Goal: Task Accomplishment & Management: Manage account settings

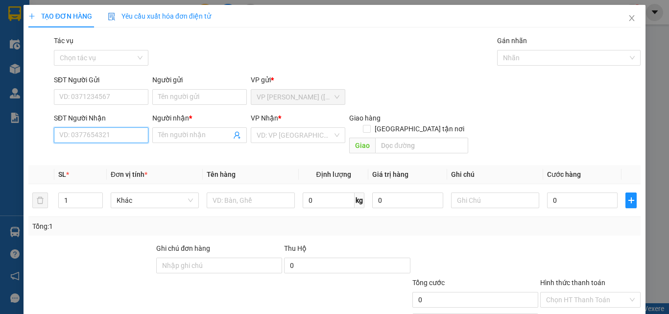
click at [90, 138] on input "SĐT Người Nhận" at bounding box center [101, 135] width 94 height 16
click at [102, 153] on div "0773211708 - ỐC AN" at bounding box center [100, 154] width 82 height 11
type input "0773211708"
type input "ỐC AN"
checkbox input "true"
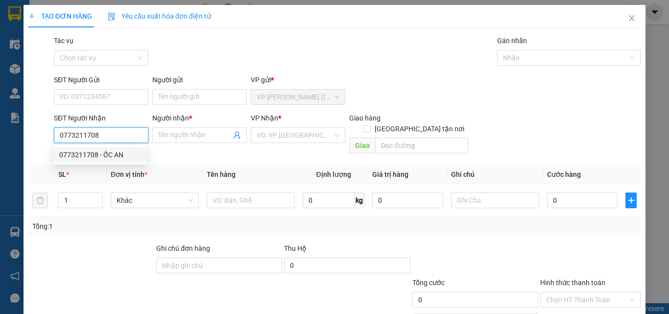
type input "GIAO TN"
type input "70.000"
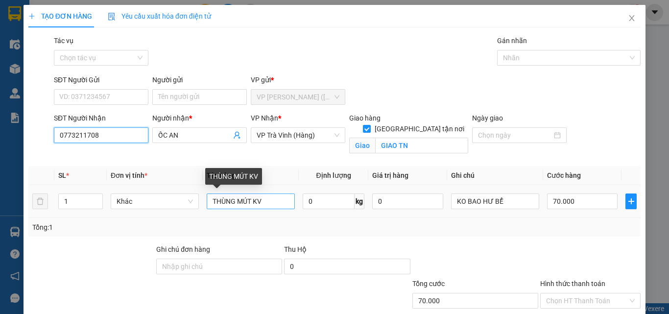
type input "0773211708"
click at [283, 201] on input "THÙNG MÚT KV" at bounding box center [251, 201] width 88 height 16
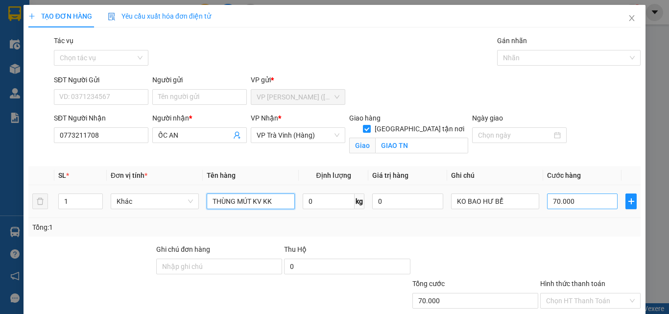
type input "THÙNG MÚT KV KK"
click at [572, 200] on input "70.000" at bounding box center [582, 201] width 71 height 16
type input "1"
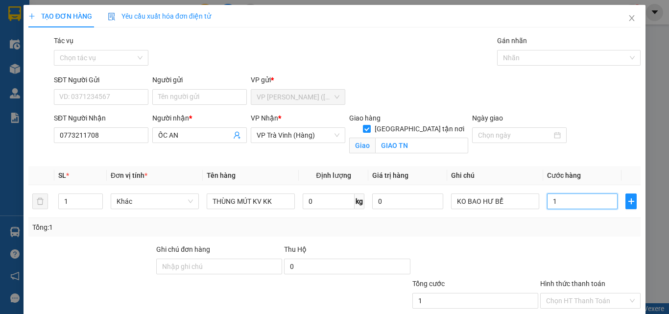
type input "14"
type input "140"
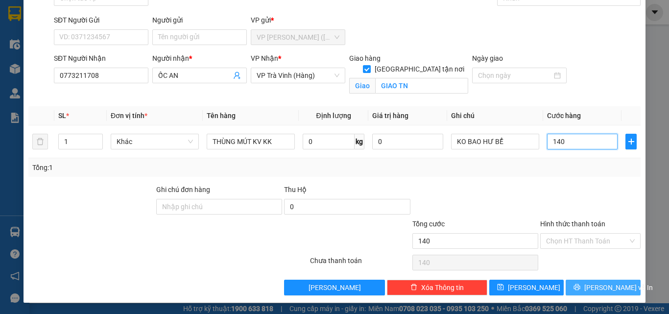
scroll to position [60, 0]
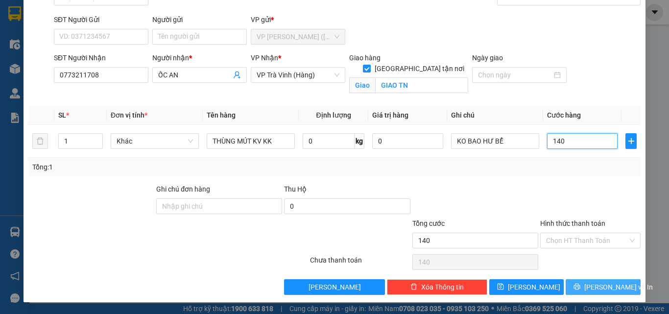
type input "140"
type input "140.000"
click at [578, 287] on icon "printer" at bounding box center [576, 286] width 7 height 7
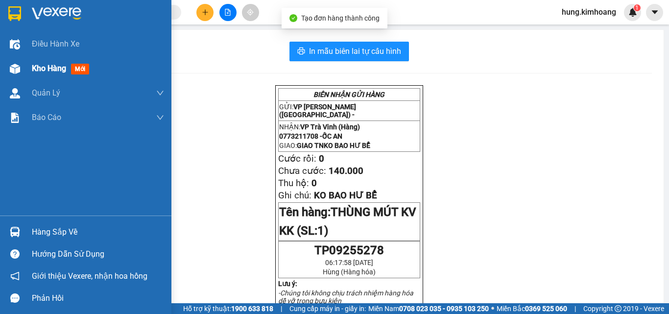
click at [33, 65] on span "Kho hàng" at bounding box center [49, 68] width 34 height 9
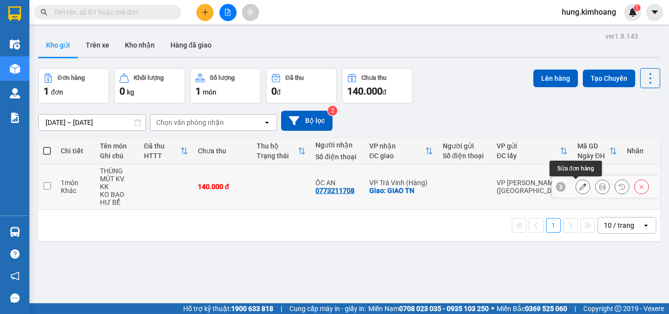
click at [576, 184] on button at bounding box center [583, 186] width 14 height 17
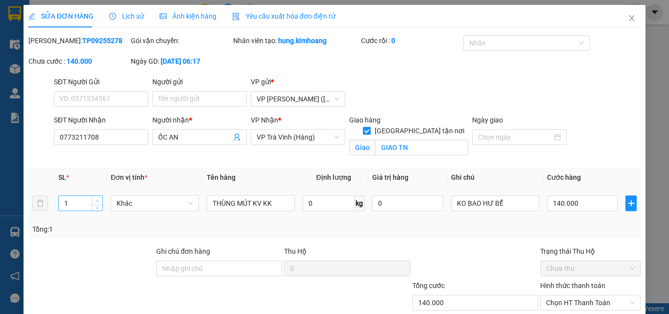
type input "2"
click at [98, 197] on span "Increase Value" at bounding box center [97, 200] width 11 height 9
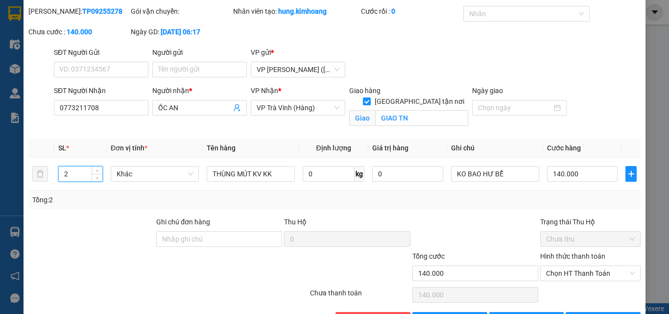
scroll to position [62, 0]
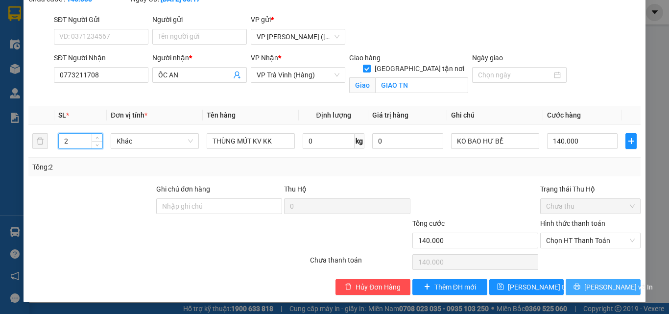
click at [569, 282] on button "Lưu và In" at bounding box center [602, 287] width 75 height 16
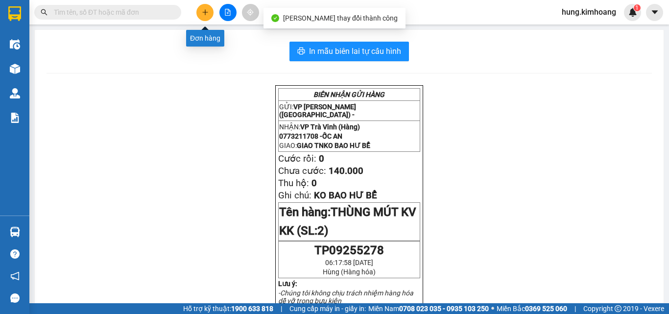
click at [203, 15] on icon "plus" at bounding box center [205, 12] width 7 height 7
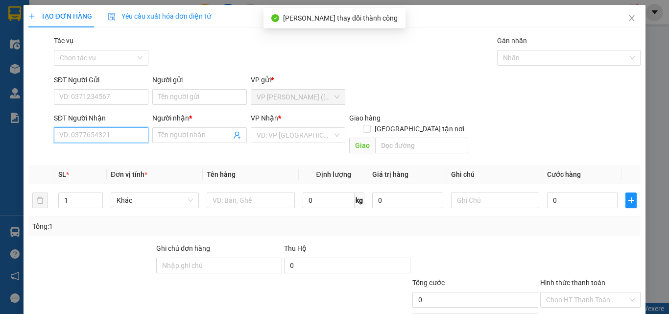
click at [125, 135] on input "SĐT Người Nhận" at bounding box center [101, 135] width 94 height 16
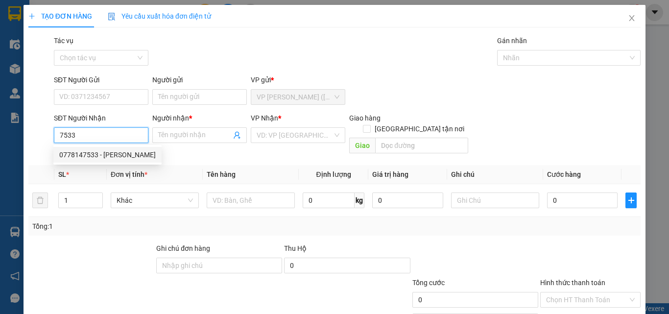
click at [134, 156] on div "0778147533 - NGỌC HƯỜNG" at bounding box center [107, 154] width 96 height 11
type input "0778147533"
type input "NGỌC HƯỜNG"
type input "20.000"
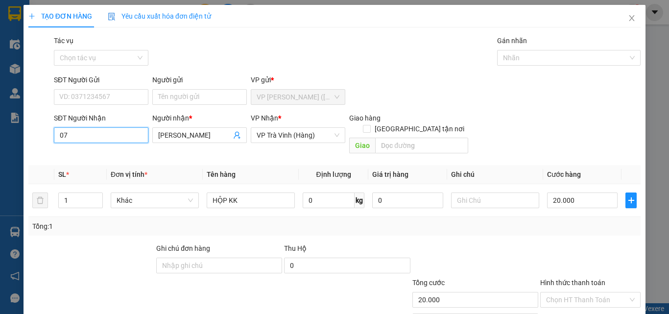
type input "0"
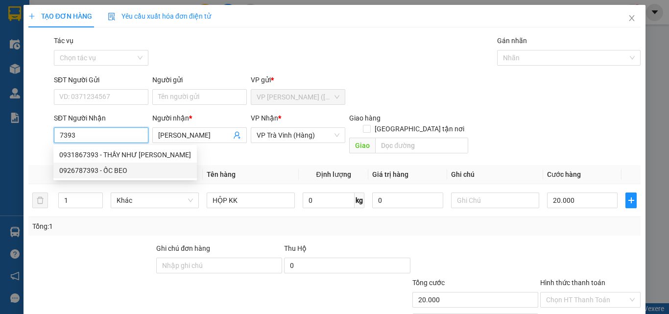
click at [142, 165] on div "0926787393 - ỐC BEO" at bounding box center [125, 170] width 132 height 11
type input "0926787393"
type input "ỐC BEO"
type input "40.000"
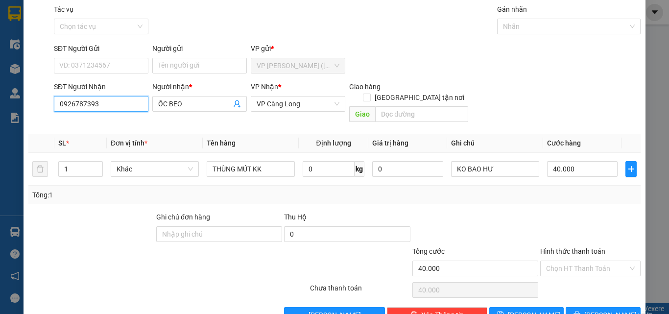
scroll to position [48, 0]
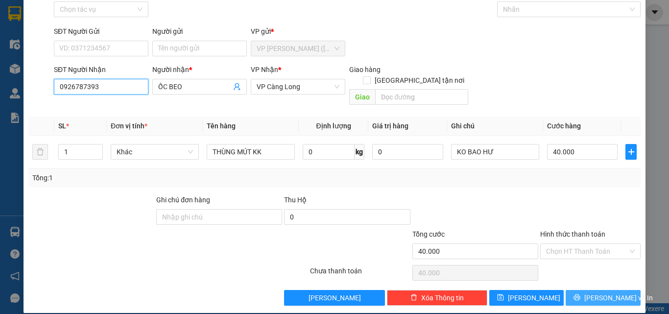
type input "0926787393"
click at [566, 290] on button "Lưu và In" at bounding box center [602, 298] width 75 height 16
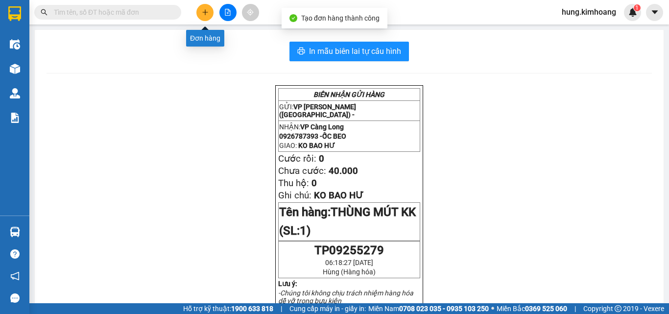
click at [210, 12] on button at bounding box center [204, 12] width 17 height 17
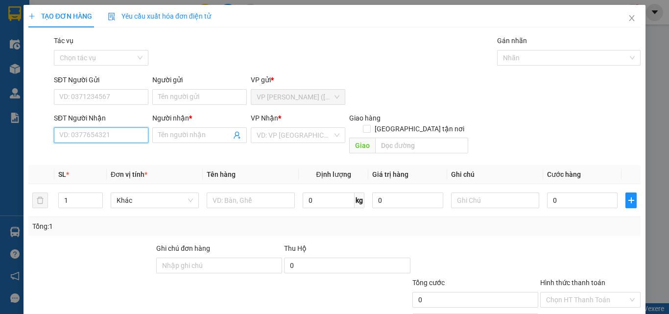
click at [145, 135] on input "SĐT Người Nhận" at bounding box center [101, 135] width 94 height 16
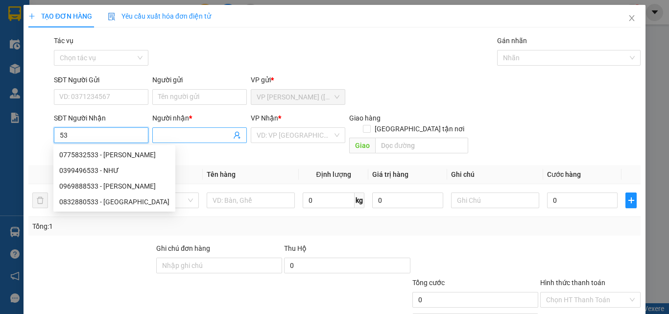
type input "5"
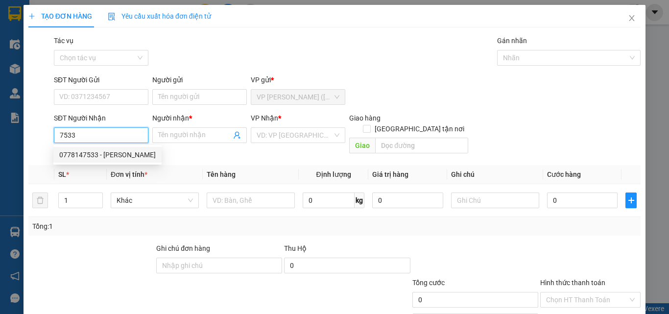
click at [123, 158] on div "0778147533 - NGỌC HƯỜNG" at bounding box center [107, 154] width 96 height 11
type input "0778147533"
type input "NGỌC HƯỜNG"
type input "20.000"
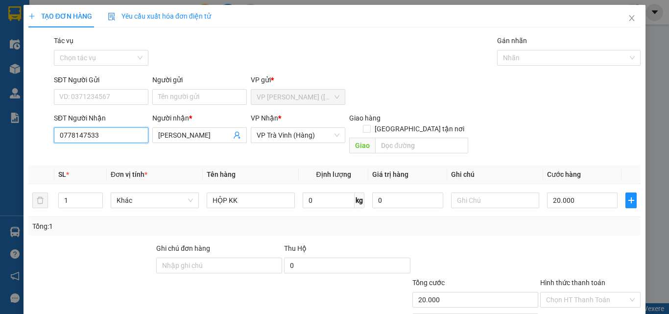
drag, startPoint x: 110, startPoint y: 136, endPoint x: 0, endPoint y: 160, distance: 112.8
click at [0, 160] on div "TẠO ĐƠN HÀNG Yêu cầu xuất hóa đơn điện tử Transit Pickup Surcharge Ids Transit …" at bounding box center [334, 157] width 669 height 314
click at [113, 155] on div "0902535733 - NHUNG" at bounding box center [100, 154] width 82 height 11
type input "0902535733"
type input "NHUNG"
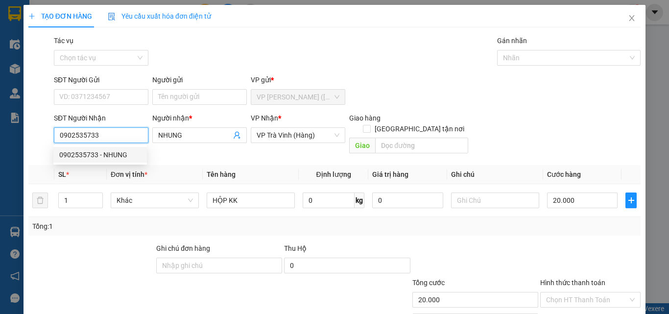
type input "40.000"
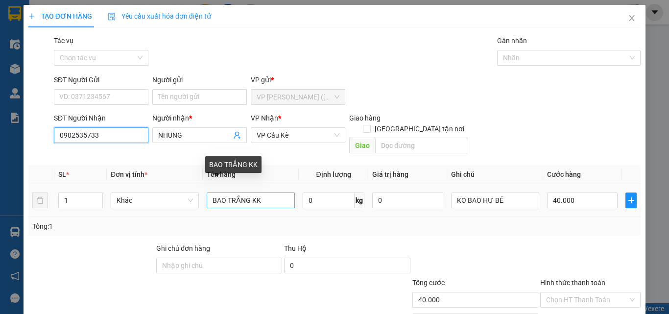
type input "0902535733"
drag, startPoint x: 267, startPoint y: 188, endPoint x: 0, endPoint y: 242, distance: 272.9
click at [0, 234] on div "TẠO ĐƠN HÀNG Yêu cầu xuất hóa đơn điện tử Transit Pickup Surcharge Ids Transit …" at bounding box center [334, 157] width 669 height 314
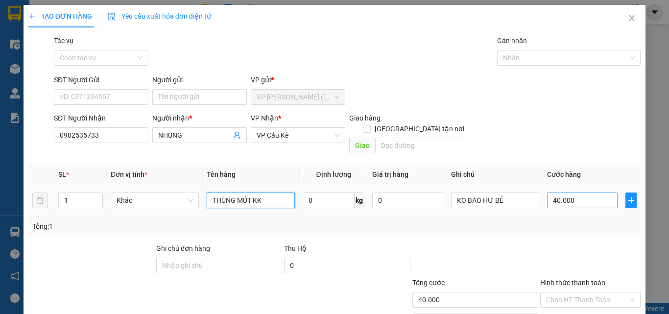
type input "THÙNG MÚT KK"
click at [588, 192] on input "40.000" at bounding box center [582, 200] width 71 height 16
type input "7"
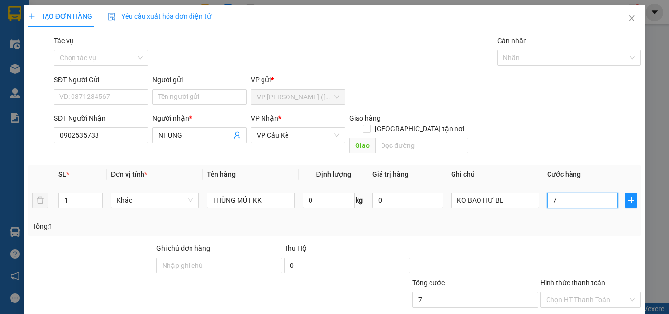
type input "70"
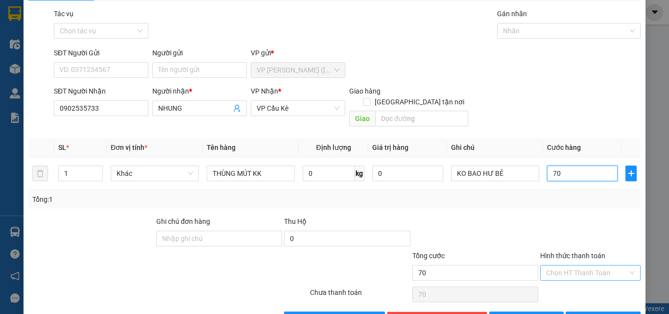
scroll to position [48, 0]
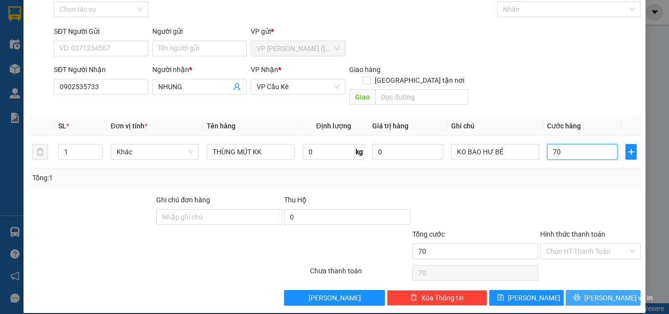
type input "70"
type input "70.000"
click at [603, 292] on span "Lưu và In" at bounding box center [618, 297] width 69 height 11
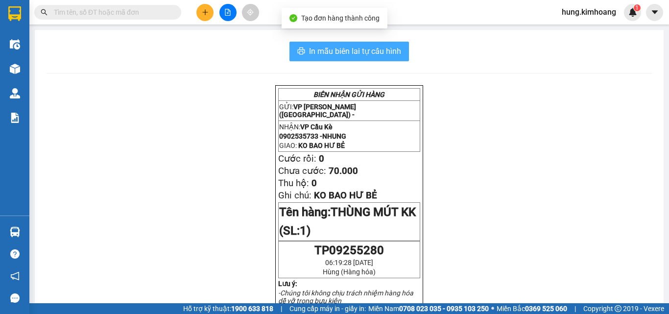
click at [396, 50] on span "In mẫu biên lai tự cấu hình" at bounding box center [355, 51] width 92 height 12
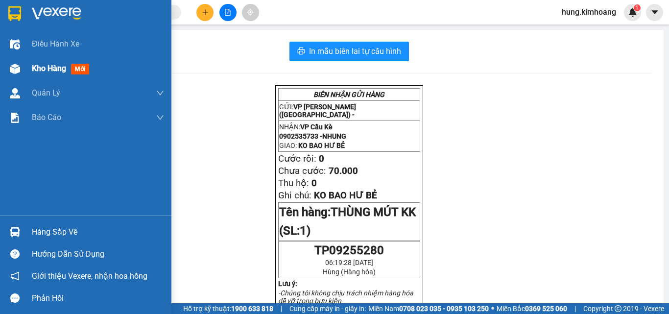
drag, startPoint x: 48, startPoint y: 68, endPoint x: 55, endPoint y: 68, distance: 6.4
click at [48, 68] on span "Kho hàng" at bounding box center [49, 68] width 34 height 9
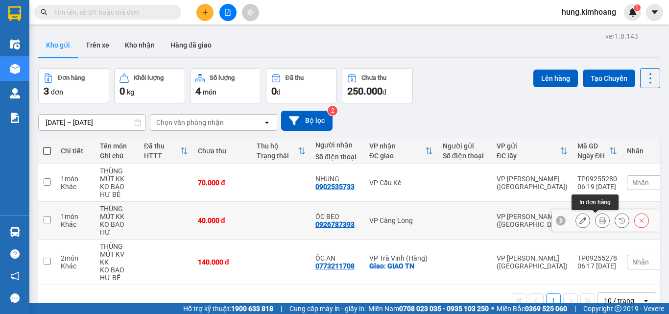
click at [599, 219] on icon at bounding box center [602, 220] width 7 height 7
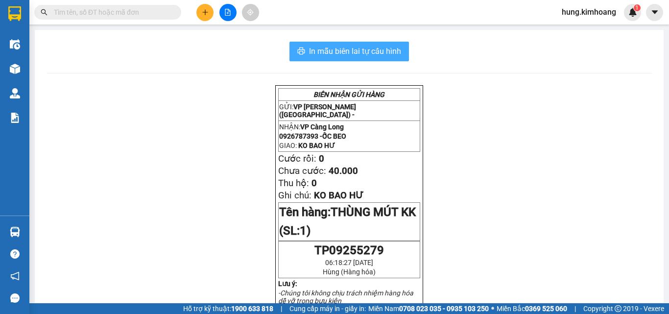
click at [386, 53] on span "In mẫu biên lai tự cấu hình" at bounding box center [355, 51] width 92 height 12
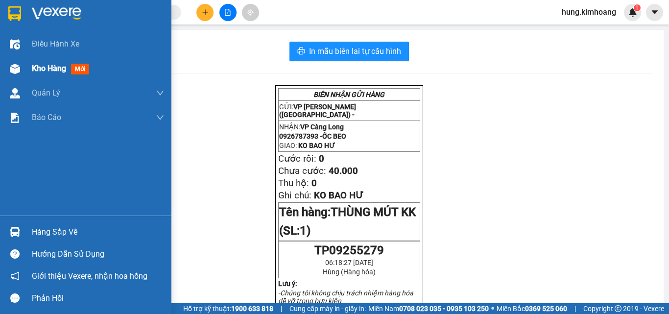
click at [43, 71] on span "Kho hàng" at bounding box center [49, 68] width 34 height 9
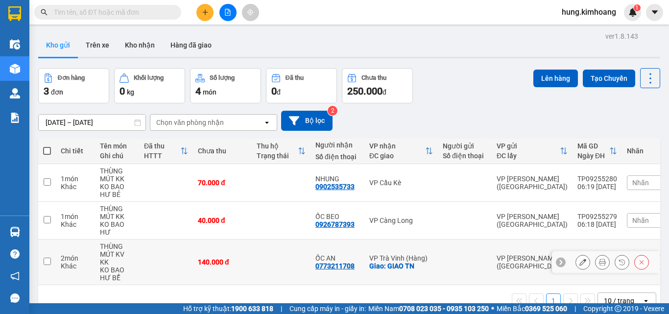
click at [579, 261] on icon at bounding box center [582, 262] width 7 height 7
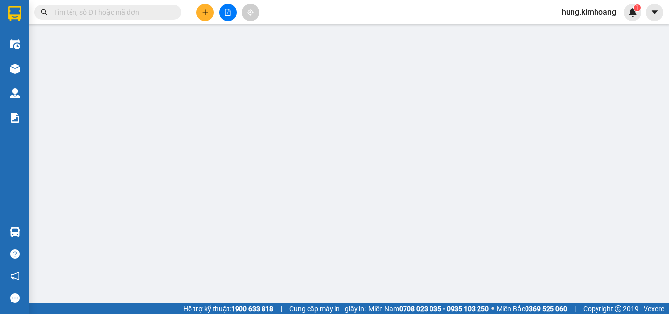
type input "0773211708"
type input "ỐC AN"
checkbox input "true"
type input "GIAO TN"
type input "140.000"
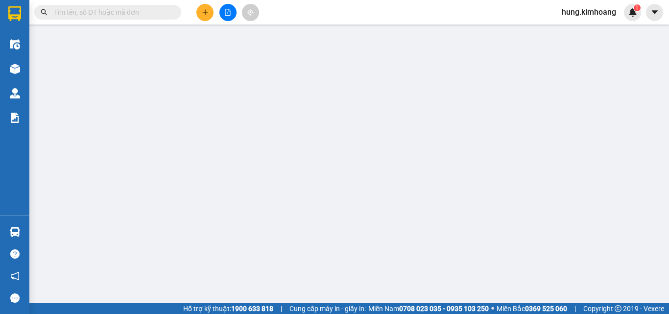
type input "140.000"
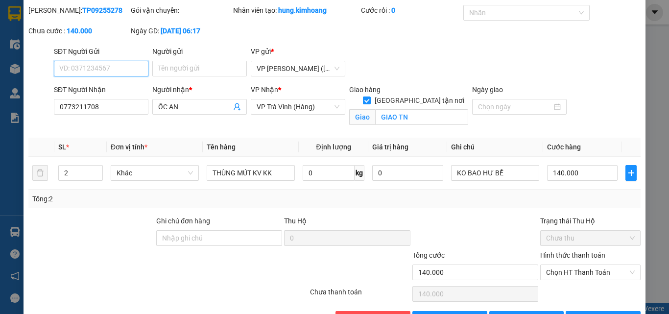
scroll to position [62, 0]
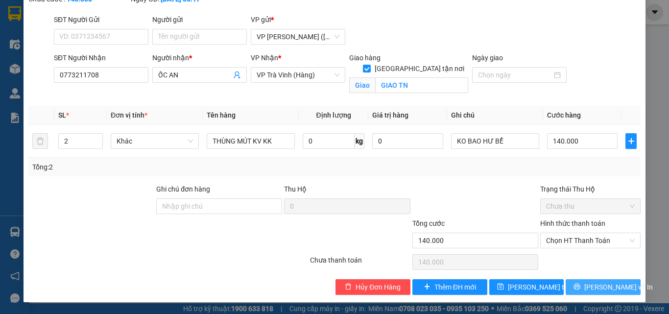
click at [597, 285] on span "Lưu và In" at bounding box center [618, 287] width 69 height 11
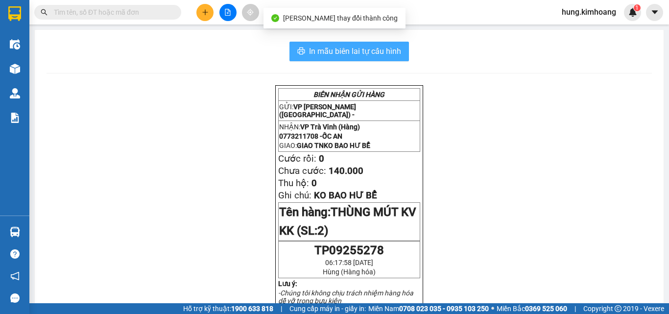
click at [302, 45] on button "In mẫu biên lai tự cấu hình" at bounding box center [348, 52] width 119 height 20
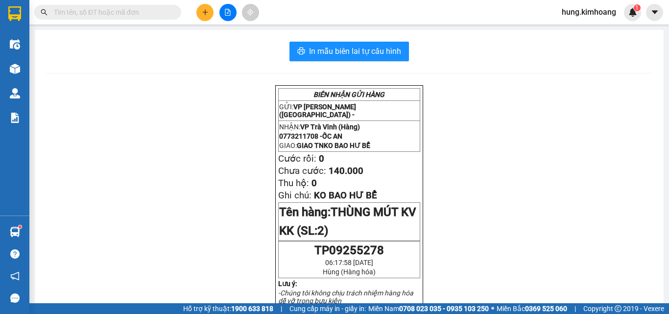
click at [94, 14] on input "text" at bounding box center [112, 12] width 116 height 11
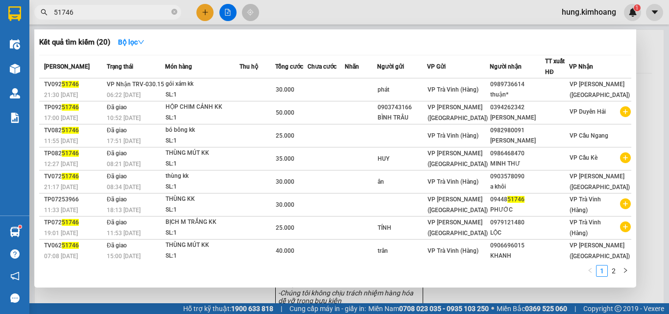
type input "51746"
drag, startPoint x: 204, startPoint y: 13, endPoint x: 200, endPoint y: 37, distance: 23.9
click at [203, 16] on div at bounding box center [334, 157] width 669 height 314
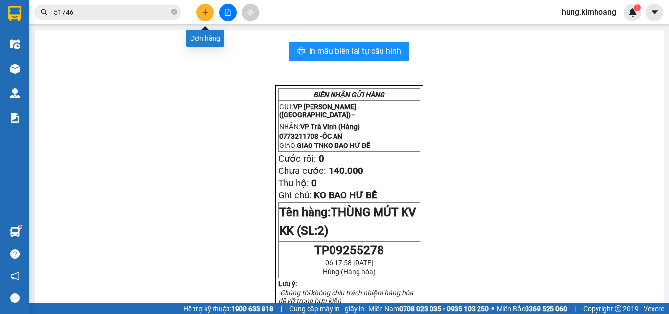
click at [201, 7] on button at bounding box center [204, 12] width 17 height 17
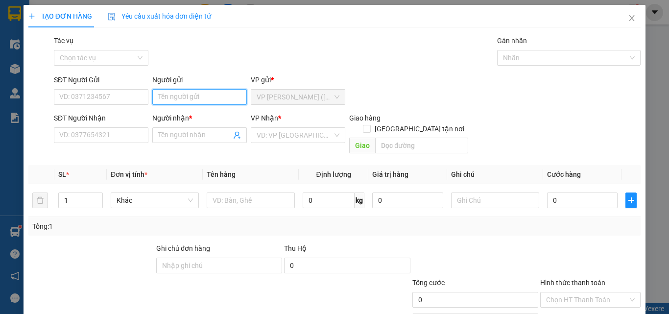
click at [180, 97] on input "Người gửi" at bounding box center [199, 97] width 94 height 16
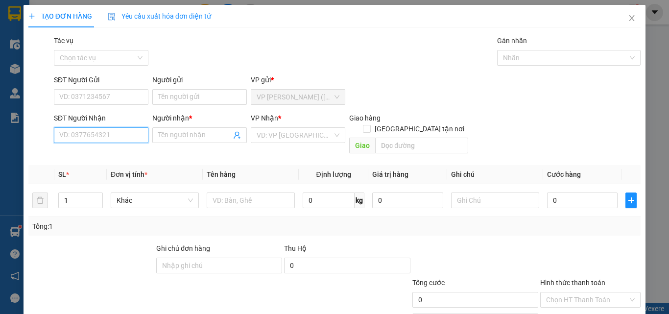
click at [111, 133] on input "SĐT Người Nhận" at bounding box center [101, 135] width 94 height 16
type input "0339038003"
click at [131, 156] on div "0339038003 - CHỊ ÚT DỨT" at bounding box center [100, 154] width 82 height 11
type input "CHỊ ÚT DỨT"
type input "DỪA ĐỎ ( SÁNG MAI GIAO)"
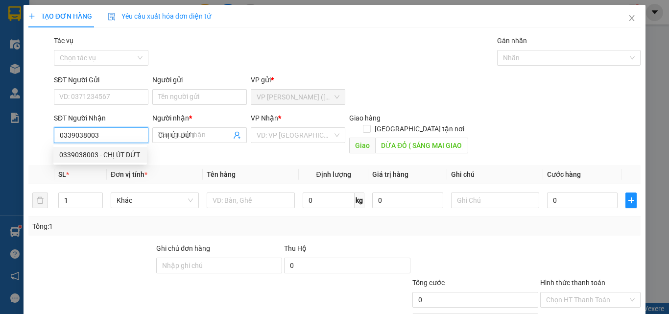
type input "50.000"
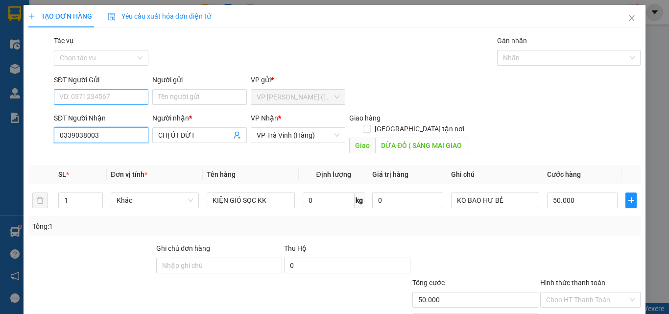
type input "0339038003"
click at [120, 96] on input "SĐT Người Gửi" at bounding box center [101, 97] width 94 height 16
type input "0898499879"
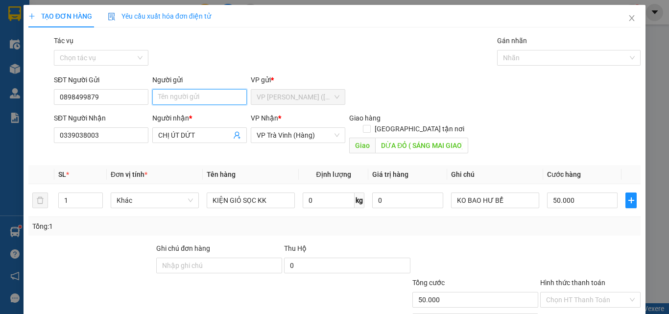
click at [190, 98] on input "Người gửi" at bounding box center [199, 97] width 94 height 16
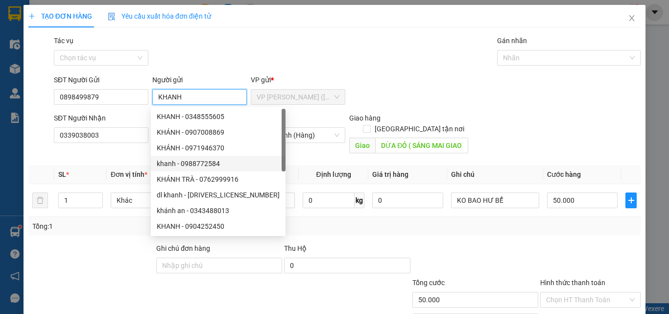
type input "KHANH"
click at [294, 165] on th "Tên hàng" at bounding box center [251, 174] width 96 height 19
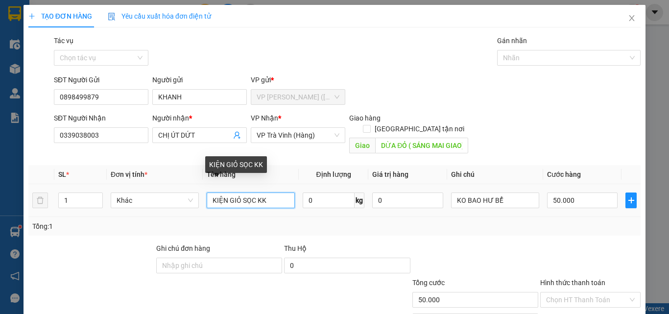
drag, startPoint x: 273, startPoint y: 188, endPoint x: 52, endPoint y: 228, distance: 224.4
click at [52, 228] on div "Transit Pickup Surcharge Ids Transit Deliver Surcharge Ids Transit Deliver Surc…" at bounding box center [334, 194] width 612 height 319
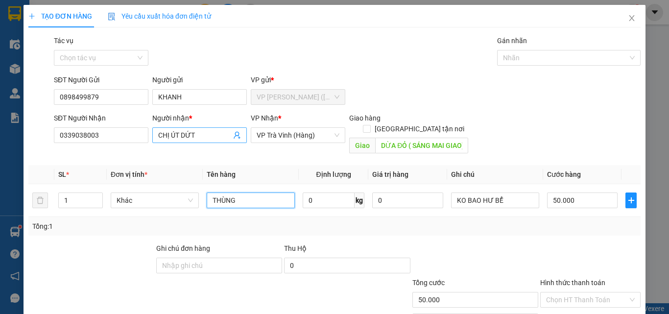
type input "THÙNG"
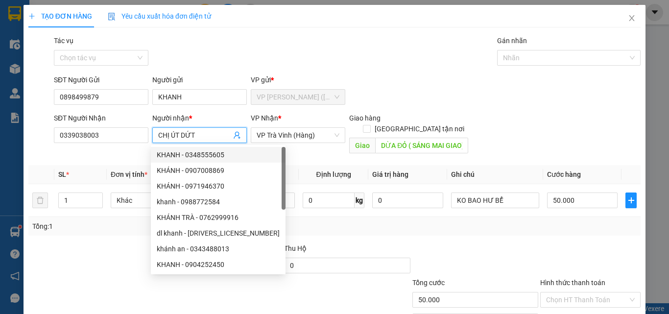
drag, startPoint x: 201, startPoint y: 135, endPoint x: 169, endPoint y: 159, distance: 39.5
click at [169, 159] on body "Kết quả tìm kiếm ( 20 ) Bộ lọc Mã ĐH Trạng thái Món hàng Thu hộ Tổng cước Chưa …" at bounding box center [334, 157] width 669 height 314
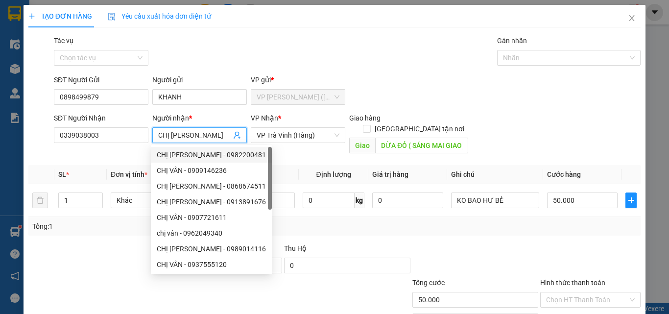
type input "CHỊ VÂN"
click at [491, 243] on div at bounding box center [475, 260] width 128 height 34
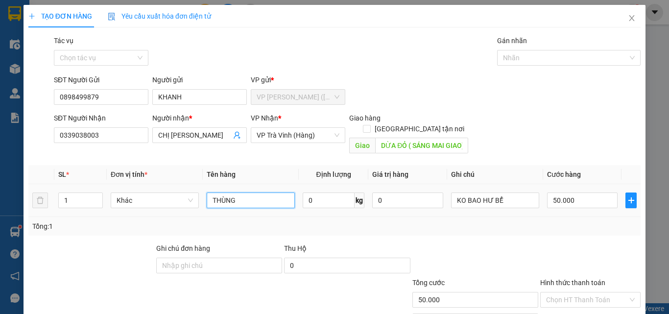
click at [249, 192] on input "THÙNG" at bounding box center [251, 200] width 88 height 16
type input "THÙNG KK"
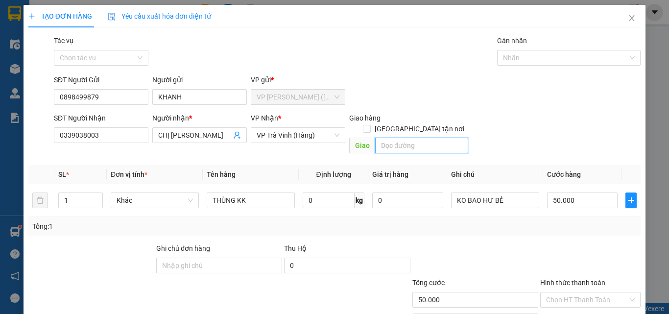
type input "\"
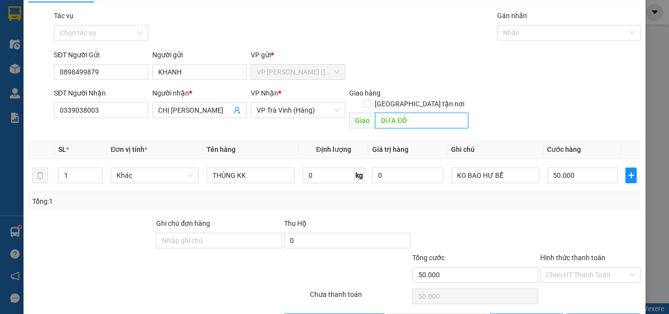
scroll to position [48, 0]
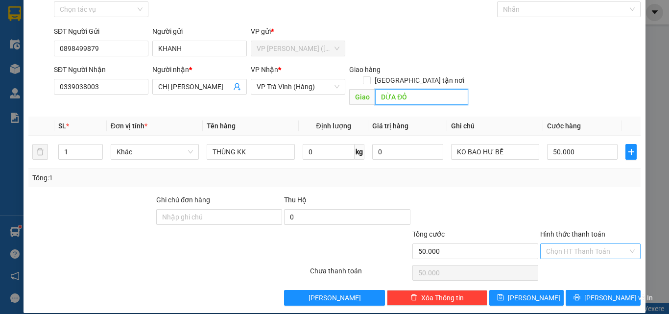
type input "DỪA ĐỎ"
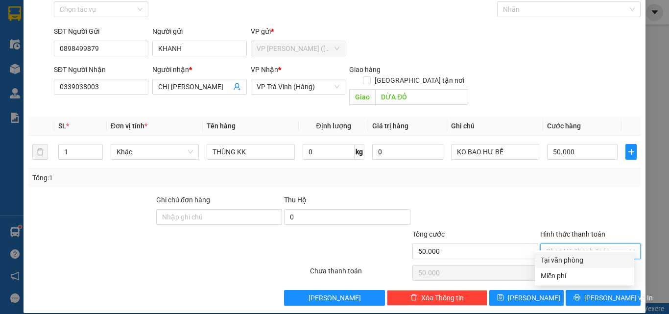
click at [576, 244] on input "Hình thức thanh toán" at bounding box center [587, 251] width 82 height 15
click at [575, 261] on div "Tại văn phòng" at bounding box center [585, 260] width 88 height 11
type input "0"
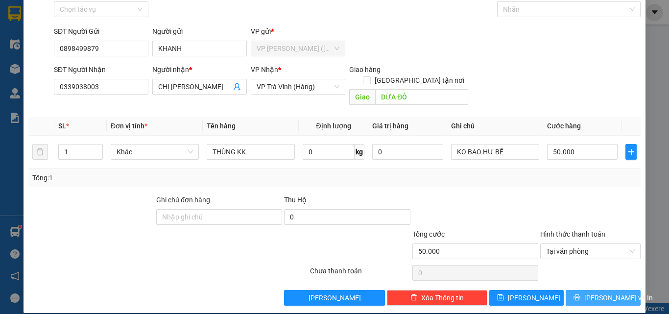
click at [591, 292] on span "Lưu và In" at bounding box center [618, 297] width 69 height 11
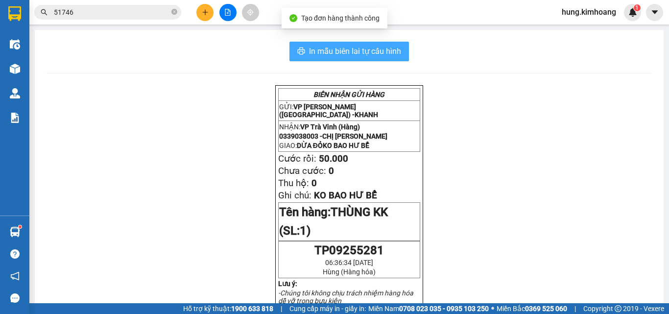
click at [376, 51] on span "In mẫu biên lai tự cấu hình" at bounding box center [355, 51] width 92 height 12
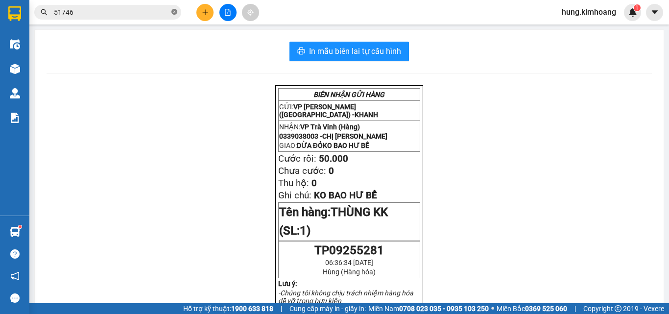
click at [173, 9] on icon "close-circle" at bounding box center [174, 12] width 6 height 6
click at [131, 13] on input "text" at bounding box center [112, 12] width 116 height 11
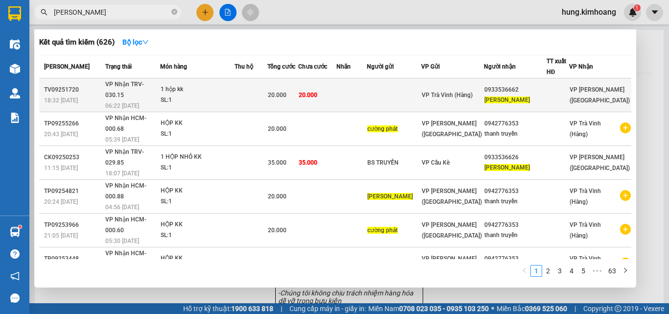
type input "CƯỜNG PHÁT"
click at [454, 90] on div "VP Trà Vinh (Hàng)" at bounding box center [452, 95] width 61 height 11
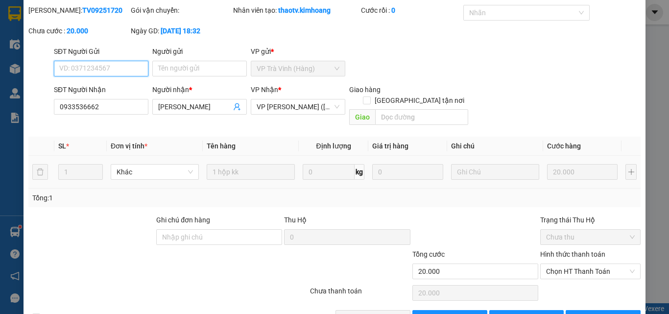
scroll to position [50, 0]
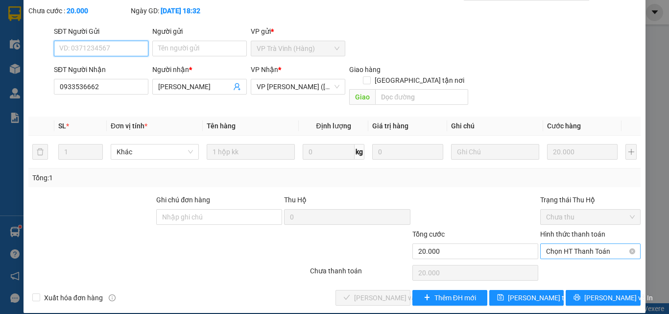
click at [557, 244] on span "Chọn HT Thanh Toán" at bounding box center [590, 251] width 89 height 15
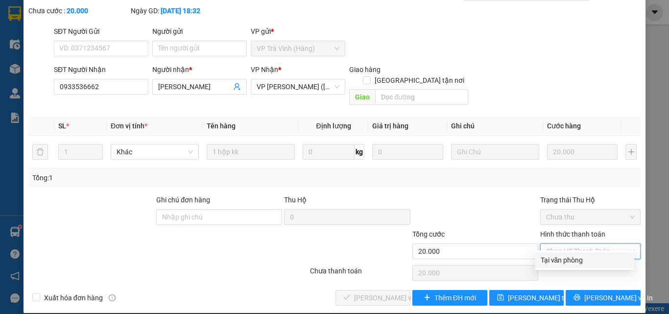
click at [567, 264] on div "Tại văn phòng" at bounding box center [585, 260] width 88 height 11
type input "0"
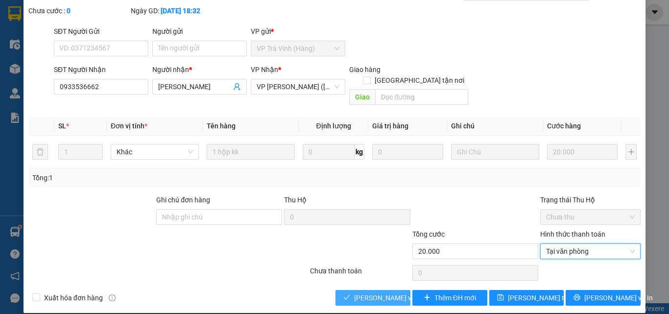
click at [369, 292] on span "Lưu và Giao hàng" at bounding box center [401, 297] width 94 height 11
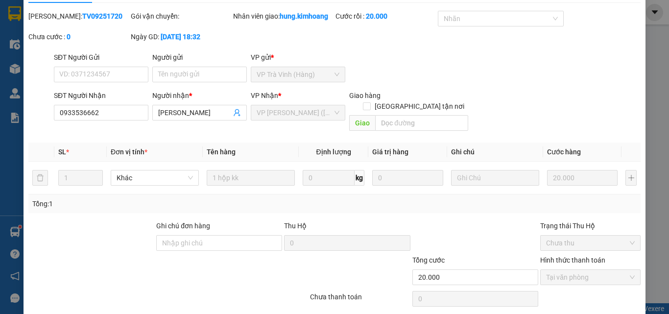
scroll to position [1, 0]
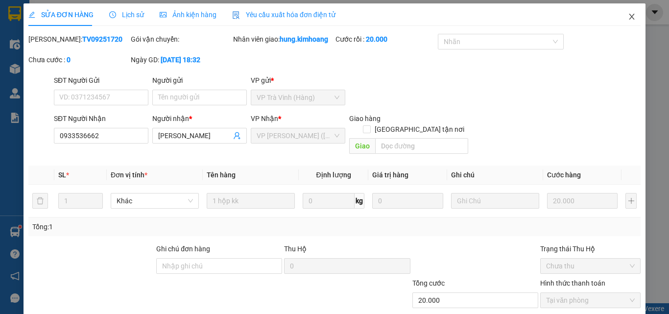
click at [629, 17] on icon "close" at bounding box center [631, 17] width 5 height 6
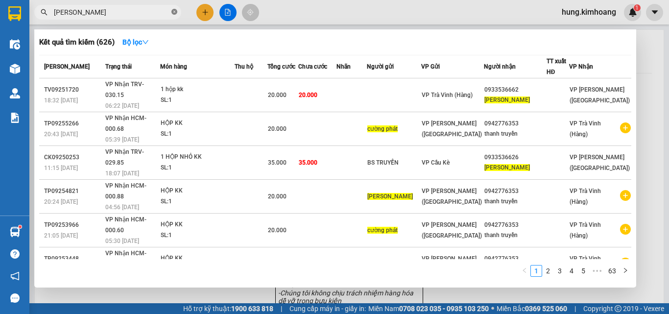
click at [174, 12] on icon "close-circle" at bounding box center [174, 12] width 6 height 6
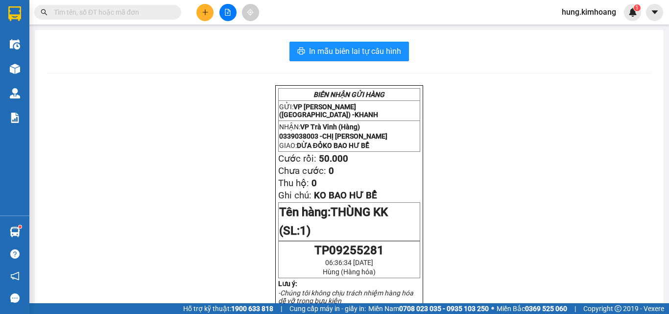
click at [124, 15] on input "text" at bounding box center [112, 12] width 116 height 11
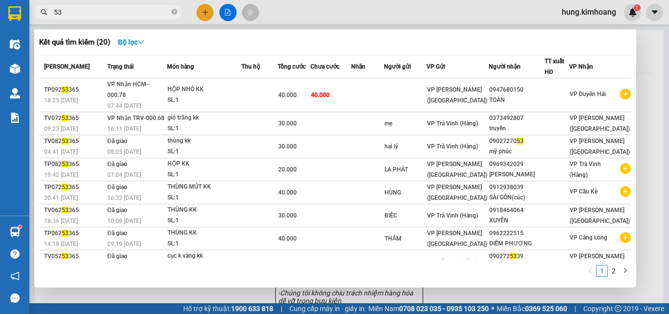
type input "5"
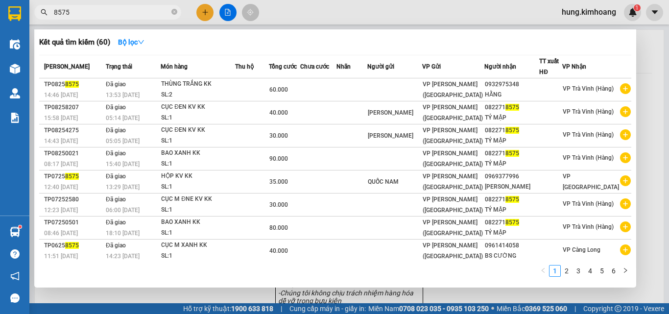
type input "8575"
click at [602, 10] on div at bounding box center [334, 157] width 669 height 314
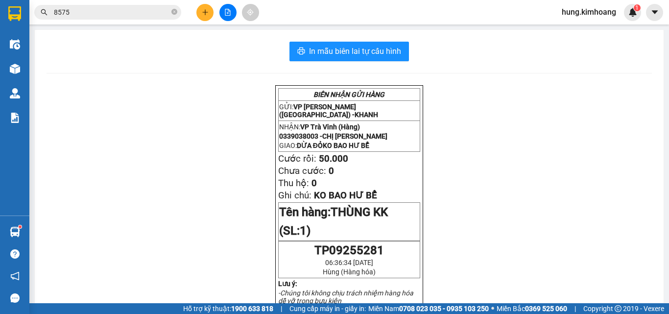
click at [575, 12] on span "hung.kimhoang" at bounding box center [589, 12] width 70 height 12
click at [597, 30] on span "Đăng xuất" at bounding box center [593, 30] width 50 height 11
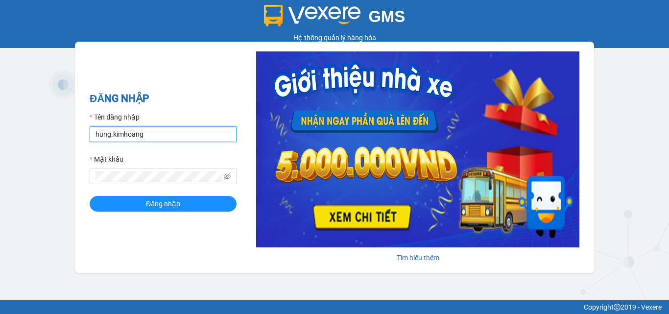
drag, startPoint x: 175, startPoint y: 132, endPoint x: 0, endPoint y: 160, distance: 177.0
click at [0, 160] on div "GMS Hệ thống quản lý hàng hóa ĐĂNG NHẬP Tên đăng nhập hung.kimhoang Mật khẩu Đă…" at bounding box center [334, 150] width 669 height 300
type input "linh.kimhoang"
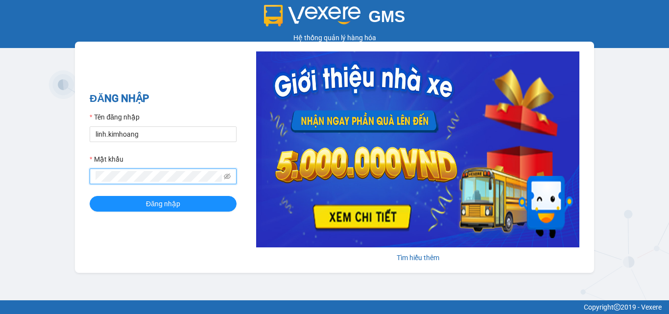
click at [0, 193] on div "GMS Hệ thống quản lý hàng hóa ĐĂNG NHẬP Tên đăng nhập linh.kimhoang Mật khẩu Đă…" at bounding box center [334, 150] width 669 height 300
click at [90, 196] on button "Đăng nhập" at bounding box center [163, 204] width 147 height 16
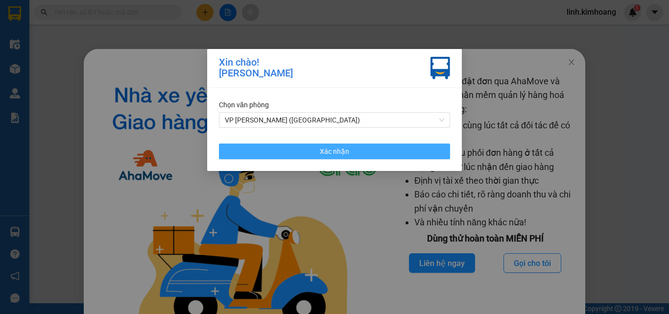
click at [362, 149] on button "Xác nhận" at bounding box center [334, 151] width 231 height 16
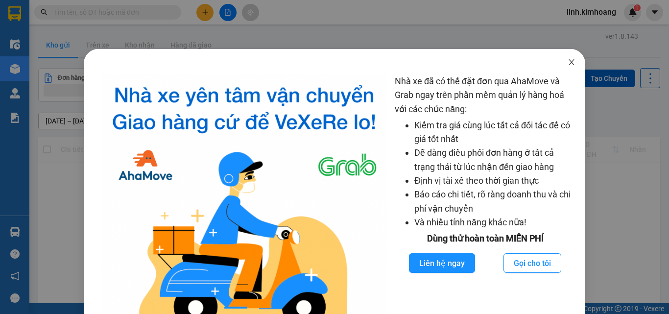
click at [567, 60] on icon "close" at bounding box center [571, 62] width 8 height 8
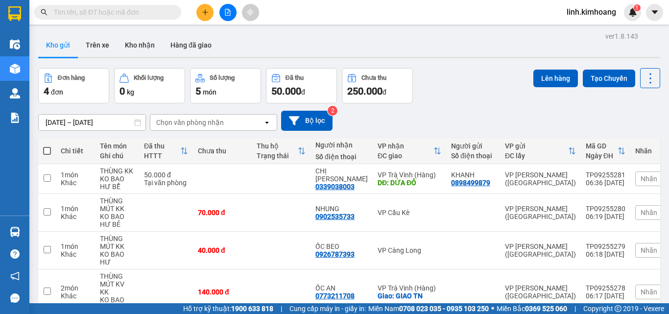
click at [208, 8] on button at bounding box center [204, 12] width 17 height 17
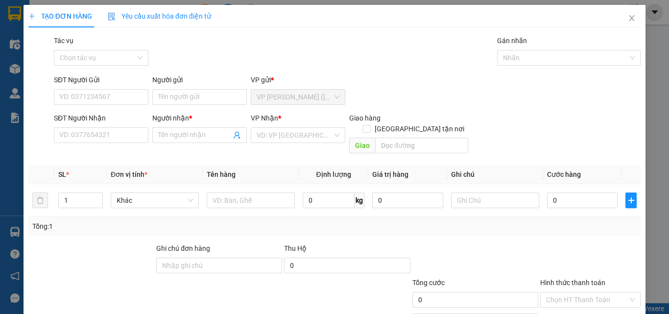
click at [125, 125] on div "SĐT Người Nhận" at bounding box center [101, 120] width 94 height 15
click at [211, 95] on input "Người gửi" at bounding box center [199, 97] width 94 height 16
type input "u"
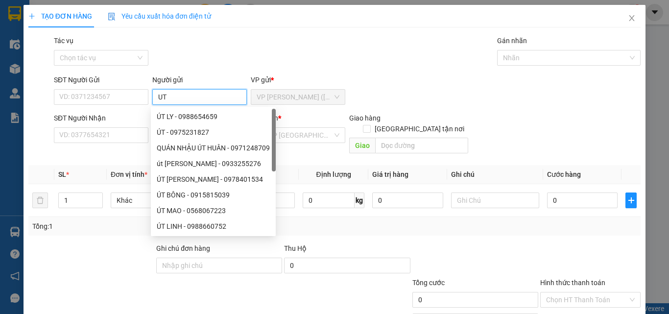
type input "U"
type input "ÚT"
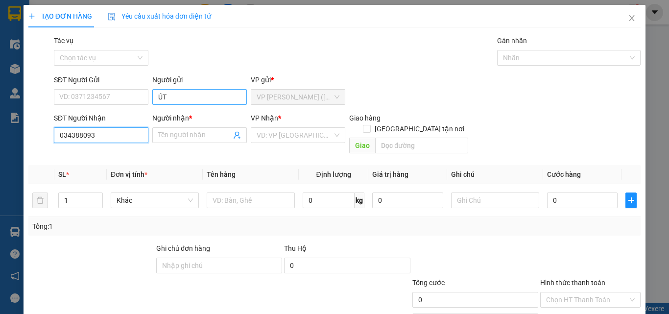
type input "0343880934"
click at [115, 154] on div "0343880934 - NGHÌN" at bounding box center [100, 154] width 82 height 11
type input "NGHÌN"
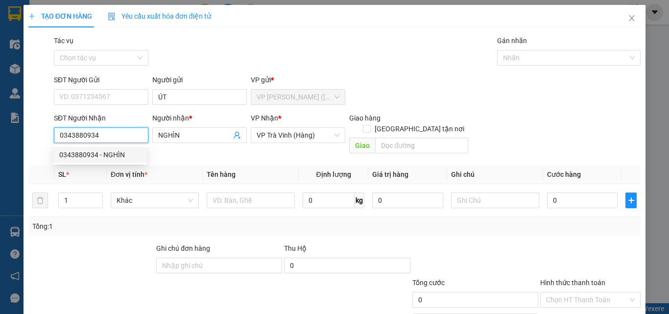
type input "20.000"
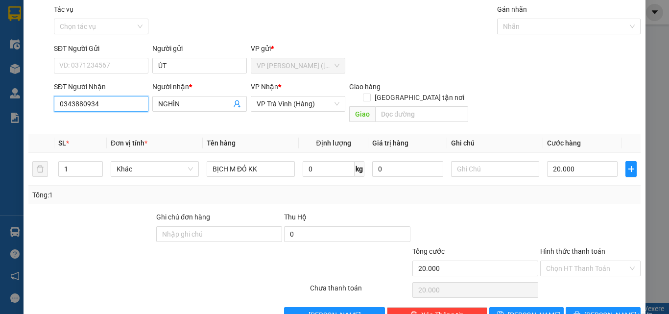
scroll to position [48, 0]
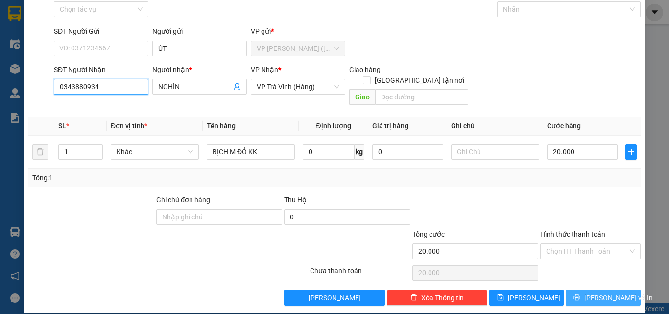
type input "0343880934"
click at [584, 290] on button "[PERSON_NAME] và In" at bounding box center [602, 298] width 75 height 16
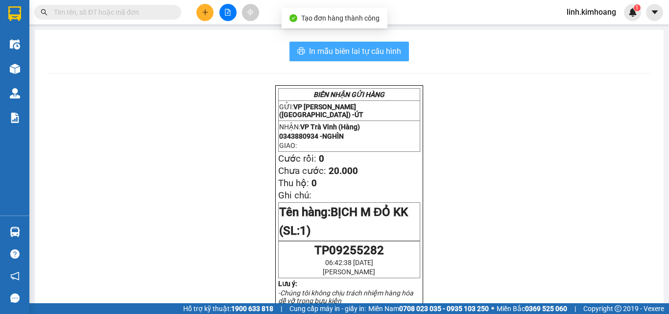
click at [381, 53] on span "In mẫu biên lai tự cấu hình" at bounding box center [355, 51] width 92 height 12
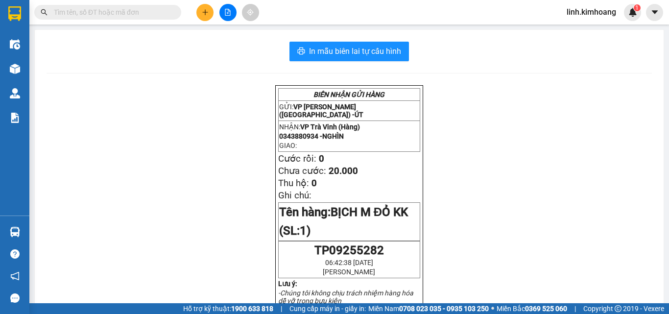
click at [118, 10] on input "text" at bounding box center [112, 12] width 116 height 11
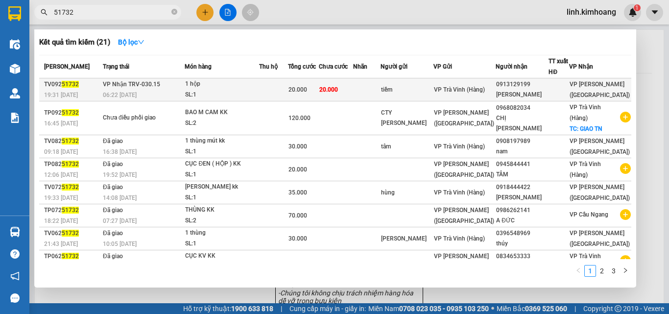
type input "51732"
click at [427, 87] on div "tiềm" at bounding box center [407, 90] width 52 height 10
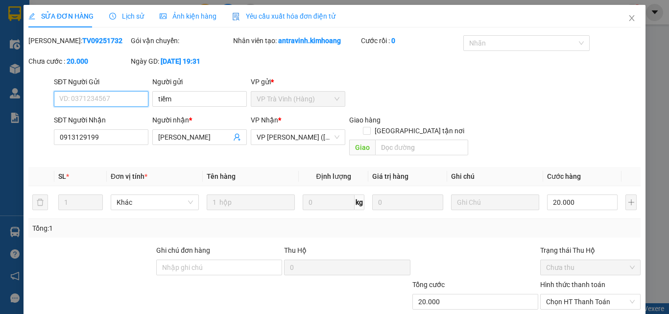
scroll to position [50, 0]
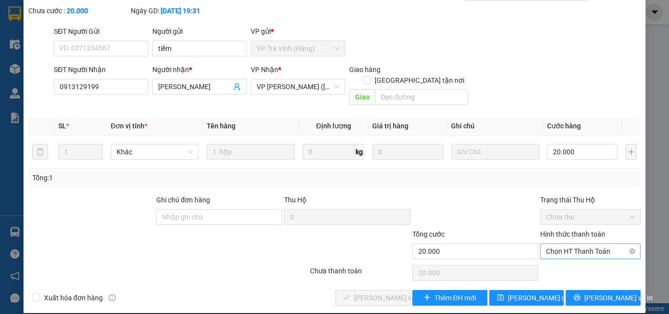
click at [505, 214] on div at bounding box center [475, 211] width 128 height 34
click at [565, 244] on span "Chọn HT Thanh Toán" at bounding box center [590, 251] width 89 height 15
click at [564, 259] on div "Tại văn phòng" at bounding box center [585, 260] width 88 height 11
type input "0"
click at [384, 292] on span "Lưu và Giao hàng" at bounding box center [420, 297] width 132 height 11
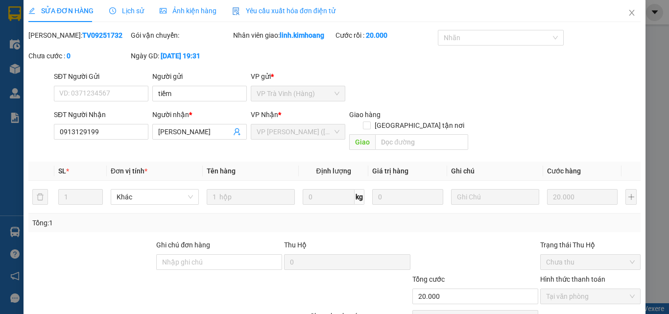
scroll to position [0, 0]
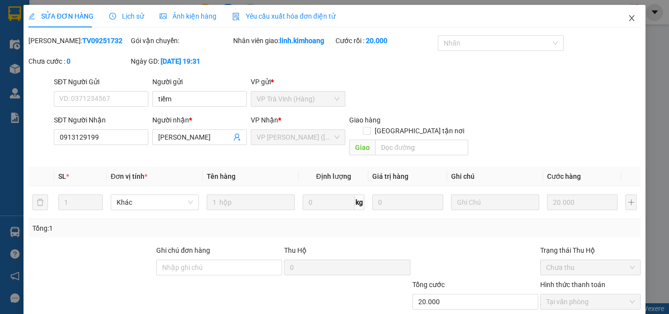
click at [628, 17] on icon "close" at bounding box center [632, 18] width 8 height 8
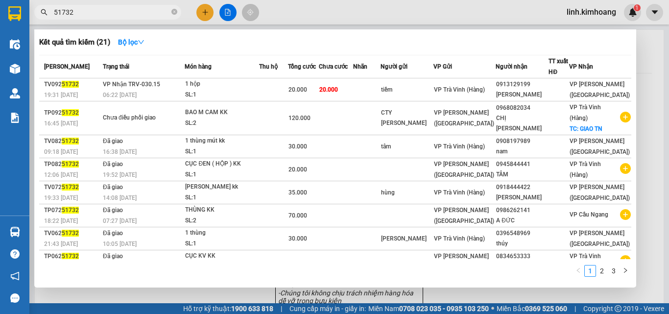
drag, startPoint x: 175, startPoint y: 11, endPoint x: 123, endPoint y: 17, distance: 51.7
click at [174, 11] on icon "close-circle" at bounding box center [174, 12] width 6 height 6
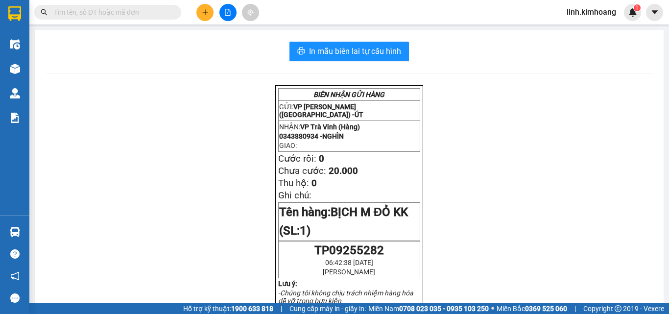
click at [118, 17] on input "text" at bounding box center [112, 12] width 116 height 11
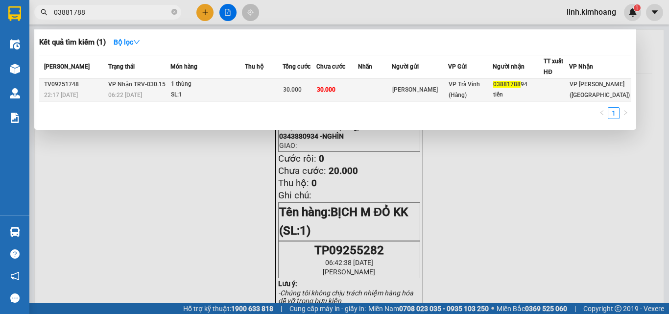
type input "03881788"
click at [492, 85] on div "VP Trà Vinh (Hàng)" at bounding box center [469, 90] width 43 height 22
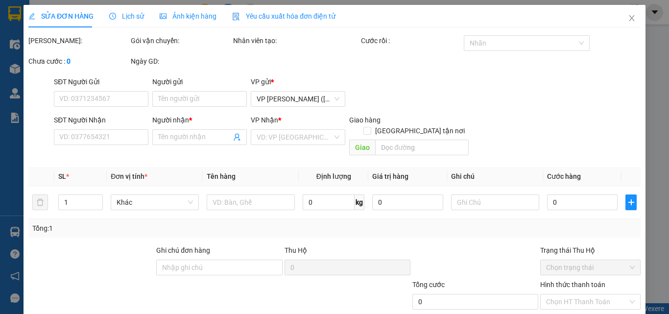
type input "kim tân tân"
type input "0388178894"
type input "tiến"
type input "30.000"
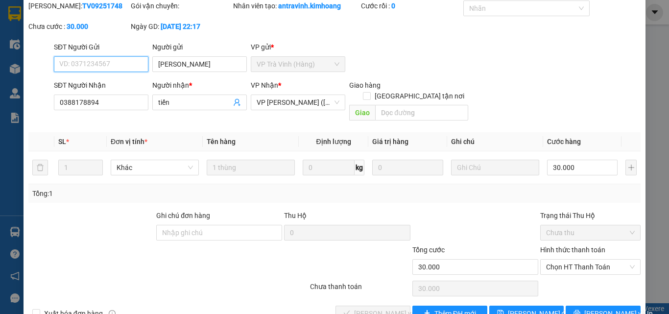
scroll to position [50, 0]
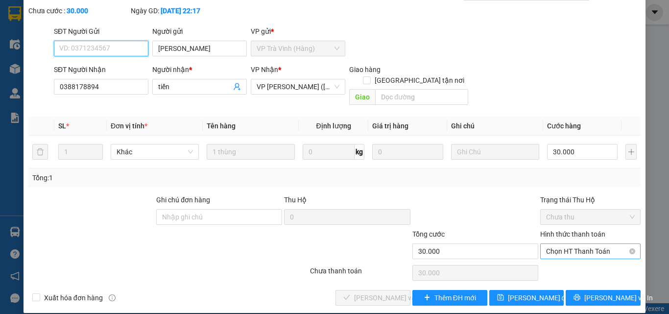
click at [565, 244] on span "Chọn HT Thanh Toán" at bounding box center [590, 251] width 89 height 15
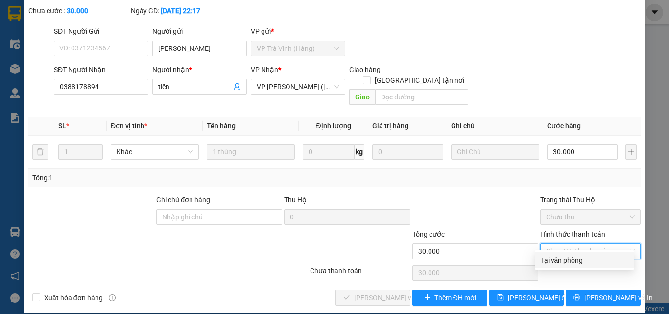
click at [569, 257] on div "Tại văn phòng" at bounding box center [585, 260] width 88 height 11
type input "0"
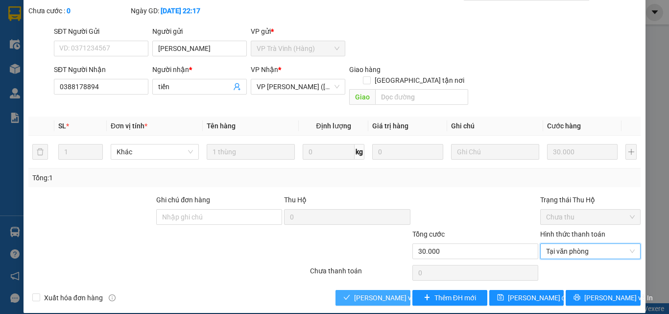
click at [378, 292] on span "Lưu và Giao hàng" at bounding box center [420, 297] width 132 height 11
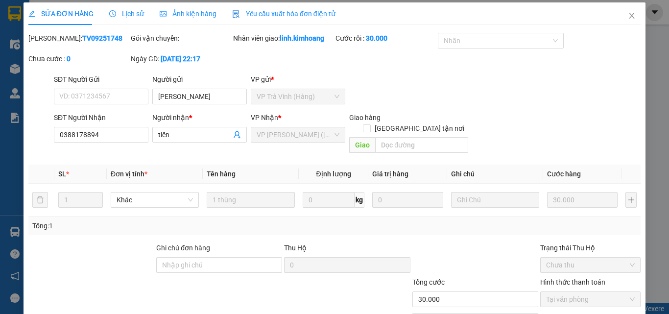
scroll to position [0, 0]
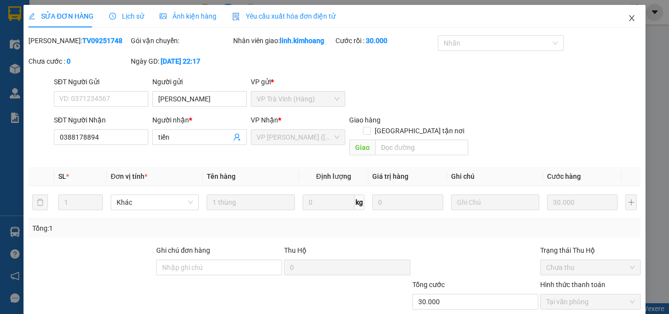
click at [628, 16] on icon "close" at bounding box center [632, 18] width 8 height 8
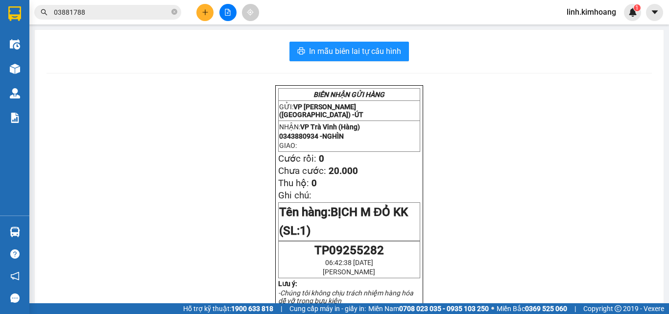
click at [171, 13] on span "03881788" at bounding box center [107, 12] width 147 height 15
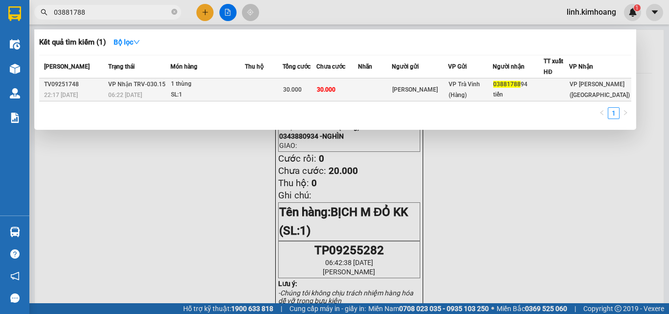
click at [377, 81] on td at bounding box center [375, 89] width 34 height 23
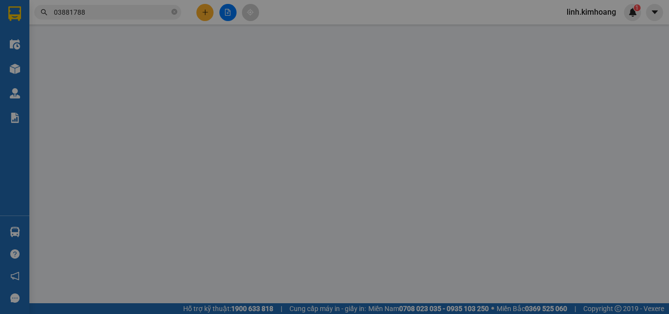
type input "kim tân tân"
type input "0388178894"
type input "tiến"
type input "30.000"
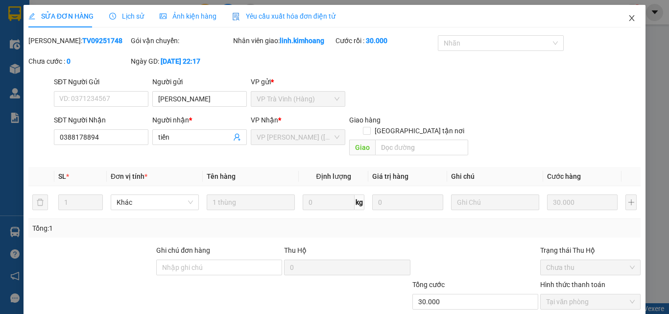
click at [628, 18] on icon "close" at bounding box center [632, 18] width 8 height 8
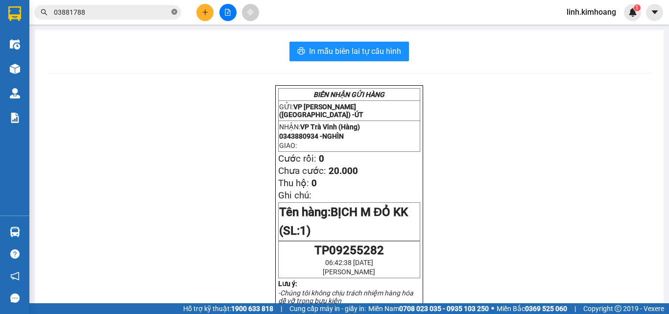
click at [175, 10] on icon "close-circle" at bounding box center [174, 12] width 6 height 6
click at [142, 10] on input "text" at bounding box center [112, 12] width 116 height 11
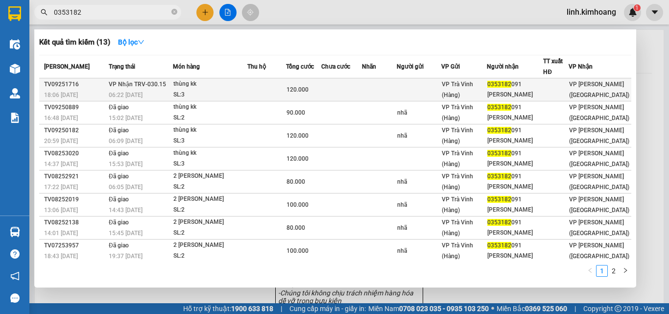
type input "0353182"
click at [389, 87] on td at bounding box center [379, 89] width 35 height 23
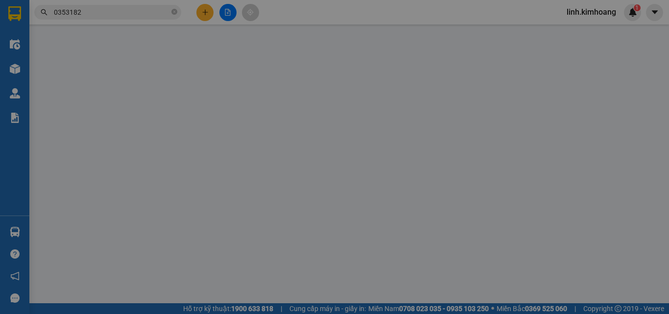
type input "0353182091"
type input "chánh"
type input "120.000"
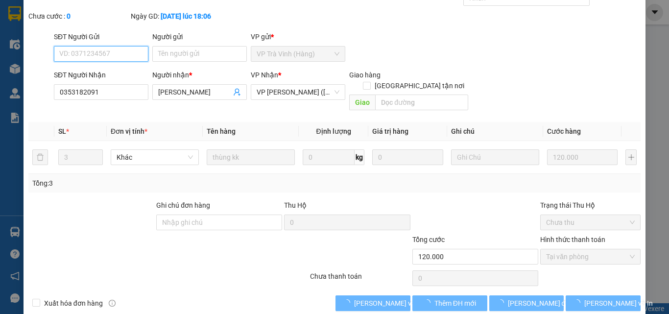
scroll to position [50, 0]
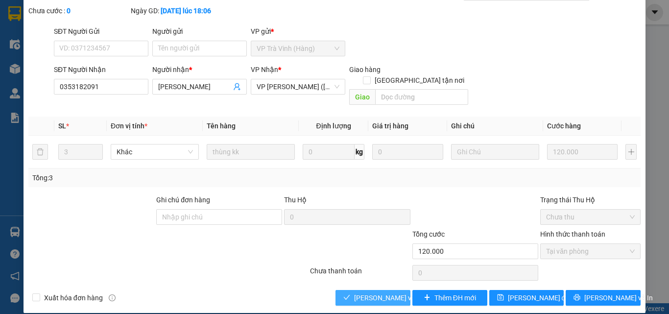
click at [366, 292] on span "Lưu và Giao hàng" at bounding box center [420, 297] width 132 height 11
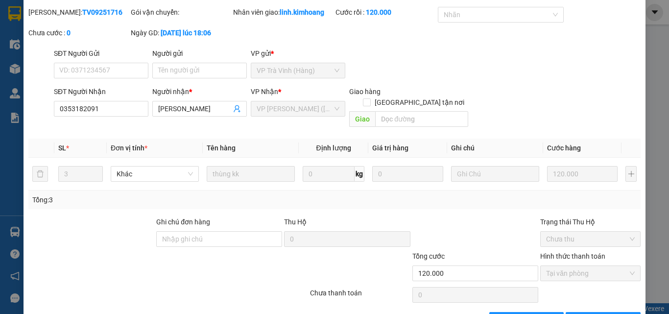
scroll to position [0, 0]
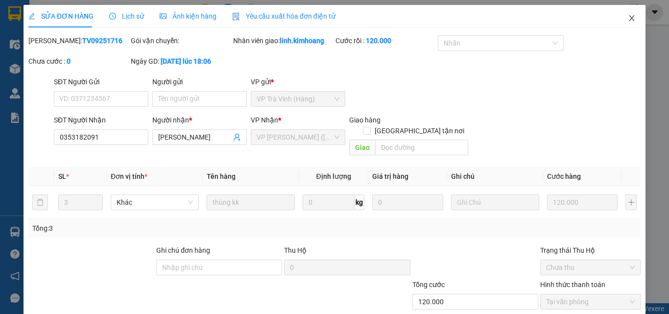
click at [628, 20] on icon "close" at bounding box center [632, 18] width 8 height 8
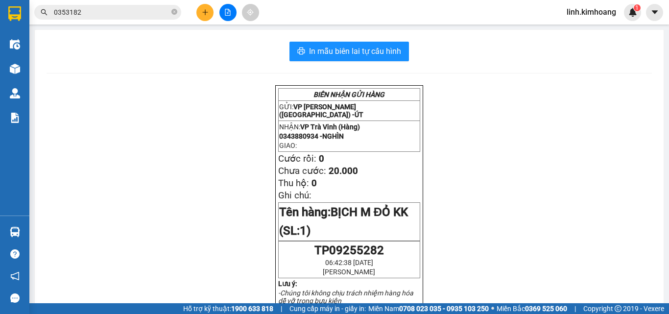
drag, startPoint x: 521, startPoint y: 183, endPoint x: 518, endPoint y: 164, distance: 19.3
click at [172, 11] on icon "close-circle" at bounding box center [174, 12] width 6 height 6
click at [120, 11] on input "text" at bounding box center [112, 12] width 116 height 11
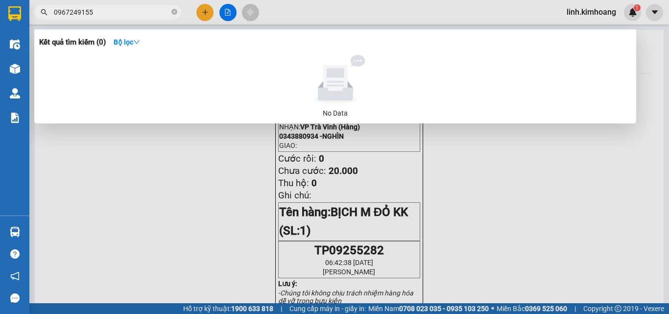
type input "0967249155"
click at [206, 8] on div at bounding box center [334, 157] width 669 height 314
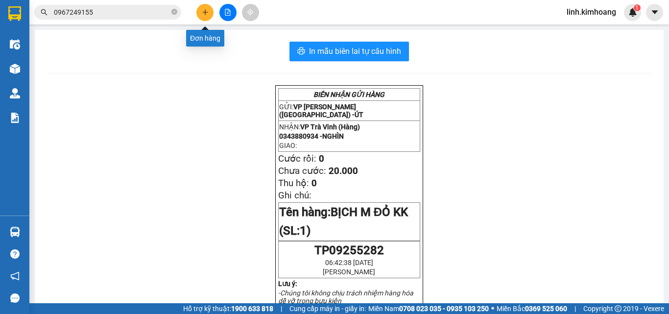
click at [200, 5] on button at bounding box center [204, 12] width 17 height 17
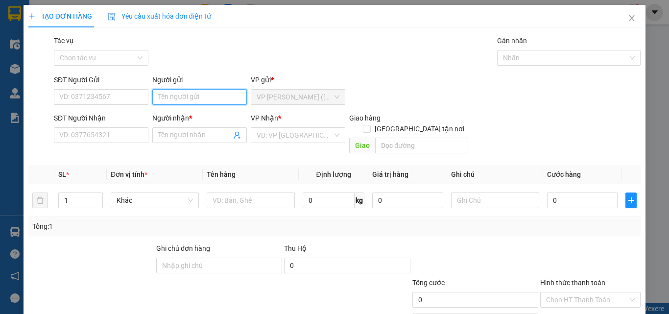
click at [188, 97] on input "Người gửi" at bounding box center [199, 97] width 94 height 16
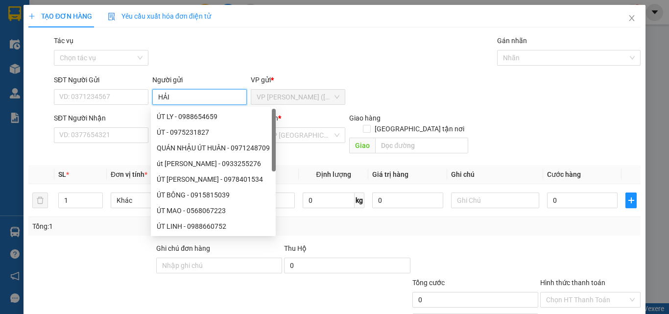
type input "HẢI"
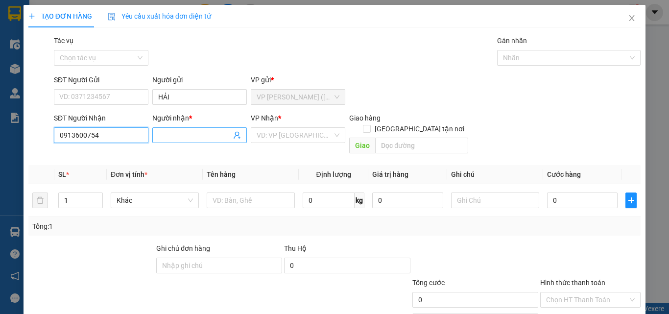
type input "0913600754"
click at [187, 133] on input "Người nhận *" at bounding box center [194, 135] width 73 height 11
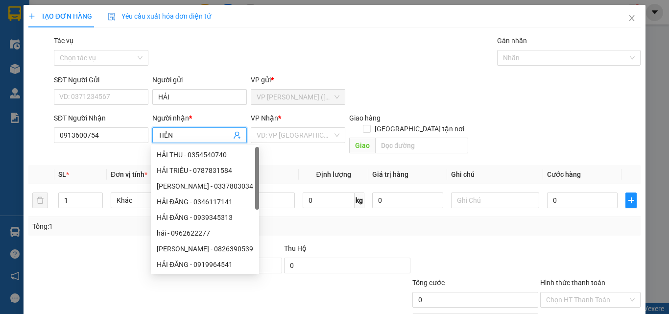
type input "TIỂN"
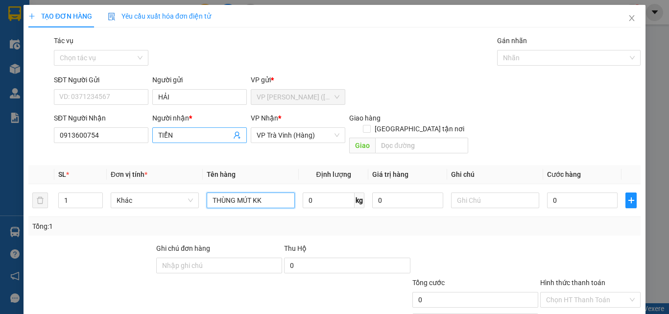
type input "THÙNG MÚT KK"
type input "3"
type input "30"
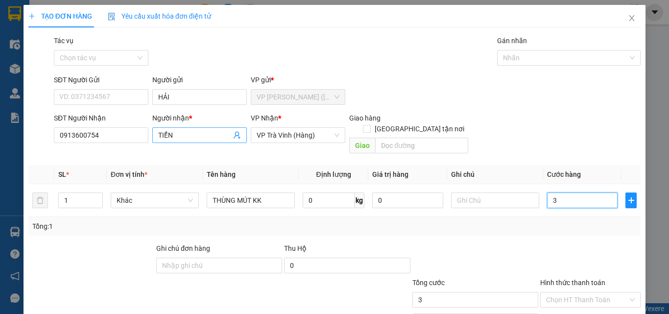
type input "30"
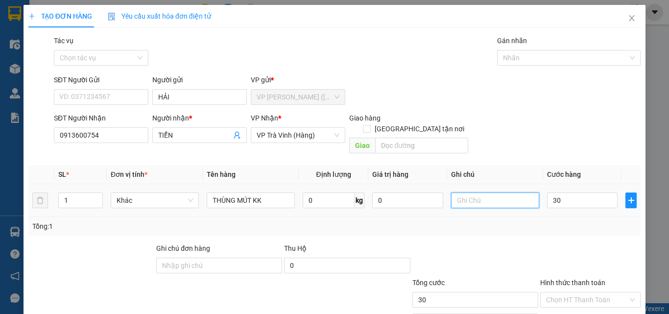
type input "30.000"
click at [494, 192] on input "text" at bounding box center [495, 200] width 88 height 16
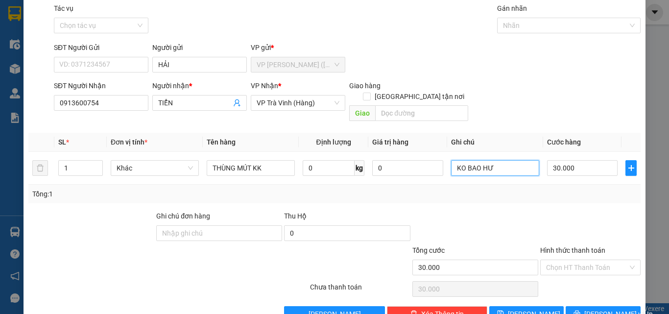
scroll to position [48, 0]
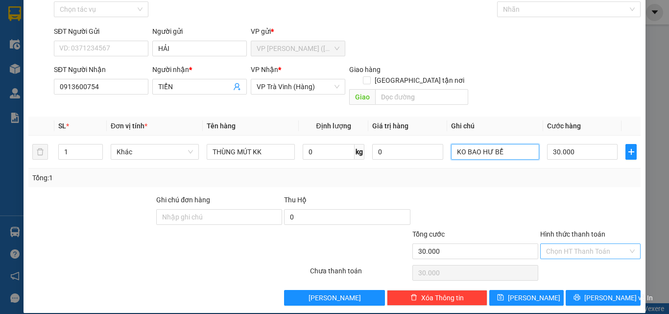
type input "KO BAO HƯ BỂ"
click at [583, 244] on input "Hình thức thanh toán" at bounding box center [587, 251] width 82 height 15
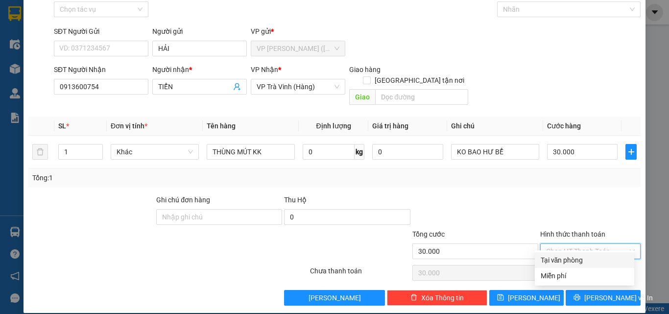
click at [582, 261] on div "Tại văn phòng" at bounding box center [585, 260] width 88 height 11
type input "0"
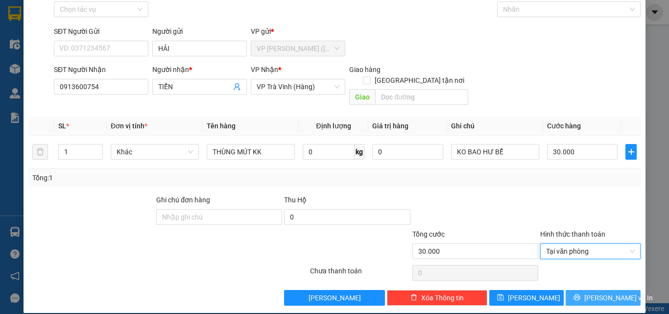
click at [593, 292] on span "Lưu và In" at bounding box center [618, 297] width 69 height 11
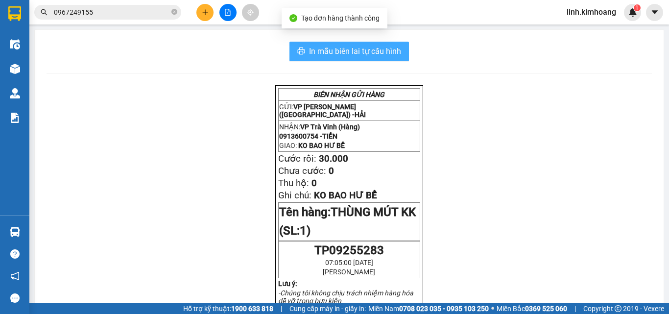
click at [355, 46] on span "In mẫu biên lai tự cấu hình" at bounding box center [355, 51] width 92 height 12
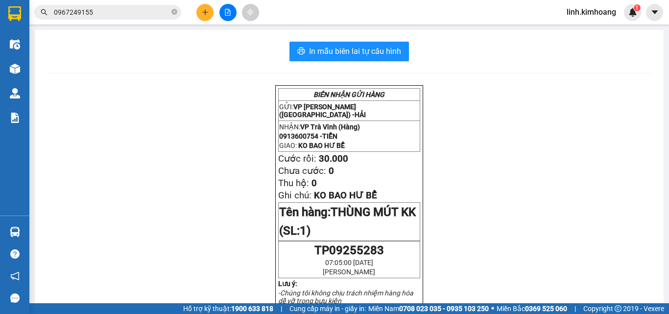
scroll to position [64, 0]
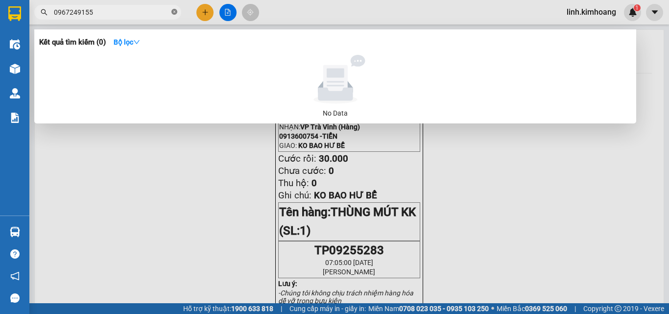
click at [176, 12] on icon "close-circle" at bounding box center [174, 12] width 6 height 6
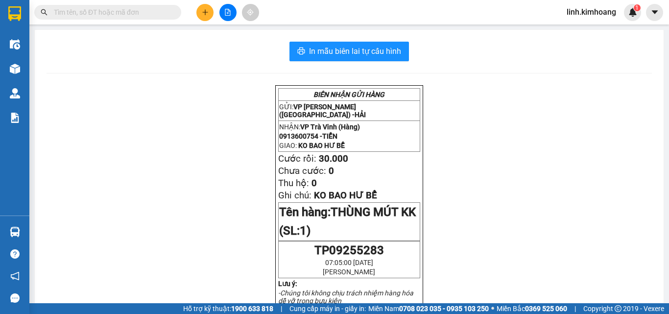
click at [135, 11] on input "text" at bounding box center [112, 12] width 116 height 11
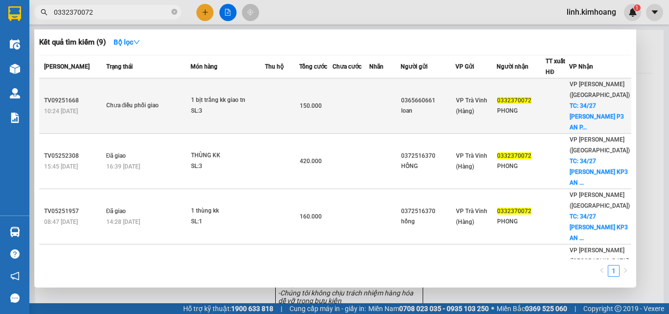
type input "0332370072"
click at [545, 110] on div "PHONG" at bounding box center [521, 111] width 48 height 10
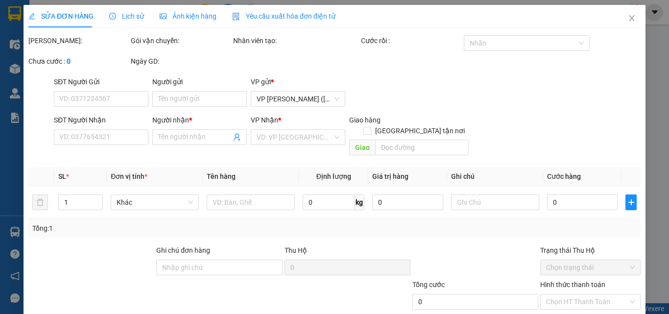
type input "0365660661"
type input "loan"
type input "0332370072"
type input "PHONG"
checkbox input "true"
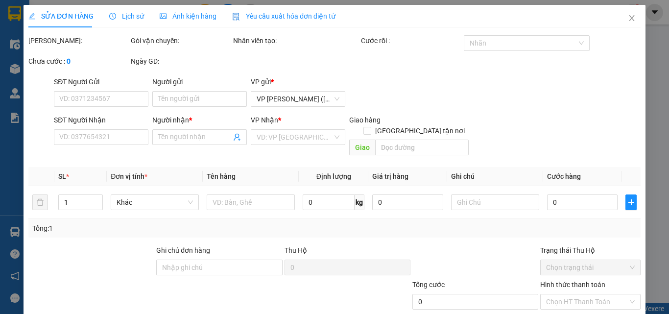
type input "34/27 VÕ THỊ THÙA P3 AN PHÚ ĐÔNG Q12"
type input "150.000"
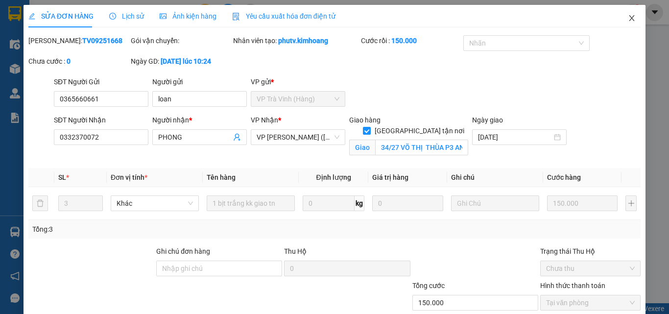
click at [625, 13] on span "Close" at bounding box center [631, 18] width 27 height 27
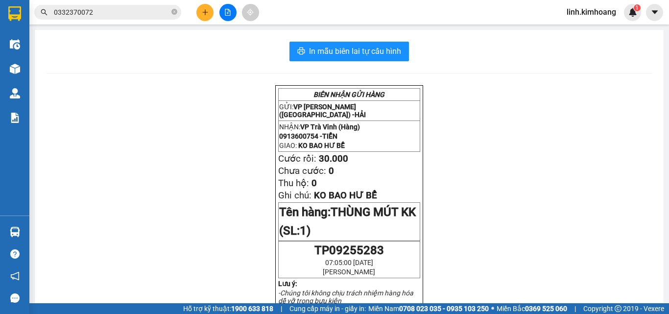
click at [149, 14] on input "0332370072" at bounding box center [112, 12] width 116 height 11
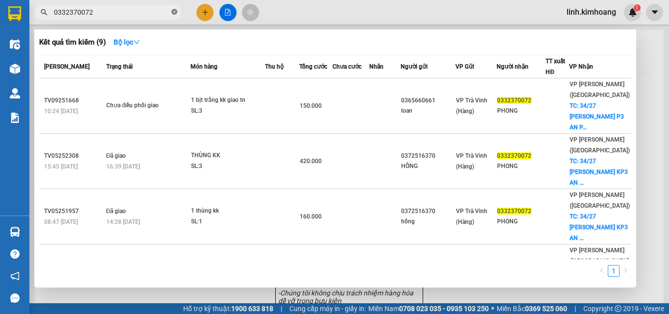
click at [175, 9] on icon "close-circle" at bounding box center [174, 12] width 6 height 6
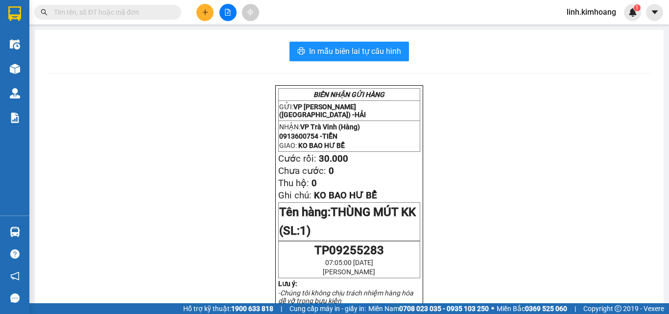
click at [137, 12] on input "text" at bounding box center [112, 12] width 116 height 11
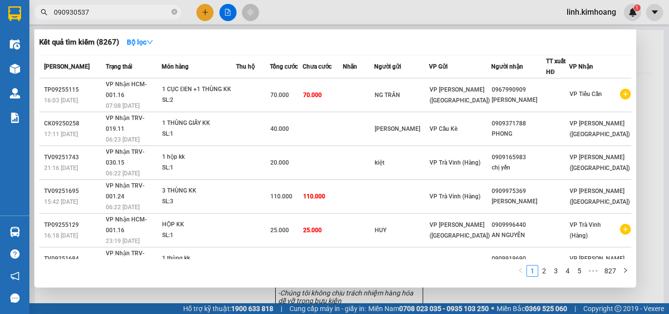
type input "0909305370"
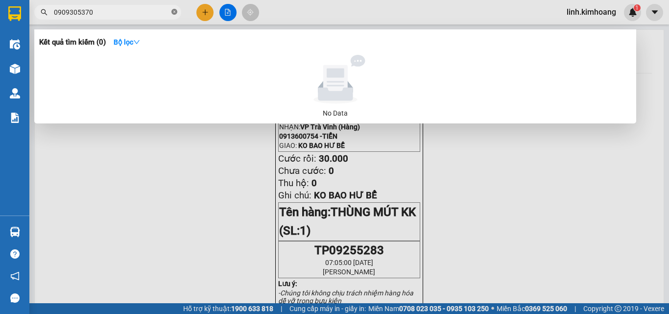
click at [173, 11] on icon "close-circle" at bounding box center [174, 12] width 6 height 6
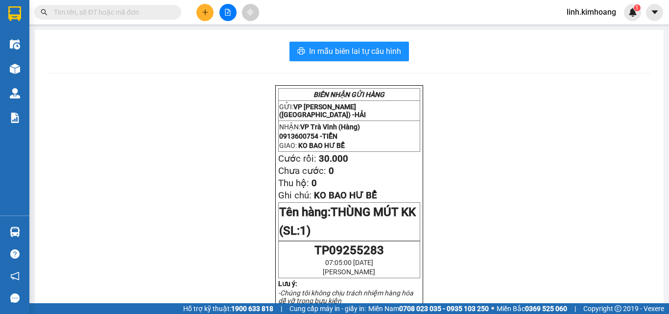
click at [144, 11] on input "text" at bounding box center [112, 12] width 116 height 11
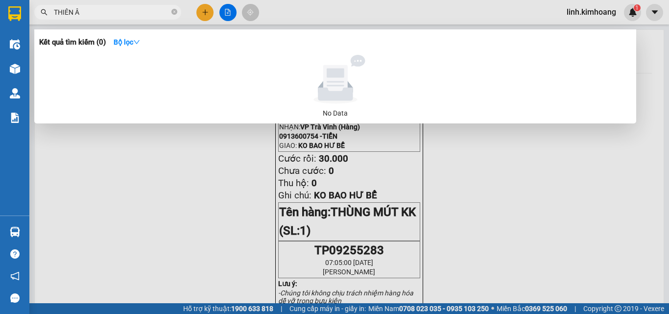
type input "THIÊN ÂN"
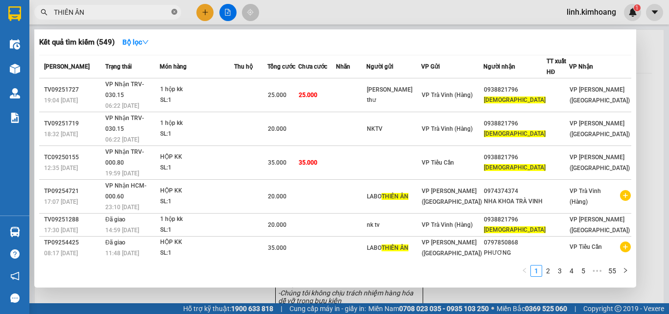
click at [175, 11] on icon "close-circle" at bounding box center [174, 12] width 6 height 6
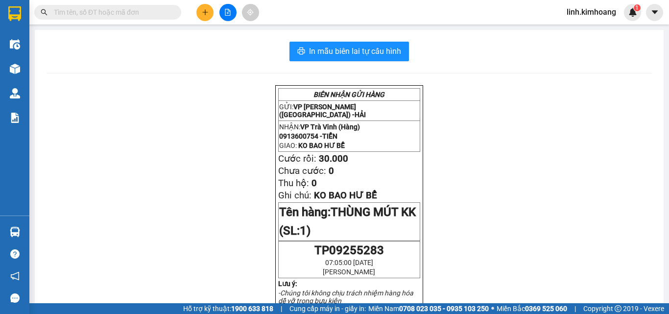
click at [139, 11] on input "text" at bounding box center [112, 12] width 116 height 11
click at [141, 11] on input "text" at bounding box center [112, 12] width 116 height 11
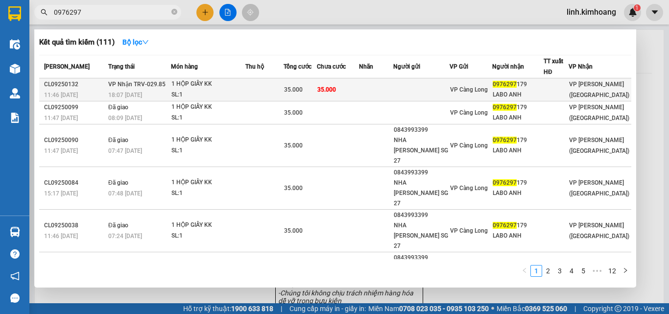
type input "0976297"
click at [448, 91] on td at bounding box center [421, 89] width 56 height 23
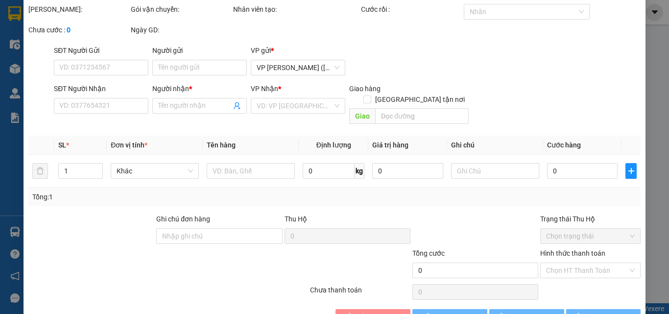
type input "0976297179"
type input "LABO ANH"
type input "35.000"
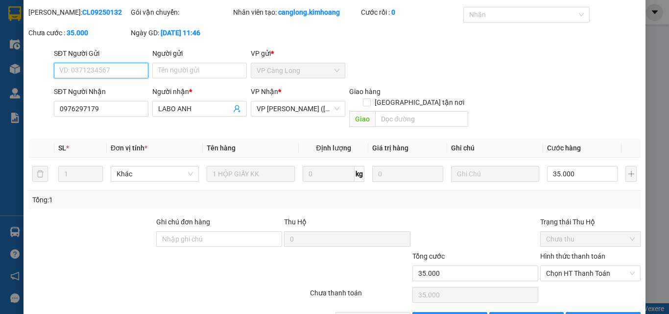
scroll to position [50, 0]
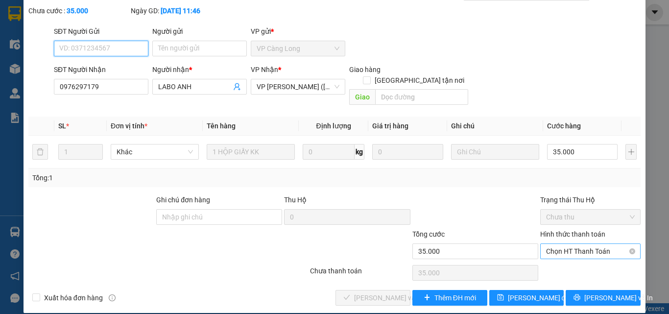
click at [572, 244] on span "Chọn HT Thanh Toán" at bounding box center [590, 251] width 89 height 15
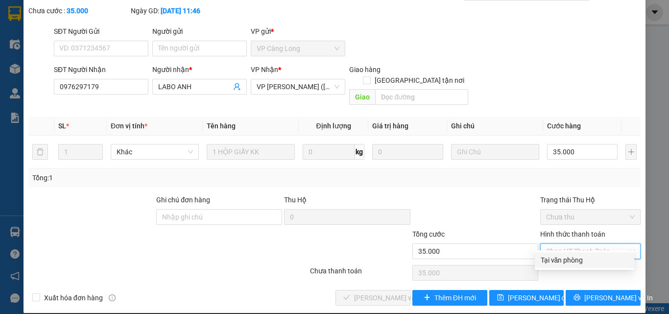
click at [560, 259] on div "Tại văn phòng" at bounding box center [585, 260] width 88 height 11
type input "0"
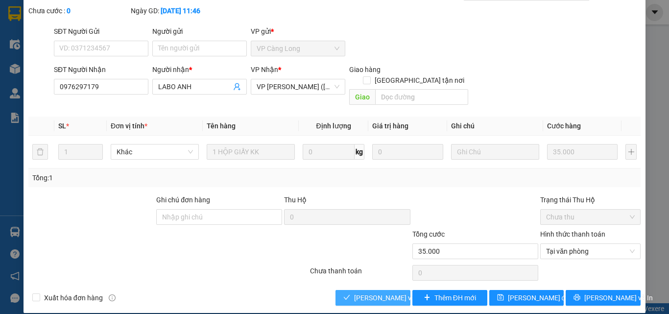
click at [362, 292] on span "Lưu và Giao hàng" at bounding box center [420, 297] width 132 height 11
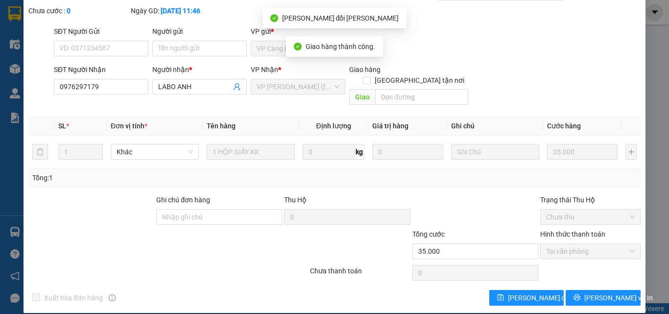
scroll to position [0, 0]
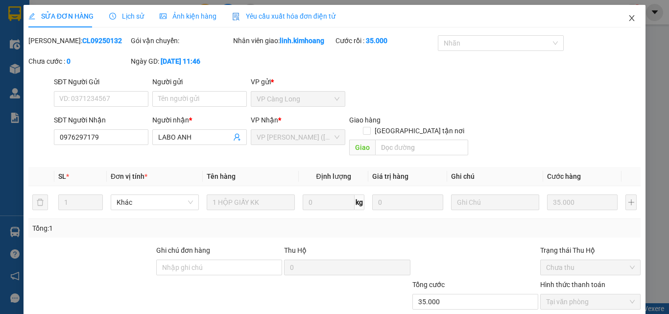
drag, startPoint x: 626, startPoint y: 18, endPoint x: 612, endPoint y: 22, distance: 14.9
click at [628, 18] on icon "close" at bounding box center [632, 18] width 8 height 8
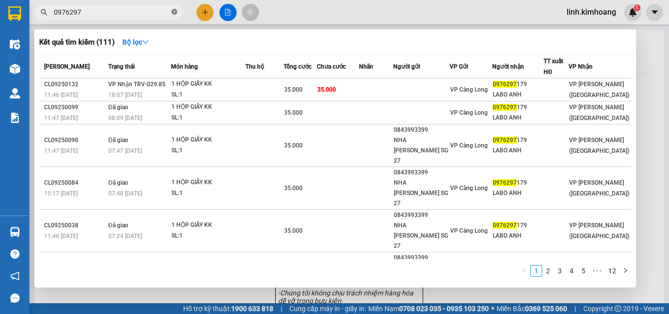
click at [173, 8] on span at bounding box center [174, 12] width 6 height 9
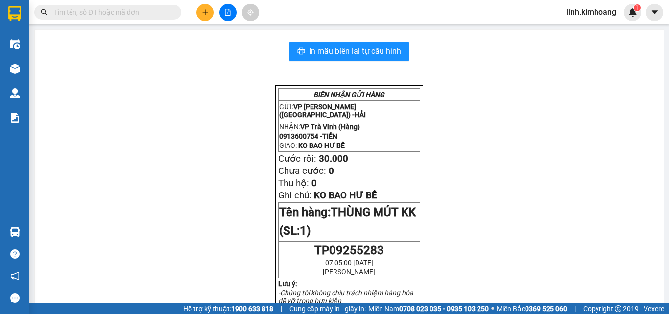
click at [137, 9] on input "text" at bounding box center [112, 12] width 116 height 11
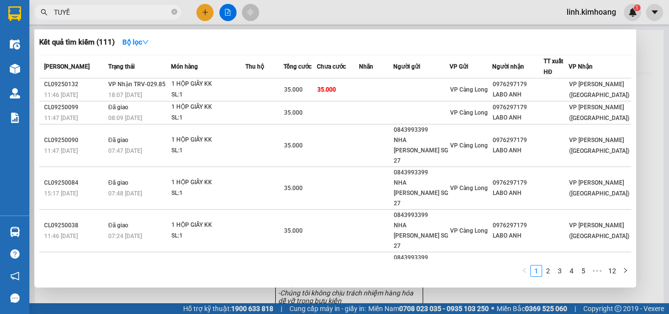
type input "TUYỀN"
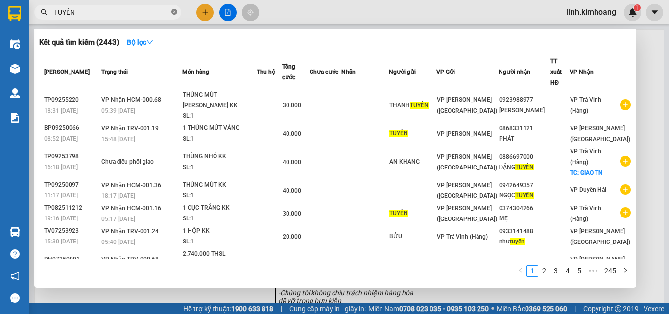
click at [175, 9] on span at bounding box center [174, 12] width 6 height 9
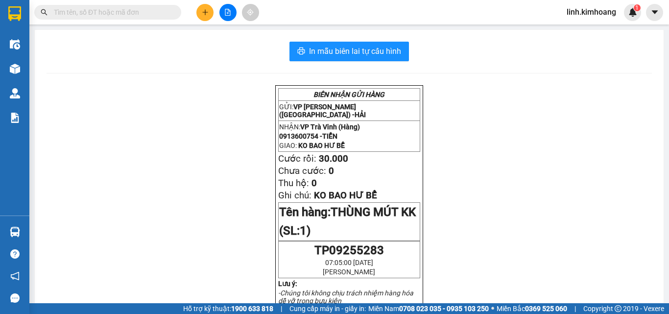
click at [141, 9] on input "text" at bounding box center [112, 12] width 116 height 11
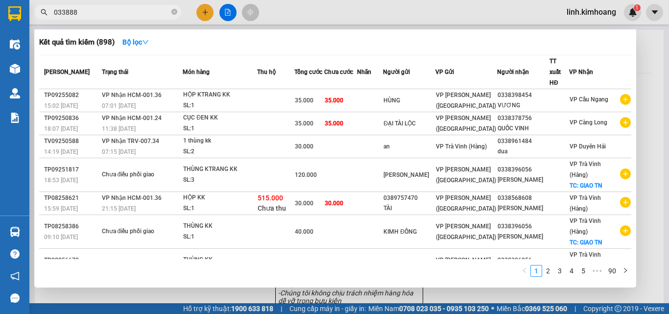
type input "0338882"
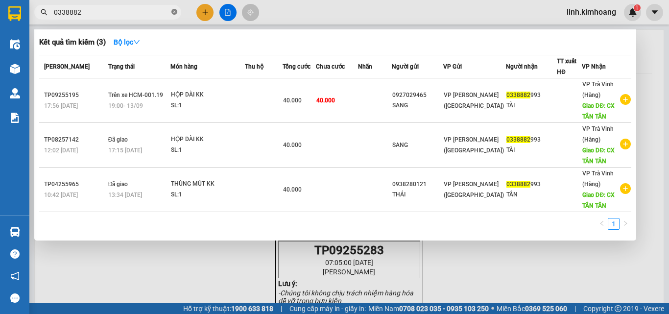
click at [172, 12] on icon "close-circle" at bounding box center [174, 12] width 6 height 6
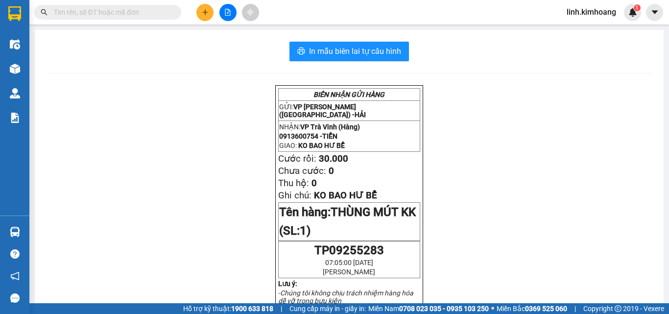
click at [131, 13] on input "text" at bounding box center [112, 12] width 116 height 11
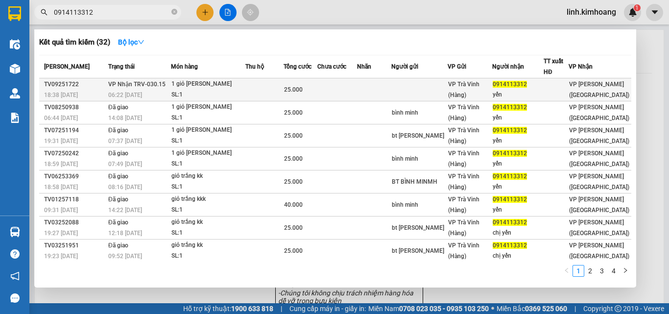
type input "0914113312"
click at [492, 88] on div "VP Trà Vinh (Hàng)" at bounding box center [470, 90] width 44 height 22
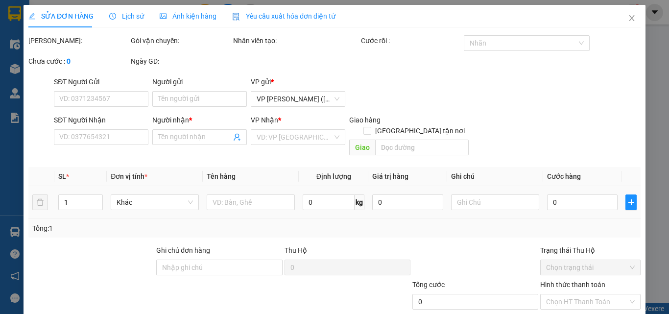
scroll to position [32, 0]
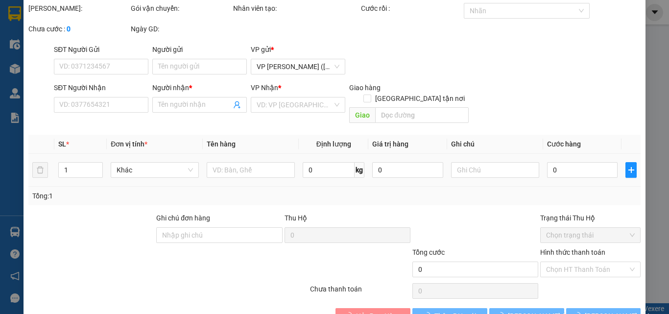
type input "0914113312"
type input "yến"
type input "25.000"
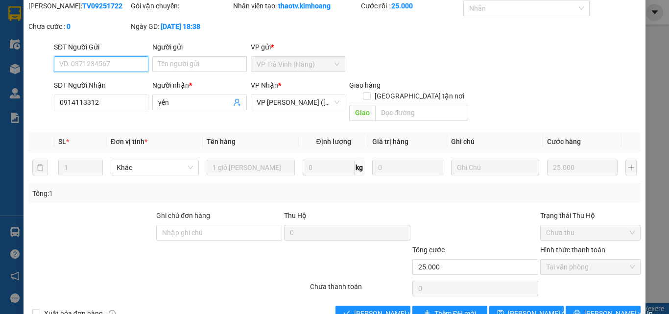
scroll to position [50, 0]
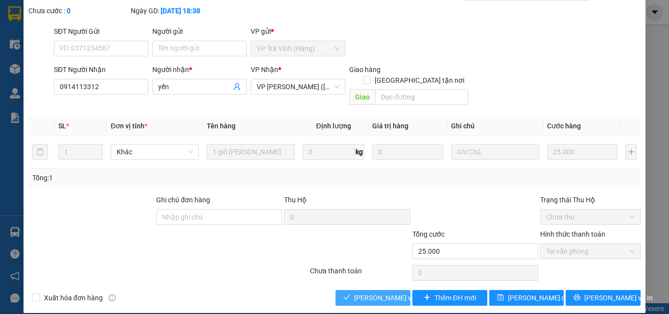
drag, startPoint x: 361, startPoint y: 285, endPoint x: 370, endPoint y: 279, distance: 11.6
click at [361, 292] on span "Lưu và Giao hàng" at bounding box center [420, 297] width 132 height 11
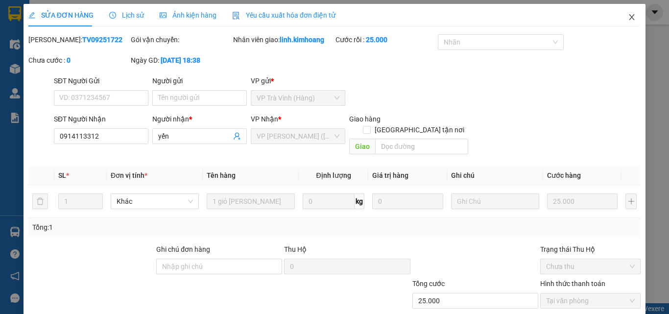
scroll to position [0, 0]
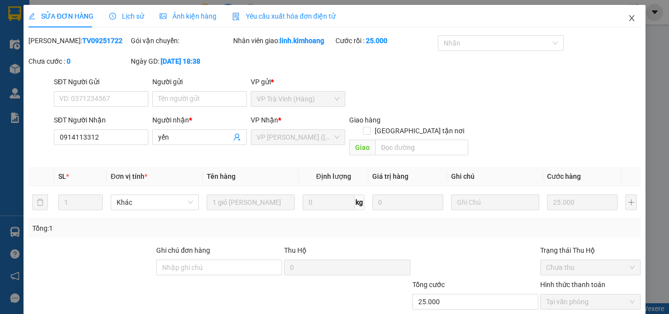
click at [628, 21] on icon "close" at bounding box center [632, 18] width 8 height 8
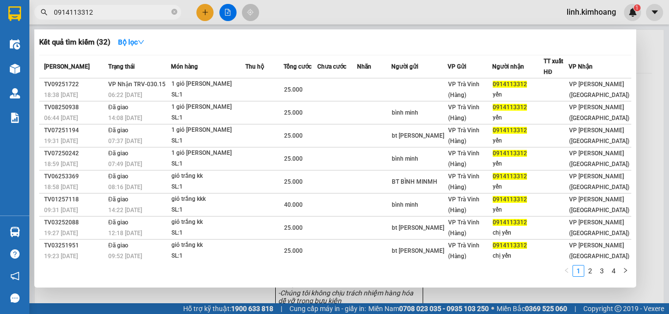
drag, startPoint x: 175, startPoint y: 10, endPoint x: 163, endPoint y: 16, distance: 13.4
click at [175, 12] on icon "close-circle" at bounding box center [174, 12] width 6 height 6
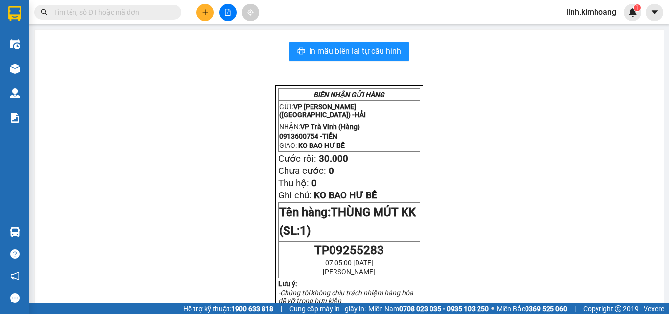
click at [105, 12] on input "text" at bounding box center [112, 12] width 116 height 11
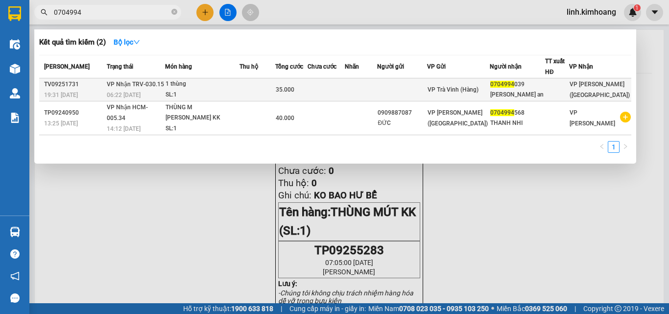
type input "0704994"
click at [558, 79] on td at bounding box center [557, 89] width 24 height 23
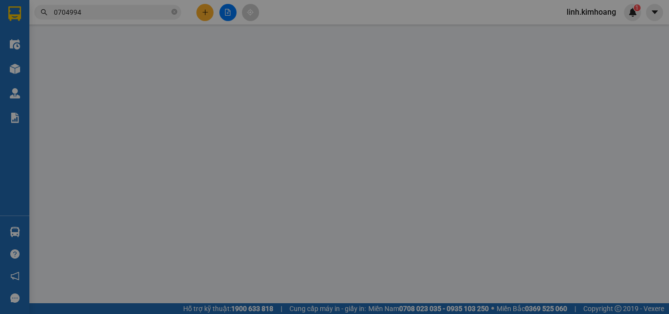
type input "0704994039"
type input "hoàng an"
type input "35.000"
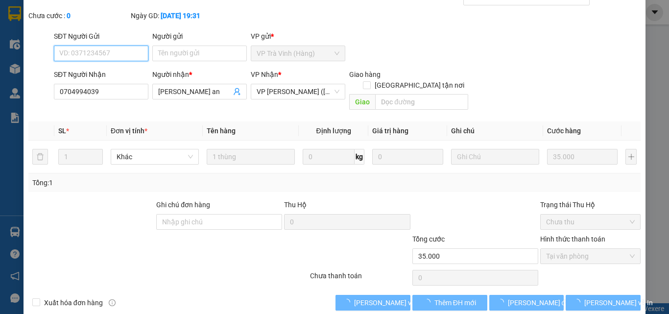
scroll to position [50, 0]
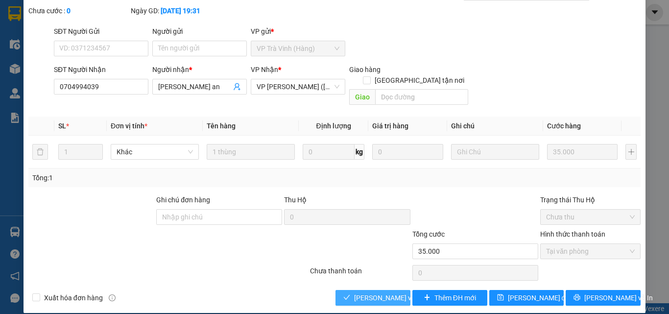
click at [367, 292] on span "Lưu và Giao hàng" at bounding box center [420, 297] width 132 height 11
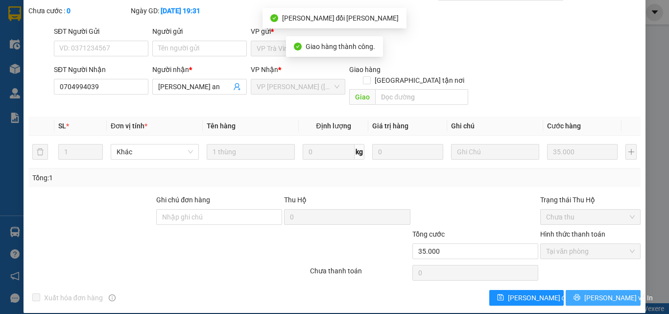
click at [600, 292] on span "Lưu và In" at bounding box center [618, 297] width 69 height 11
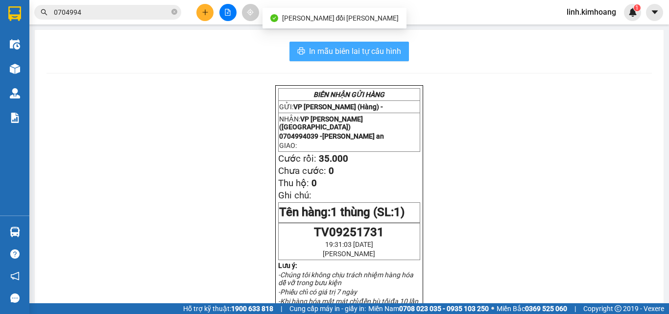
click at [391, 51] on span "In mẫu biên lai tự cấu hình" at bounding box center [355, 51] width 92 height 12
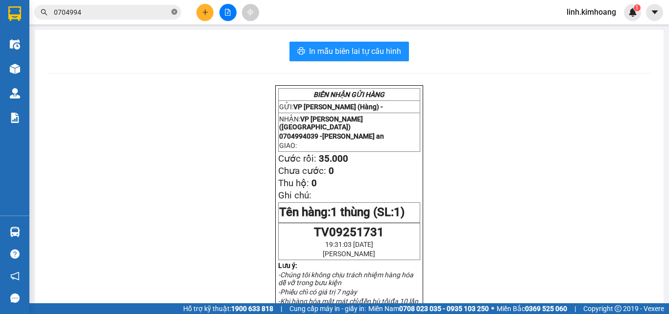
click at [171, 12] on icon "close-circle" at bounding box center [174, 12] width 6 height 6
click at [127, 10] on input "text" at bounding box center [112, 12] width 116 height 11
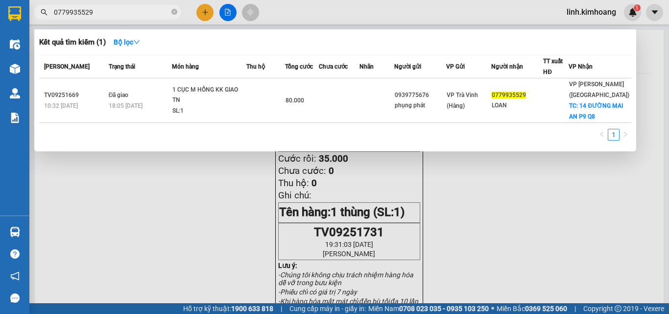
type input "0779935529"
click at [565, 133] on div "1" at bounding box center [335, 138] width 592 height 18
drag, startPoint x: 566, startPoint y: 133, endPoint x: 668, endPoint y: 333, distance: 224.4
click at [668, 313] on html "Kết quả tìm kiếm ( 1 ) Bộ lọc Mã ĐH Trạng thái Món hàng Thu hộ Tổng cước Chưa c…" at bounding box center [334, 157] width 669 height 314
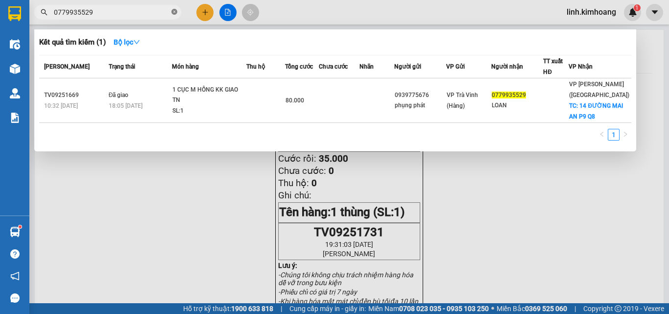
click at [172, 12] on icon "close-circle" at bounding box center [174, 12] width 6 height 6
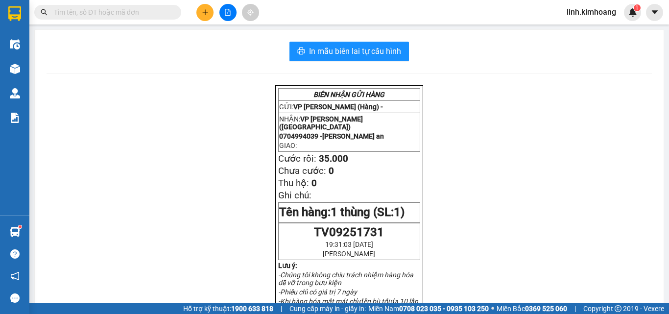
click at [149, 12] on input "text" at bounding box center [112, 12] width 116 height 11
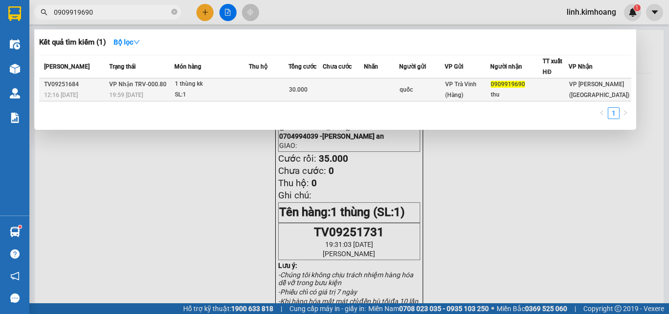
type input "0909919690"
click at [455, 85] on span "VP Trà Vinh (Hàng)" at bounding box center [460, 90] width 31 height 18
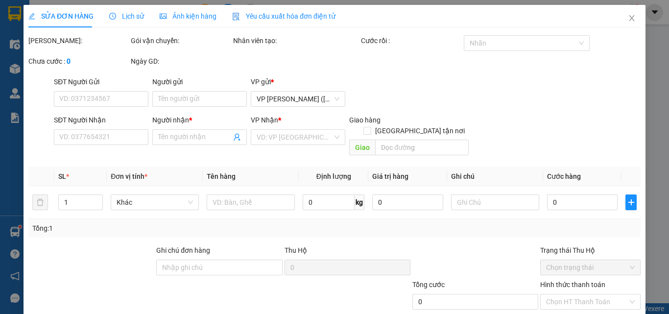
type input "quốc"
type input "0909919690"
type input "thu"
type input "30.000"
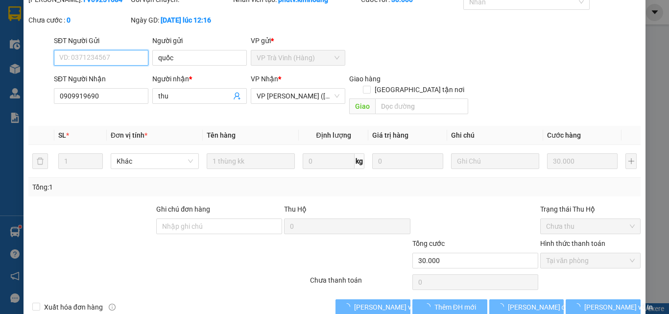
scroll to position [50, 0]
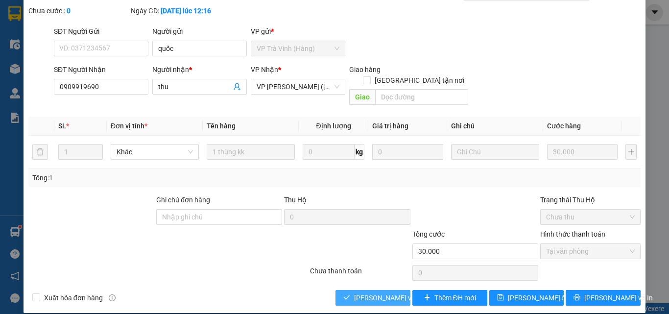
click at [380, 292] on span "Lưu và Giao hàng" at bounding box center [420, 297] width 132 height 11
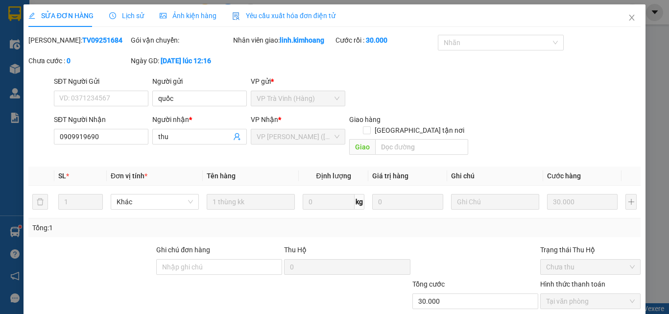
scroll to position [0, 0]
click at [629, 18] on span "Close" at bounding box center [631, 18] width 27 height 27
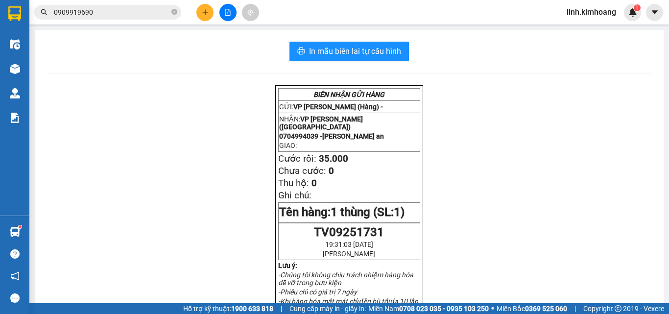
click at [174, 12] on icon "close-circle" at bounding box center [174, 12] width 6 height 6
click at [92, 12] on input "text" at bounding box center [112, 12] width 116 height 11
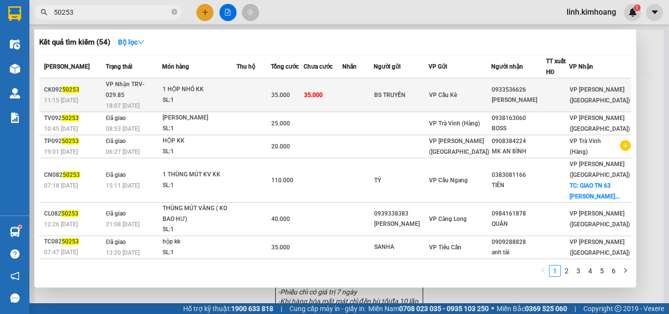
type input "50253"
click at [539, 95] on div "CƯỜNG PHÁT" at bounding box center [519, 100] width 54 height 10
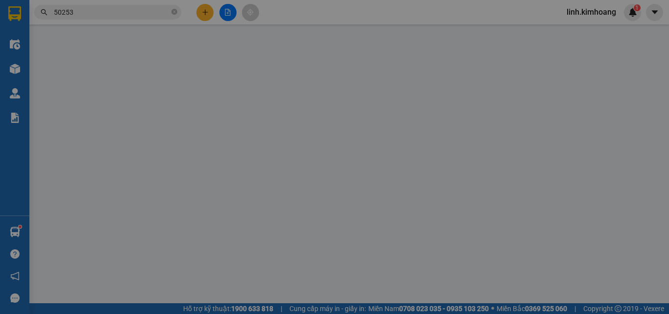
type input "BS TRUYỀN"
type input "0933536626"
type input "CƯỜNG PHÁT"
type input "35.000"
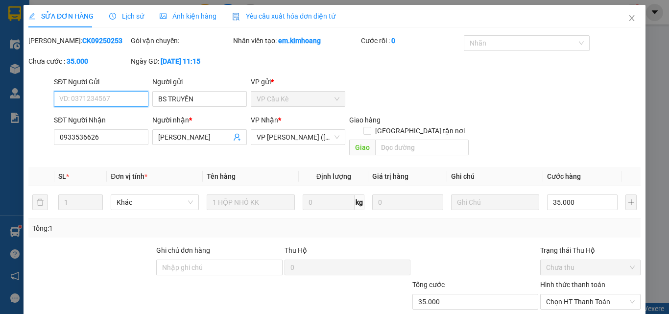
scroll to position [46, 0]
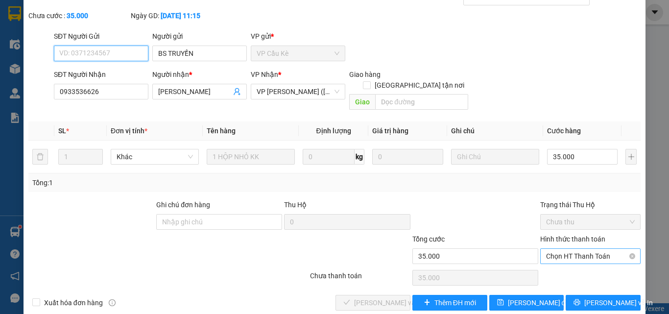
click at [565, 249] on span "Chọn HT Thanh Toán" at bounding box center [590, 256] width 89 height 15
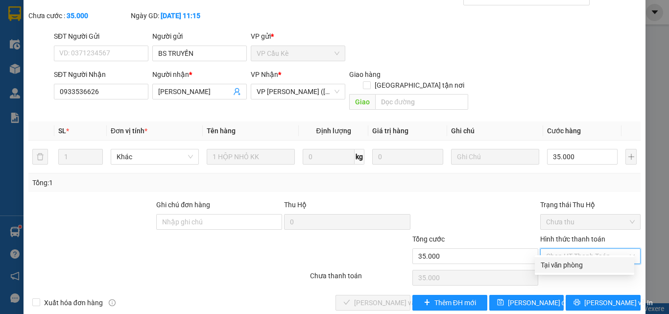
click at [545, 267] on div "Tại văn phòng" at bounding box center [585, 264] width 88 height 11
type input "0"
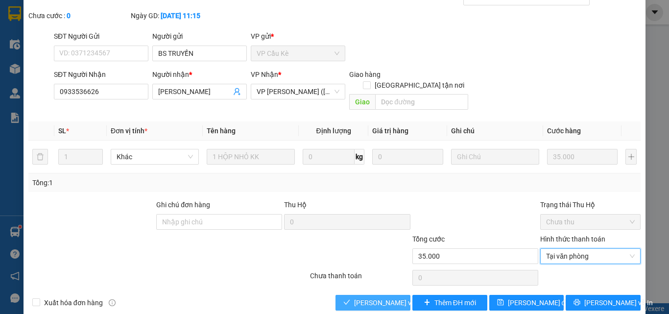
click at [361, 297] on span "Lưu và Giao hàng" at bounding box center [420, 302] width 132 height 11
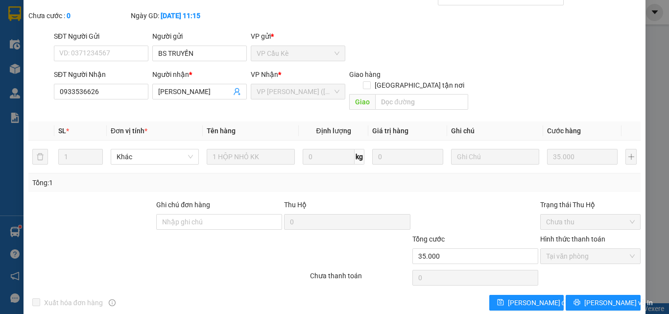
scroll to position [0, 0]
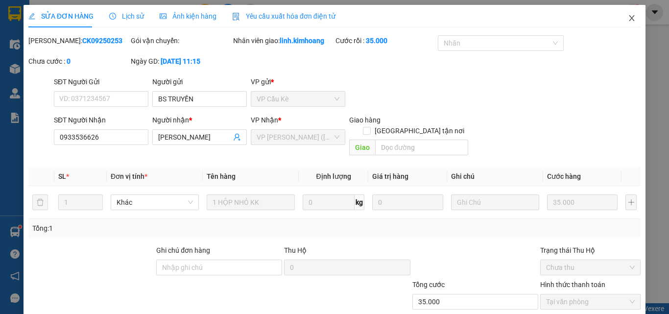
click at [629, 18] on icon "close" at bounding box center [631, 18] width 5 height 6
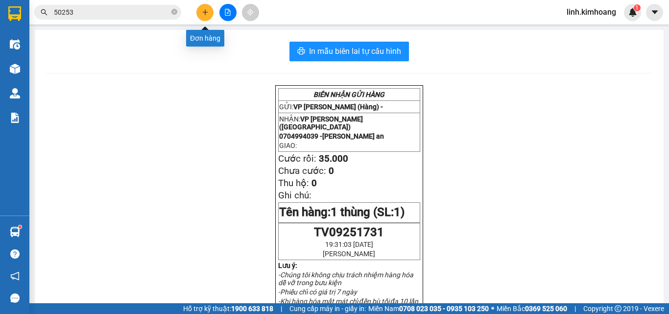
click at [209, 8] on button at bounding box center [204, 12] width 17 height 17
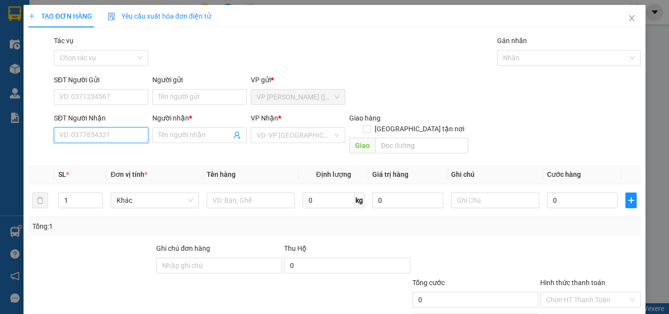
click at [92, 139] on input "SĐT Người Nhận" at bounding box center [101, 135] width 94 height 16
type input "0978757515"
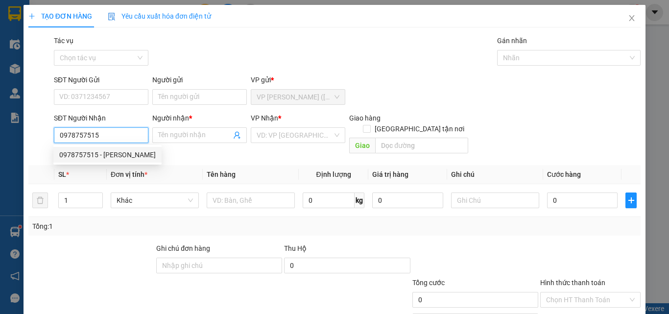
click at [114, 155] on div "0978757515 - TRINH" at bounding box center [107, 154] width 96 height 11
type input "TRINH"
type input "25.000"
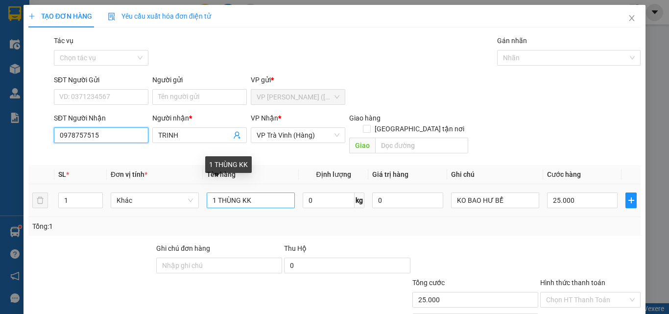
type input "0978757515"
drag, startPoint x: 261, startPoint y: 191, endPoint x: 6, endPoint y: 189, distance: 255.1
click at [9, 188] on div "TẠO ĐƠN HÀNG Yêu cầu xuất hóa đơn điện tử Transit Pickup Surcharge Ids Transit …" at bounding box center [334, 157] width 669 height 314
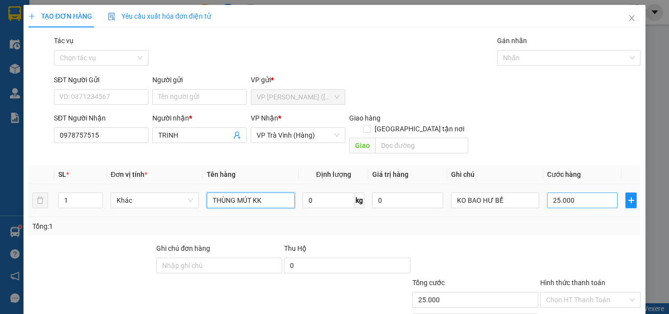
type input "THÙNG MÚT KK"
click at [594, 192] on input "25.000" at bounding box center [582, 200] width 71 height 16
type input "3"
type input "35"
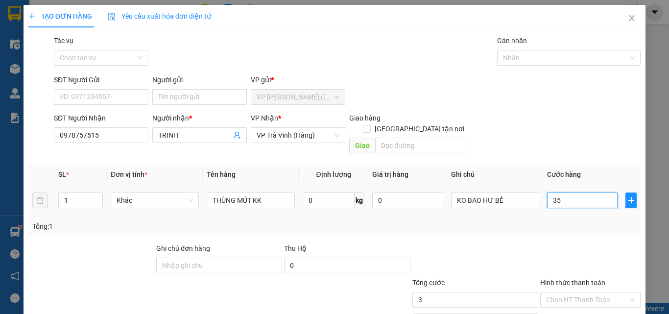
type input "35"
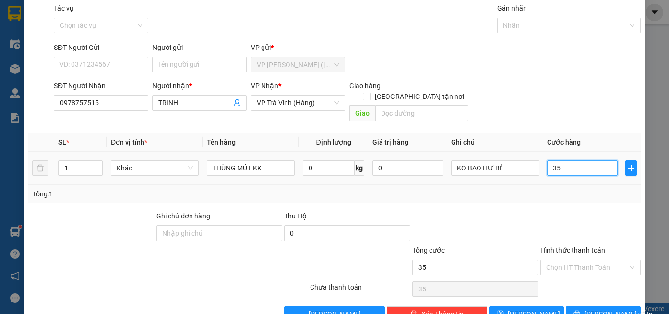
scroll to position [48, 0]
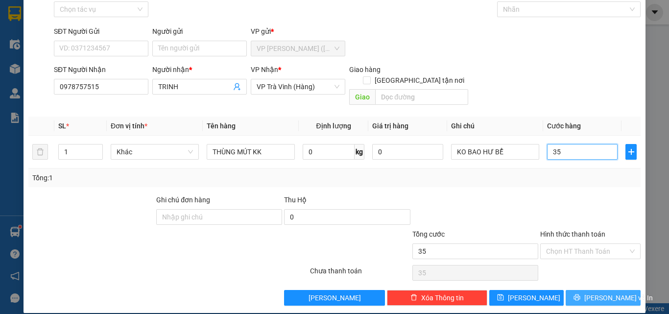
type input "35"
click at [599, 293] on button "Lưu và In" at bounding box center [602, 298] width 75 height 16
type input "35.000"
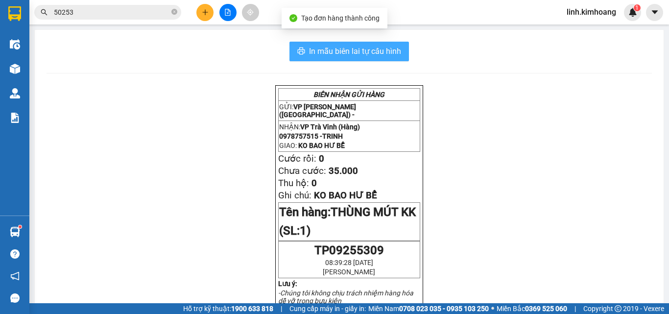
click at [353, 47] on span "In mẫu biên lai tự cấu hình" at bounding box center [355, 51] width 92 height 12
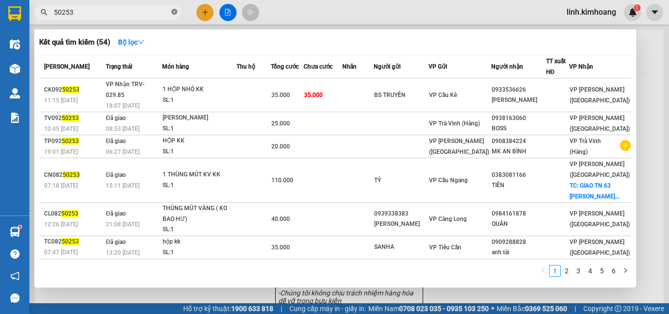
click at [174, 10] on icon "close-circle" at bounding box center [174, 12] width 6 height 6
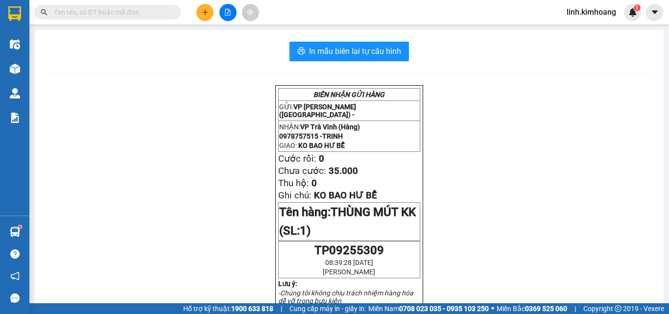
click at [118, 12] on input "text" at bounding box center [112, 12] width 116 height 11
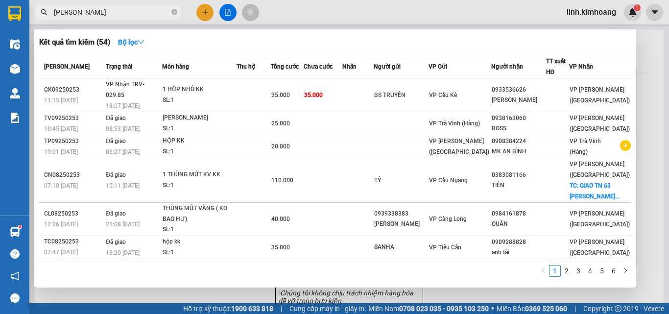
type input "KIM CHI"
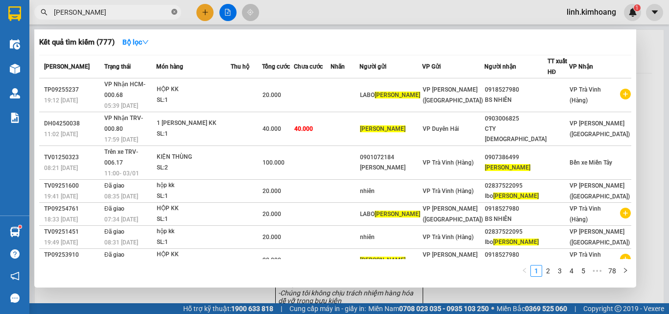
click at [176, 12] on icon "close-circle" at bounding box center [174, 12] width 6 height 6
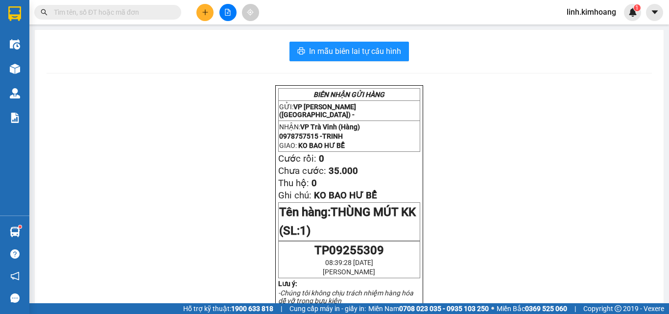
click at [133, 6] on span at bounding box center [107, 12] width 147 height 15
click at [136, 8] on input "text" at bounding box center [112, 12] width 116 height 11
click at [118, 16] on input "text" at bounding box center [112, 12] width 116 height 11
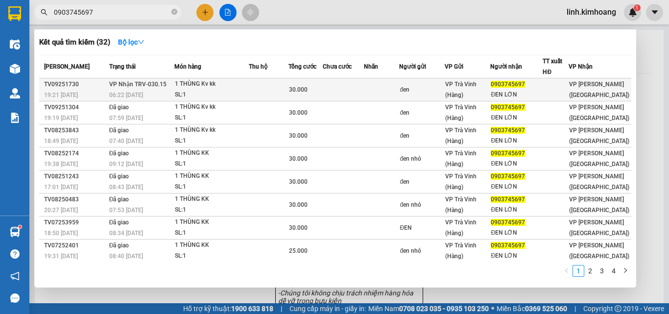
type input "0903745697"
click at [440, 85] on div "đen" at bounding box center [422, 90] width 44 height 10
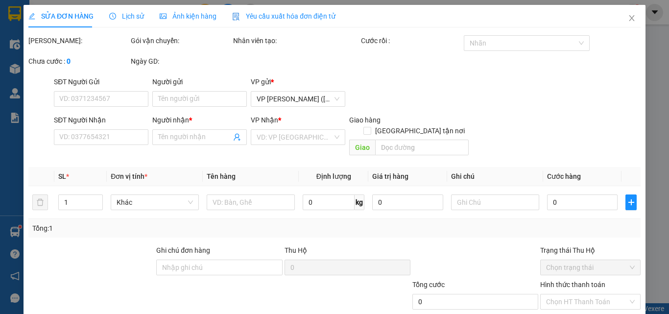
type input "đen"
type input "0903745697"
type input "ĐEN LỚN"
type input "30.000"
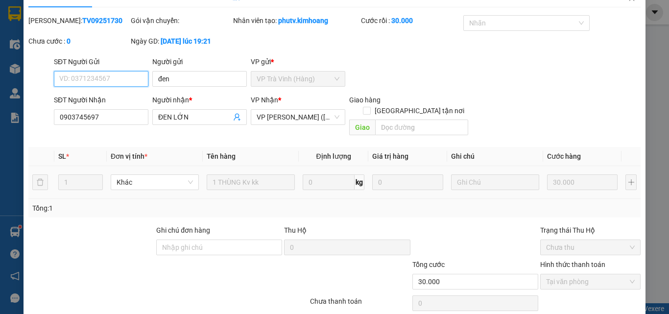
scroll to position [50, 0]
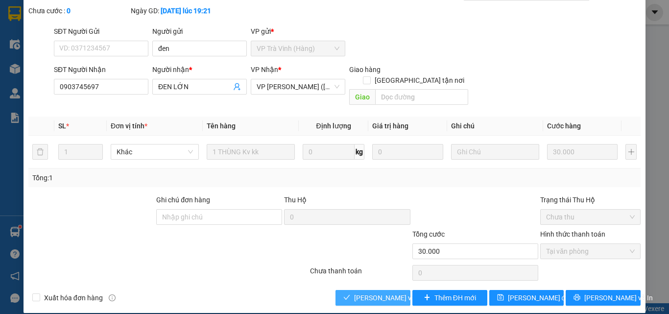
click at [359, 292] on span "Lưu và Giao hàng" at bounding box center [420, 297] width 132 height 11
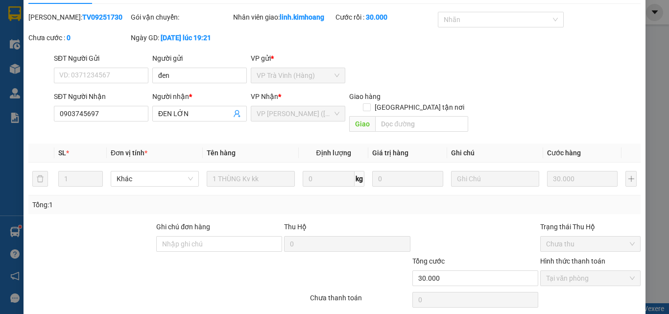
scroll to position [0, 0]
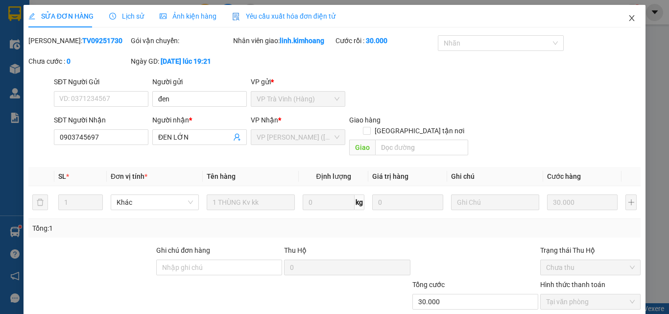
click at [629, 19] on icon "close" at bounding box center [631, 18] width 5 height 6
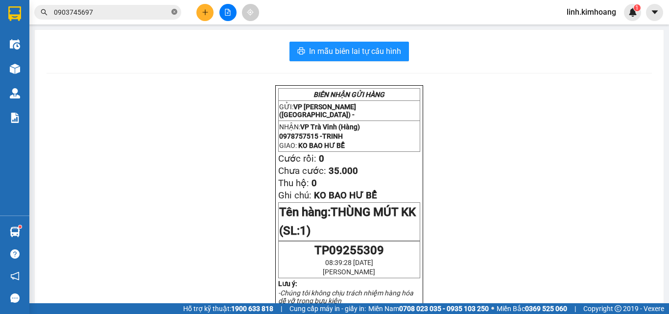
click at [173, 10] on icon "close-circle" at bounding box center [174, 12] width 6 height 6
click at [201, 10] on button at bounding box center [204, 12] width 17 height 17
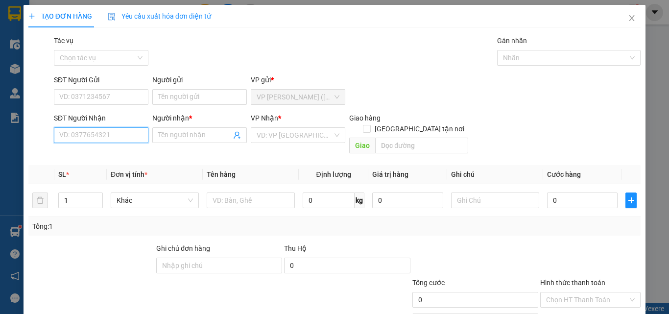
click at [102, 136] on input "SĐT Người Nhận" at bounding box center [101, 135] width 94 height 16
type input "0822666619"
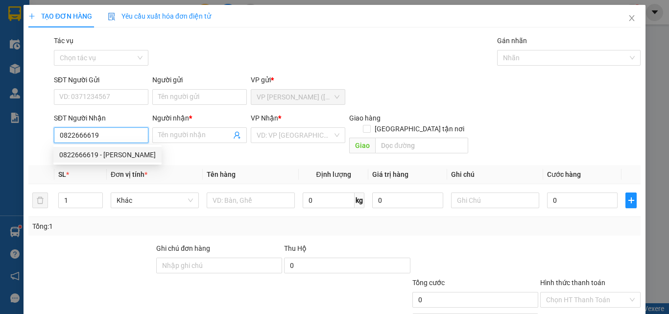
click at [98, 151] on div "0822666619 - DUY" at bounding box center [107, 154] width 96 height 11
type input "DUY"
type input "70.000"
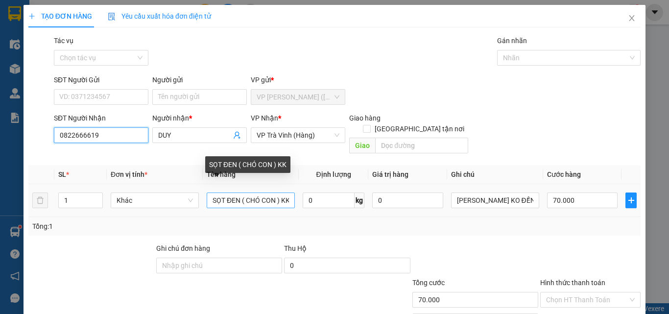
type input "0822666619"
drag, startPoint x: 208, startPoint y: 191, endPoint x: 420, endPoint y: 247, distance: 218.7
click at [420, 247] on div "Transit Pickup Surcharge Ids Transit Deliver Surcharge Ids Transit Deliver Surc…" at bounding box center [334, 194] width 612 height 319
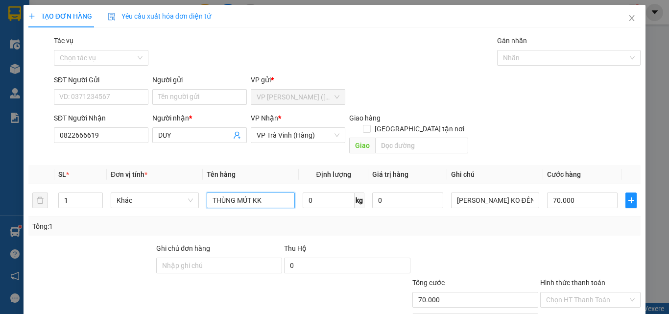
type input "THÙNG MÚT KK"
type input "3"
type input "30"
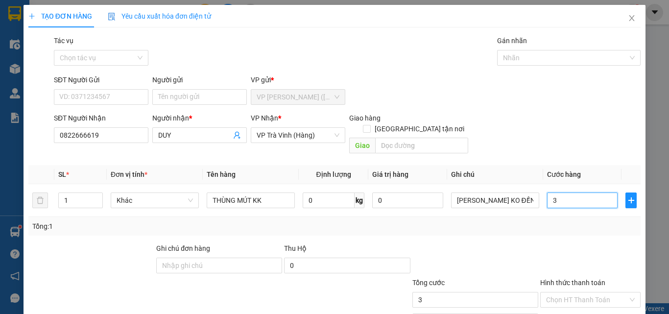
type input "30"
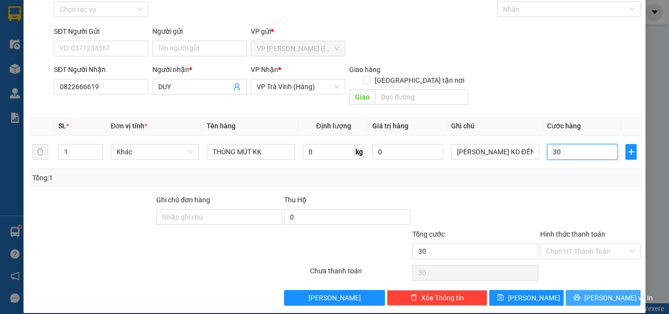
type input "30"
type input "30.000"
click at [594, 292] on span "Lưu và In" at bounding box center [618, 297] width 69 height 11
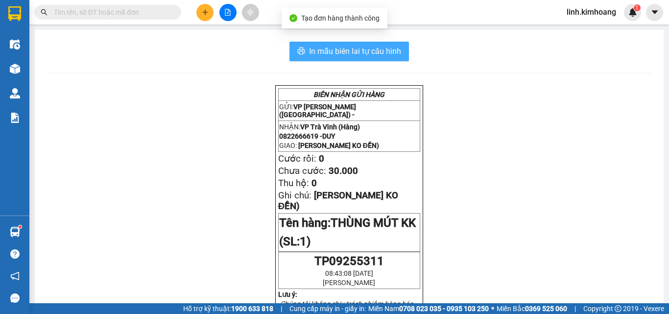
click at [353, 52] on span "In mẫu biên lai tự cấu hình" at bounding box center [355, 51] width 92 height 12
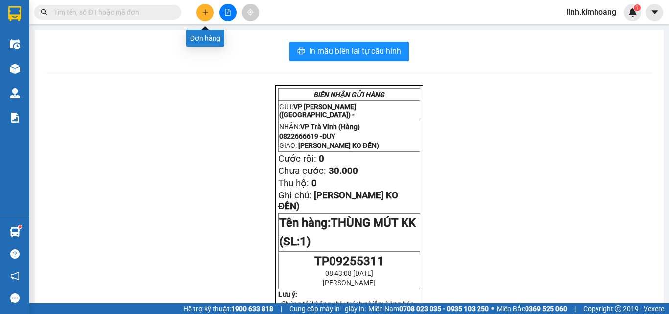
click at [206, 16] on button at bounding box center [204, 12] width 17 height 17
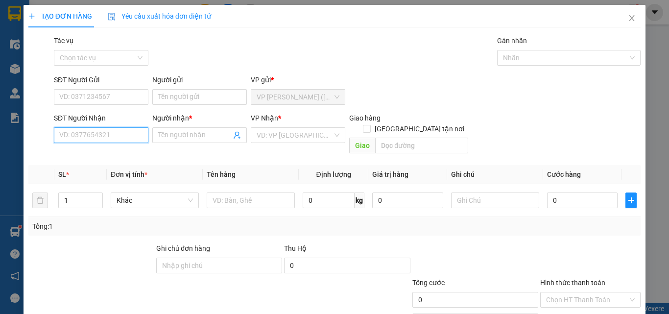
click at [115, 133] on input "SĐT Người Nhận" at bounding box center [101, 135] width 94 height 16
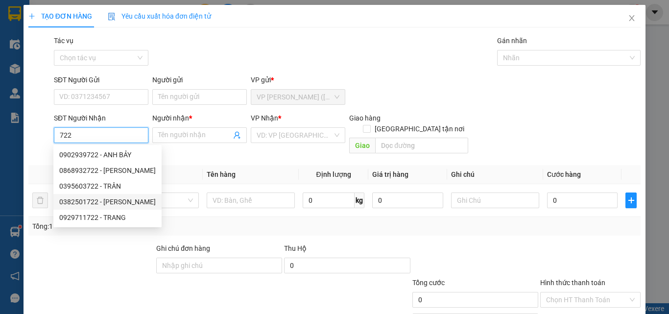
click at [142, 205] on div "0382501722 - TRƯƠNG TRỌNG" at bounding box center [107, 201] width 96 height 11
type input "0382501722"
type input "TRƯƠNG TRỌNG"
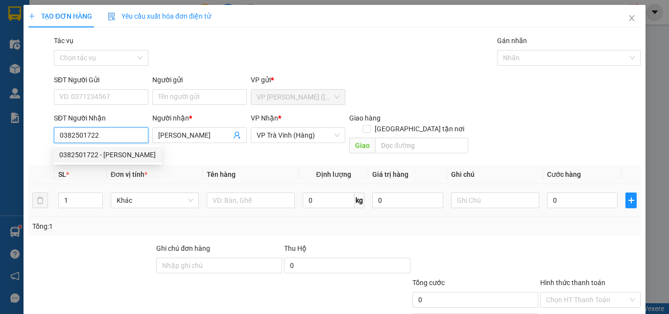
type input "110.000"
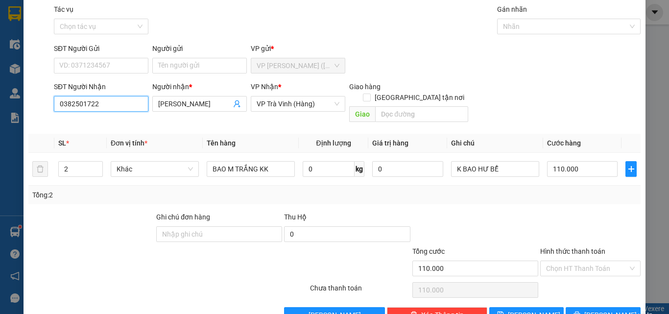
scroll to position [48, 0]
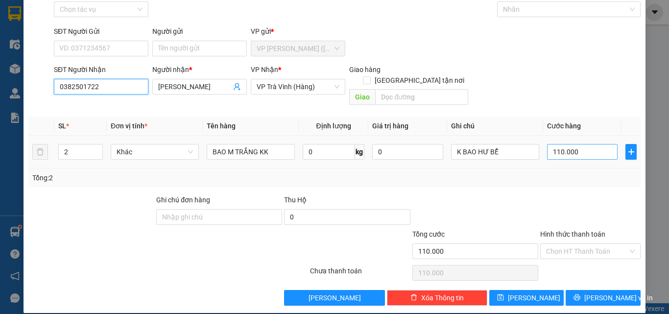
type input "0382501722"
click at [585, 144] on input "110.000" at bounding box center [582, 152] width 71 height 16
type input "1"
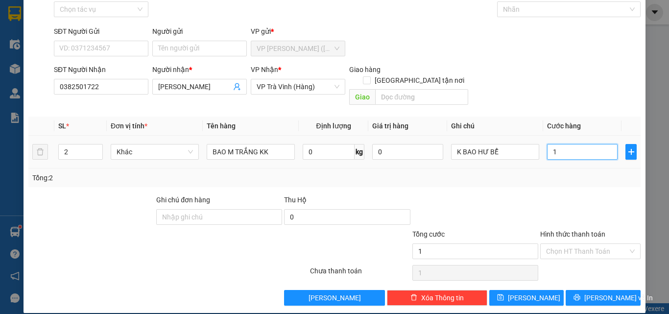
type input "10"
type input "100"
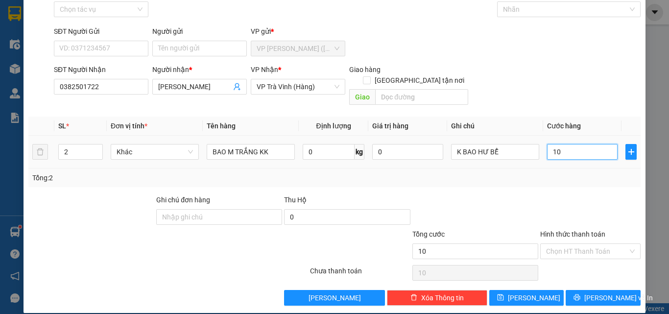
type input "100"
type input "10"
type input "1"
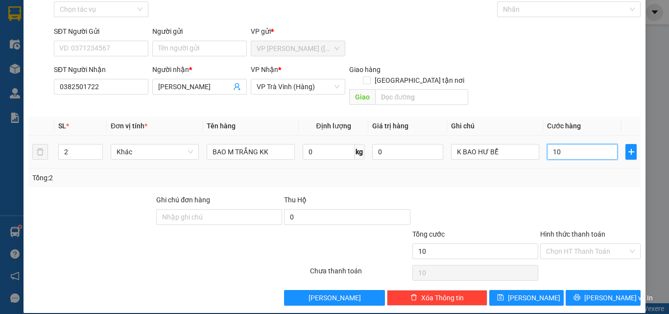
type input "1"
type input "0"
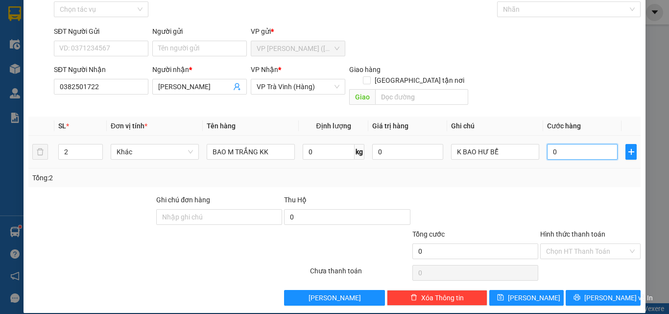
type input "9"
type input "09"
type input "90"
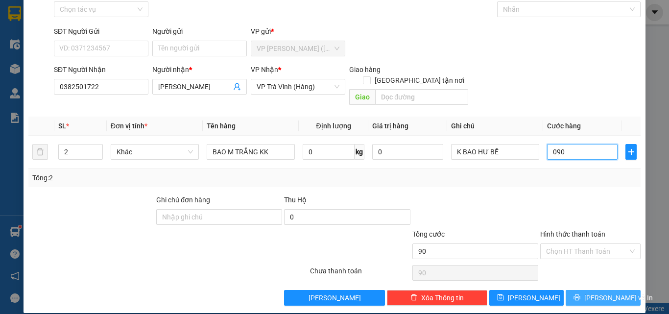
type input "090"
type input "90.000"
click at [586, 290] on button "Lưu và In" at bounding box center [602, 298] width 75 height 16
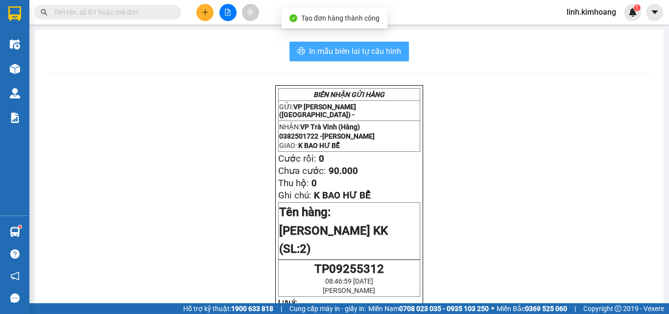
click at [377, 43] on button "In mẫu biên lai tự cấu hình" at bounding box center [348, 52] width 119 height 20
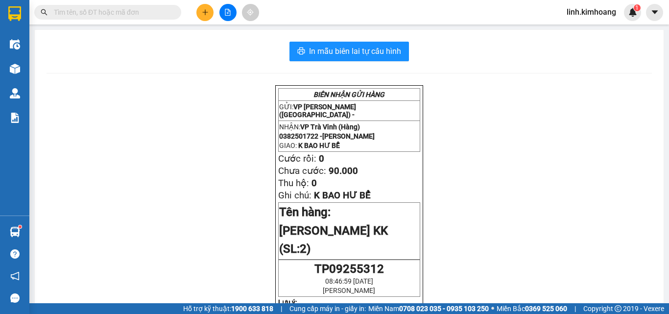
click at [204, 8] on button at bounding box center [204, 12] width 17 height 17
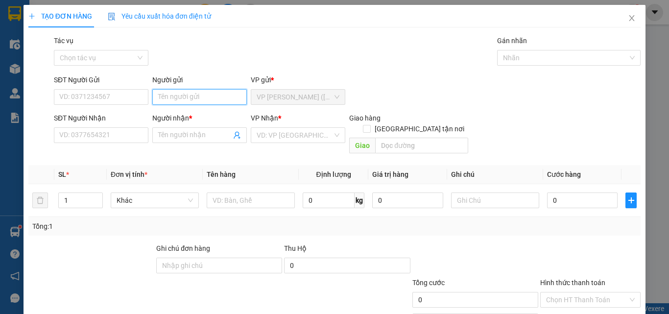
click at [197, 99] on input "Người gửi" at bounding box center [199, 97] width 94 height 16
type input "THẠCH NGỌT"
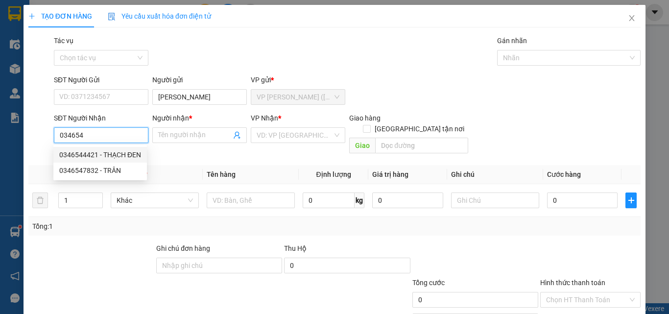
click at [130, 151] on div "0346544421 - THẠCH ĐEN" at bounding box center [100, 154] width 82 height 11
type input "0346544421"
type input "THẠCH ĐEN"
type input "40.000"
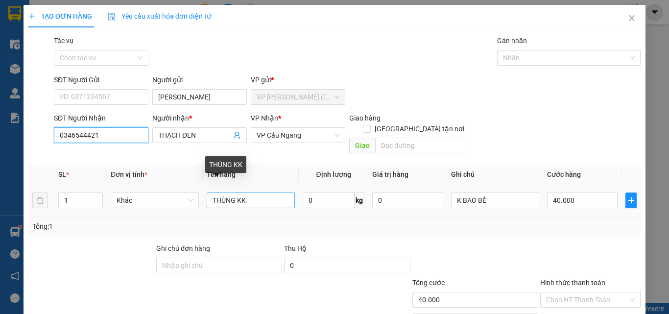
type input "0346544421"
click at [229, 194] on input "THÙNG KK" at bounding box center [251, 200] width 88 height 16
click at [233, 195] on input "THÙNG KK" at bounding box center [251, 200] width 88 height 16
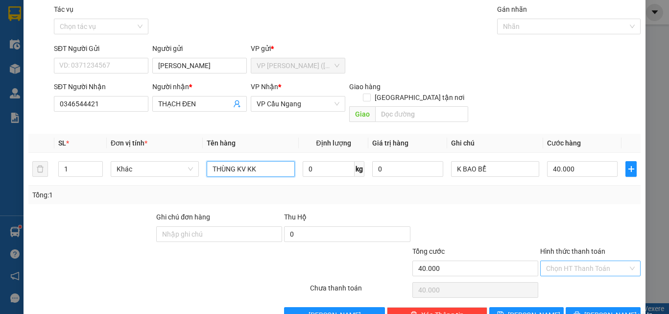
scroll to position [48, 0]
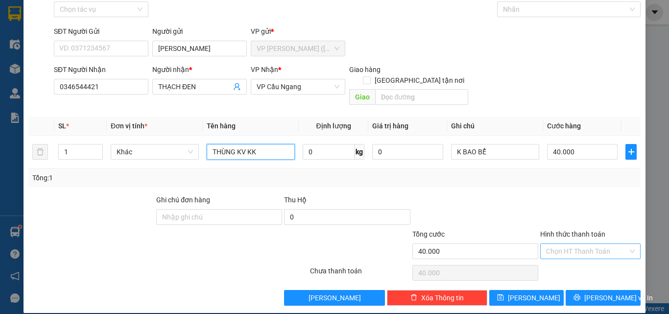
type input "THÙNG KV KK"
click at [591, 244] on input "Hình thức thanh toán" at bounding box center [587, 251] width 82 height 15
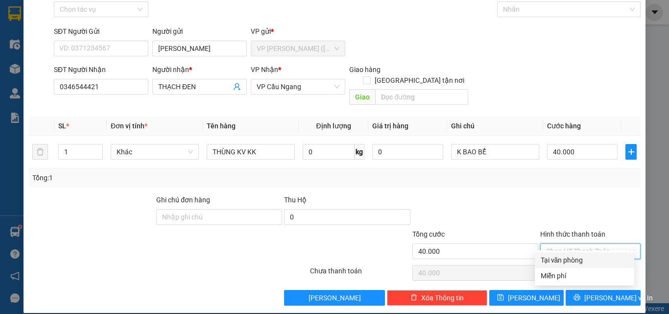
click at [578, 261] on div "Tại văn phòng" at bounding box center [585, 260] width 88 height 11
type input "0"
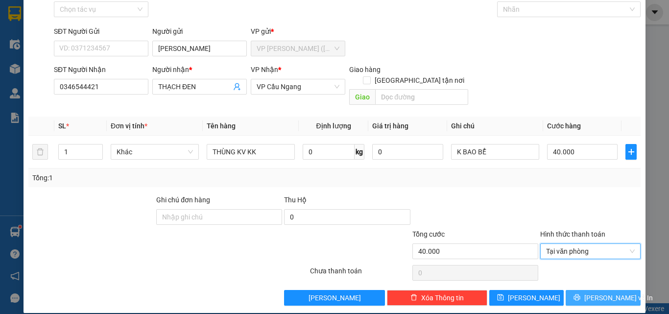
click at [580, 294] on icon "printer" at bounding box center [576, 297] width 7 height 7
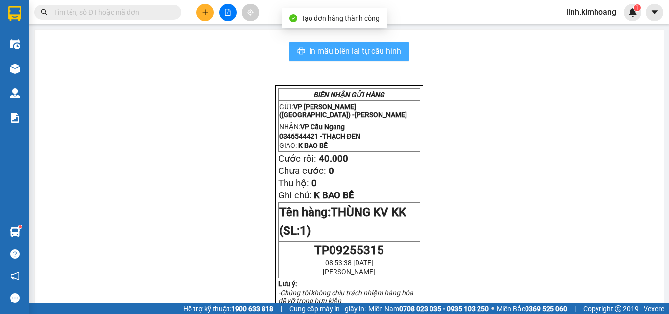
click at [348, 55] on span "In mẫu biên lai tự cấu hình" at bounding box center [355, 51] width 92 height 12
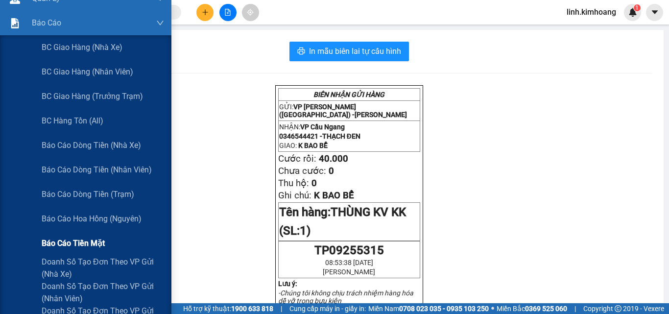
scroll to position [98, 0]
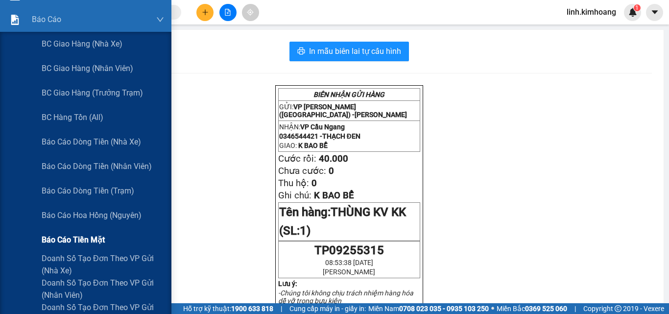
click at [87, 237] on span "Báo cáo tiền mặt" at bounding box center [73, 240] width 63 height 12
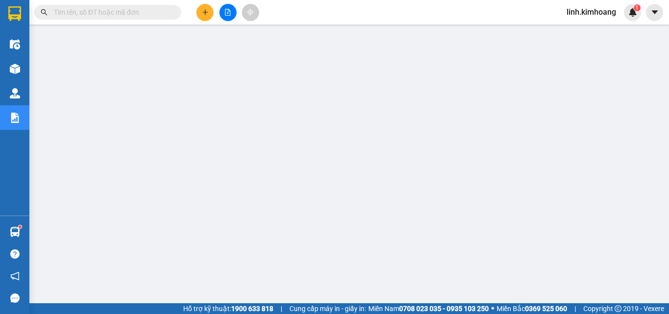
click at [147, 11] on input "text" at bounding box center [112, 12] width 116 height 11
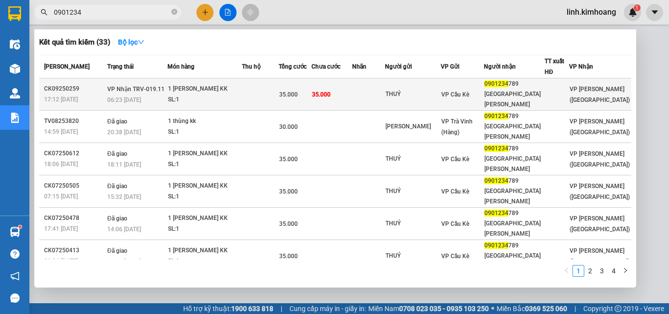
type input "0901234"
click at [525, 85] on div "0901234 789" at bounding box center [514, 84] width 60 height 10
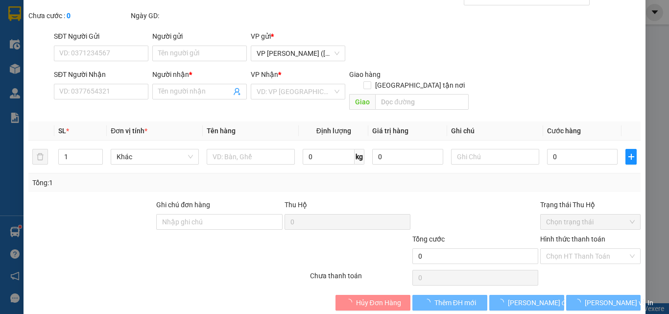
type input "THUÝ"
type input "0901234789"
type input "ÚT GIANG"
type input "35.000"
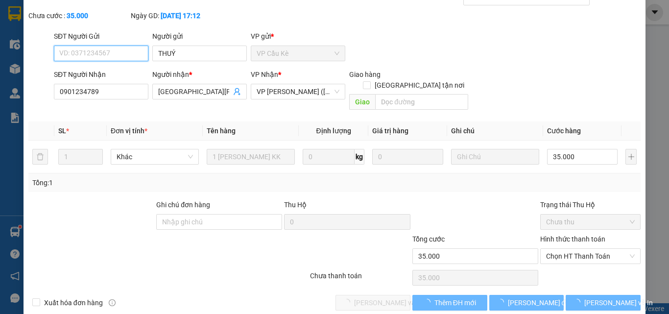
scroll to position [50, 0]
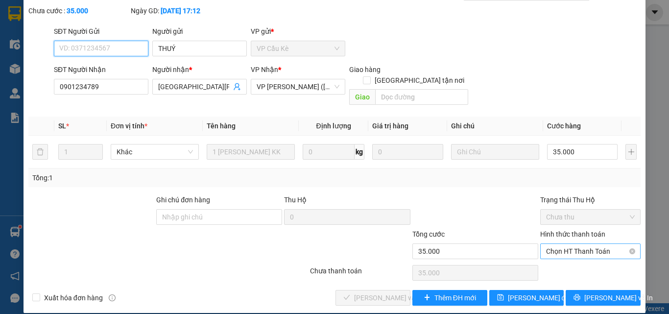
click at [546, 244] on span "Chọn HT Thanh Toán" at bounding box center [590, 251] width 89 height 15
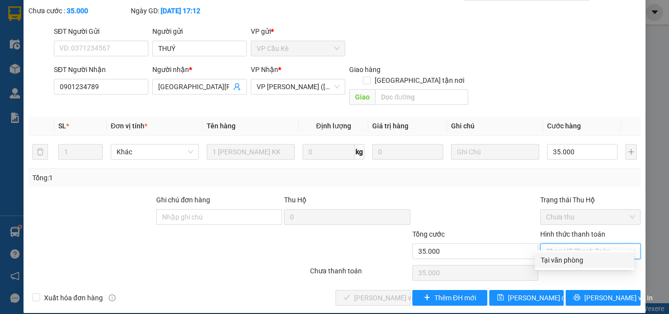
click at [563, 255] on div "Tại văn phòng" at bounding box center [585, 260] width 88 height 11
type input "0"
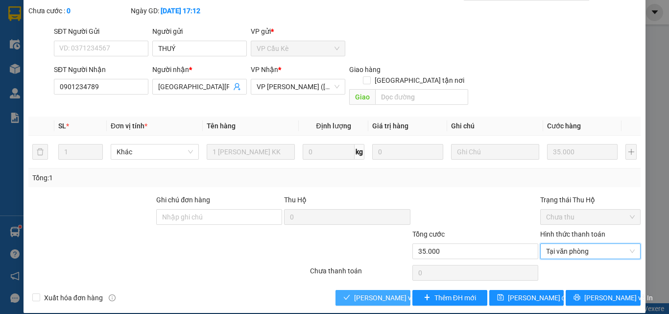
click at [356, 292] on span "Lưu và Giao hàng" at bounding box center [420, 297] width 132 height 11
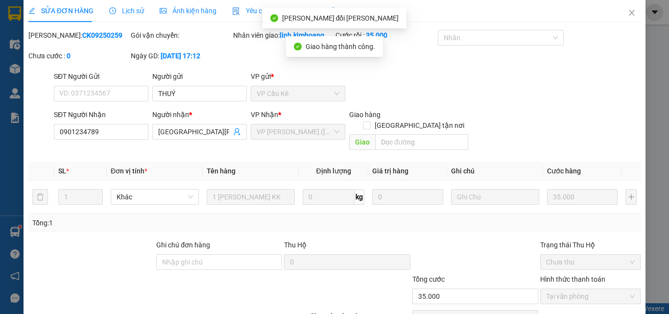
scroll to position [0, 0]
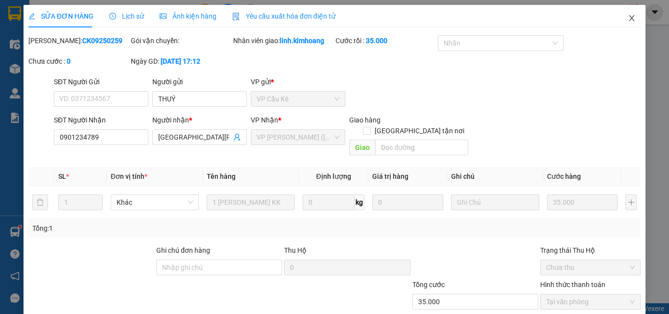
click at [628, 21] on icon "close" at bounding box center [632, 18] width 8 height 8
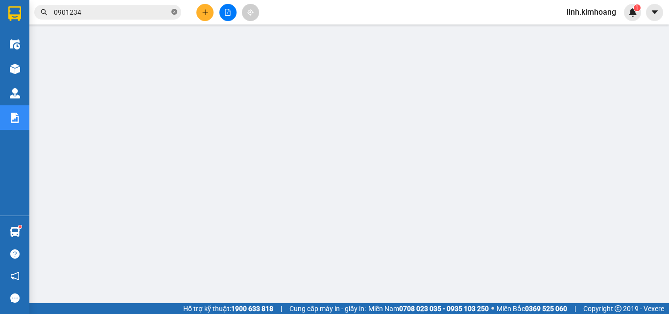
click at [174, 11] on icon "close-circle" at bounding box center [174, 12] width 6 height 6
click at [127, 15] on input "text" at bounding box center [112, 12] width 116 height 11
click at [200, 16] on button at bounding box center [204, 12] width 17 height 17
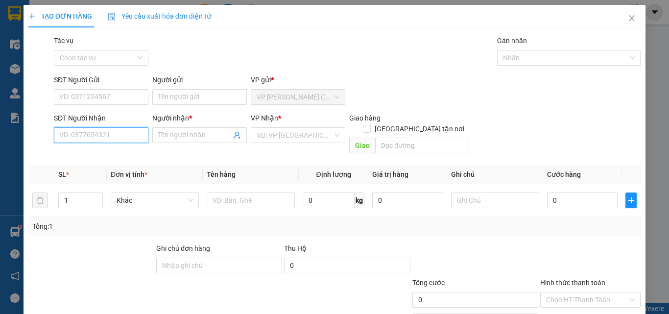
click at [118, 135] on input "SĐT Người Nhận" at bounding box center [101, 135] width 94 height 16
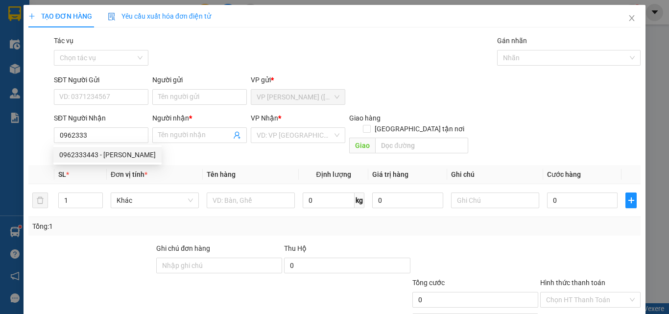
click at [109, 146] on div "0962333443 0962333443 - LƯƠNG GIA" at bounding box center [107, 155] width 108 height 20
click at [113, 153] on div "Transit Pickup Surcharge Ids Transit Deliver Surcharge Ids Transit Deliver Surc…" at bounding box center [334, 194] width 612 height 319
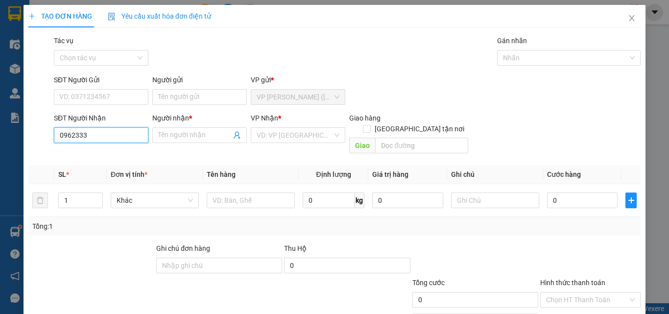
click at [109, 132] on input "0962333" at bounding box center [101, 135] width 94 height 16
click at [110, 155] on div "0962333443 - LƯƠNG GIA" at bounding box center [107, 154] width 96 height 11
type input "0962333443"
type input "LƯƠNG GIA"
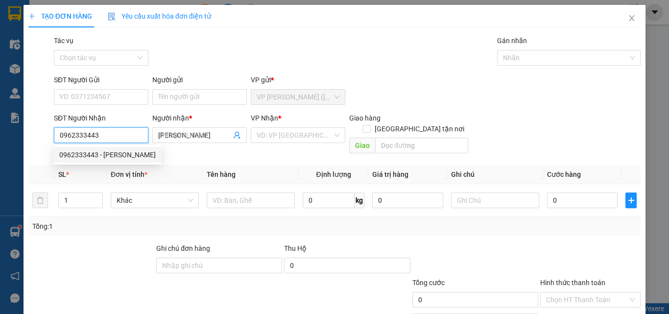
type input "25.000"
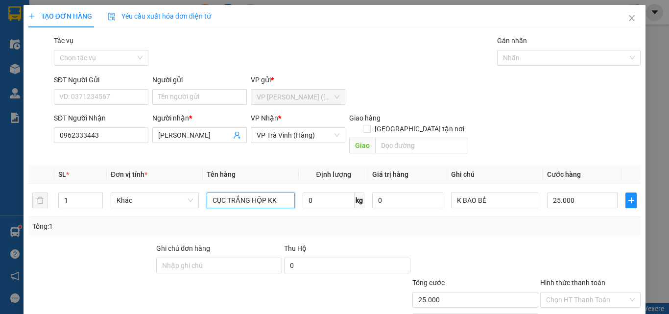
drag, startPoint x: 263, startPoint y: 184, endPoint x: 249, endPoint y: 209, distance: 28.3
click at [249, 209] on div "SL * Đơn vị tính * Tên hàng Định lượng Giá trị hàng Ghi chú Cước hàng 1 Khác CỤ…" at bounding box center [334, 200] width 612 height 71
type input "CỤC TRẮNG KK"
click at [583, 192] on input "25.000" at bounding box center [582, 200] width 71 height 16
type input "3"
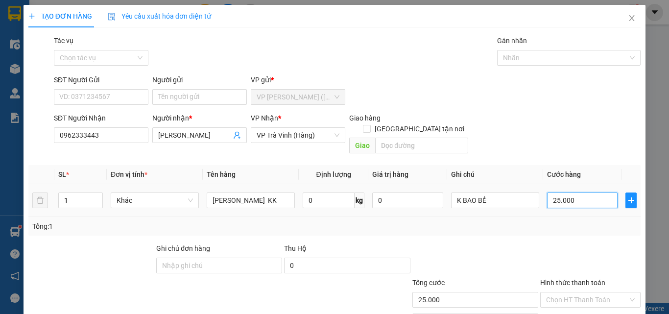
type input "3"
type input "30"
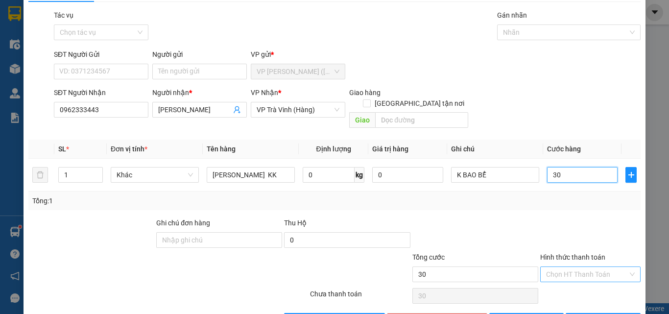
scroll to position [48, 0]
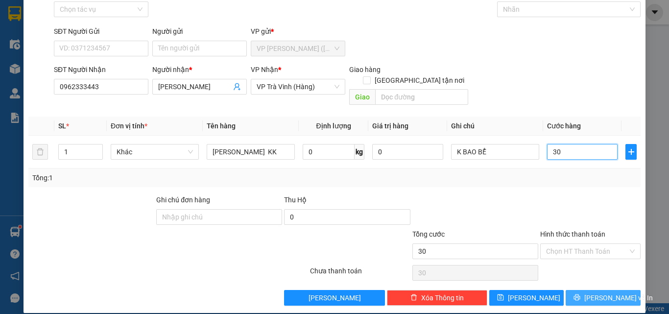
type input "30"
type input "30.000"
click at [589, 292] on span "Lưu và In" at bounding box center [618, 297] width 69 height 11
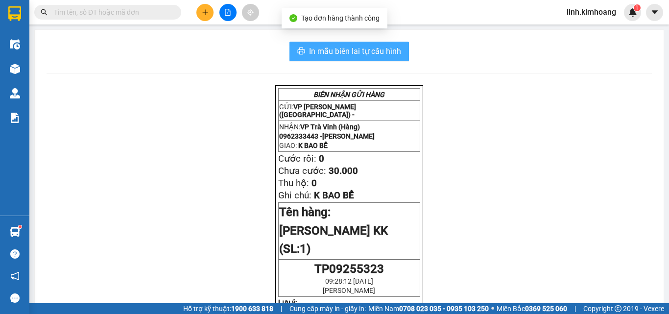
click at [346, 49] on span "In mẫu biên lai tự cấu hình" at bounding box center [355, 51] width 92 height 12
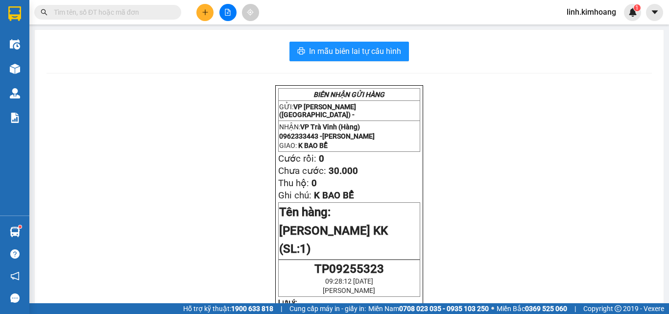
click at [124, 15] on input "text" at bounding box center [112, 12] width 116 height 11
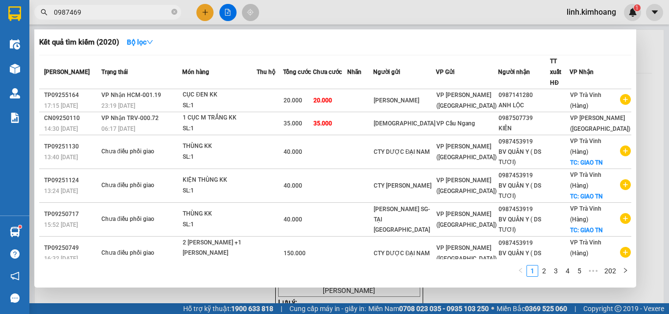
type input "09874693"
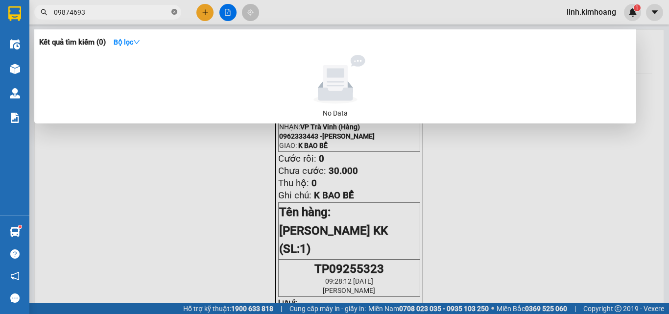
click at [174, 13] on icon "close-circle" at bounding box center [174, 12] width 6 height 6
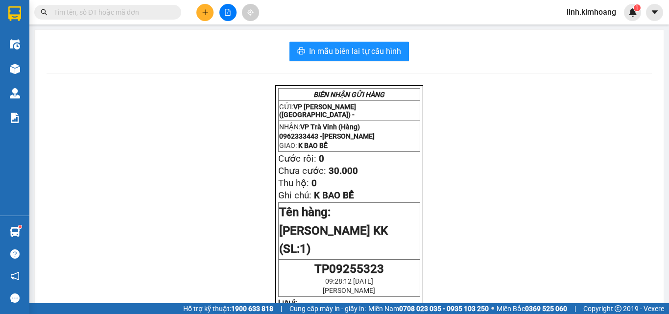
click at [139, 14] on input "text" at bounding box center [112, 12] width 116 height 11
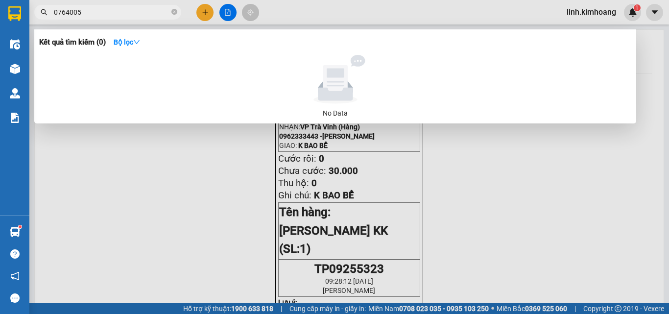
type input "0764005"
click at [172, 16] on span at bounding box center [174, 12] width 6 height 9
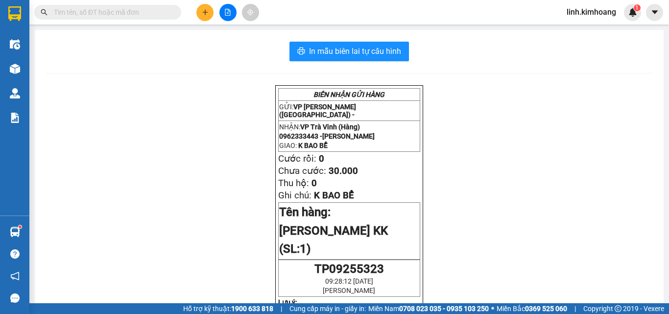
click at [129, 12] on input "text" at bounding box center [112, 12] width 116 height 11
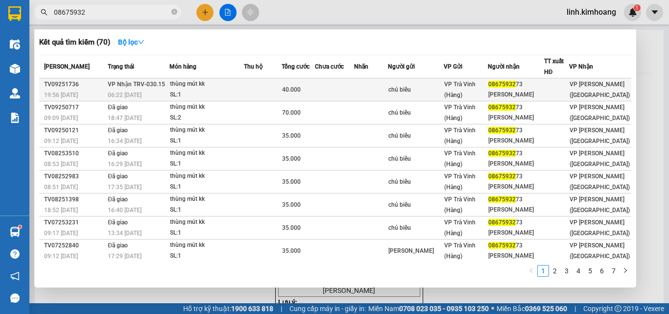
type input "08675932"
click at [376, 91] on td at bounding box center [371, 89] width 34 height 23
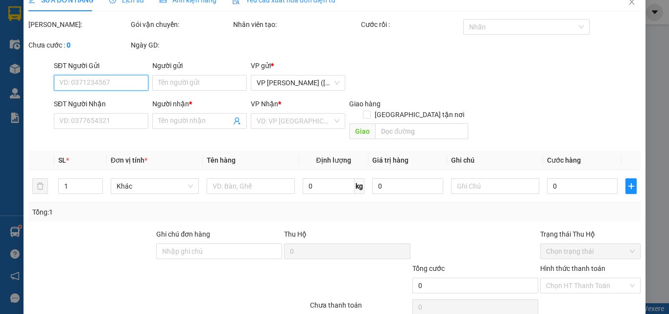
type input "chú biểu"
type input "0867593273"
type input "võ linh"
type input "40.000"
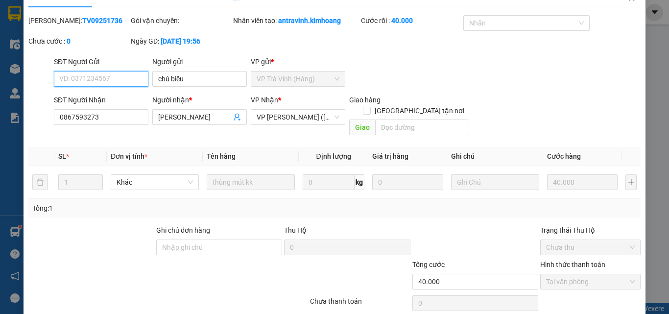
scroll to position [50, 0]
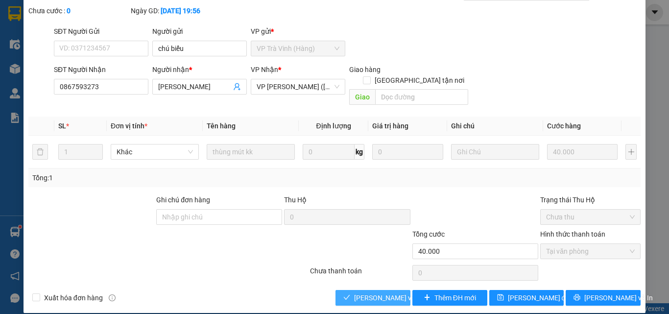
click at [380, 292] on span "Lưu và Giao hàng" at bounding box center [420, 297] width 132 height 11
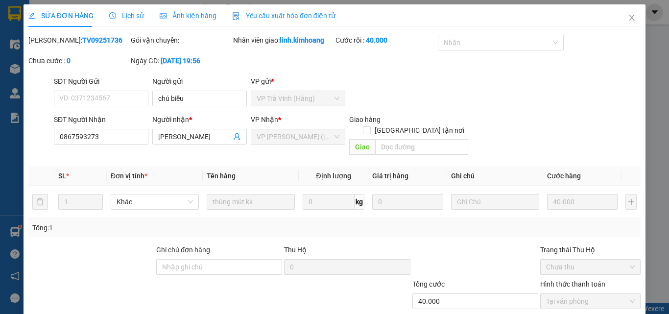
scroll to position [0, 0]
click at [620, 15] on span "Close" at bounding box center [631, 18] width 27 height 27
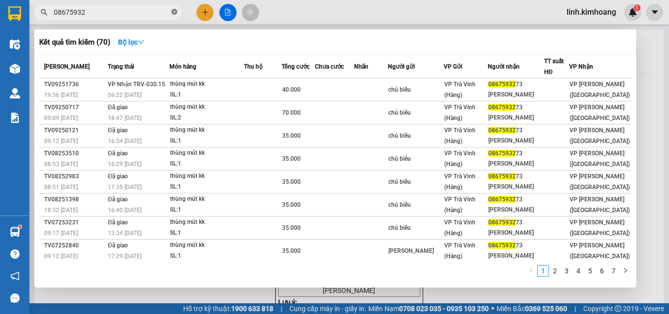
click at [174, 10] on icon "close-circle" at bounding box center [174, 12] width 6 height 6
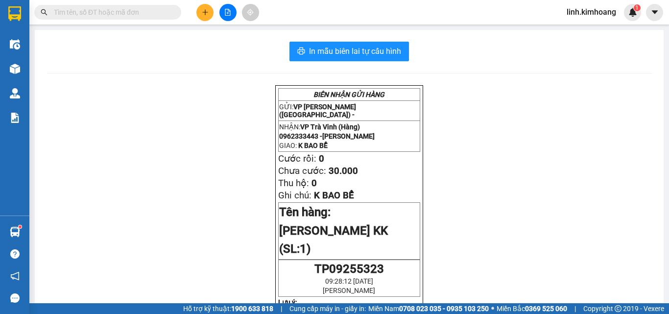
click at [106, 19] on span at bounding box center [107, 12] width 147 height 15
click at [116, 10] on input "text" at bounding box center [112, 12] width 116 height 11
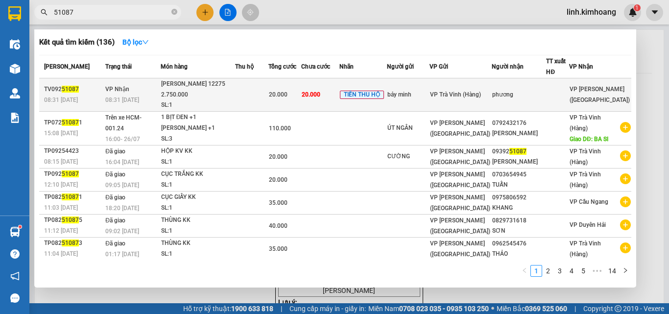
type input "51087"
click at [467, 94] on span "VP Trà Vinh (Hàng)" at bounding box center [455, 94] width 51 height 7
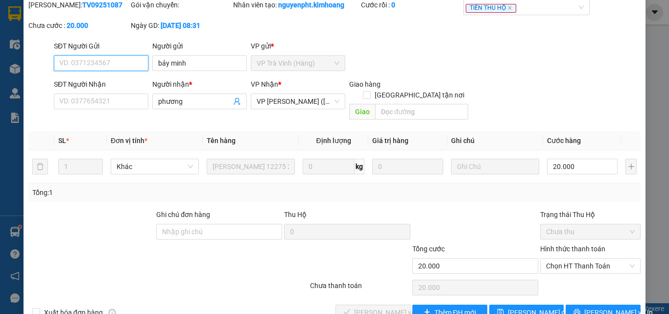
scroll to position [50, 0]
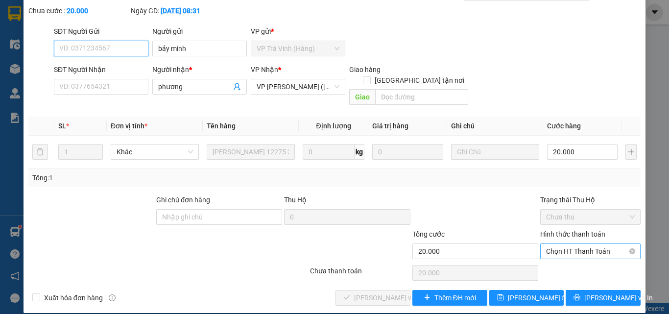
click at [576, 244] on span "Chọn HT Thanh Toán" at bounding box center [590, 251] width 89 height 15
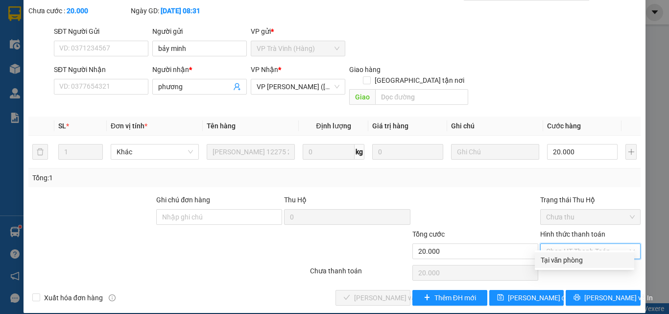
click at [557, 253] on div "Tại văn phòng" at bounding box center [584, 260] width 99 height 16
type input "0"
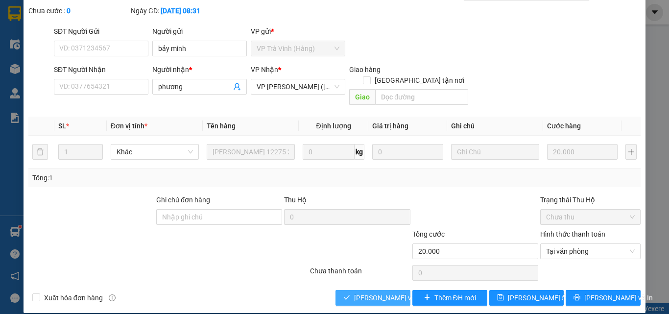
click at [364, 292] on span "Lưu và Giao hàng" at bounding box center [420, 297] width 132 height 11
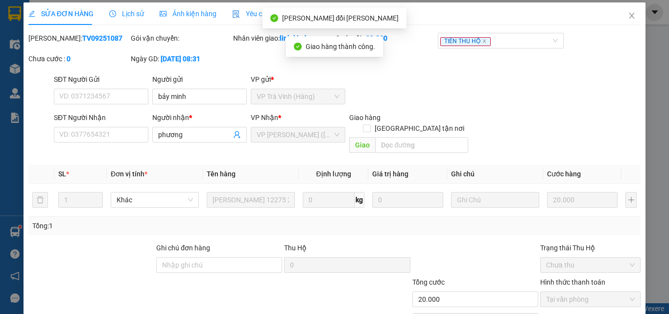
scroll to position [0, 0]
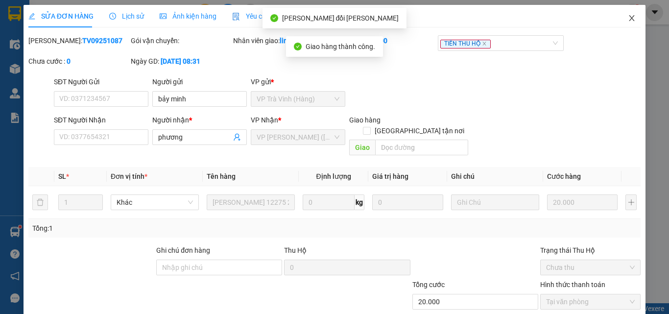
click at [628, 21] on icon "close" at bounding box center [632, 18] width 8 height 8
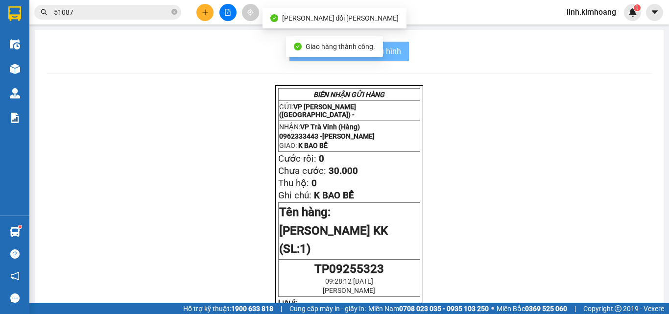
click at [141, 9] on input "51087" at bounding box center [112, 12] width 116 height 11
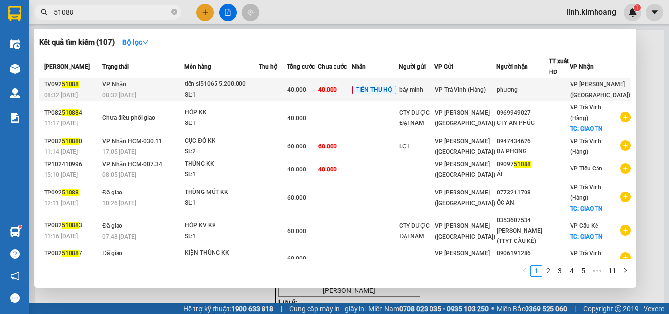
type input "51088"
click at [433, 89] on div "bảy minh" at bounding box center [416, 90] width 34 height 10
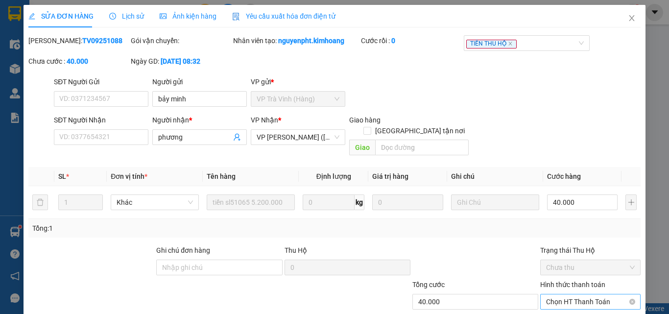
scroll to position [46, 0]
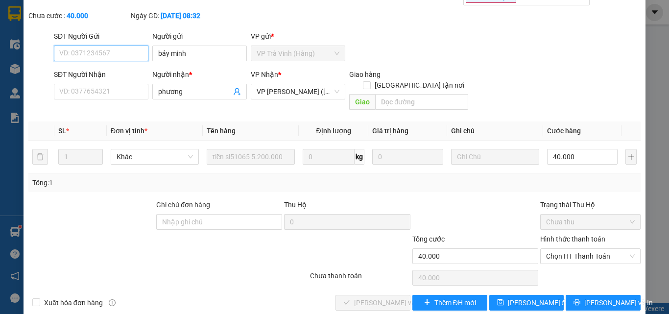
drag, startPoint x: 556, startPoint y: 245, endPoint x: 559, endPoint y: 255, distance: 10.2
click at [556, 249] on span "Chọn HT Thanh Toán" at bounding box center [590, 256] width 89 height 15
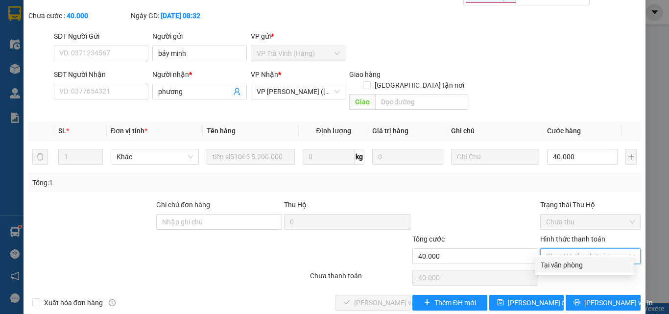
click at [557, 267] on div "Tại văn phòng" at bounding box center [585, 264] width 88 height 11
type input "0"
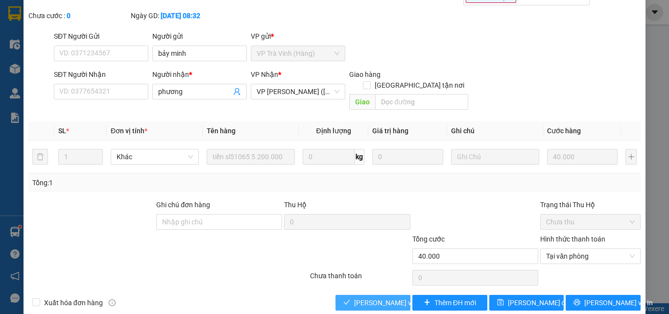
click at [376, 297] on span "Lưu và Giao hàng" at bounding box center [420, 302] width 132 height 11
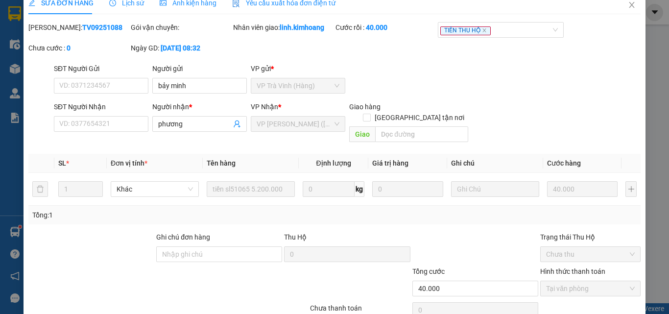
scroll to position [0, 0]
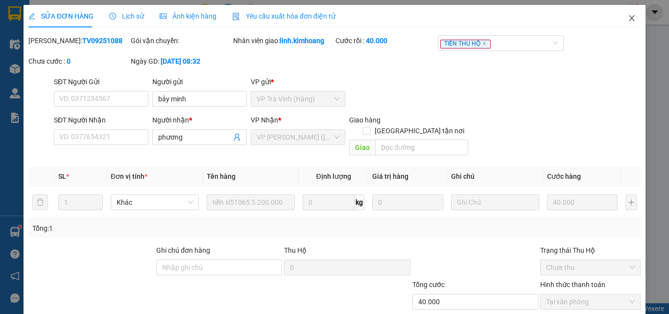
click at [628, 17] on icon "close" at bounding box center [632, 18] width 8 height 8
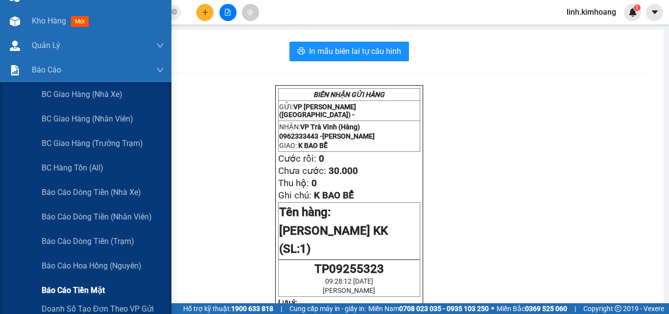
scroll to position [98, 0]
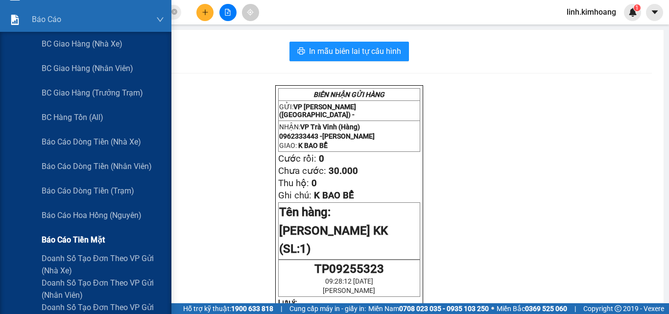
click at [82, 236] on span "Báo cáo tiền mặt" at bounding box center [73, 240] width 63 height 12
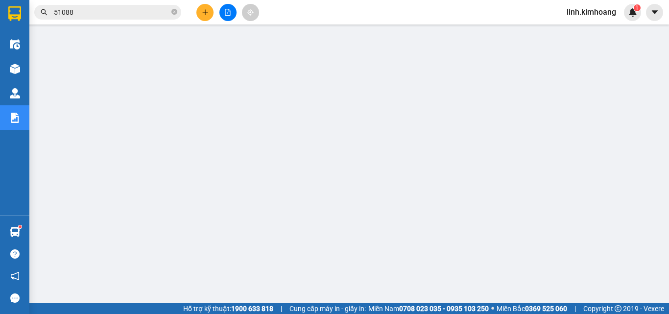
drag, startPoint x: 173, startPoint y: 9, endPoint x: 158, endPoint y: 9, distance: 14.7
click at [173, 9] on span at bounding box center [174, 12] width 6 height 9
click at [143, 9] on input "text" at bounding box center [112, 12] width 116 height 11
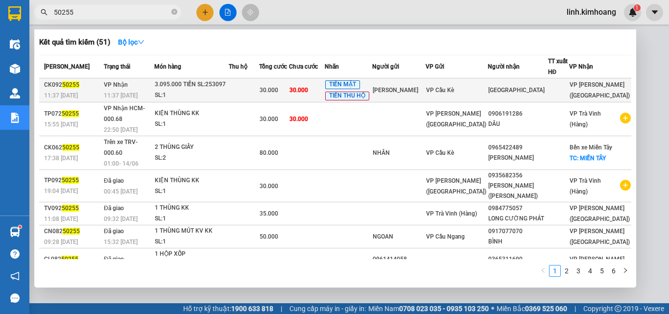
type input "50255"
click at [485, 91] on div "VP Cầu Kè" at bounding box center [456, 90] width 61 height 11
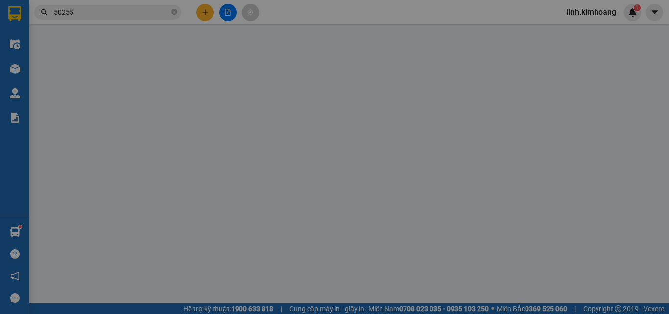
type input "NHƯ NGỌC"
type input "SÀI GÒN"
type input "30.000"
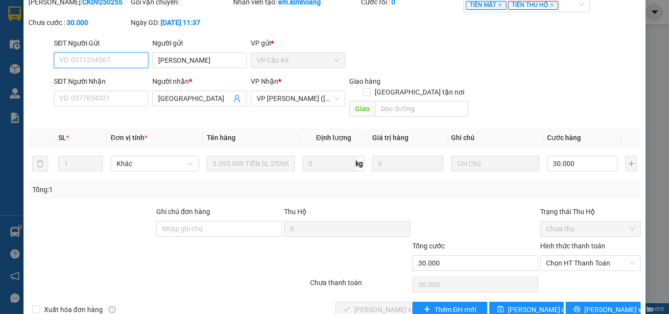
scroll to position [50, 0]
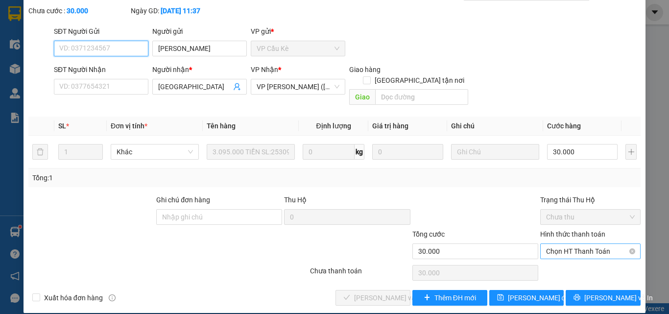
click at [563, 244] on span "Chọn HT Thanh Toán" at bounding box center [590, 251] width 89 height 15
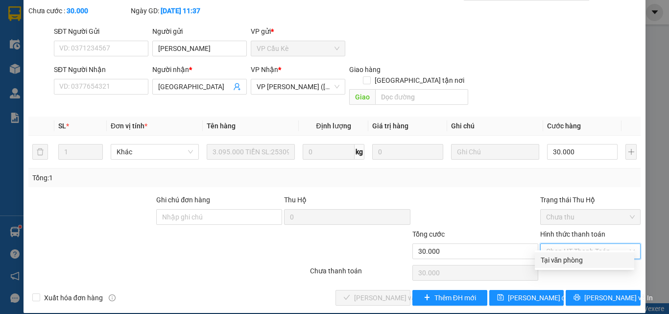
click at [565, 255] on div "Tại văn phòng" at bounding box center [585, 260] width 88 height 11
type input "0"
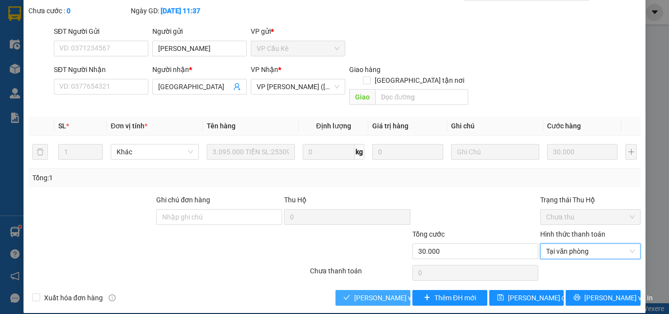
click at [358, 292] on span "Lưu và Giao hàng" at bounding box center [420, 297] width 132 height 11
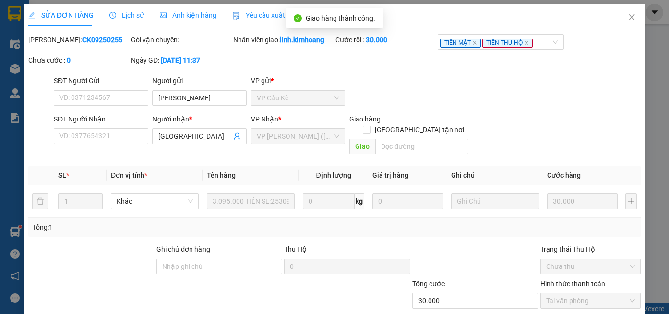
scroll to position [0, 0]
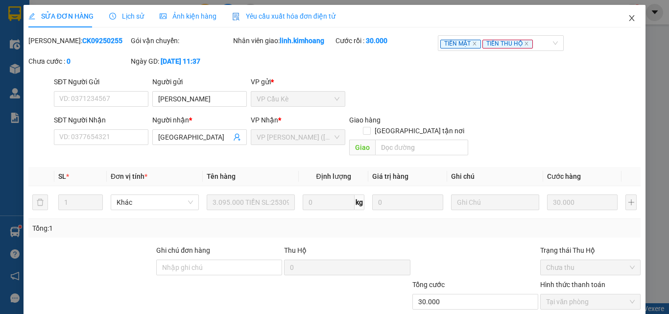
click at [628, 22] on icon "close" at bounding box center [632, 18] width 8 height 8
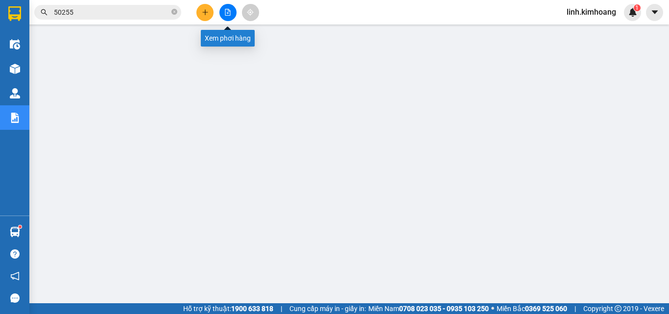
click at [225, 16] on button at bounding box center [227, 12] width 17 height 17
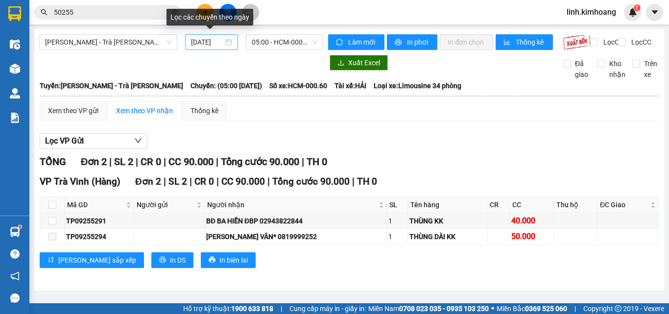
click at [216, 45] on input "[DATE]" at bounding box center [207, 42] width 32 height 11
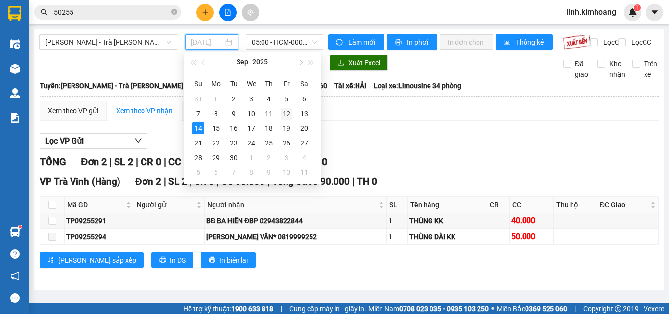
click at [282, 115] on div "12" at bounding box center [287, 114] width 12 height 12
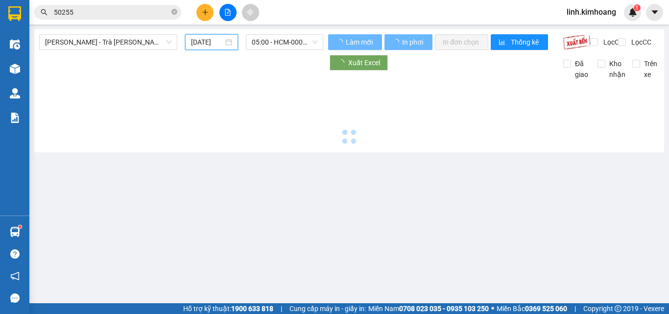
type input "12/09/2025"
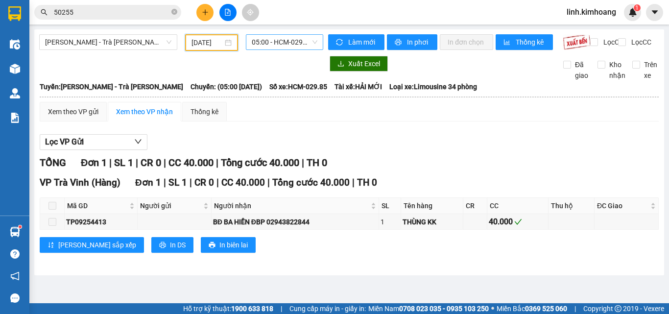
click at [276, 46] on span "05:00 - HCM-029.85" at bounding box center [285, 42] width 66 height 15
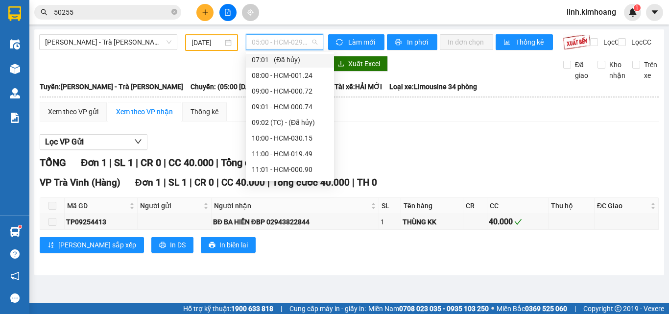
scroll to position [147, 0]
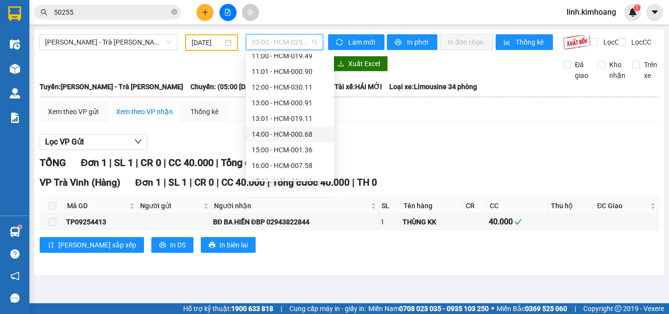
click at [290, 132] on div "14:00 - HCM-000.68" at bounding box center [290, 134] width 76 height 11
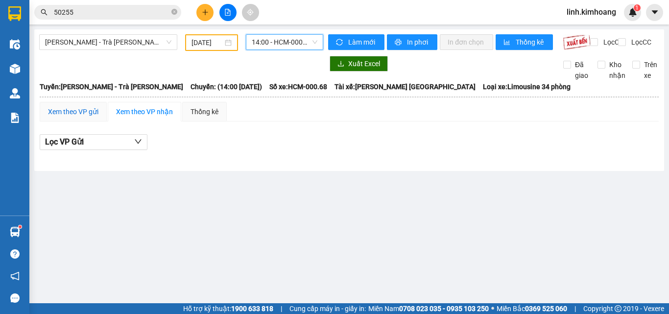
click at [71, 116] on div "Xem theo VP gửi" at bounding box center [73, 111] width 50 height 11
click at [129, 43] on span "Hồ Chí Minh - Trà Vinh" at bounding box center [108, 42] width 126 height 15
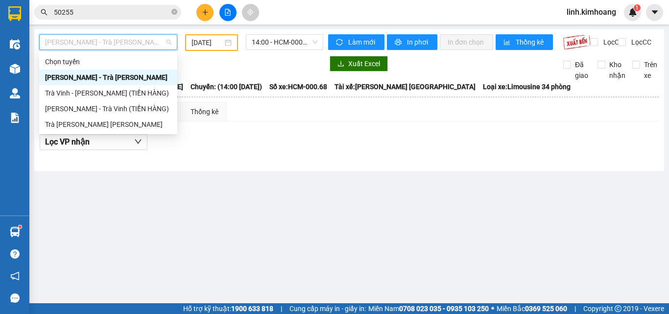
click at [107, 78] on div "Hồ Chí Minh - Trà Vinh" at bounding box center [108, 77] width 126 height 11
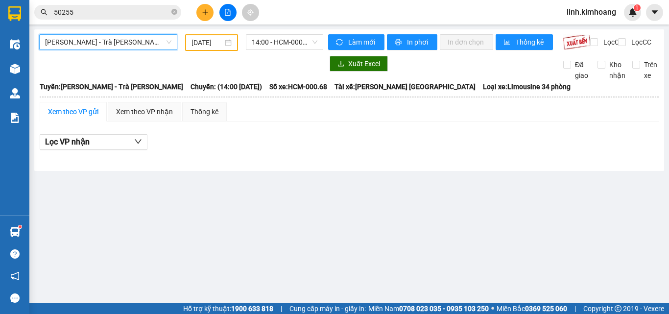
click at [247, 171] on div "Hồ Chí Minh - Trà Vinh Hồ Chí Minh - Trà Vinh 12/09/2025 14:00 - HCM-000.68 Làm…" at bounding box center [349, 99] width 630 height 141
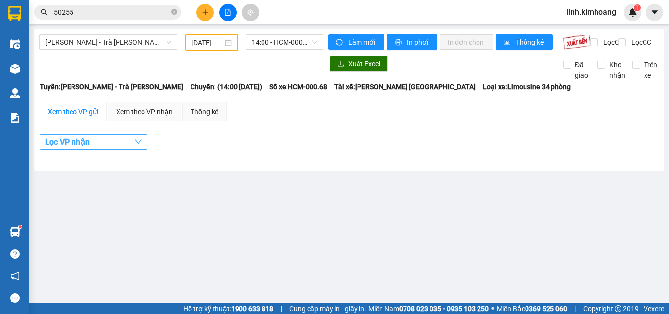
click at [139, 145] on icon "down" at bounding box center [138, 142] width 8 height 8
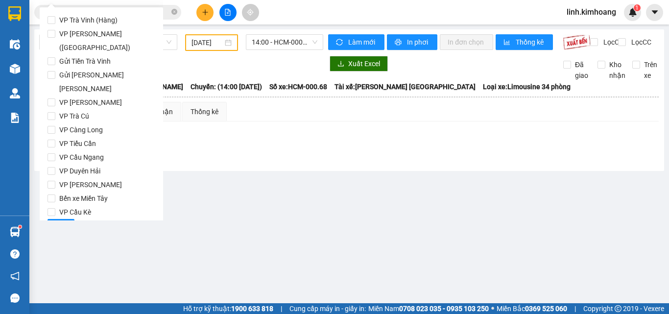
click at [221, 232] on main "Hồ Chí Minh - Trà Vinh 12/09/2025 14:00 - HCM-000.68 Làm mới In phơi In đơn chọ…" at bounding box center [334, 151] width 669 height 303
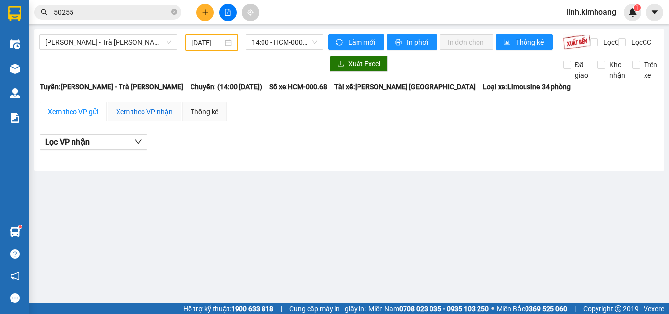
click at [164, 117] on div "Xem theo VP nhận" at bounding box center [144, 111] width 57 height 11
click at [277, 208] on main "Hồ Chí Minh - Trà Vinh 12/09/2025 14:00 - HCM-000.68 Làm mới In phơi In đơn chọ…" at bounding box center [334, 151] width 669 height 303
click at [276, 43] on span "14:00 - HCM-000.68" at bounding box center [285, 42] width 66 height 15
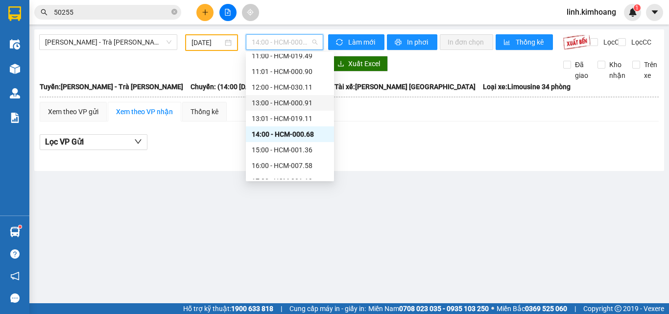
click at [280, 98] on div "13:00 - HCM-000.91" at bounding box center [290, 102] width 76 height 11
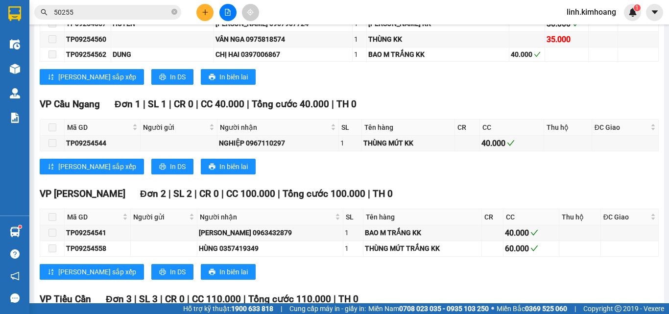
scroll to position [542, 0]
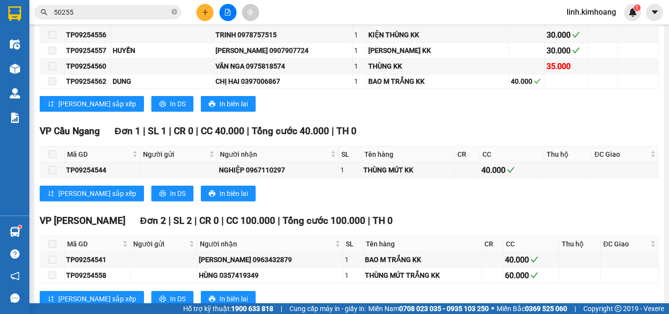
click at [424, 209] on div "VP Cầu Ngang Đơn 1 | SL 1 | CR 0 | CC 40.000 | Tổng cước 40.000 | TH 0 Mã GD Ng…" at bounding box center [349, 166] width 619 height 85
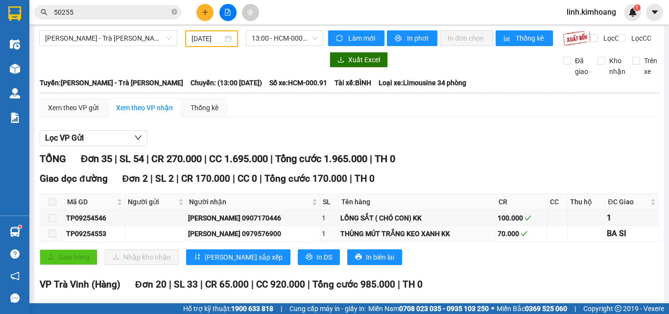
scroll to position [0, 0]
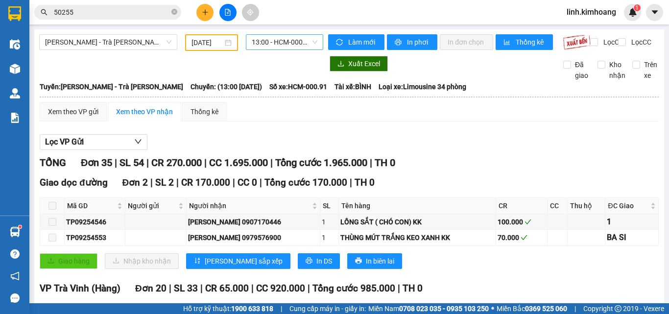
click at [294, 38] on span "13:00 - HCM-000.91" at bounding box center [285, 42] width 66 height 15
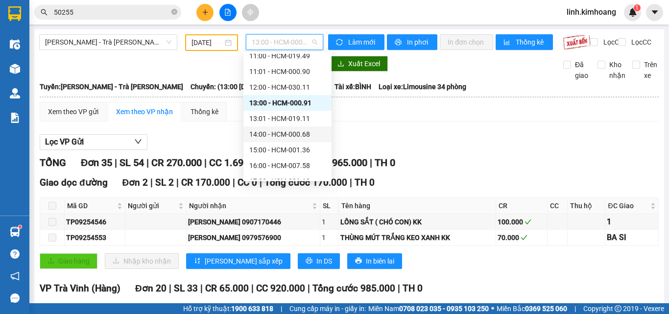
click at [273, 138] on div "14:00 - HCM-000.68" at bounding box center [287, 134] width 76 height 11
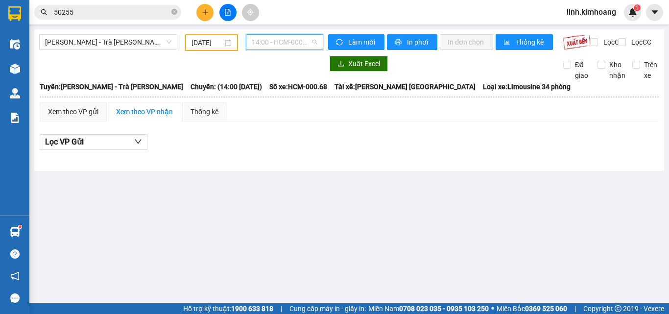
click at [298, 42] on span "14:00 - HCM-000.68" at bounding box center [285, 42] width 66 height 15
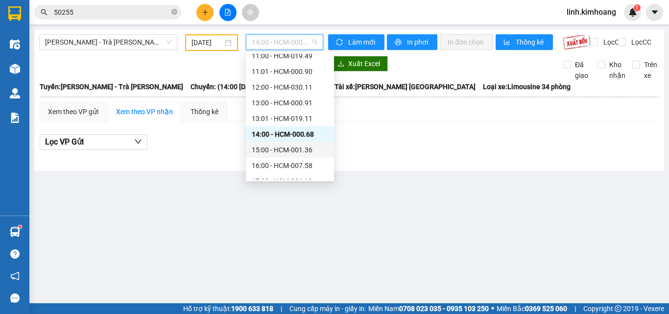
click at [284, 149] on div "15:00 - HCM-001.36" at bounding box center [290, 149] width 76 height 11
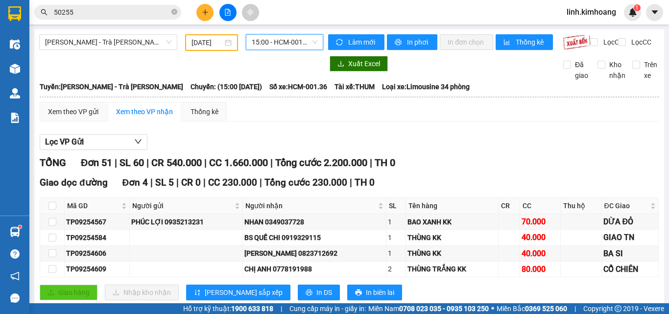
click at [297, 39] on span "15:00 - HCM-001.36" at bounding box center [285, 42] width 66 height 15
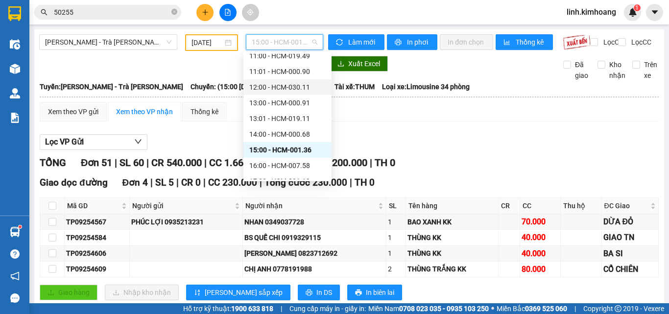
click at [281, 86] on div "12:00 - HCM-030.11" at bounding box center [287, 87] width 76 height 11
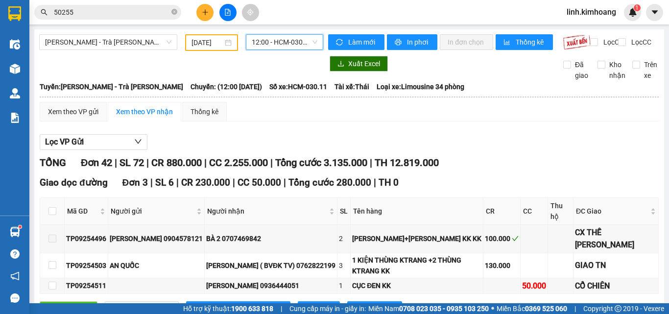
click at [173, 15] on span at bounding box center [174, 12] width 6 height 9
click at [165, 11] on input "text" at bounding box center [112, 12] width 116 height 11
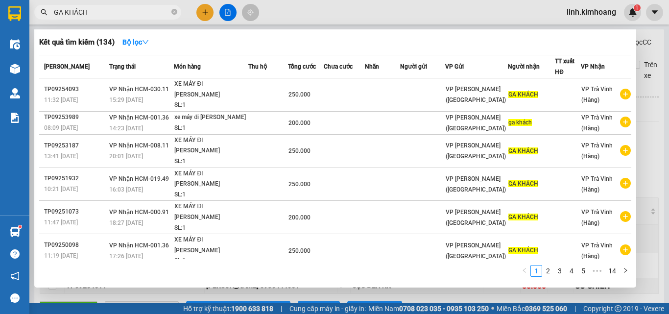
type input "GA KHÁCH"
click at [644, 277] on div at bounding box center [334, 157] width 669 height 314
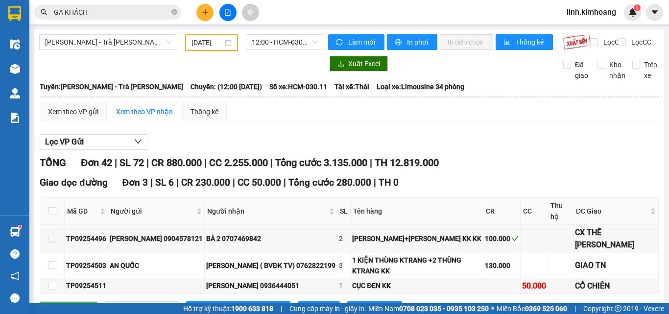
click at [387, 146] on div "Lọc VP Gửi" at bounding box center [349, 142] width 619 height 16
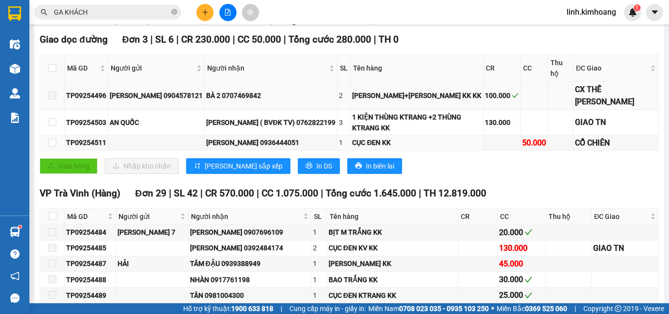
scroll to position [147, 0]
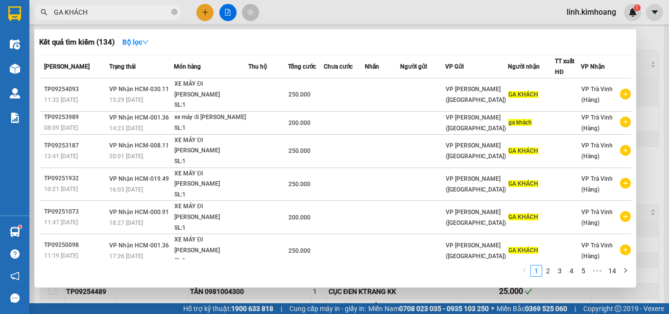
click at [139, 10] on input "GA KHÁCH" at bounding box center [112, 12] width 116 height 11
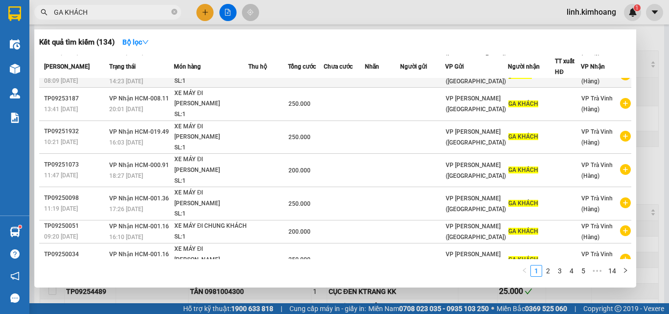
scroll to position [49, 0]
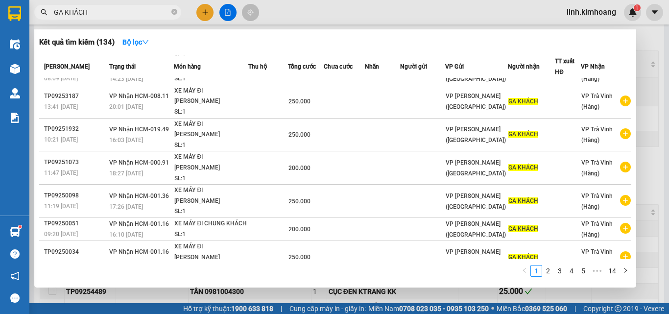
click at [208, 13] on div at bounding box center [334, 157] width 669 height 314
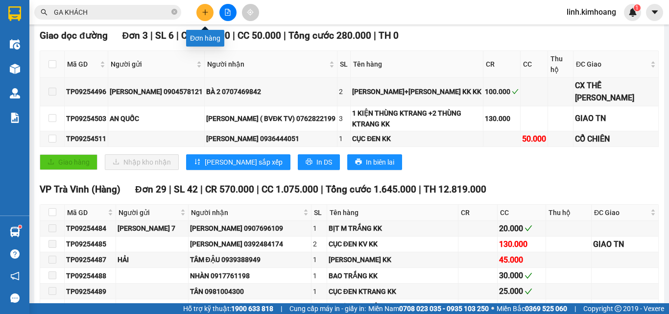
click at [204, 8] on button at bounding box center [204, 12] width 17 height 17
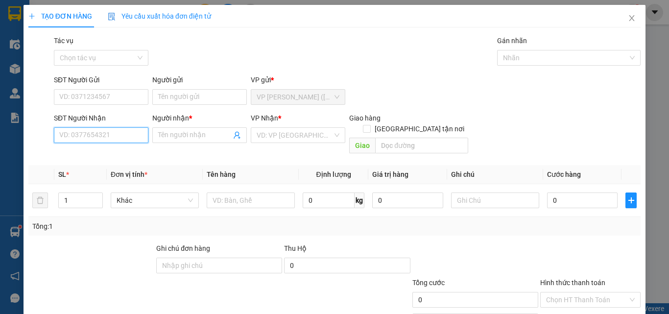
click at [106, 135] on input "SĐT Người Nhận" at bounding box center [101, 135] width 94 height 16
type input "0348586366"
click at [114, 157] on div "0348586366 - ANH THƯ" at bounding box center [100, 154] width 82 height 11
type input "ANH THƯ"
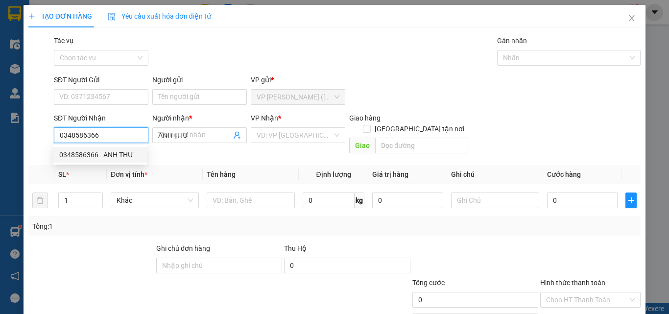
type input "35.000"
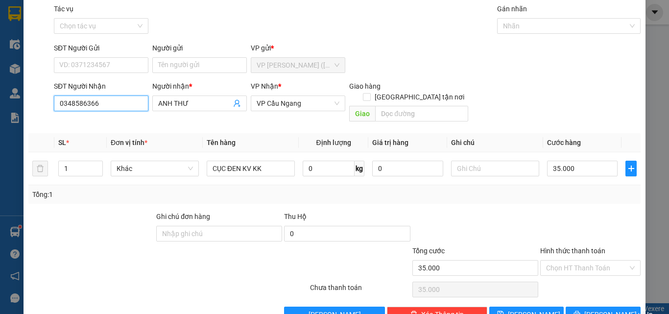
scroll to position [48, 0]
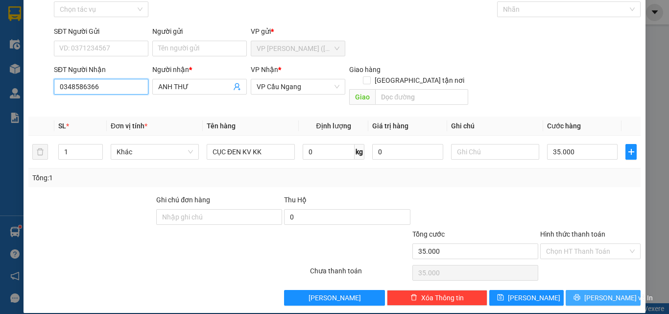
type input "0348586366"
click at [593, 292] on span "Lưu và In" at bounding box center [618, 297] width 69 height 11
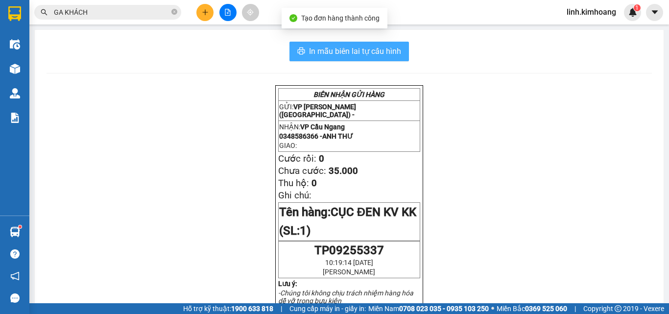
click at [357, 45] on span "In mẫu biên lai tự cấu hình" at bounding box center [355, 51] width 92 height 12
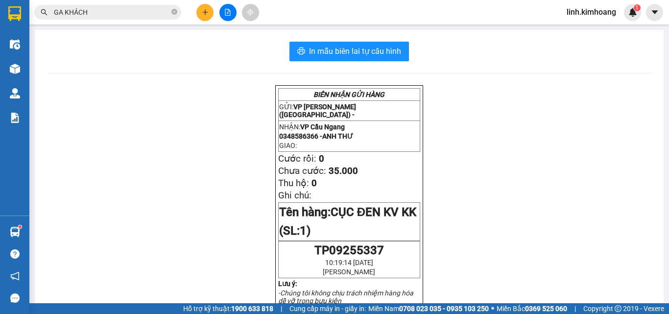
click at [147, 14] on input "GA KHÁCH" at bounding box center [112, 12] width 116 height 11
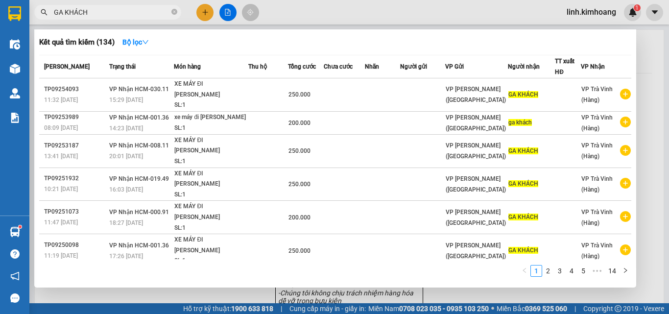
click at [178, 12] on span "GA KHÁCH" at bounding box center [107, 12] width 147 height 15
click at [174, 11] on icon "close-circle" at bounding box center [174, 12] width 6 height 6
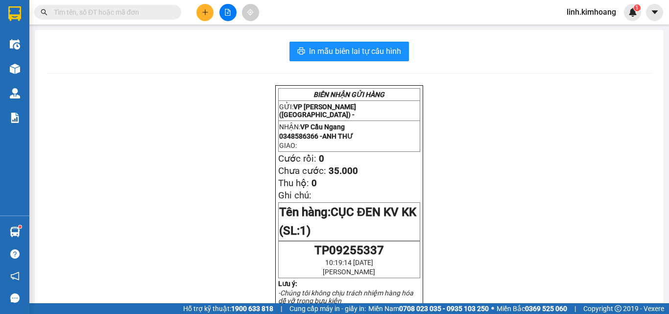
click at [159, 12] on input "text" at bounding box center [112, 12] width 116 height 11
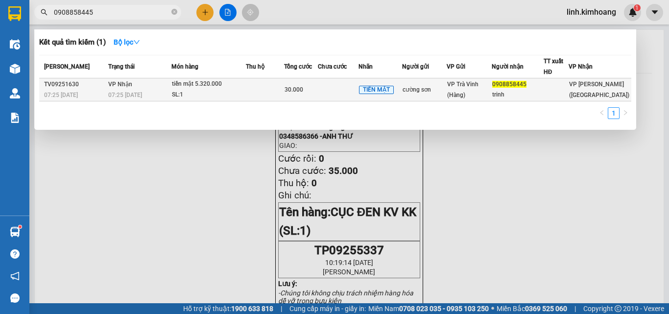
type input "0908858445"
click at [435, 88] on div "cường sơn" at bounding box center [424, 90] width 44 height 10
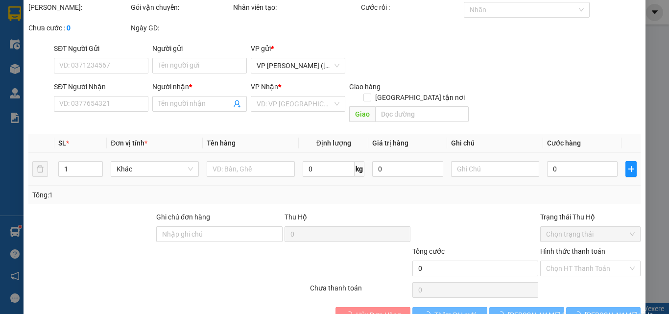
type input "cường sơn"
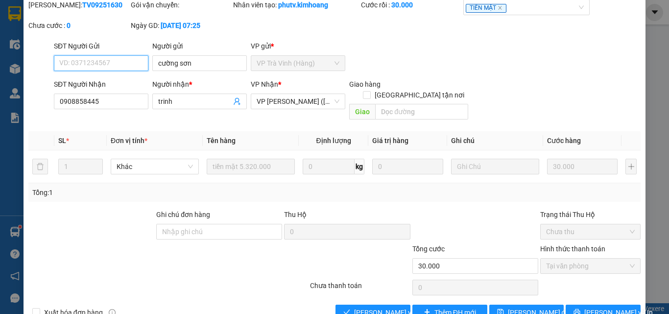
scroll to position [50, 0]
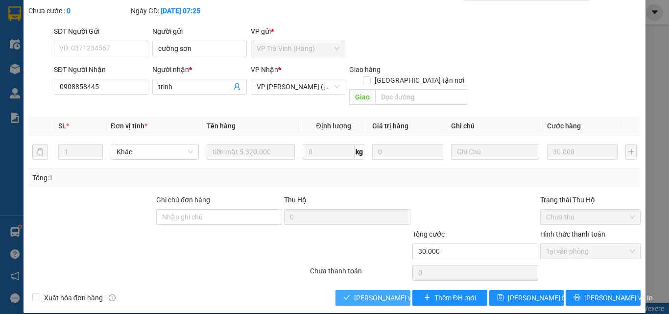
click at [358, 292] on span "Lưu và Giao hàng" at bounding box center [420, 297] width 132 height 11
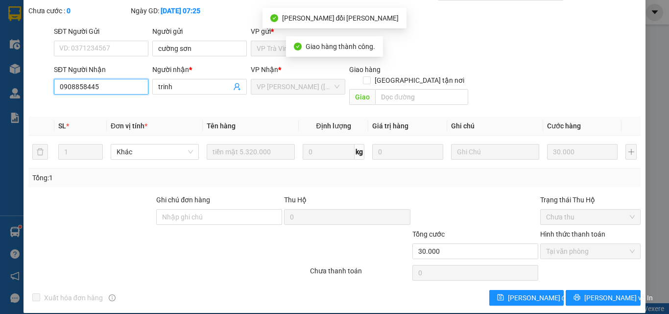
click at [105, 83] on input "0908858445" at bounding box center [101, 87] width 94 height 16
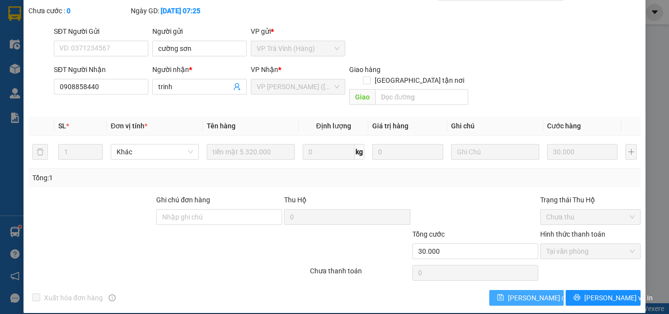
click at [522, 292] on span "Lưu thay đổi" at bounding box center [539, 297] width 63 height 11
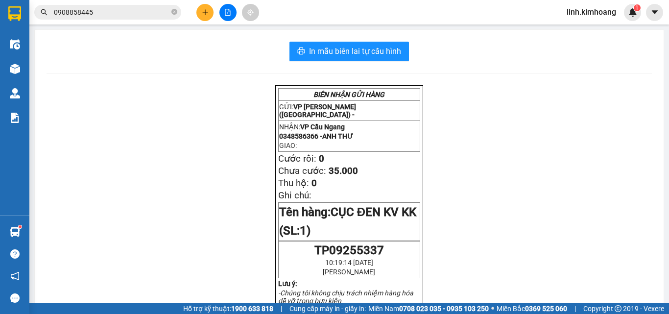
click at [136, 7] on input "0908858445" at bounding box center [112, 12] width 116 height 11
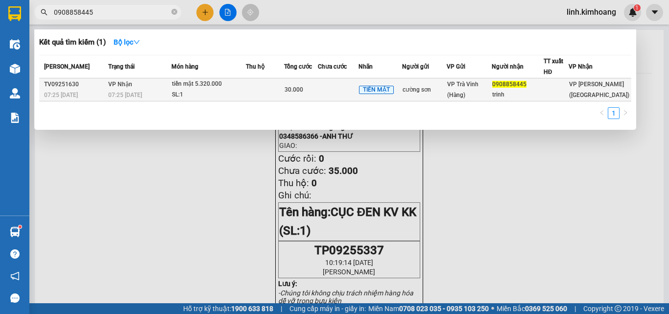
click at [284, 93] on td at bounding box center [265, 89] width 39 height 23
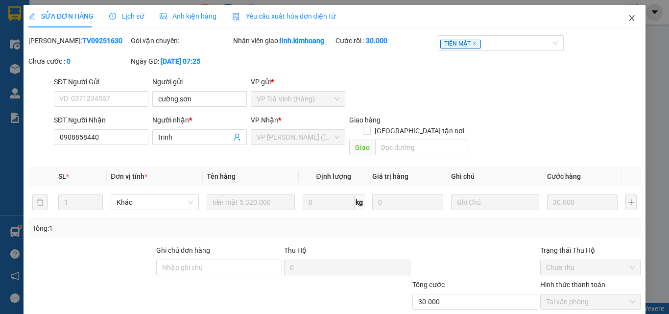
click at [628, 18] on icon "close" at bounding box center [632, 18] width 8 height 8
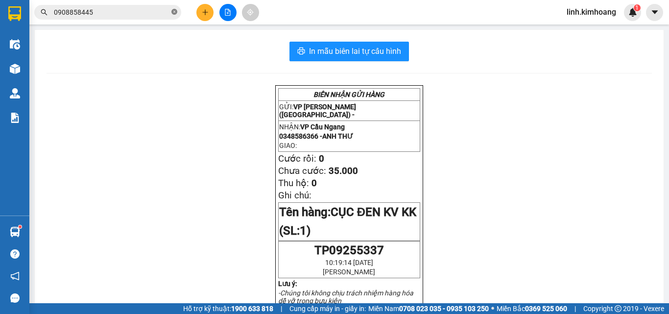
click at [173, 10] on icon "close-circle" at bounding box center [174, 12] width 6 height 6
click at [144, 11] on input "text" at bounding box center [112, 12] width 116 height 11
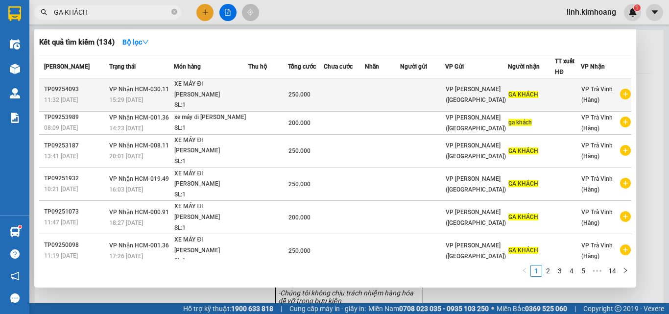
click at [437, 91] on td at bounding box center [422, 94] width 45 height 33
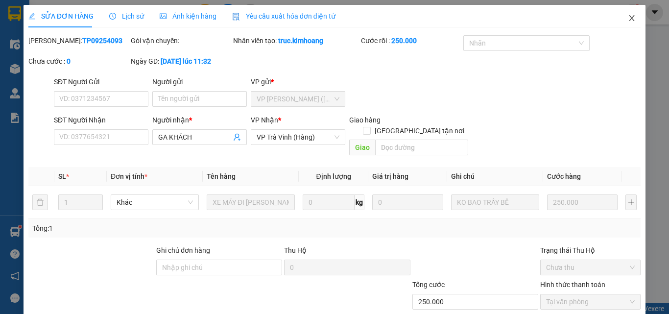
click at [628, 21] on icon "close" at bounding box center [632, 18] width 8 height 8
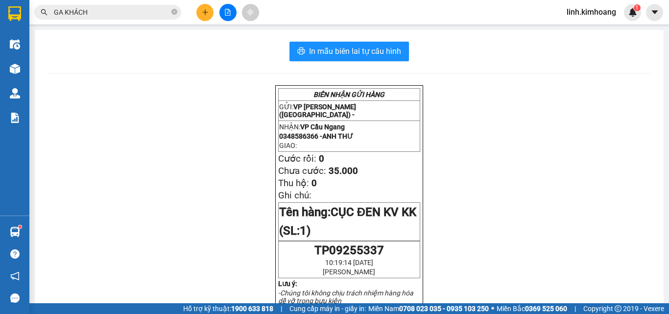
click at [160, 14] on input "GA KHÁCH" at bounding box center [112, 12] width 116 height 11
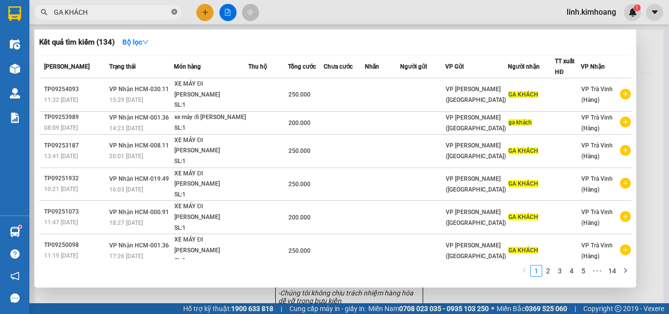
click at [174, 13] on icon "close-circle" at bounding box center [174, 12] width 6 height 6
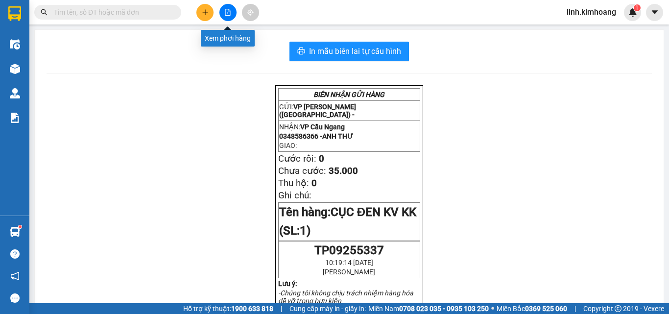
click at [227, 16] on button at bounding box center [227, 12] width 17 height 17
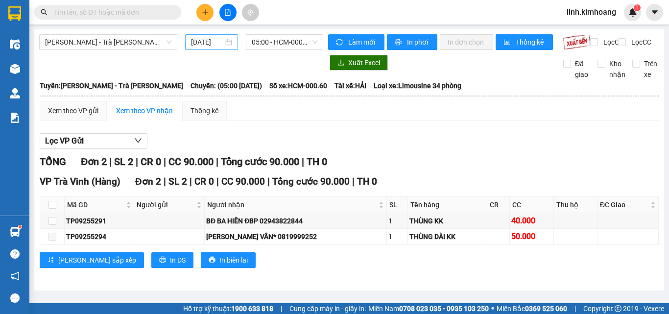
click at [224, 37] on div "[DATE]" at bounding box center [211, 42] width 41 height 11
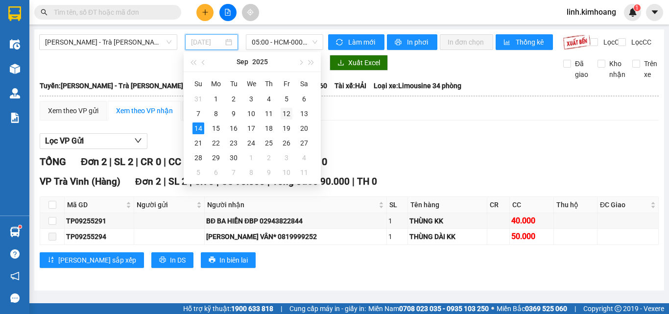
click at [288, 115] on div "12" at bounding box center [287, 114] width 12 height 12
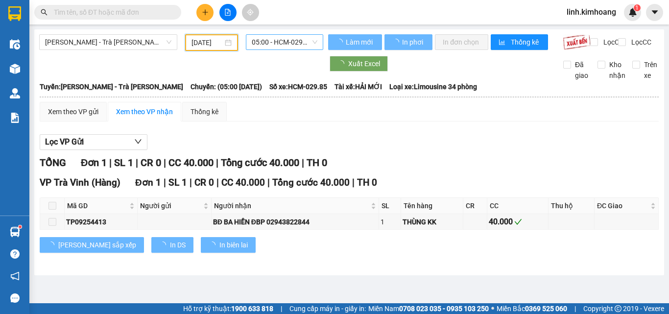
scroll to position [0, 2]
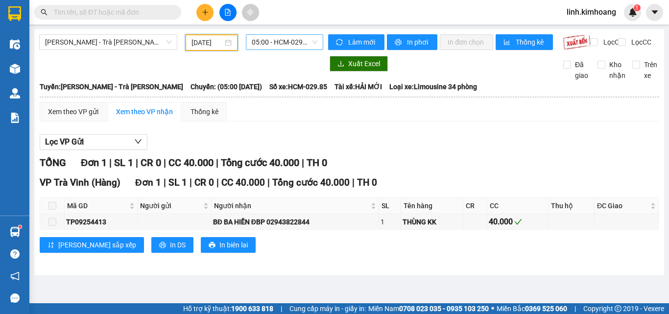
click at [283, 42] on span "05:00 - HCM-029.85" at bounding box center [285, 42] width 66 height 15
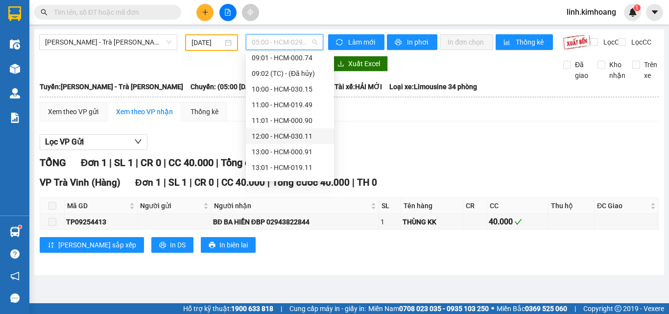
scroll to position [147, 0]
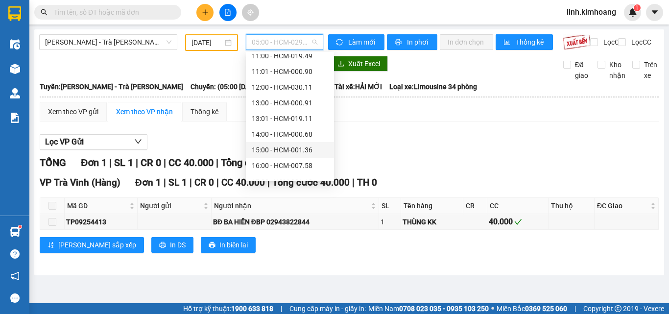
click at [286, 146] on div "15:00 - HCM-001.36" at bounding box center [290, 149] width 76 height 11
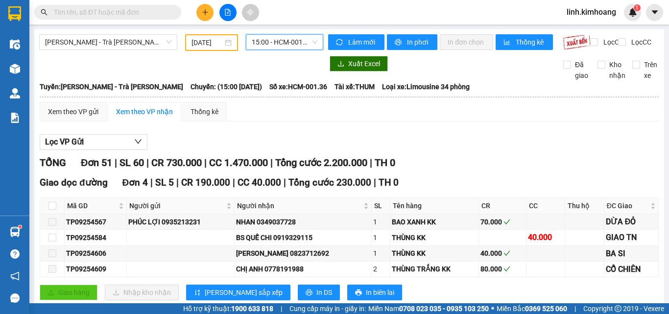
click at [279, 39] on span "15:00 - HCM-001.36" at bounding box center [285, 42] width 66 height 15
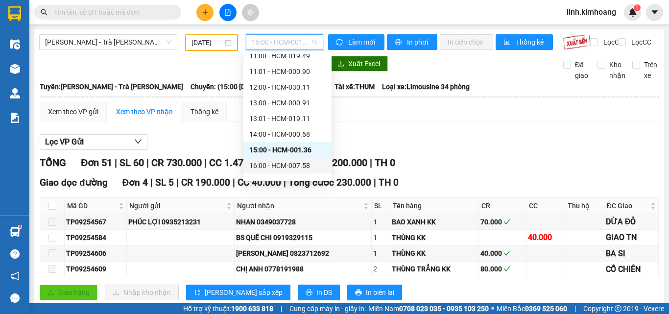
click at [277, 167] on div "16:00 - HCM-007.58" at bounding box center [287, 165] width 76 height 11
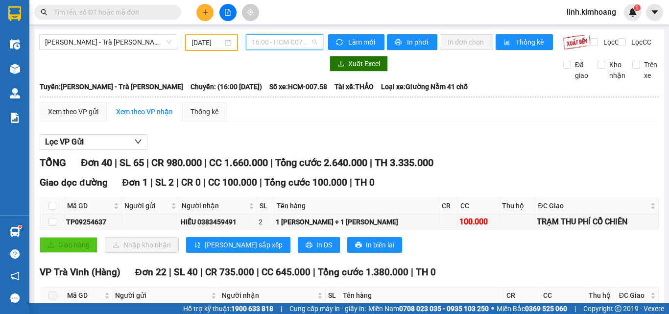
click at [280, 40] on span "16:00 - HCM-007.58" at bounding box center [285, 42] width 66 height 15
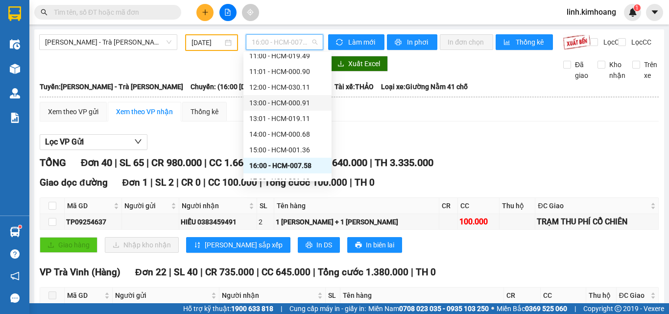
click at [282, 100] on div "13:00 - HCM-000.91" at bounding box center [287, 102] width 76 height 11
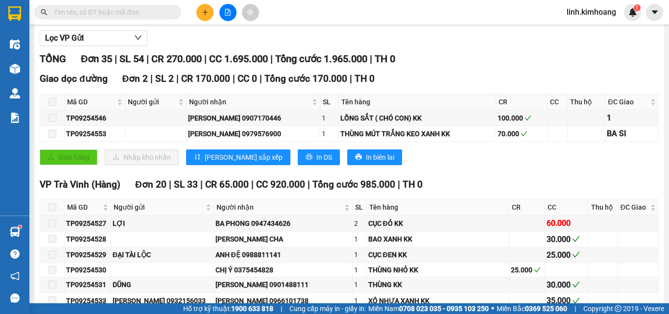
scroll to position [98, 0]
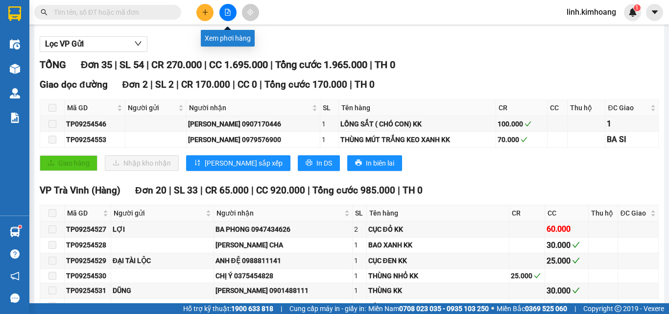
click at [225, 9] on icon "file-add" at bounding box center [227, 12] width 7 height 7
click at [225, 10] on icon "file-add" at bounding box center [227, 12] width 7 height 7
click at [223, 19] on button at bounding box center [227, 12] width 17 height 17
click at [223, 15] on button at bounding box center [227, 12] width 17 height 17
click at [222, 11] on button at bounding box center [227, 12] width 17 height 17
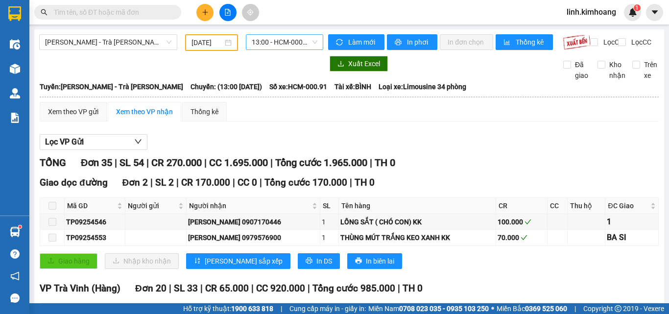
click at [284, 42] on span "13:00 - HCM-000.91" at bounding box center [285, 42] width 66 height 15
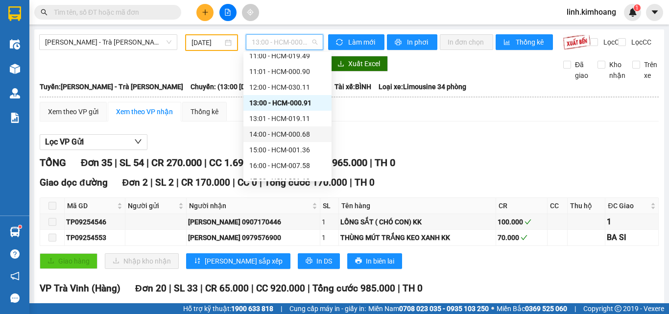
click at [280, 137] on div "14:00 - HCM-000.68" at bounding box center [287, 134] width 76 height 11
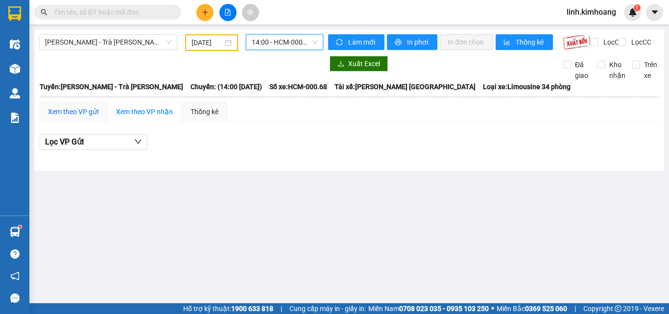
click at [79, 117] on div "Xem theo VP gửi" at bounding box center [73, 111] width 50 height 11
click at [269, 42] on span "14:00 - HCM-000.68" at bounding box center [285, 42] width 66 height 15
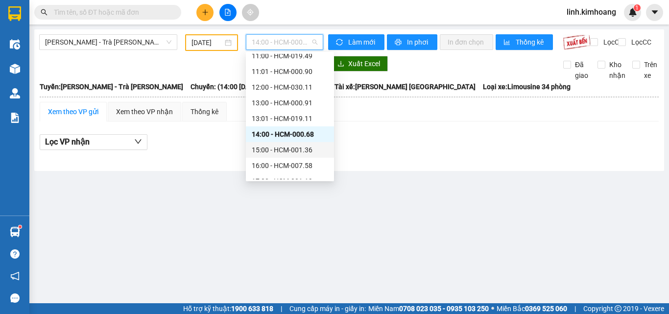
click at [289, 150] on div "15:00 - HCM-001.36" at bounding box center [290, 149] width 76 height 11
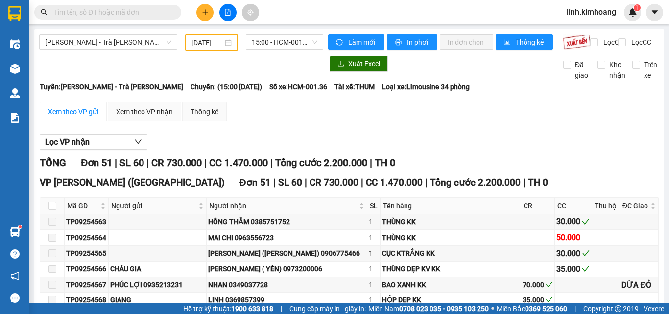
click at [165, 6] on span at bounding box center [107, 12] width 147 height 15
click at [163, 13] on input "text" at bounding box center [112, 12] width 116 height 11
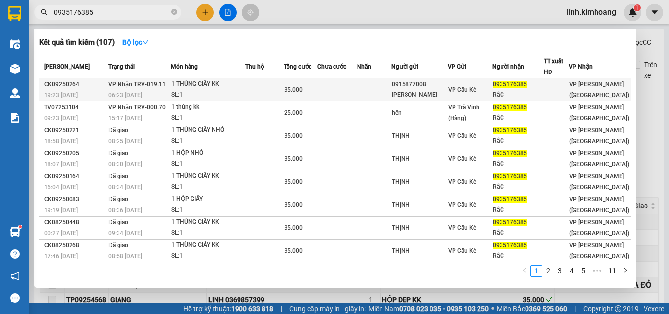
click at [447, 96] on div "ĐẠT THỊNH" at bounding box center [419, 95] width 55 height 10
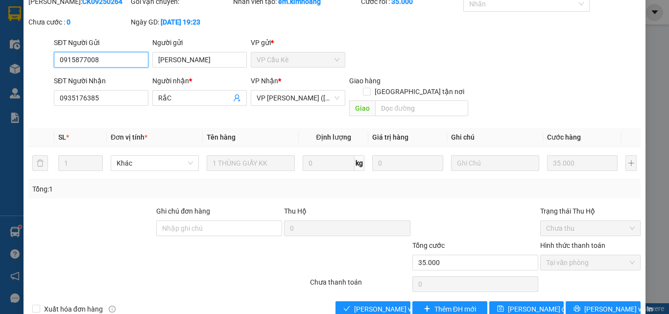
scroll to position [50, 0]
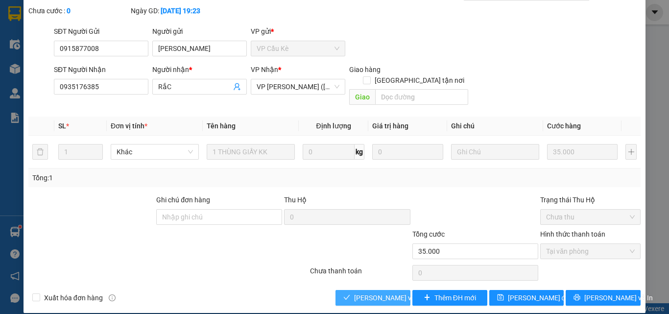
click at [371, 292] on span "Lưu và Giao hàng" at bounding box center [420, 297] width 132 height 11
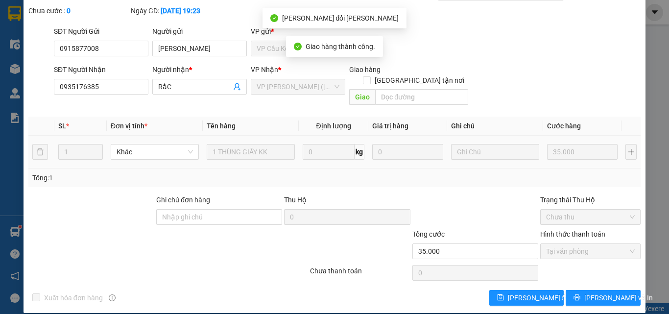
scroll to position [0, 0]
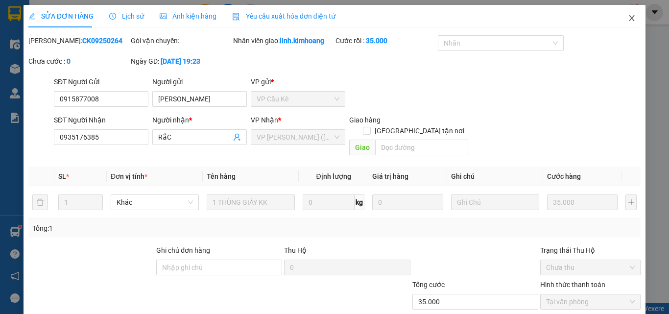
drag, startPoint x: 619, startPoint y: 16, endPoint x: 525, endPoint y: 10, distance: 93.7
click at [619, 16] on span "Close" at bounding box center [631, 18] width 27 height 27
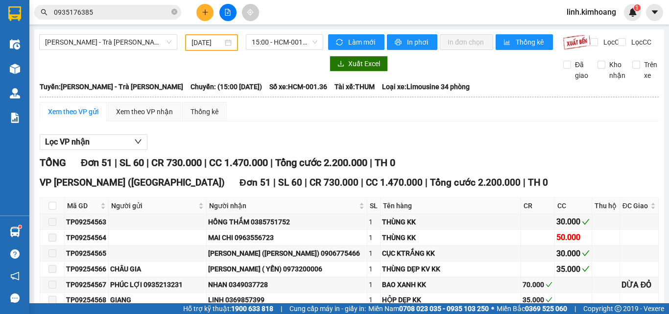
click at [208, 13] on icon "plus" at bounding box center [205, 12] width 7 height 7
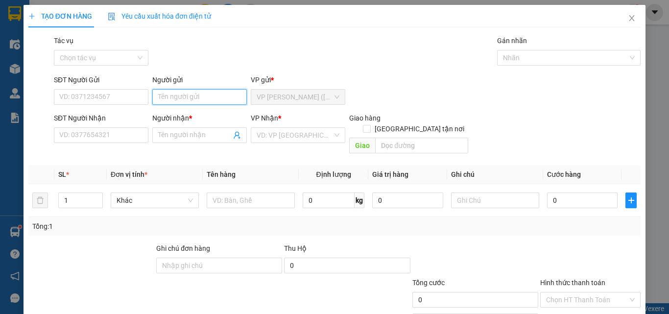
click at [199, 96] on input "Người gửi" at bounding box center [199, 97] width 94 height 16
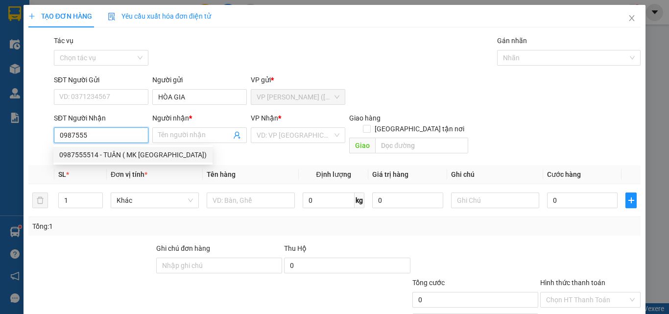
click at [141, 155] on div "0987555514 - TUÂN ( MK ITALY)" at bounding box center [132, 154] width 147 height 11
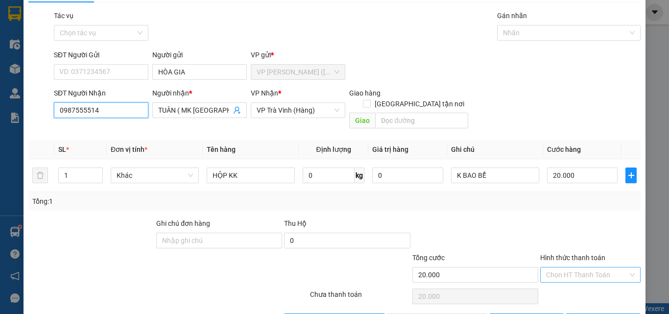
scroll to position [48, 0]
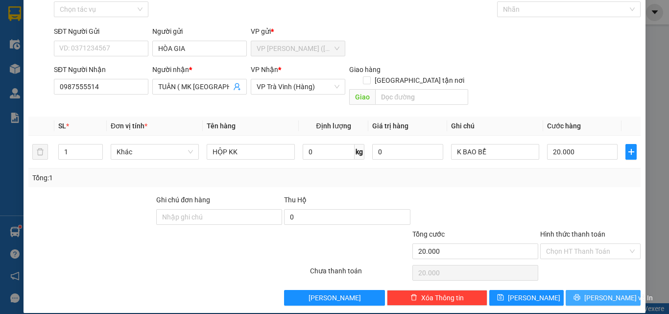
click at [599, 292] on span "Lưu và In" at bounding box center [618, 297] width 69 height 11
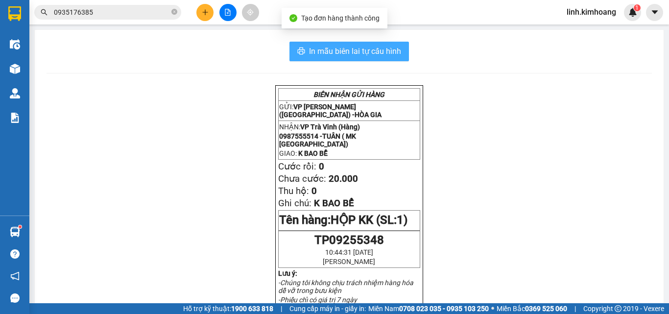
click at [326, 50] on span "In mẫu biên lai tự cấu hình" at bounding box center [355, 51] width 92 height 12
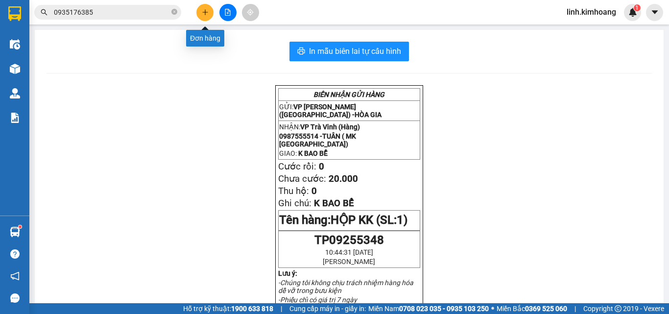
click at [210, 15] on button at bounding box center [204, 12] width 17 height 17
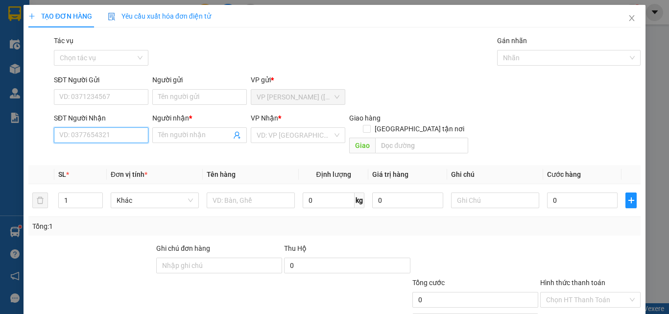
click at [103, 135] on input "SĐT Người Nhận" at bounding box center [101, 135] width 94 height 16
click at [132, 159] on div "0837790219 - CẬU TƯ ÂU" at bounding box center [100, 154] width 82 height 11
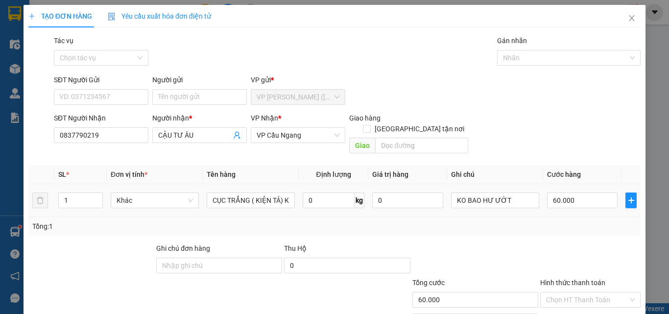
drag, startPoint x: 204, startPoint y: 188, endPoint x: 384, endPoint y: 214, distance: 182.6
click at [381, 214] on div "SL * Đơn vị tính * Tên hàng Định lượng Giá trị hàng Ghi chú Cước hàng 1 Khác CỤ…" at bounding box center [334, 200] width 612 height 71
click at [320, 230] on div "Transit Pickup Surcharge Ids Transit Deliver Surcharge Ids Transit Deliver Surc…" at bounding box center [334, 194] width 612 height 319
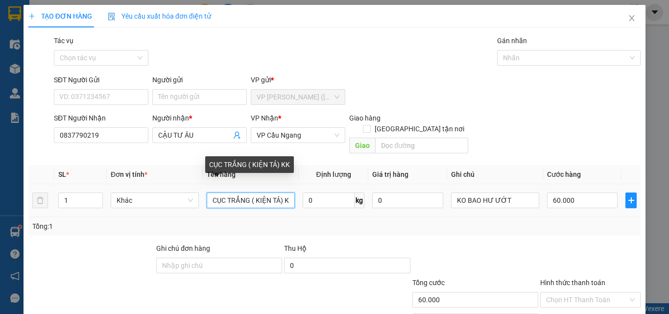
drag, startPoint x: 211, startPoint y: 191, endPoint x: 330, endPoint y: 208, distance: 120.6
click at [329, 208] on div "SL * Đơn vị tính * Tên hàng Định lượng Giá trị hàng Ghi chú Cước hàng 1 Khác CỤ…" at bounding box center [334, 200] width 612 height 71
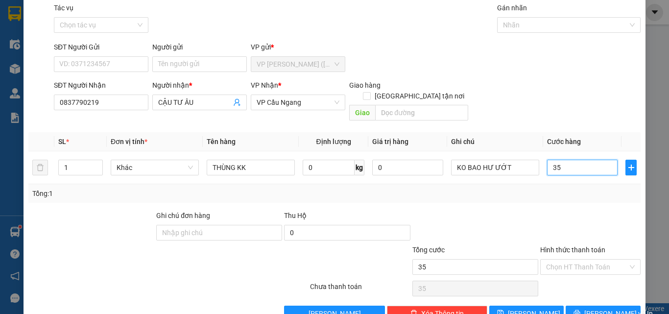
scroll to position [48, 0]
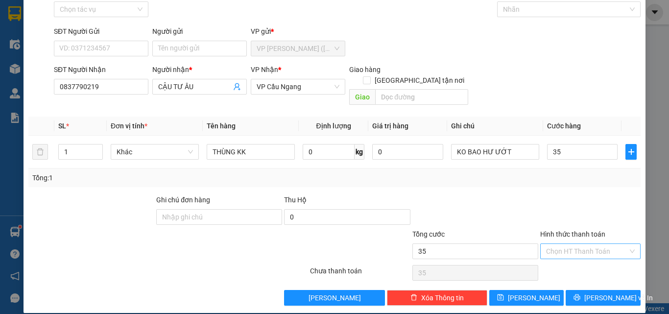
click at [566, 244] on input "Hình thức thanh toán" at bounding box center [587, 251] width 82 height 15
click at [564, 260] on div "Tại văn phòng" at bounding box center [585, 260] width 88 height 11
click at [590, 292] on span "Lưu và In" at bounding box center [618, 297] width 69 height 11
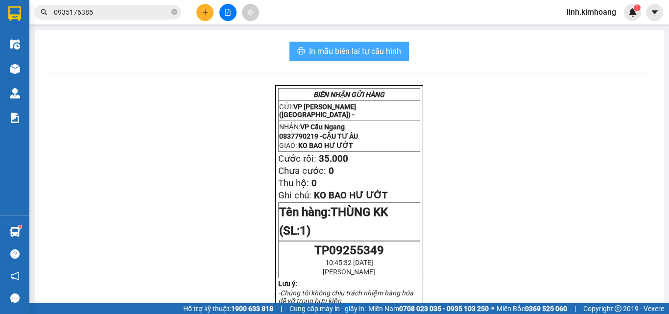
click at [368, 56] on span "In mẫu biên lai tự cấu hình" at bounding box center [355, 51] width 92 height 12
click at [172, 6] on span "0935176385" at bounding box center [107, 12] width 147 height 15
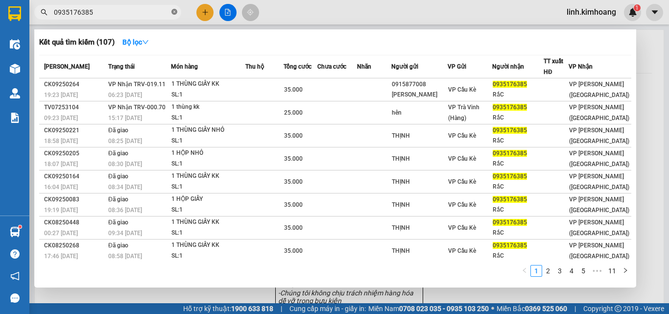
click at [172, 9] on icon "close-circle" at bounding box center [174, 12] width 6 height 6
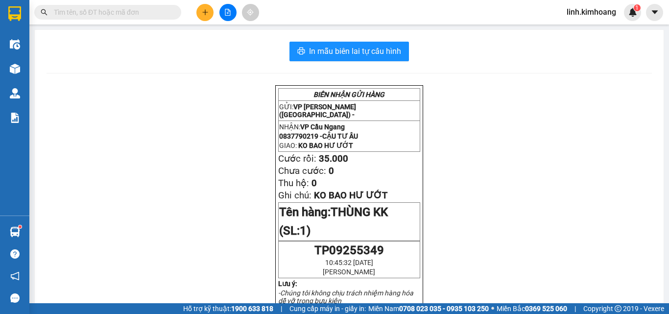
click at [160, 12] on input "text" at bounding box center [112, 12] width 116 height 11
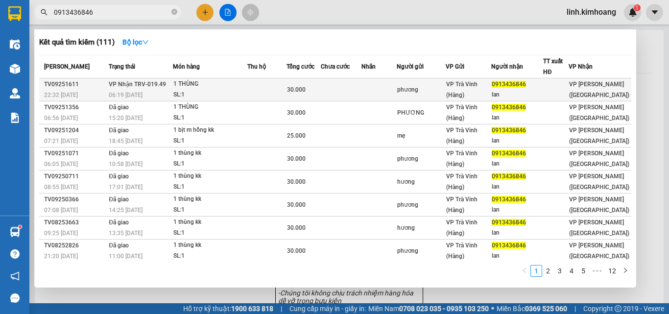
click at [437, 83] on td "phương" at bounding box center [421, 89] width 49 height 23
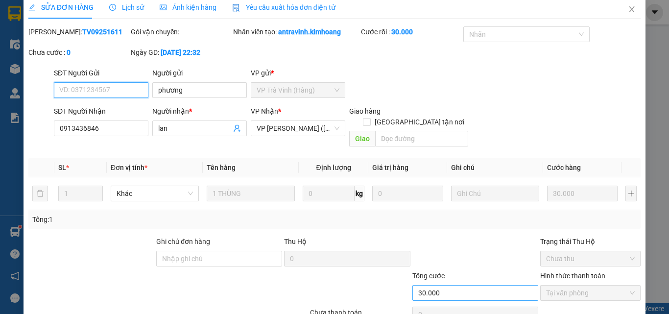
scroll to position [50, 0]
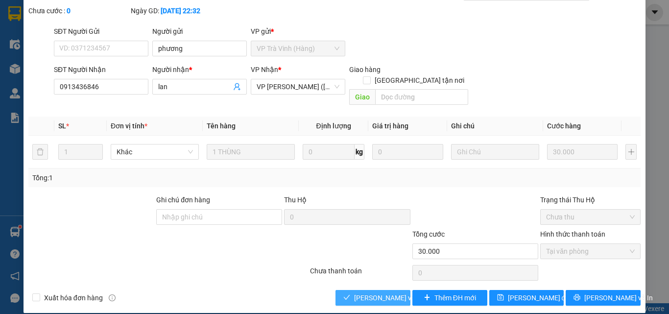
click at [370, 292] on span "Lưu và Giao hàng" at bounding box center [420, 297] width 132 height 11
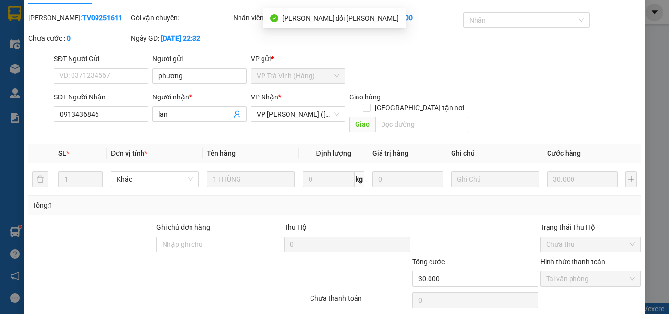
scroll to position [0, 0]
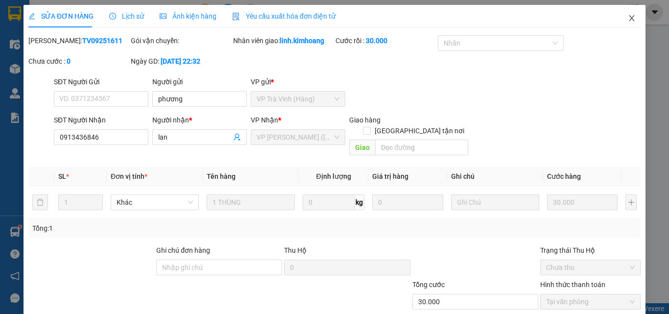
click at [628, 15] on icon "close" at bounding box center [632, 18] width 8 height 8
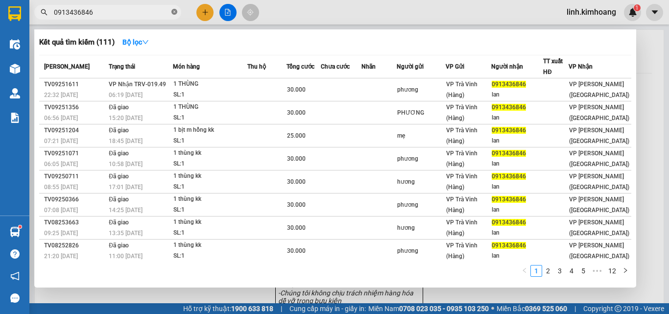
click at [177, 12] on icon "close-circle" at bounding box center [174, 12] width 6 height 6
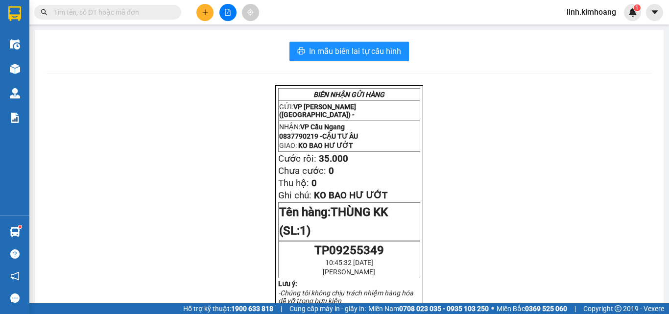
click at [121, 12] on input "text" at bounding box center [112, 12] width 116 height 11
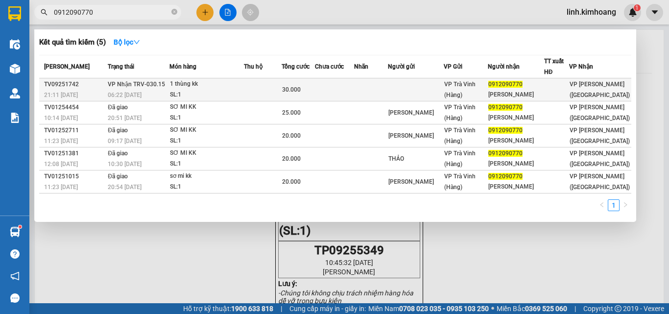
click at [514, 90] on div "BẢO DUY" at bounding box center [515, 95] width 55 height 10
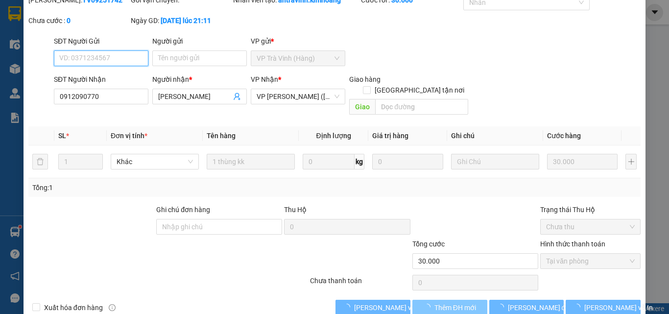
scroll to position [50, 0]
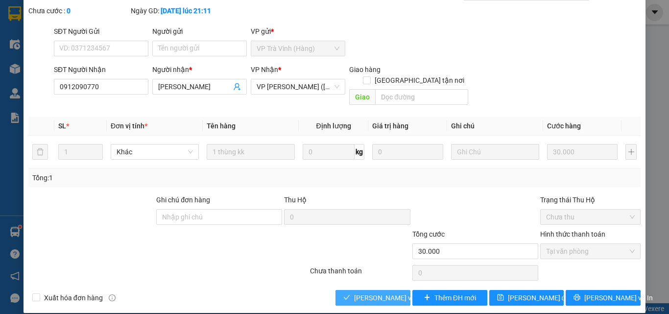
click at [377, 292] on span "Lưu và Giao hàng" at bounding box center [420, 297] width 132 height 11
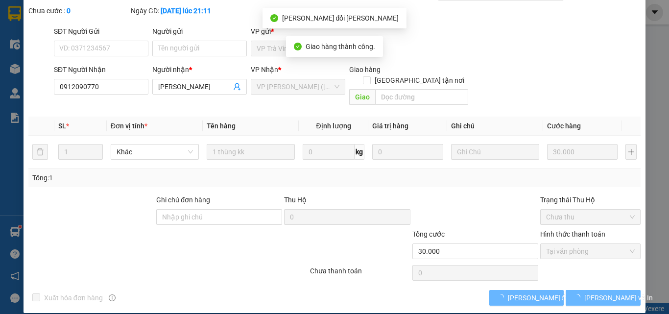
scroll to position [0, 0]
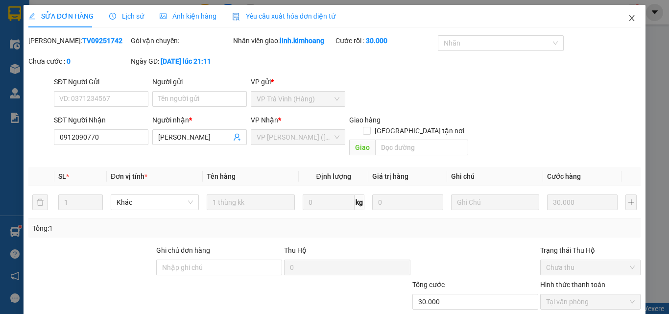
click at [630, 16] on span "Close" at bounding box center [631, 18] width 27 height 27
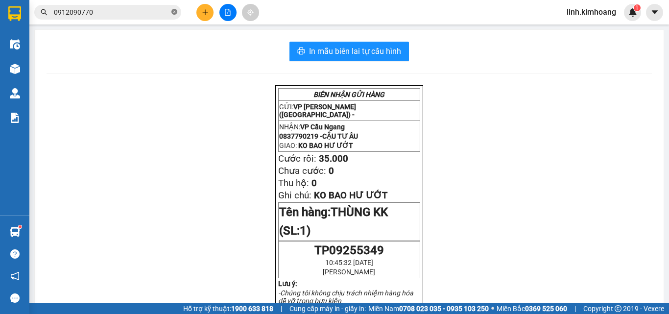
click at [176, 12] on icon "close-circle" at bounding box center [174, 12] width 6 height 6
click at [139, 10] on input "text" at bounding box center [112, 12] width 116 height 11
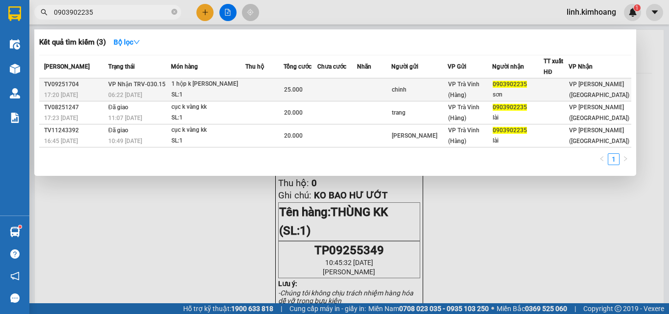
click at [357, 89] on td at bounding box center [337, 89] width 40 height 23
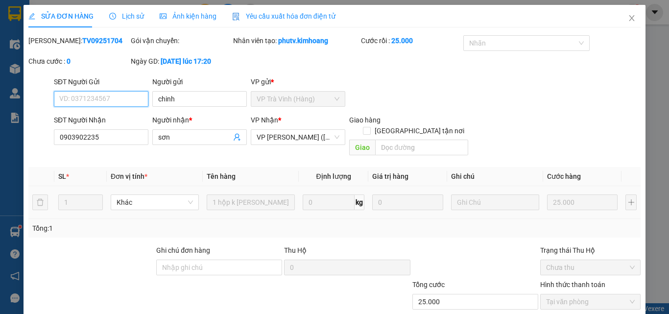
scroll to position [46, 0]
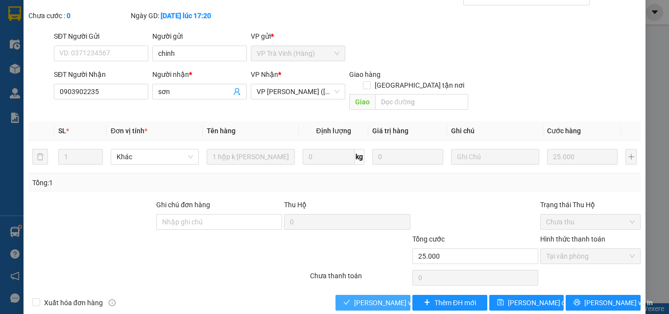
drag, startPoint x: 376, startPoint y: 295, endPoint x: 385, endPoint y: 298, distance: 9.8
click at [375, 297] on span "Lưu và Giao hàng" at bounding box center [420, 302] width 132 height 11
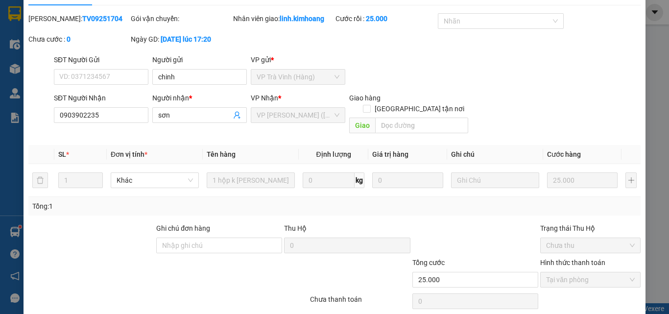
scroll to position [0, 0]
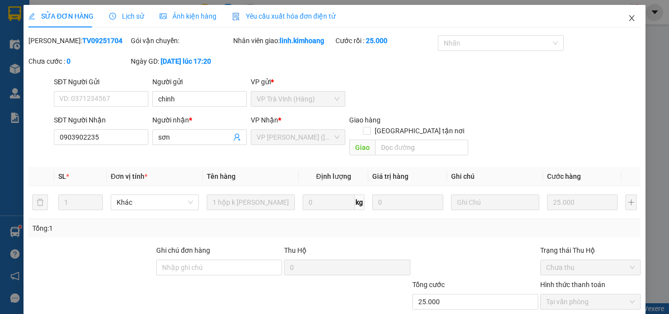
drag, startPoint x: 625, startPoint y: 17, endPoint x: 616, endPoint y: 18, distance: 8.9
click at [628, 18] on icon "close" at bounding box center [632, 18] width 8 height 8
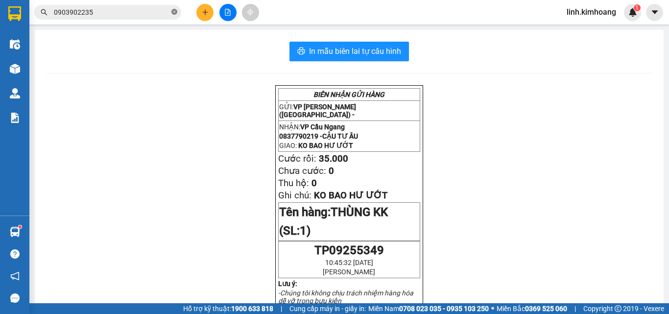
click at [176, 12] on icon "close-circle" at bounding box center [174, 12] width 6 height 6
click at [165, 12] on input "text" at bounding box center [112, 12] width 116 height 11
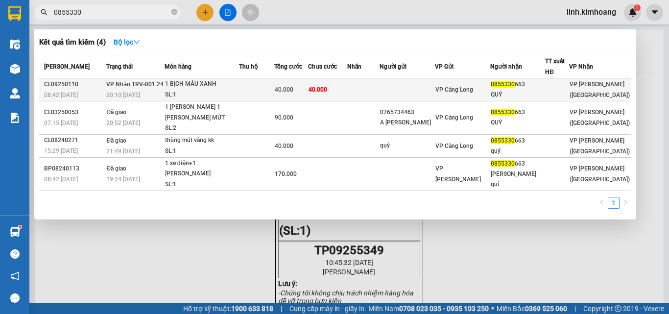
click at [435, 92] on td at bounding box center [406, 89] width 55 height 23
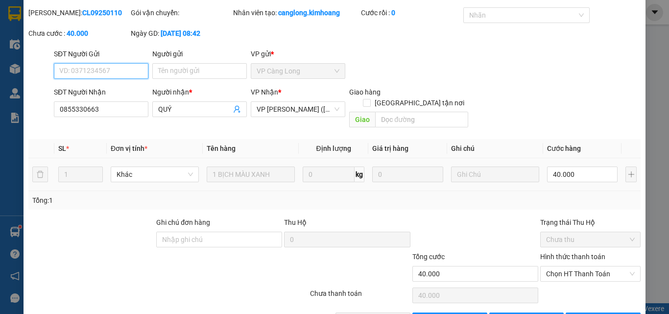
scroll to position [50, 0]
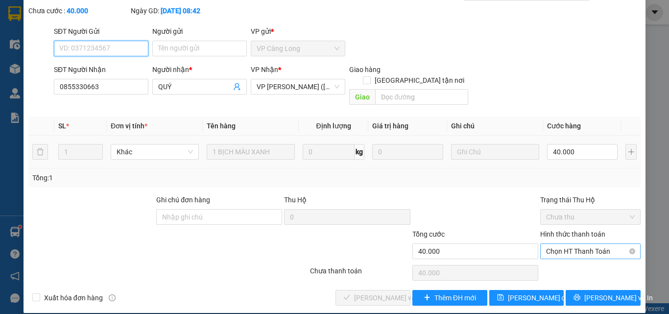
drag, startPoint x: 564, startPoint y: 241, endPoint x: 559, endPoint y: 248, distance: 8.1
click at [564, 244] on span "Chọn HT Thanh Toán" at bounding box center [590, 251] width 89 height 15
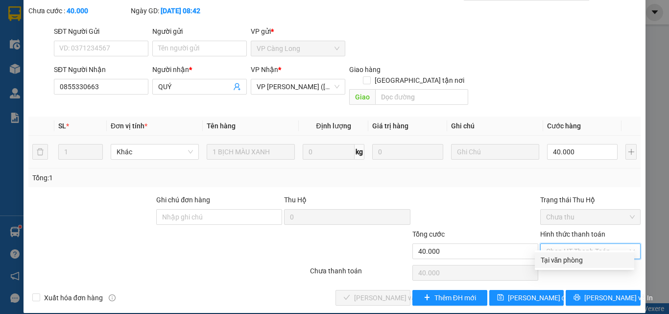
click at [554, 262] on div "Tại văn phòng" at bounding box center [585, 260] width 88 height 11
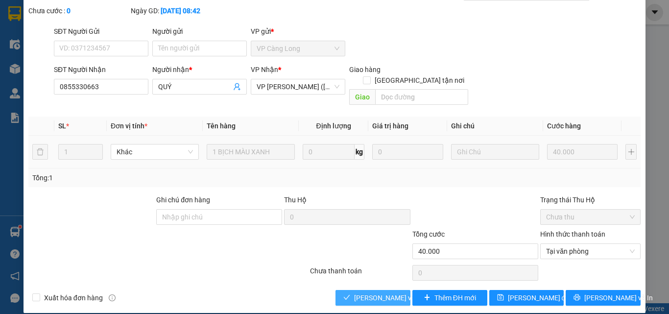
click at [377, 292] on span "Lưu và Giao hàng" at bounding box center [420, 297] width 132 height 11
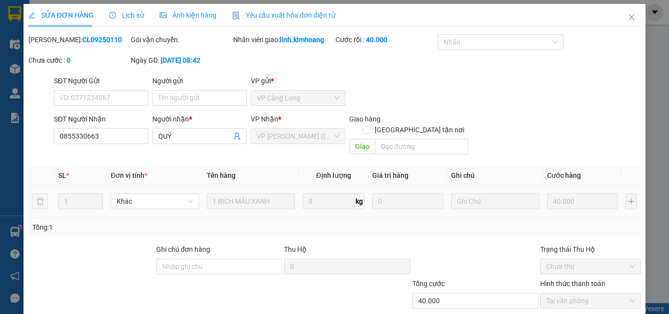
scroll to position [0, 0]
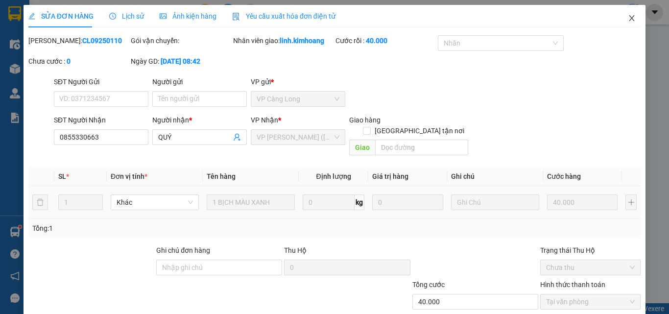
click at [629, 17] on icon "close" at bounding box center [631, 18] width 5 height 6
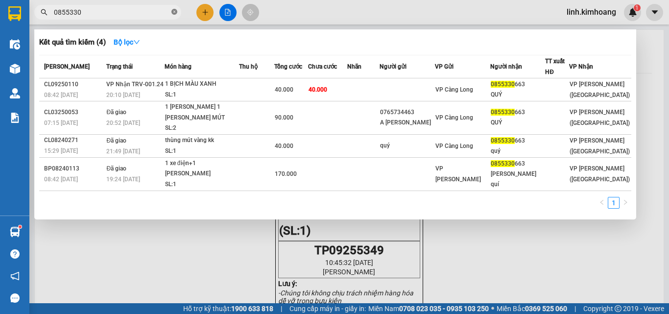
click at [172, 12] on icon "close-circle" at bounding box center [174, 12] width 6 height 6
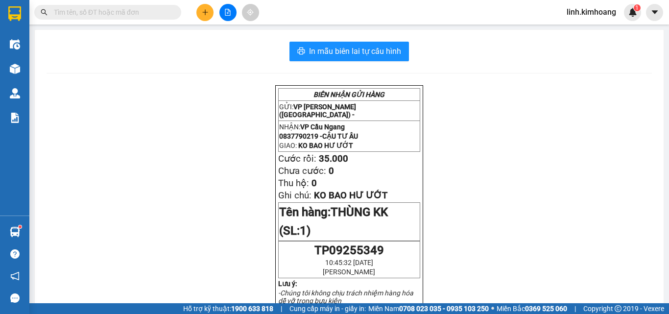
click at [152, 12] on input "text" at bounding box center [112, 12] width 116 height 11
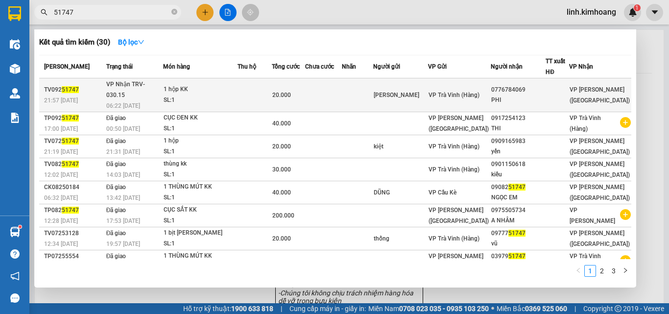
click at [428, 83] on td "chú năm" at bounding box center [400, 95] width 55 height 34
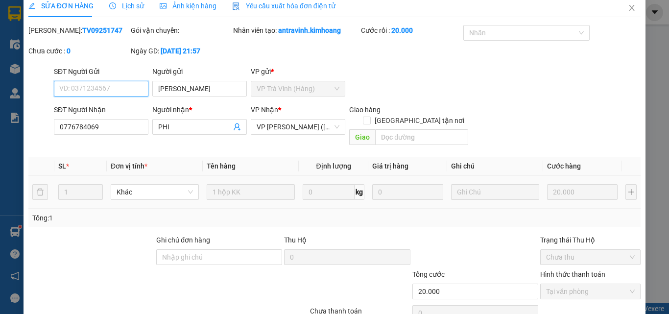
scroll to position [50, 0]
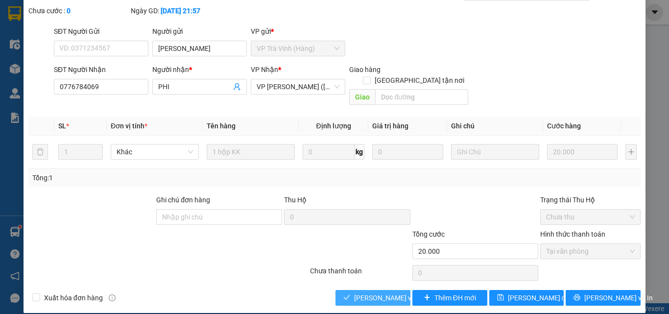
click at [354, 292] on span "Lưu và Giao hàng" at bounding box center [420, 297] width 132 height 11
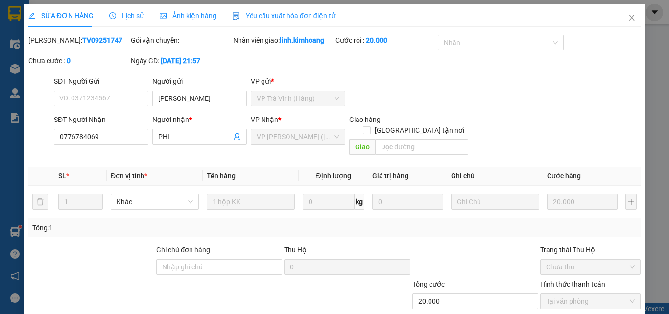
scroll to position [0, 0]
click at [628, 17] on icon "close" at bounding box center [632, 18] width 8 height 8
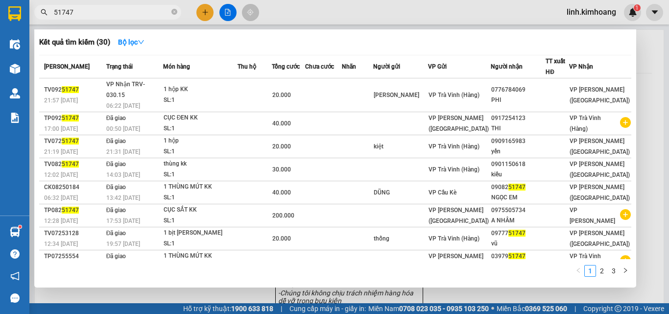
click at [174, 12] on icon "close-circle" at bounding box center [174, 12] width 6 height 6
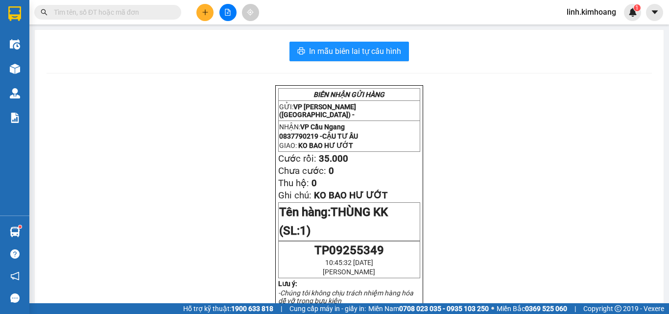
click at [158, 9] on input "text" at bounding box center [112, 12] width 116 height 11
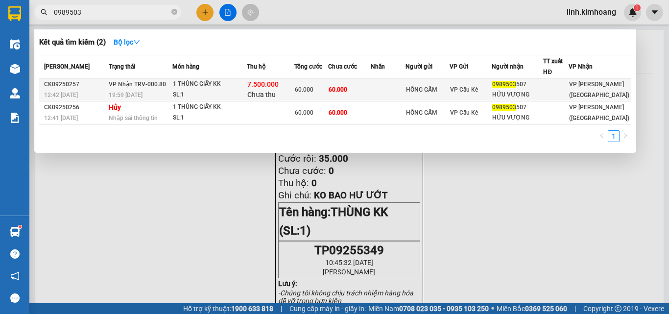
click at [533, 87] on div "0989503 507" at bounding box center [517, 84] width 51 height 10
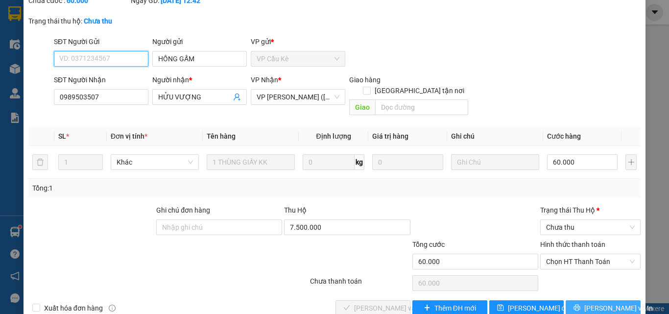
scroll to position [71, 0]
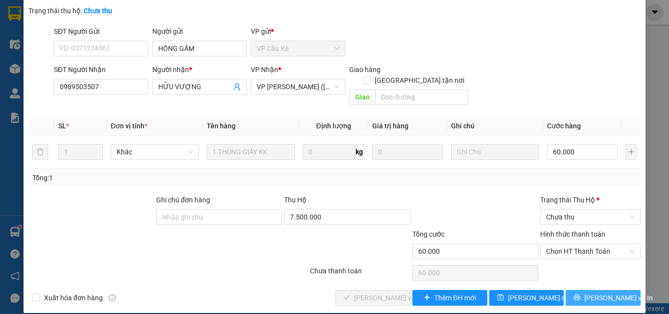
click at [596, 292] on span "Lưu và In" at bounding box center [618, 297] width 69 height 11
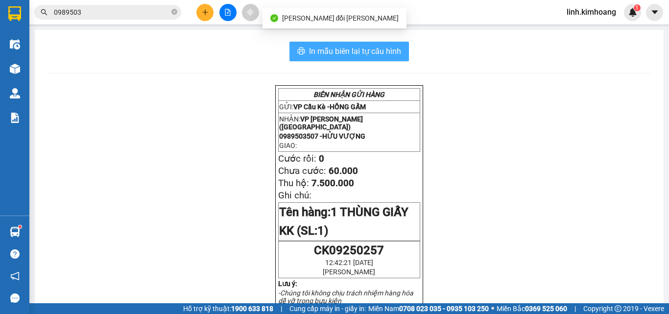
click at [365, 49] on span "In mẫu biên lai tự cấu hình" at bounding box center [355, 51] width 92 height 12
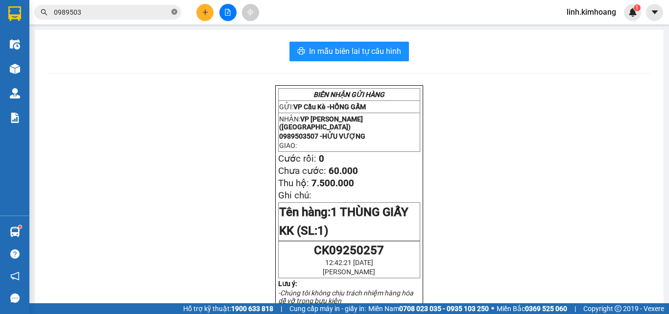
click at [172, 14] on icon "close-circle" at bounding box center [174, 12] width 6 height 6
click at [163, 14] on input "text" at bounding box center [112, 12] width 116 height 11
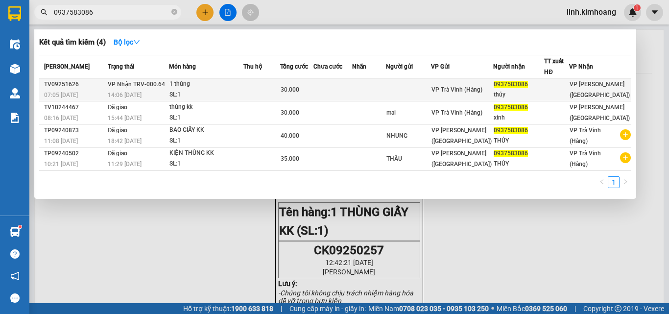
click at [461, 93] on span "VP Trà Vinh (Hàng)" at bounding box center [456, 89] width 51 height 7
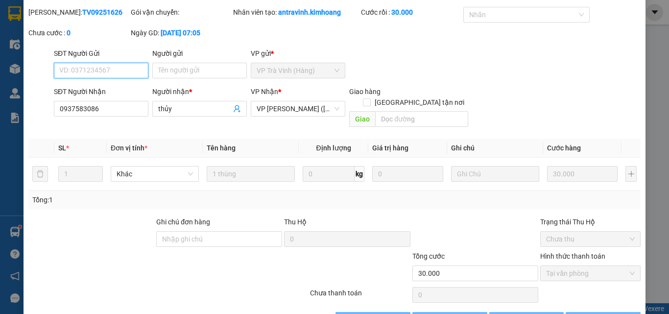
scroll to position [50, 0]
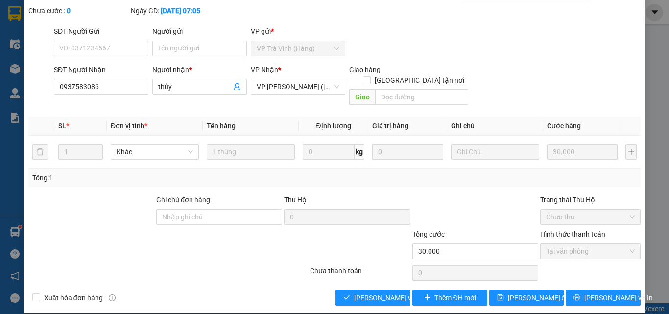
click at [361, 276] on div "Total Paid Fee 30.000 Total UnPaid Fee 0 Cash Collection Total Fee Mã ĐH: TV092…" at bounding box center [334, 145] width 612 height 321
click at [368, 292] on span "Lưu và Giao hàng" at bounding box center [420, 297] width 132 height 11
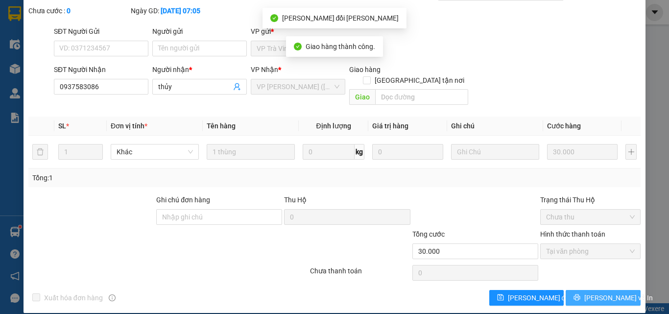
click at [580, 294] on icon "printer" at bounding box center [577, 297] width 6 height 6
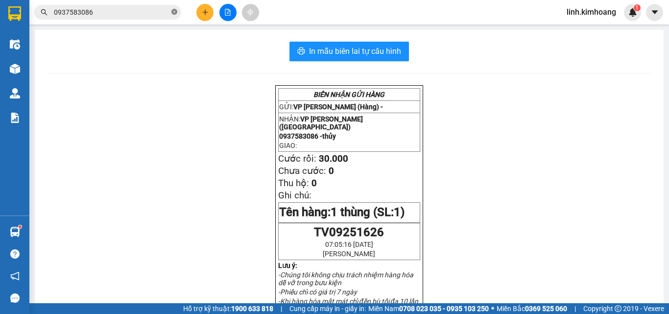
click at [172, 10] on icon "close-circle" at bounding box center [174, 12] width 6 height 6
click at [137, 10] on input "text" at bounding box center [112, 12] width 116 height 11
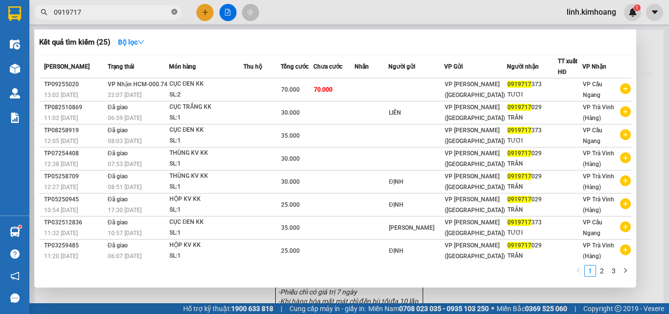
click at [173, 12] on icon "close-circle" at bounding box center [174, 12] width 6 height 6
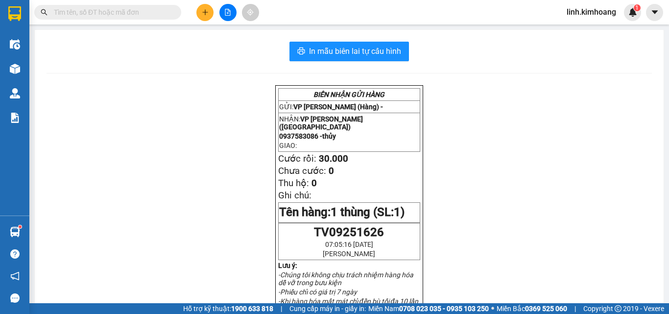
click at [138, 10] on input "text" at bounding box center [112, 12] width 116 height 11
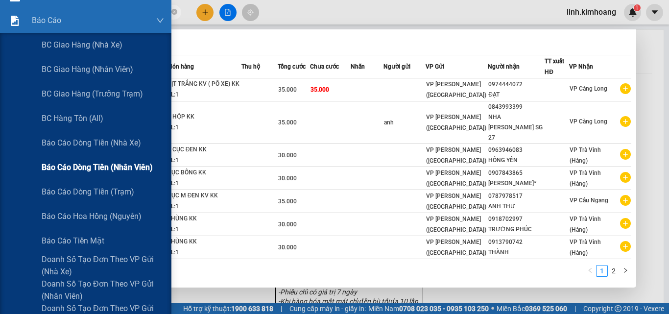
scroll to position [98, 0]
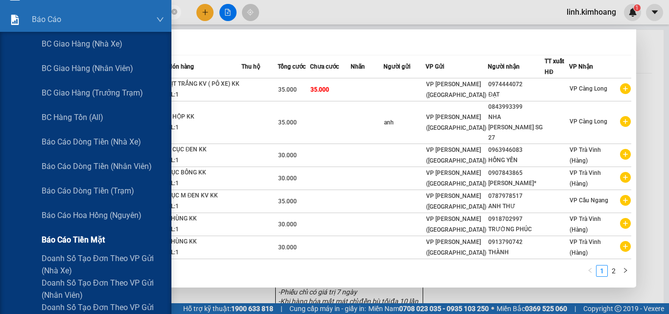
drag, startPoint x: 103, startPoint y: 260, endPoint x: 112, endPoint y: 247, distance: 15.5
click at [104, 260] on span "Doanh số tạo đơn theo VP gửi (nhà xe)" at bounding box center [103, 264] width 122 height 24
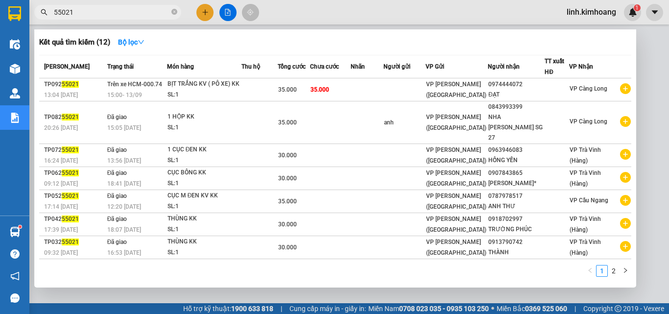
click at [357, 294] on div at bounding box center [334, 157] width 669 height 314
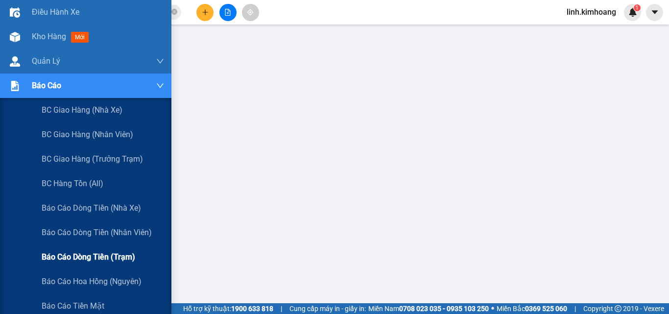
scroll to position [49, 0]
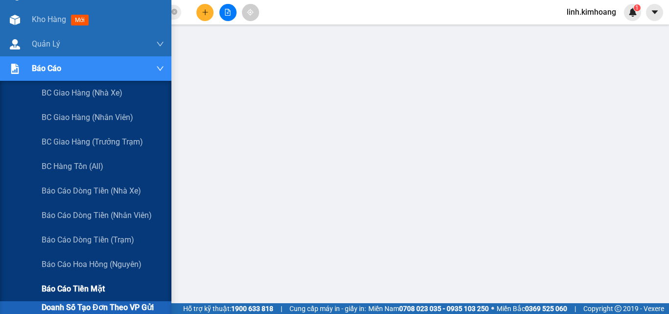
drag, startPoint x: 81, startPoint y: 283, endPoint x: 76, endPoint y: 281, distance: 5.5
click at [81, 283] on span "Báo cáo tiền mặt" at bounding box center [73, 289] width 63 height 12
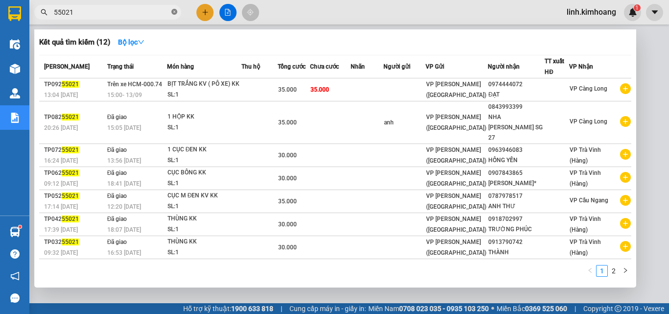
click at [176, 8] on span at bounding box center [174, 12] width 6 height 9
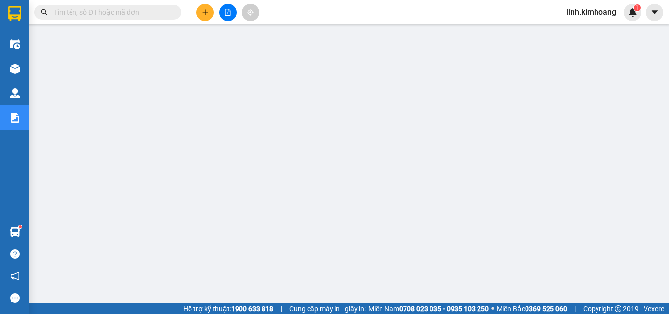
click at [144, 14] on input "text" at bounding box center [112, 12] width 116 height 11
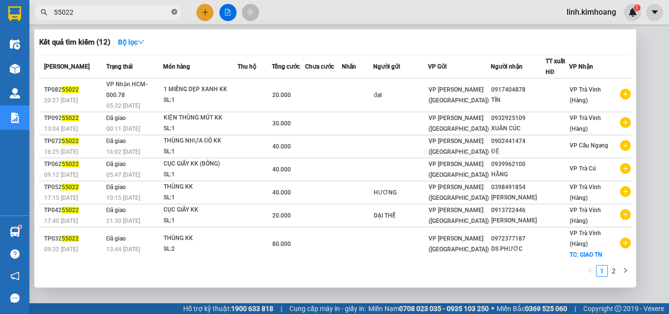
click at [171, 12] on icon "close-circle" at bounding box center [174, 12] width 6 height 6
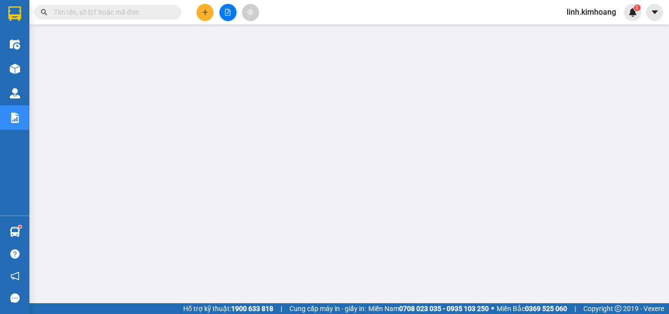
click at [139, 10] on input "text" at bounding box center [112, 12] width 116 height 11
click at [146, 13] on input "text" at bounding box center [112, 12] width 116 height 11
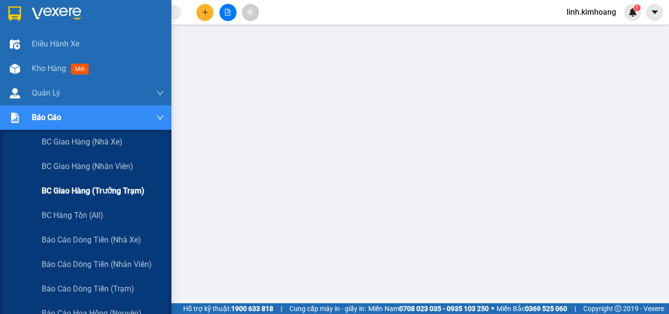
click at [86, 190] on span "BC giao hàng (trưởng trạm)" at bounding box center [93, 191] width 103 height 12
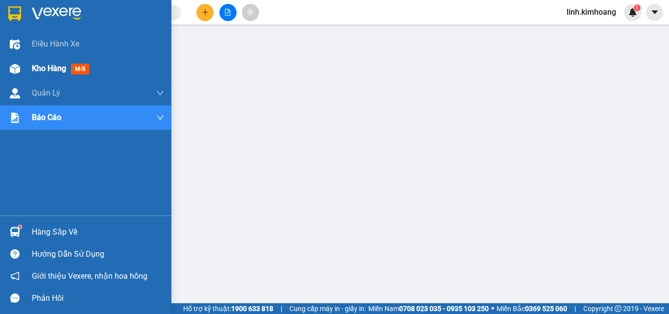
click at [35, 67] on span "Kho hàng" at bounding box center [49, 68] width 34 height 9
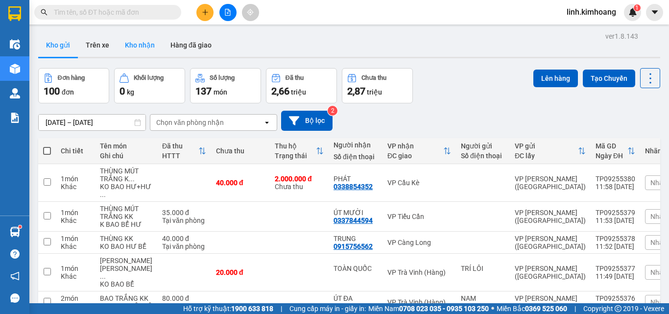
click at [137, 46] on button "Kho nhận" at bounding box center [140, 45] width 46 height 24
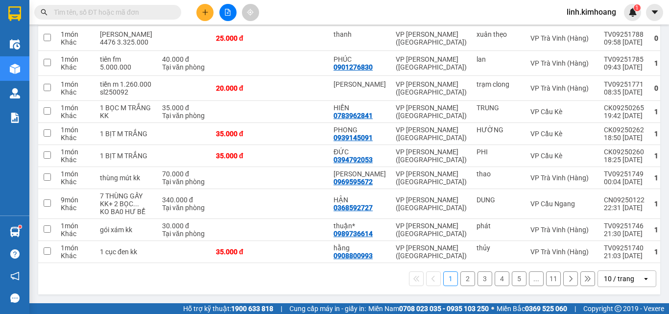
scroll to position [167, 0]
click at [615, 280] on div "10 / trang" at bounding box center [619, 279] width 30 height 10
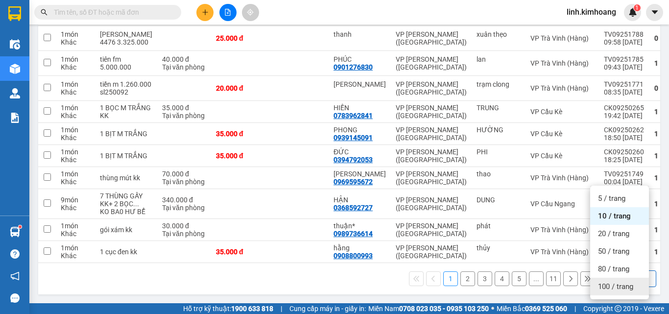
click at [610, 282] on span "100 / trang" at bounding box center [615, 287] width 35 height 10
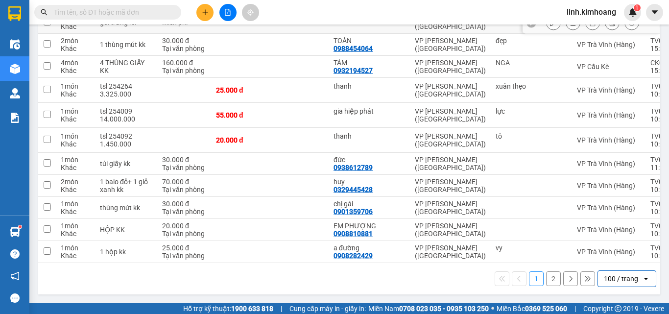
scroll to position [2484, 0]
click at [149, 8] on input "text" at bounding box center [112, 12] width 116 height 11
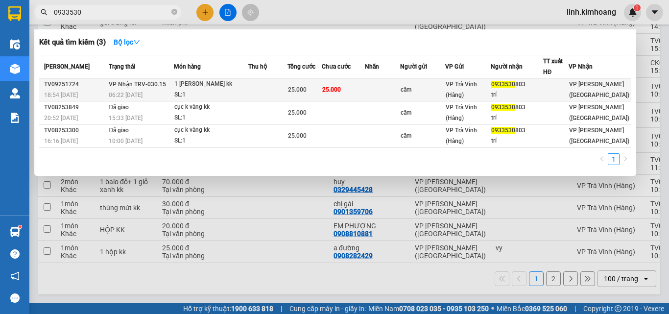
click at [409, 93] on div "cẩm" at bounding box center [422, 90] width 44 height 10
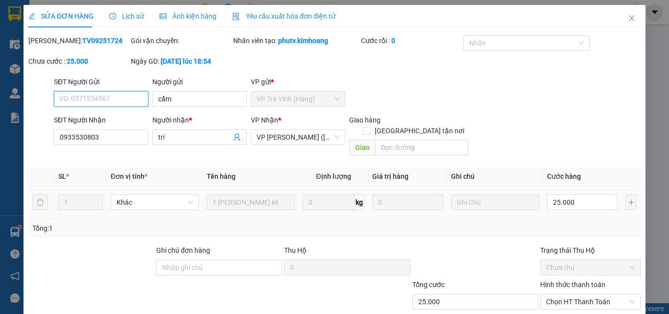
scroll to position [50, 0]
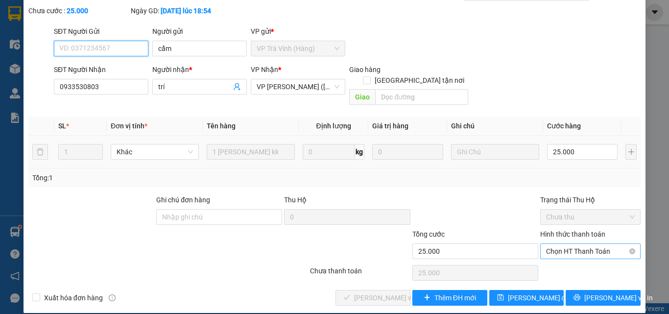
click at [552, 244] on span "Chọn HT Thanh Toán" at bounding box center [590, 251] width 89 height 15
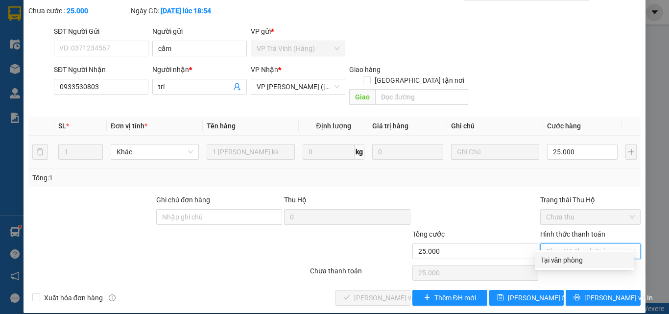
click at [565, 264] on div "Tại văn phòng" at bounding box center [585, 260] width 88 height 11
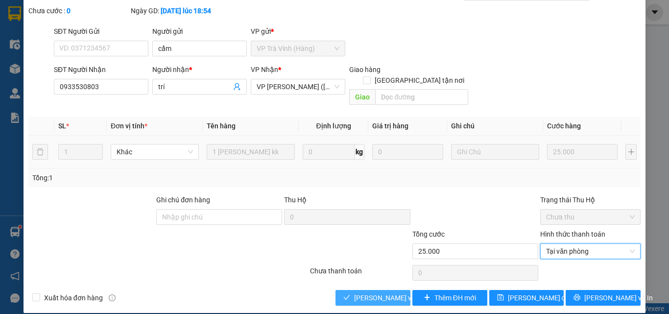
click at [393, 292] on span "Lưu và Giao hàng" at bounding box center [420, 297] width 132 height 11
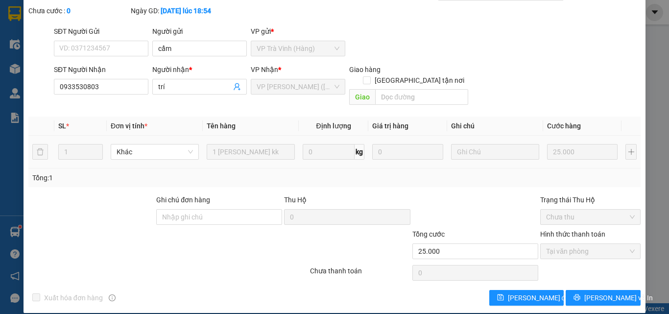
scroll to position [0, 0]
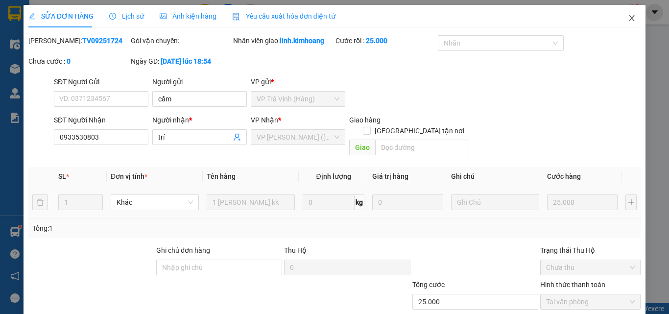
click at [627, 14] on span "Close" at bounding box center [631, 18] width 27 height 27
click at [621, 19] on div "linh.kimhoang 1" at bounding box center [600, 12] width 82 height 17
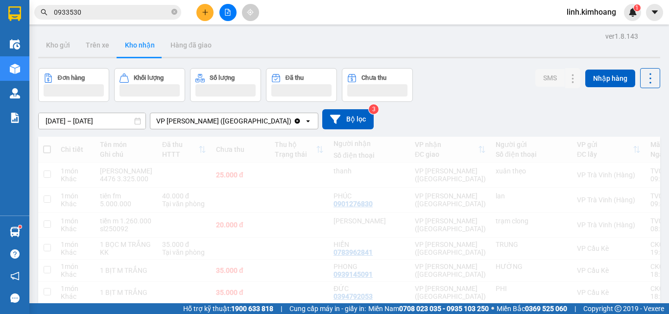
click at [173, 7] on span at bounding box center [174, 12] width 6 height 11
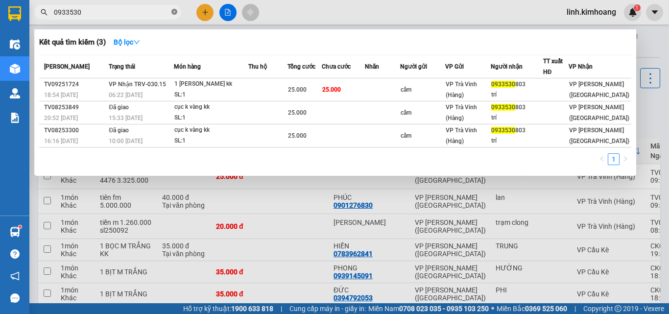
click at [174, 10] on icon "close-circle" at bounding box center [174, 12] width 6 height 6
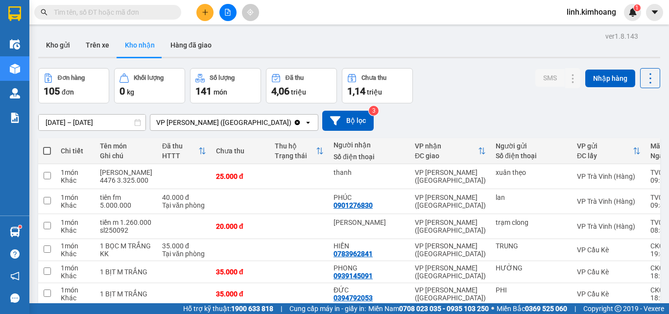
click at [145, 11] on input "text" at bounding box center [112, 12] width 116 height 11
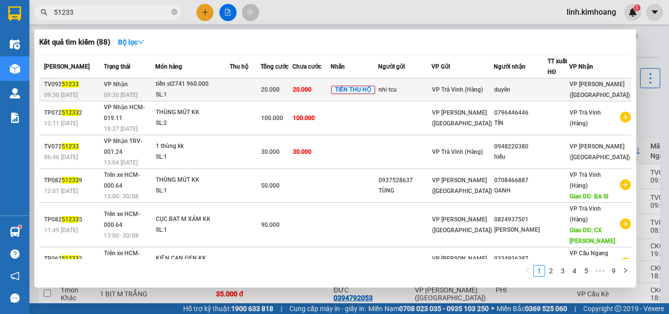
click at [521, 91] on div "duyên" at bounding box center [520, 90] width 53 height 10
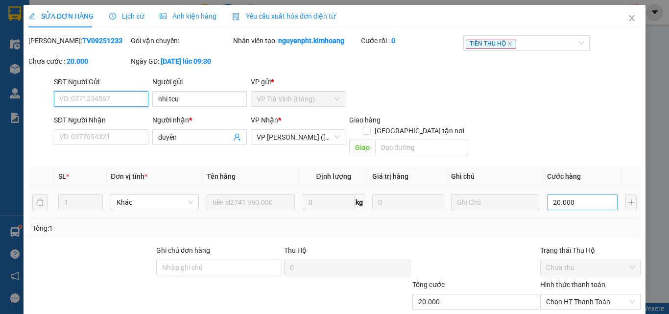
scroll to position [50, 0]
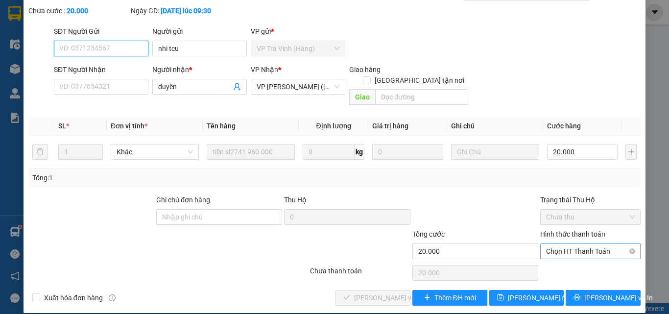
click at [567, 244] on span "Chọn HT Thanh Toán" at bounding box center [590, 251] width 89 height 15
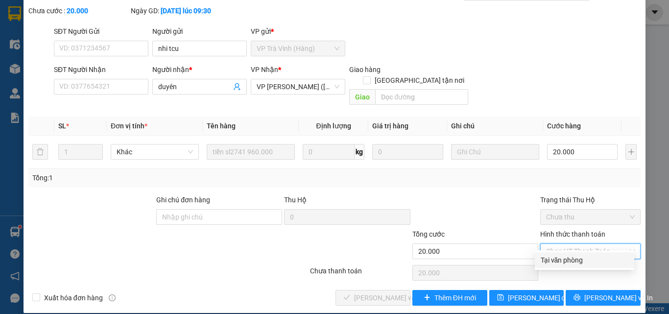
click at [568, 258] on div "Tại văn phòng" at bounding box center [585, 260] width 88 height 11
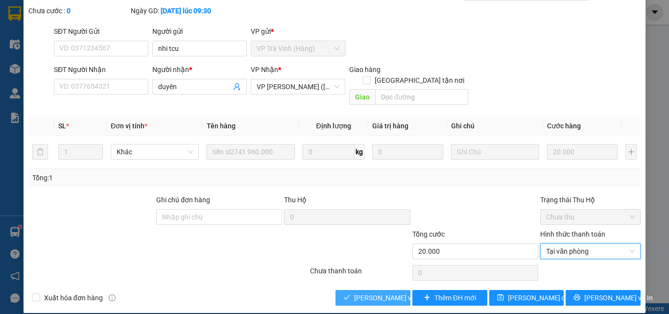
click at [392, 292] on span "Lưu và Giao hàng" at bounding box center [420, 297] width 132 height 11
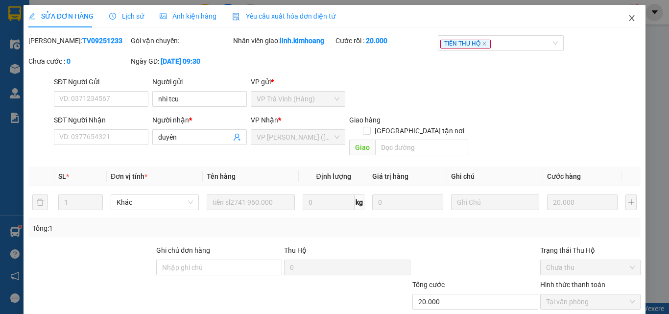
drag, startPoint x: 620, startPoint y: 16, endPoint x: 621, endPoint y: 21, distance: 4.9
click at [628, 16] on icon "close" at bounding box center [632, 18] width 8 height 8
click at [627, 19] on div "1" at bounding box center [632, 12] width 17 height 17
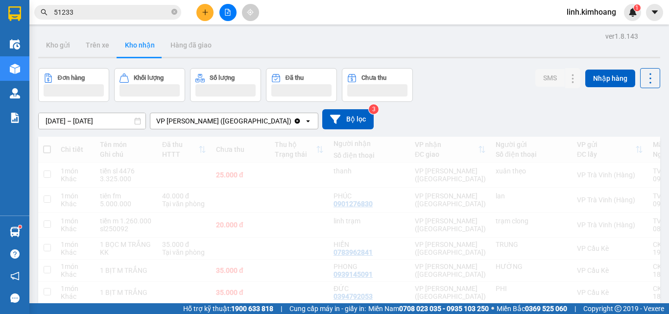
click at [621, 20] on body "Kết quả tìm kiếm ( 88 ) Bộ lọc Mã ĐH Trạng thái Món hàng Thu hộ Tổng cước Chưa …" at bounding box center [334, 157] width 669 height 314
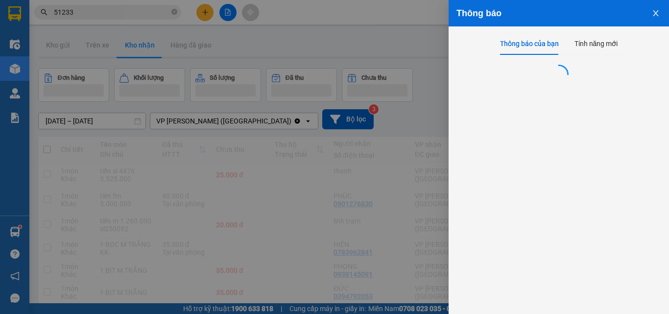
click at [137, 3] on div at bounding box center [334, 157] width 669 height 314
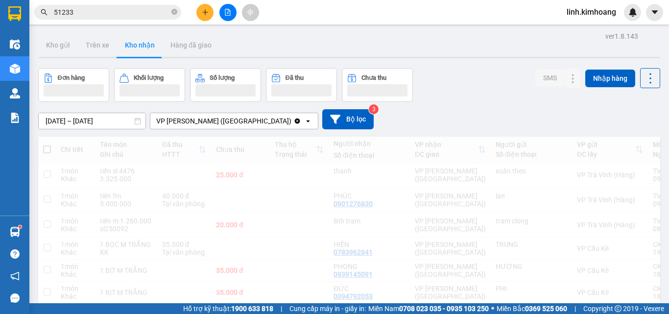
click at [172, 13] on body "Kết quả tìm kiếm ( 88 ) Bộ lọc Mã ĐH Trạng thái Món hàng Thu hộ Tổng cước Chưa …" at bounding box center [334, 157] width 669 height 314
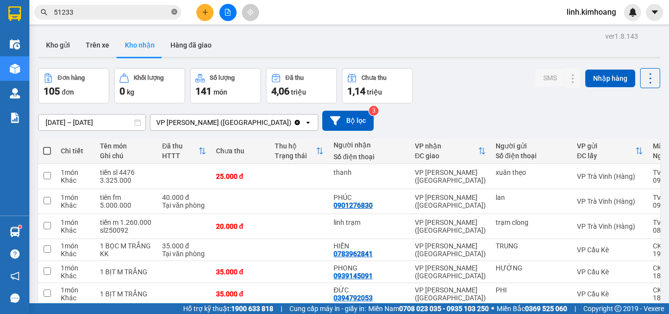
click at [173, 13] on icon "close-circle" at bounding box center [174, 12] width 6 height 6
click at [155, 15] on input "text" at bounding box center [112, 12] width 116 height 11
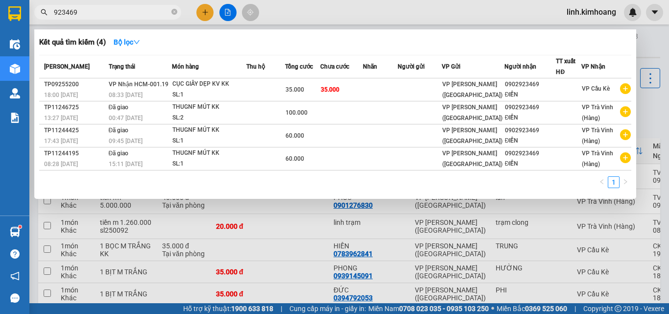
type input "923469"
click at [264, 242] on div at bounding box center [334, 157] width 669 height 314
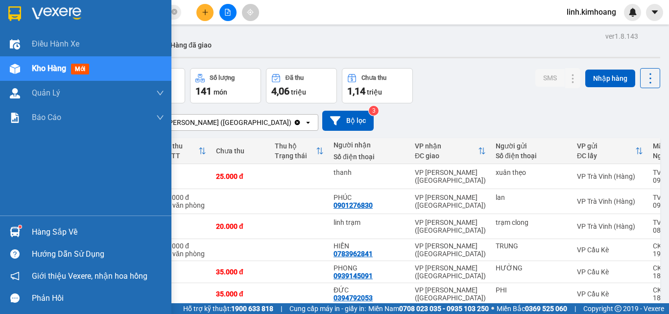
click at [46, 229] on div "Hàng sắp về" at bounding box center [98, 232] width 132 height 15
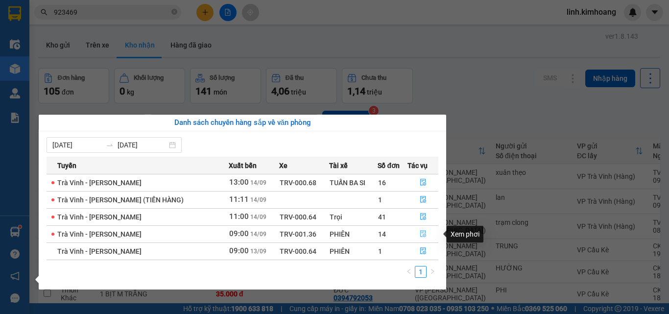
click at [426, 233] on button "button" at bounding box center [423, 234] width 30 height 16
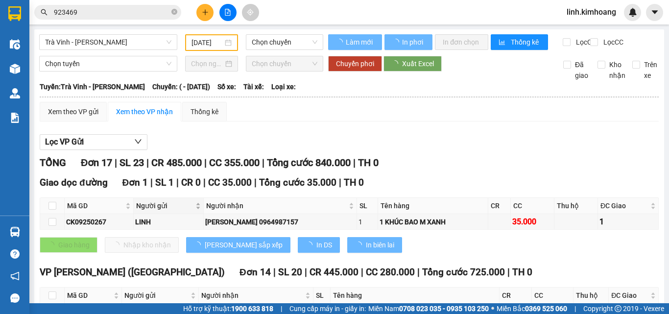
type input "[DATE]"
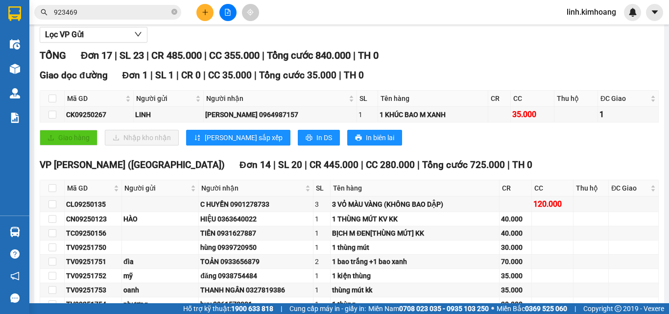
scroll to position [98, 0]
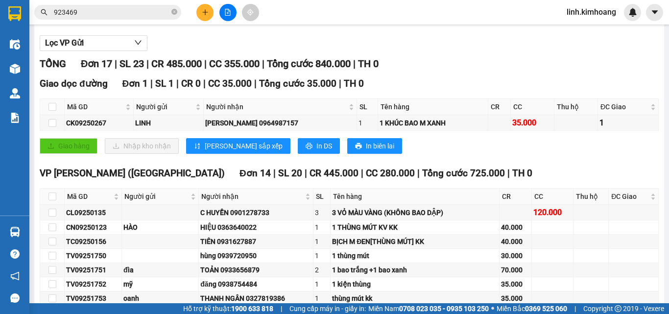
type input "923469"
click at [175, 12] on icon "close-circle" at bounding box center [174, 12] width 6 height 6
click at [147, 10] on input "text" at bounding box center [112, 12] width 116 height 11
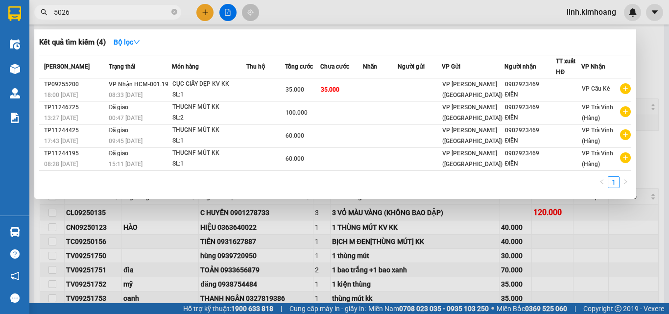
type input "50267"
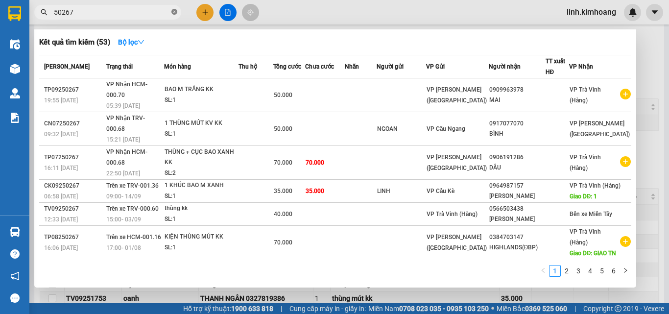
click at [176, 10] on icon "close-circle" at bounding box center [174, 12] width 6 height 6
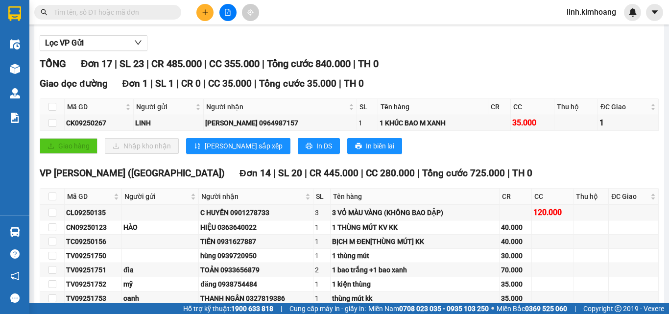
click at [106, 10] on input "text" at bounding box center [112, 12] width 116 height 11
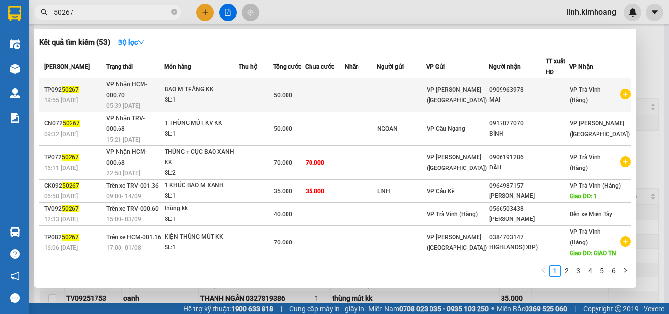
type input "50267"
click at [426, 89] on td at bounding box center [401, 95] width 49 height 34
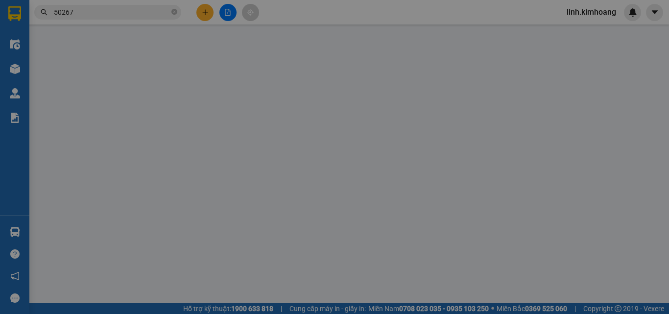
type input "0909963978"
type input "MAI"
type input "50.000"
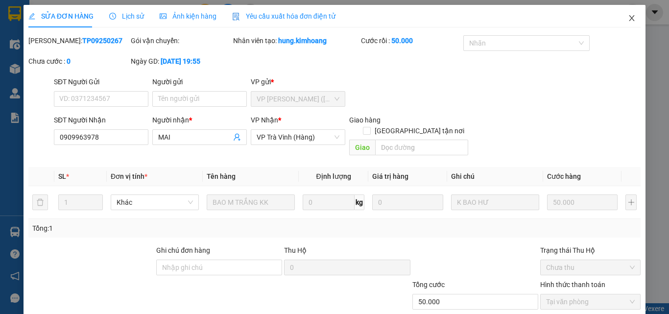
click at [628, 19] on icon "close" at bounding box center [632, 18] width 8 height 8
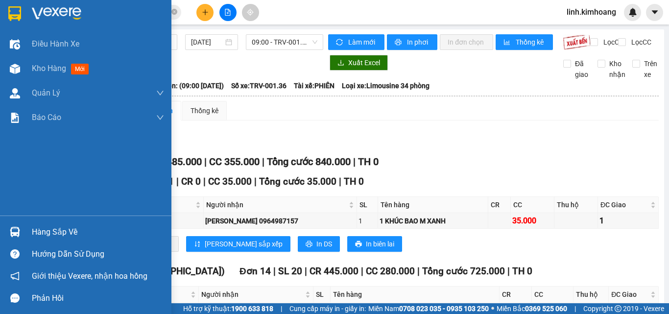
click at [58, 233] on div "Hàng sắp về" at bounding box center [98, 232] width 132 height 15
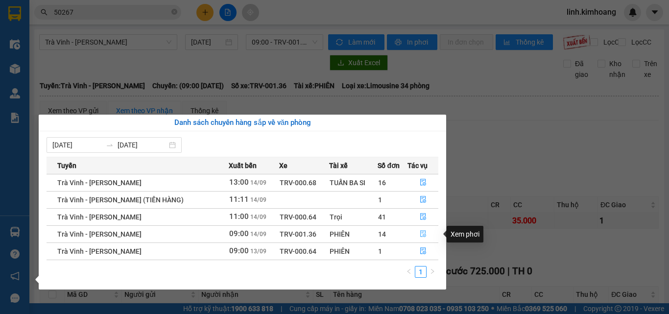
click at [422, 235] on icon "file-done" at bounding box center [423, 234] width 6 height 7
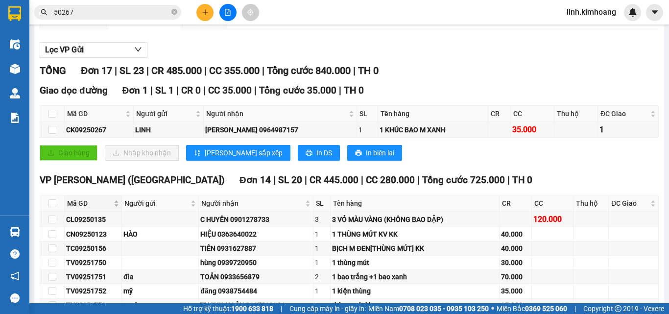
scroll to position [98, 0]
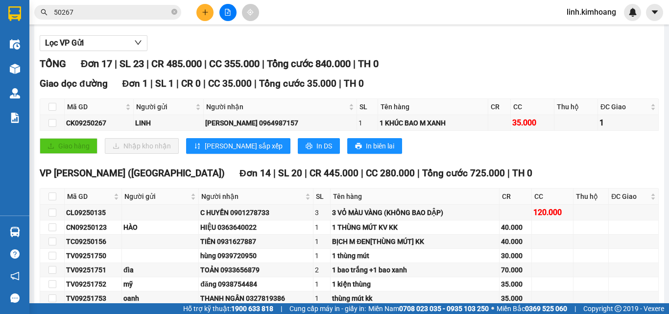
click at [56, 201] on th at bounding box center [52, 196] width 24 height 16
click at [48, 200] on input "checkbox" at bounding box center [52, 196] width 8 height 8
checkbox input "true"
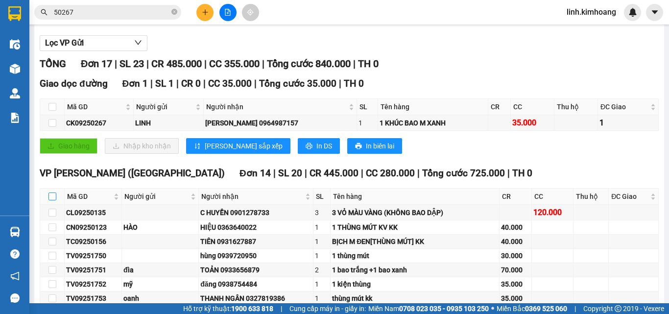
checkbox input "true"
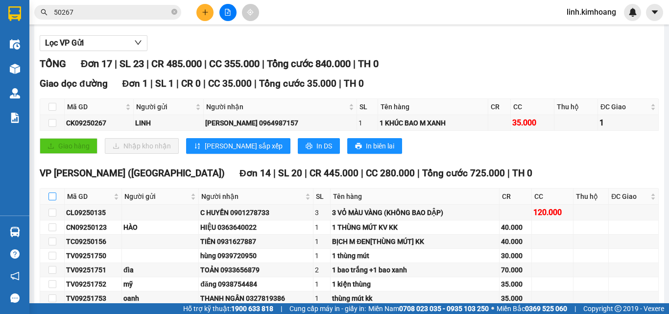
checkbox input "true"
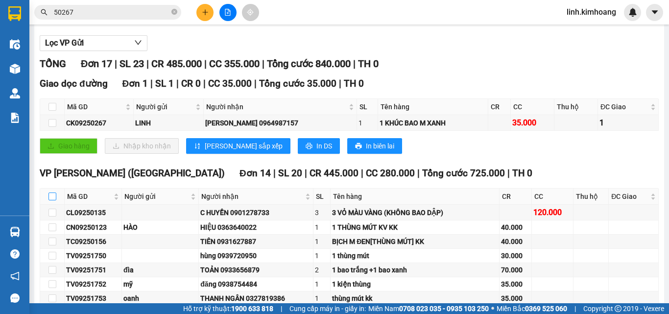
checkbox input "true"
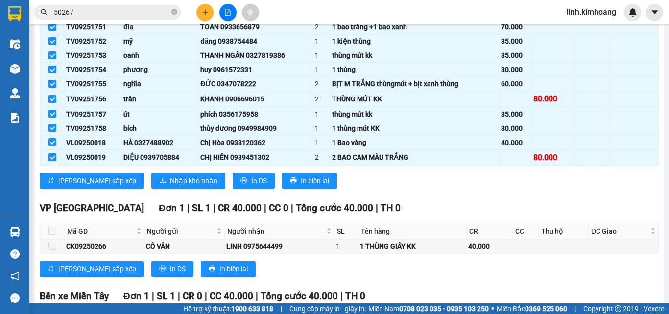
scroll to position [343, 0]
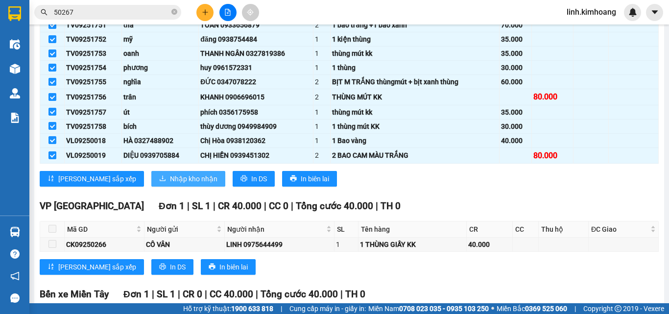
click at [170, 183] on span "Nhập kho nhận" at bounding box center [193, 178] width 47 height 11
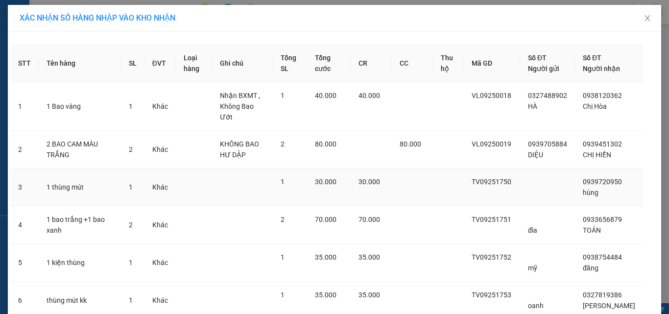
scroll to position [378, 0]
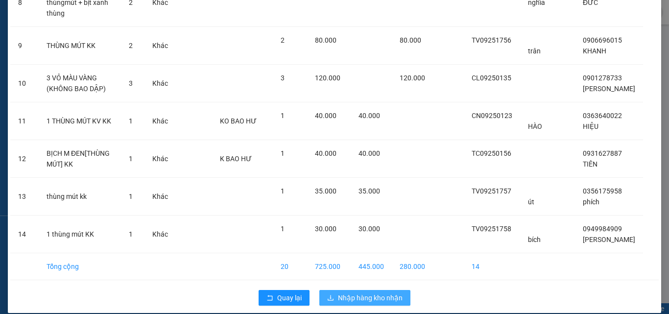
click at [382, 292] on span "Nhập hàng kho nhận" at bounding box center [370, 297] width 65 height 11
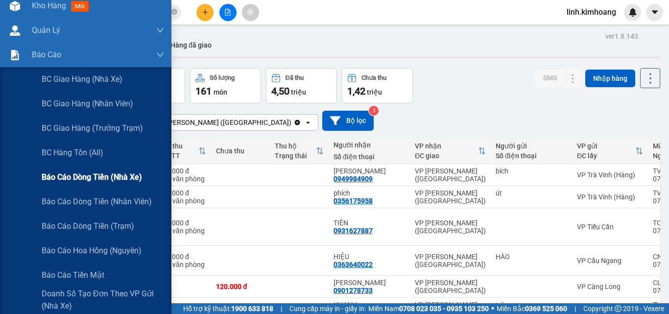
scroll to position [147, 0]
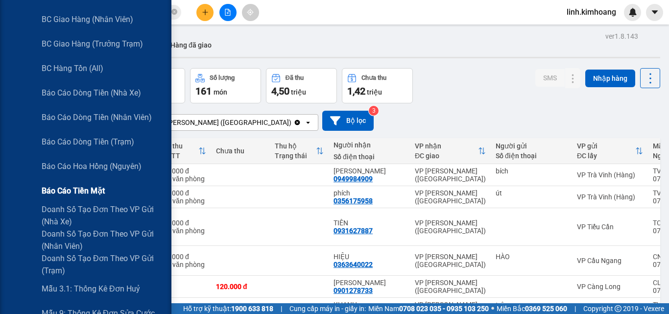
click at [74, 197] on div "Báo cáo tiền mặt" at bounding box center [103, 191] width 122 height 24
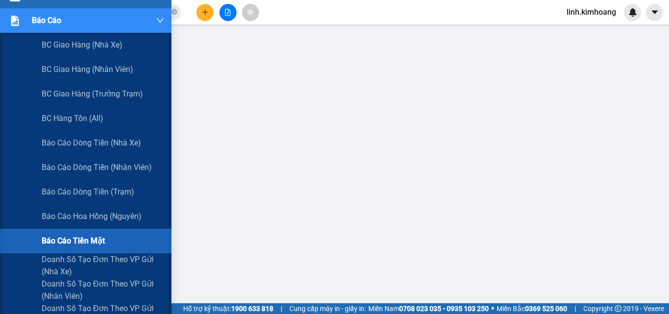
scroll to position [98, 0]
click at [83, 239] on span "Báo cáo tiền mặt" at bounding box center [73, 240] width 63 height 12
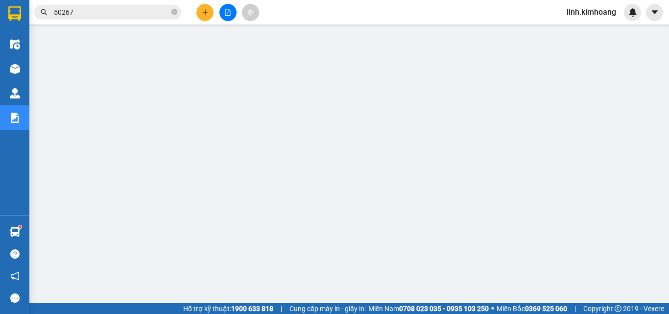
scroll to position [0, 0]
click at [202, 10] on icon "plus" at bounding box center [205, 12] width 7 height 7
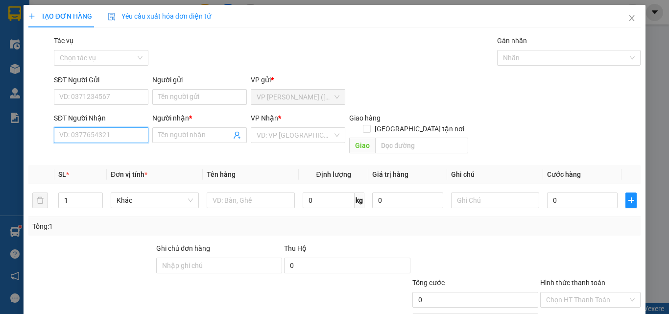
click at [117, 137] on input "SĐT Người Nhận" at bounding box center [101, 135] width 94 height 16
click at [88, 151] on div "0348730604 - ĐẠT" at bounding box center [100, 154] width 82 height 11
type input "0348730604"
type input "ĐẠT"
type input "20.000"
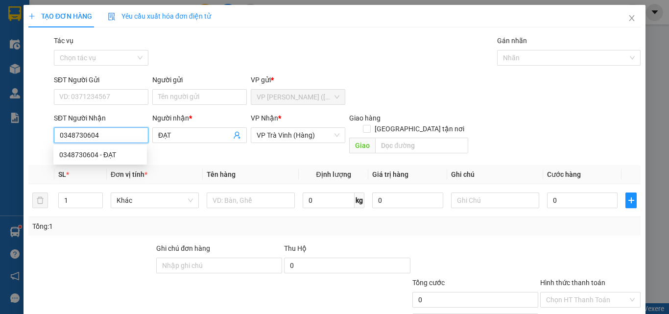
type input "20.000"
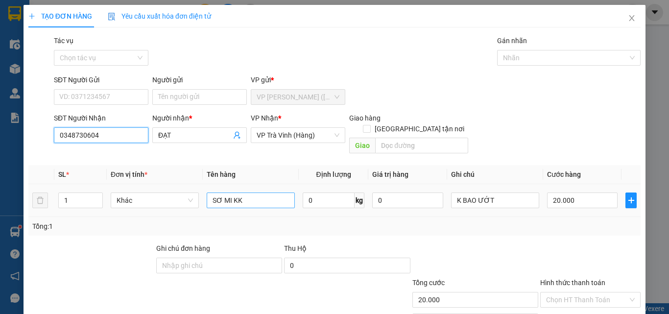
type input "0348730604"
drag, startPoint x: 269, startPoint y: 187, endPoint x: 230, endPoint y: 195, distance: 39.9
click at [230, 195] on input "SƠ MI KK" at bounding box center [251, 200] width 88 height 16
click at [238, 221] on div "Tổng: 1" at bounding box center [145, 226] width 227 height 11
drag, startPoint x: 254, startPoint y: 188, endPoint x: 9, endPoint y: 202, distance: 244.7
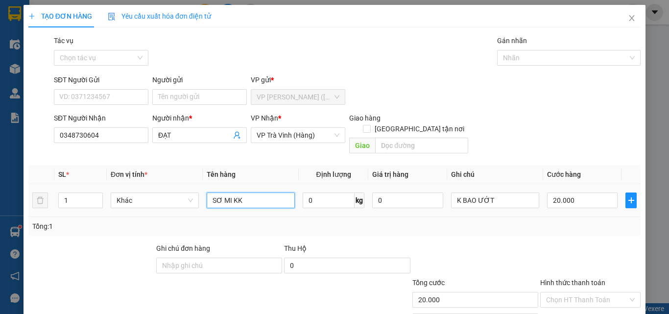
click at [9, 202] on div "TẠO ĐƠN HÀNG Yêu cầu xuất hóa đơn điện tử Transit Pickup Surcharge Ids Transit …" at bounding box center [334, 157] width 669 height 314
type input "THÙNG CỘT DÂY KK"
click at [572, 192] on input "20.000" at bounding box center [582, 200] width 71 height 16
type input "3"
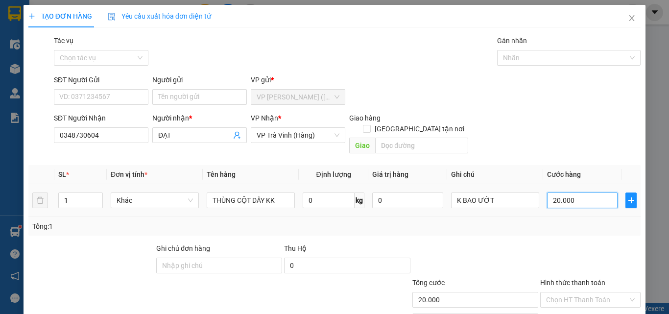
type input "3"
type input "30"
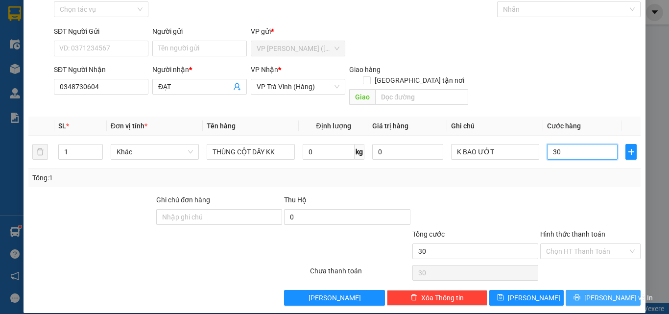
type input "30"
type input "30.000"
click at [595, 292] on span "Lưu và In" at bounding box center [618, 297] width 69 height 11
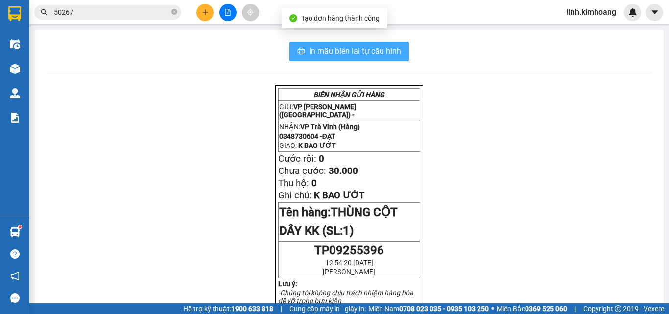
click at [372, 50] on span "In mẫu biên lai tự cấu hình" at bounding box center [355, 51] width 92 height 12
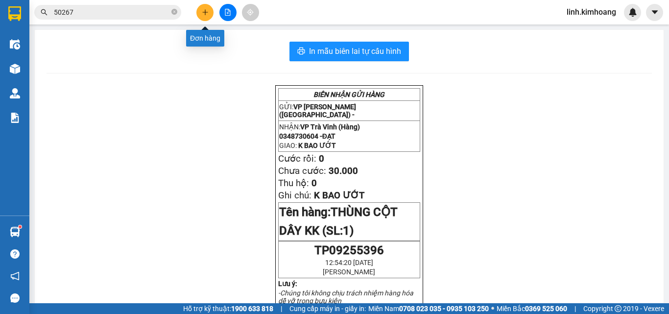
click at [200, 13] on button at bounding box center [204, 12] width 17 height 17
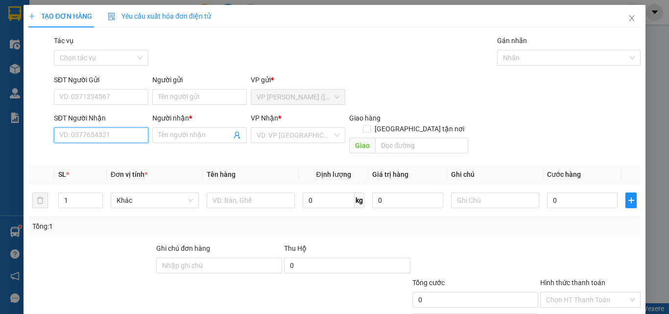
click at [92, 136] on input "SĐT Người Nhận" at bounding box center [101, 135] width 94 height 16
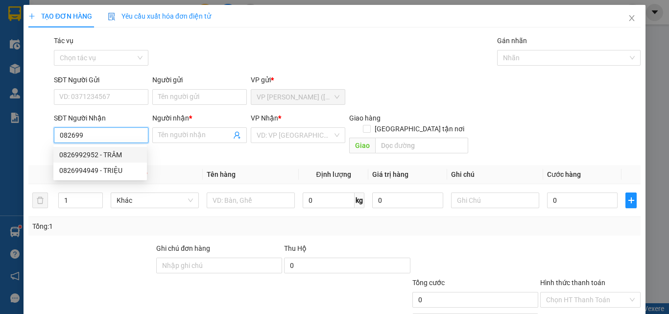
click at [108, 150] on div "0826992952 - TRÂM" at bounding box center [100, 154] width 82 height 11
type input "0826992952"
type input "TRÂM"
type input "30.000"
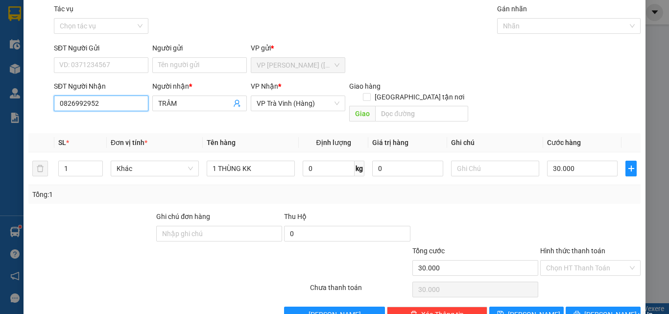
scroll to position [48, 0]
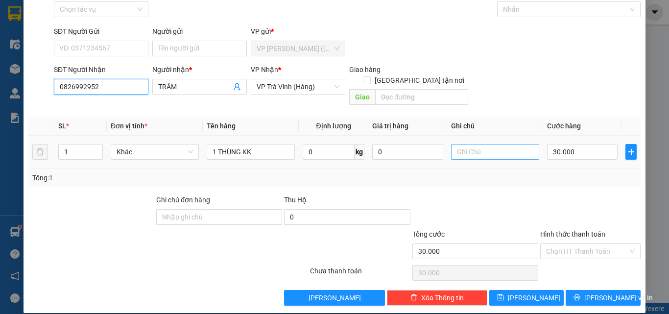
type input "0826992952"
click at [495, 147] on input "text" at bounding box center [495, 152] width 88 height 16
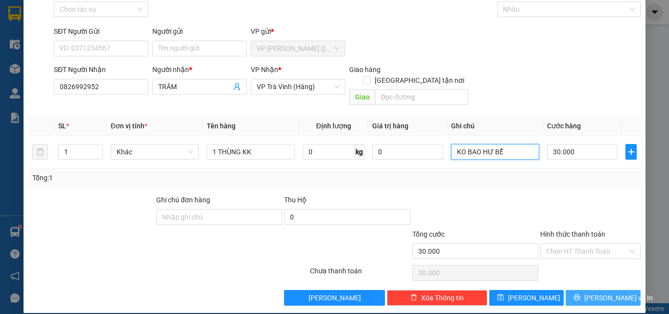
type input "KO BAO HƯ BỂ"
click at [595, 292] on span "Lưu và In" at bounding box center [618, 297] width 69 height 11
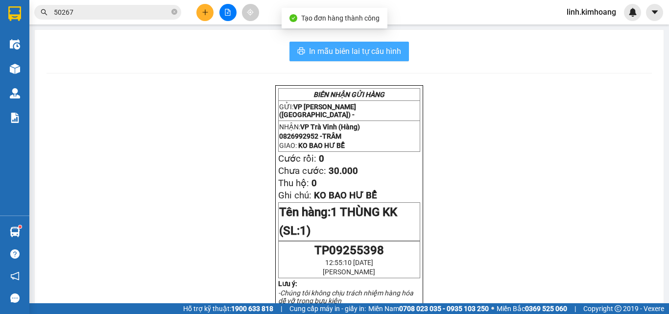
click at [346, 47] on span "In mẫu biên lai tự cấu hình" at bounding box center [355, 51] width 92 height 12
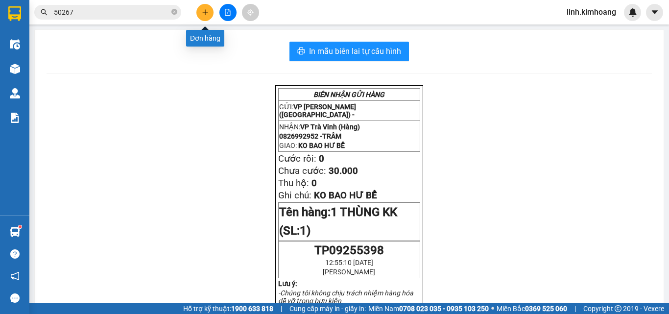
click at [203, 10] on icon "plus" at bounding box center [205, 12] width 7 height 7
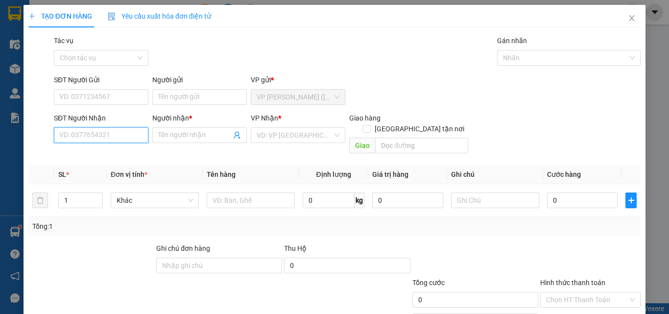
click at [112, 134] on input "SĐT Người Nhận" at bounding box center [101, 135] width 94 height 16
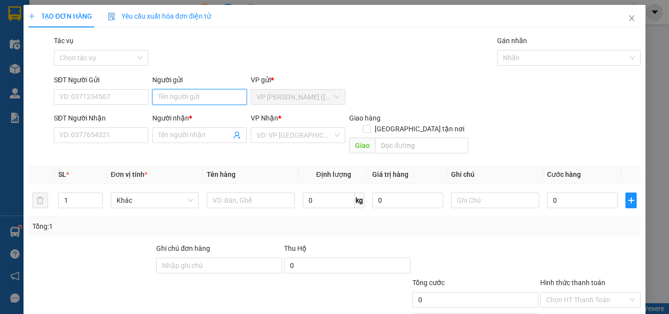
click at [192, 91] on input "Người gửi" at bounding box center [199, 97] width 94 height 16
type input "D"
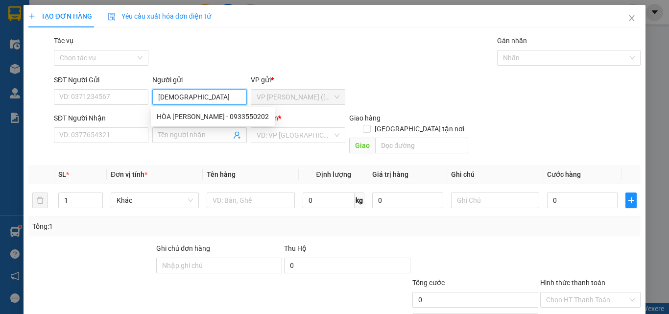
type input "[PERSON_NAME]"
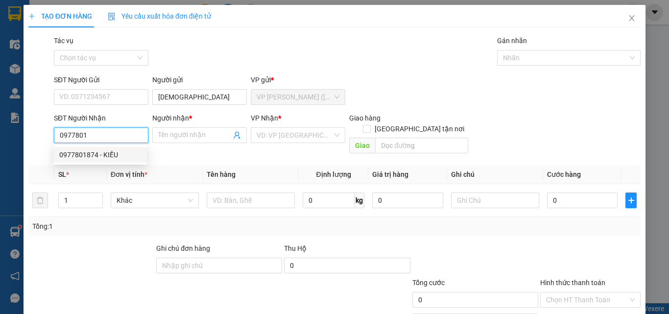
click at [101, 153] on div "0977801874 - KIỀU" at bounding box center [100, 154] width 82 height 11
type input "0977801874"
type input "KIỀU"
type input "35.000"
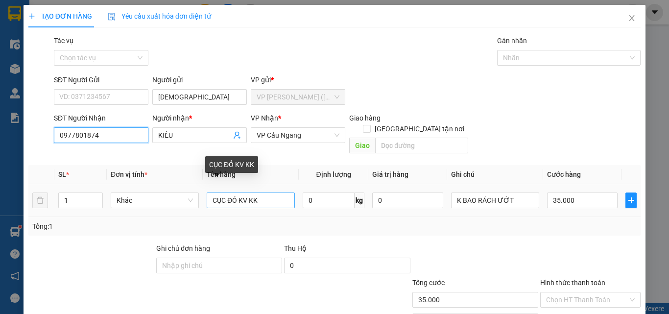
type input "0977801874"
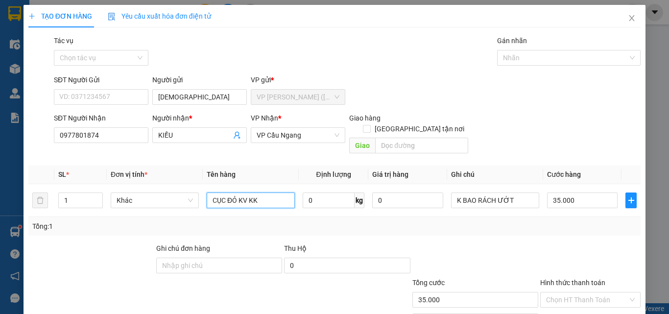
drag, startPoint x: 270, startPoint y: 190, endPoint x: 229, endPoint y: 213, distance: 47.1
click at [229, 213] on div "SL * Đơn vị tính * Tên hàng Định lượng Giá trị hàng Ghi chú Cước hàng 1 Khác CỤ…" at bounding box center [334, 200] width 612 height 71
type input "CỤC ĐEN KV KK"
type input "4"
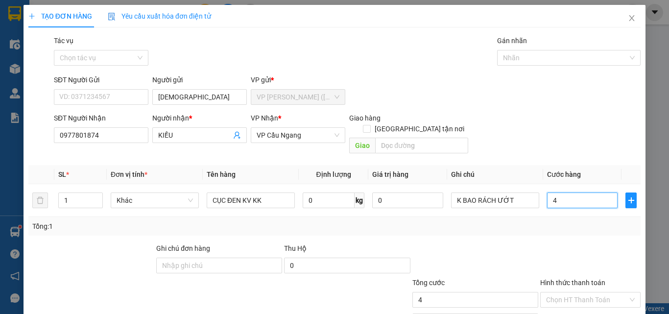
type input "45"
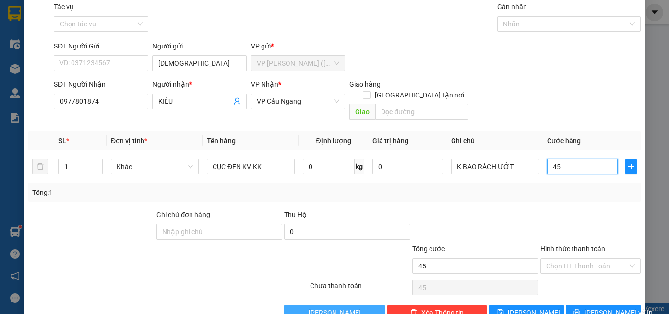
scroll to position [48, 0]
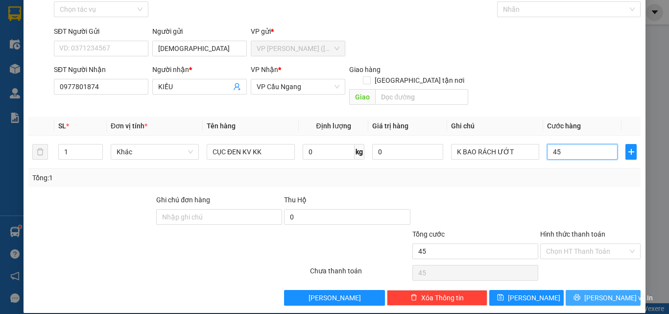
type input "45"
type input "45.000"
click at [585, 290] on button "Lưu và In" at bounding box center [602, 298] width 75 height 16
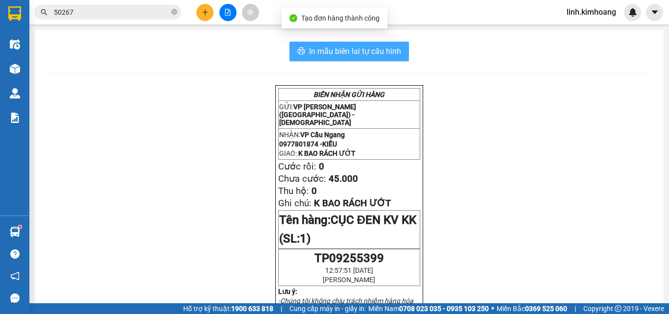
click at [376, 53] on span "In mẫu biên lai tự cấu hình" at bounding box center [355, 51] width 92 height 12
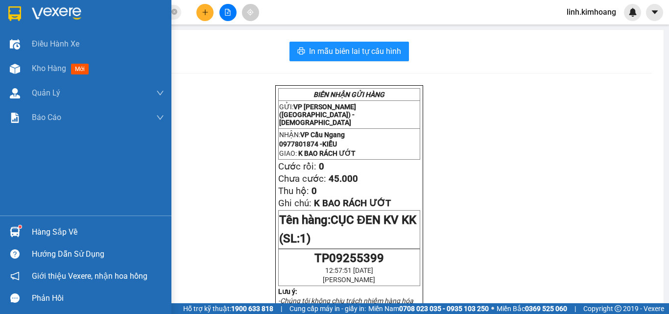
drag, startPoint x: 40, startPoint y: 66, endPoint x: 664, endPoint y: 308, distance: 669.6
click at [40, 66] on span "Kho hàng" at bounding box center [49, 68] width 34 height 9
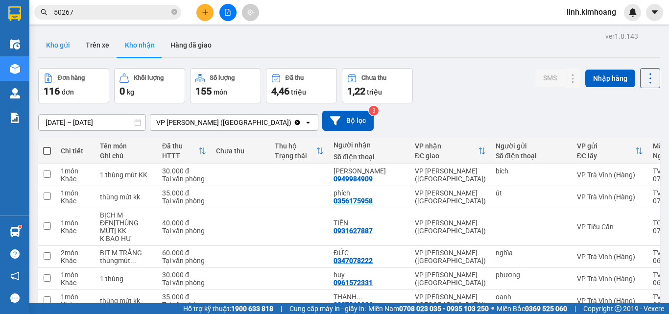
click at [52, 45] on button "Kho gửi" at bounding box center [58, 45] width 40 height 24
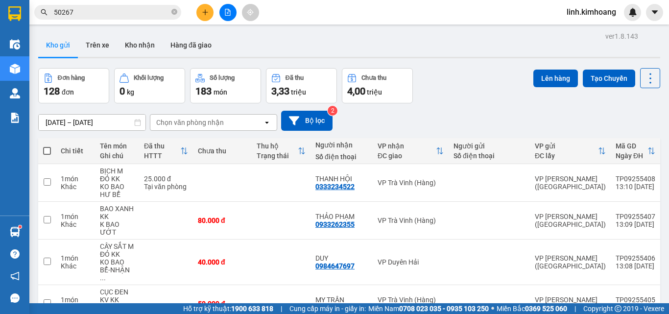
scroll to position [290, 0]
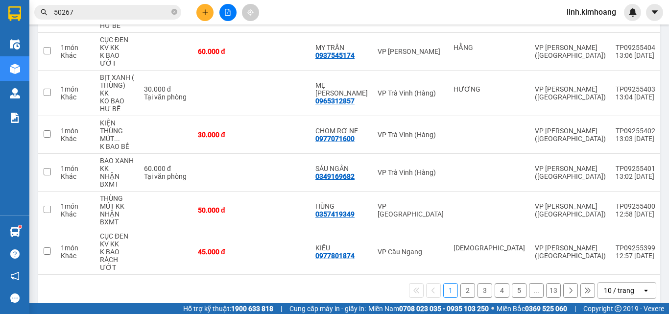
click at [619, 285] on div "10 / trang" at bounding box center [619, 290] width 30 height 10
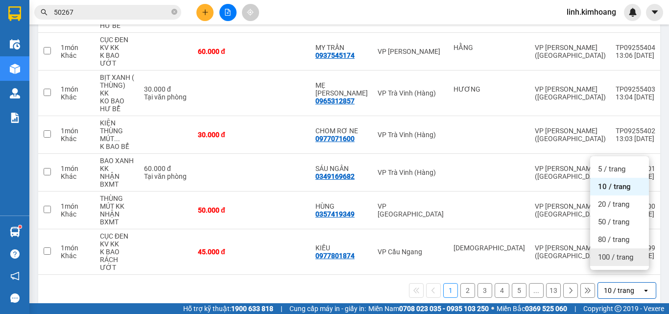
click at [606, 260] on span "100 / trang" at bounding box center [615, 257] width 35 height 10
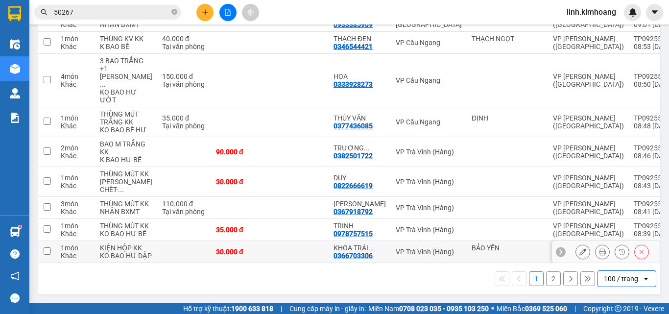
scroll to position [3714, 0]
click at [283, 241] on td at bounding box center [299, 252] width 59 height 22
checkbox input "true"
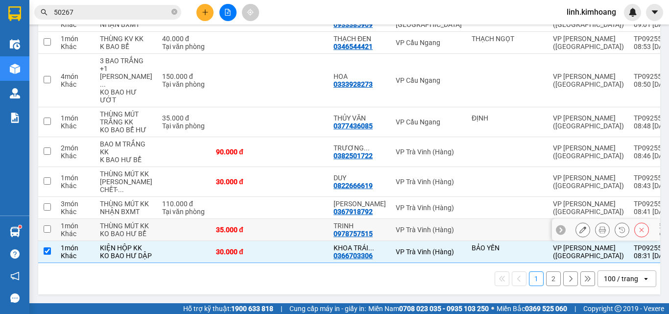
click at [270, 219] on td at bounding box center [299, 230] width 59 height 22
checkbox input "true"
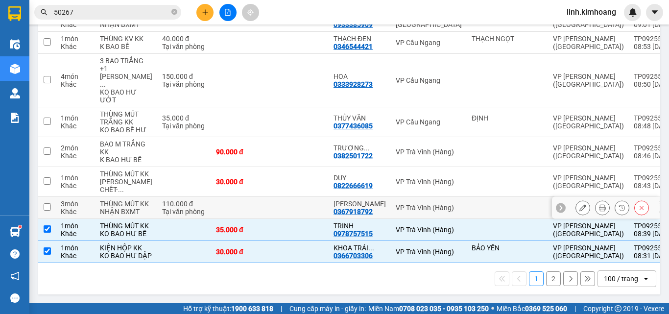
click at [270, 197] on td at bounding box center [299, 208] width 59 height 22
checkbox input "true"
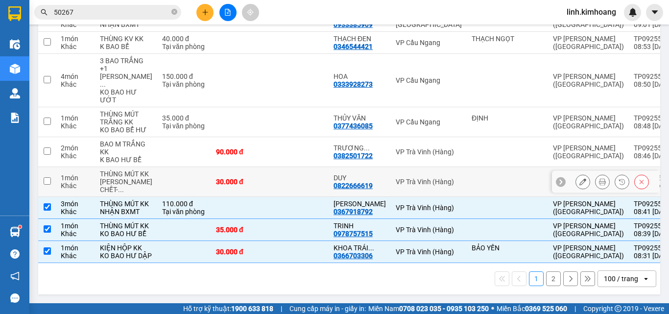
click at [249, 167] on td "30.000 đ" at bounding box center [240, 182] width 59 height 30
checkbox input "true"
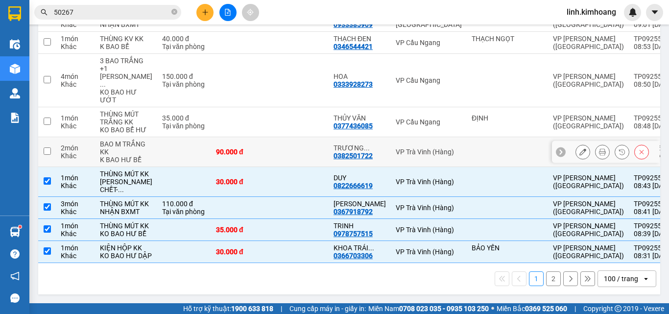
click at [247, 137] on td "90.000 đ" at bounding box center [240, 152] width 59 height 30
checkbox input "true"
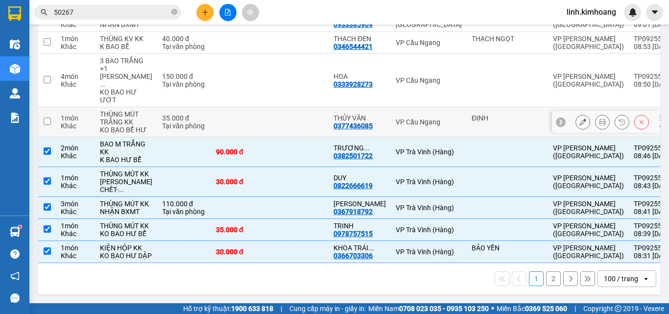
click at [245, 107] on td at bounding box center [240, 122] width 59 height 30
checkbox input "true"
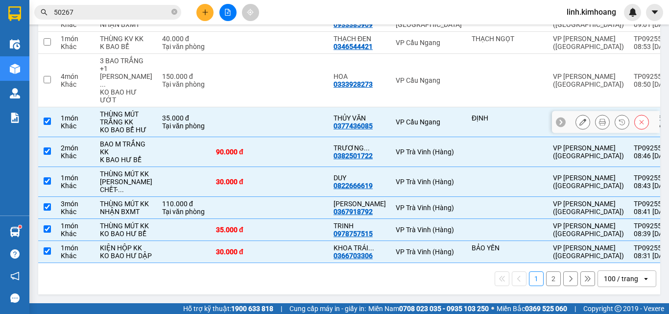
scroll to position [3616, 0]
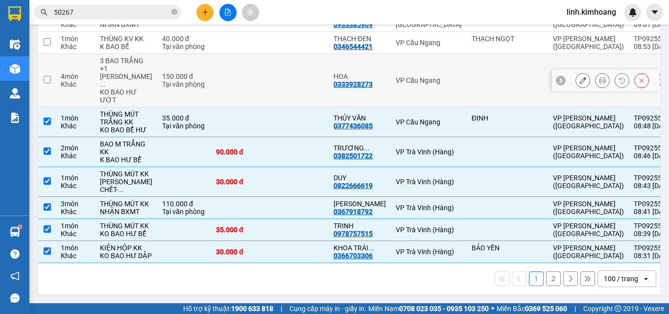
drag, startPoint x: 247, startPoint y: 94, endPoint x: 248, endPoint y: 80, distance: 13.7
click at [248, 94] on td at bounding box center [240, 80] width 59 height 53
checkbox input "true"
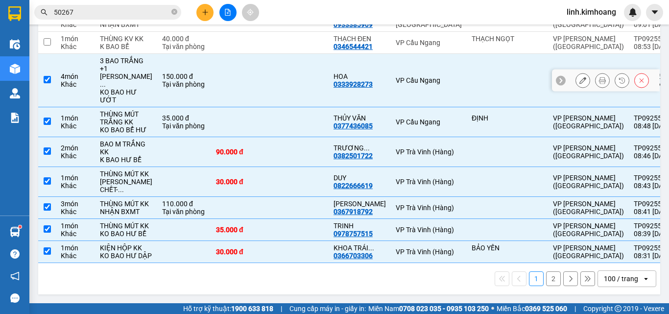
click at [245, 54] on td at bounding box center [240, 43] width 59 height 22
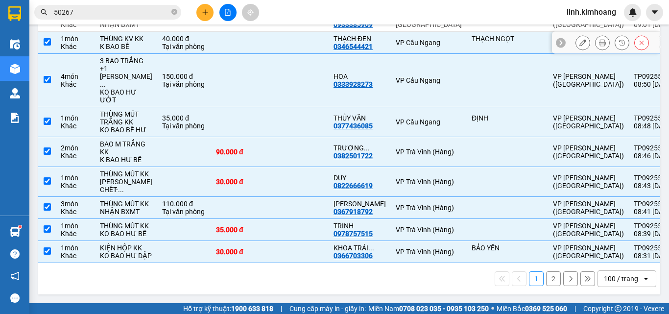
checkbox input "true"
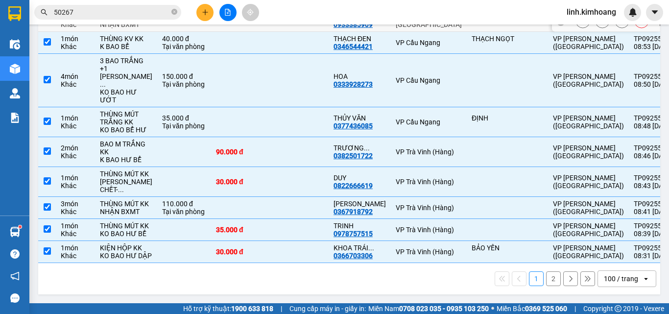
scroll to position [3518, 0]
drag, startPoint x: 245, startPoint y: 122, endPoint x: 235, endPoint y: 82, distance: 41.3
click at [244, 24] on div "50.000 đ" at bounding box center [240, 21] width 49 height 8
checkbox input "true"
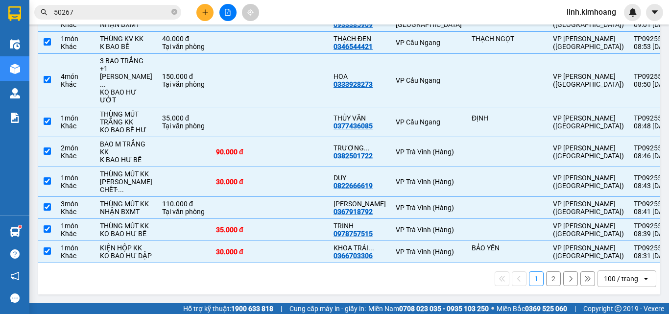
checkbox input "true"
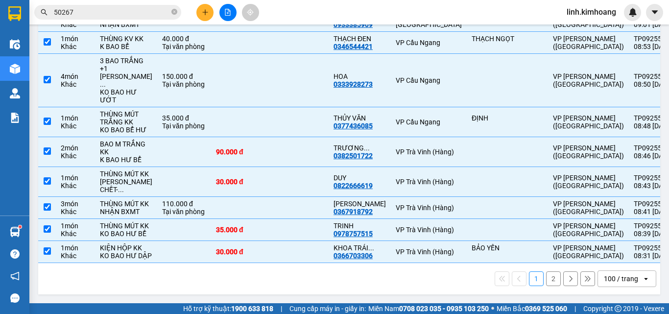
checkbox input "true"
drag, startPoint x: 249, startPoint y: 116, endPoint x: 250, endPoint y: 81, distance: 34.8
checkbox input "true"
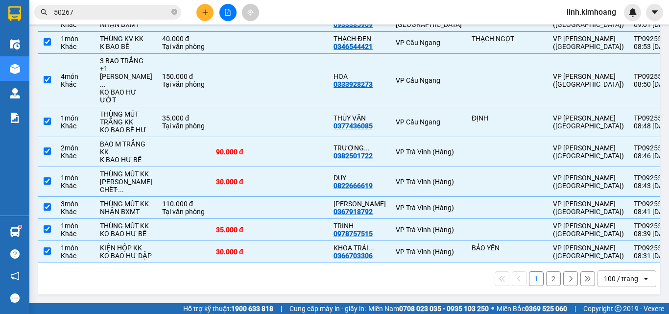
checkbox input "true"
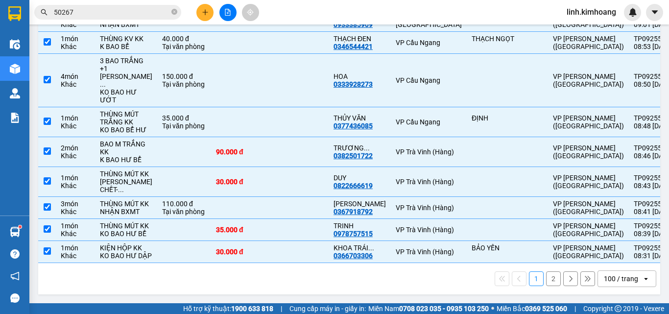
drag, startPoint x: 260, startPoint y: 110, endPoint x: 260, endPoint y: 84, distance: 25.5
checkbox input "true"
drag, startPoint x: 259, startPoint y: 67, endPoint x: 259, endPoint y: 52, distance: 14.2
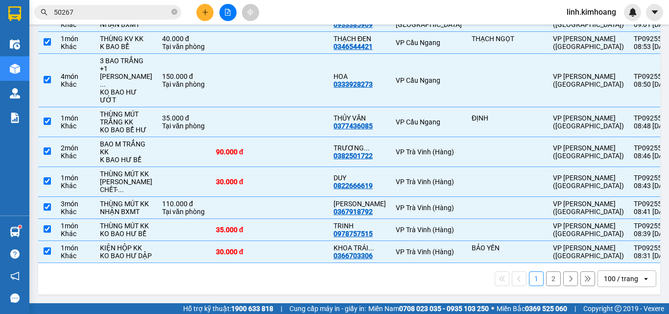
checkbox input "true"
drag, startPoint x: 254, startPoint y: 118, endPoint x: 242, endPoint y: 77, distance: 43.2
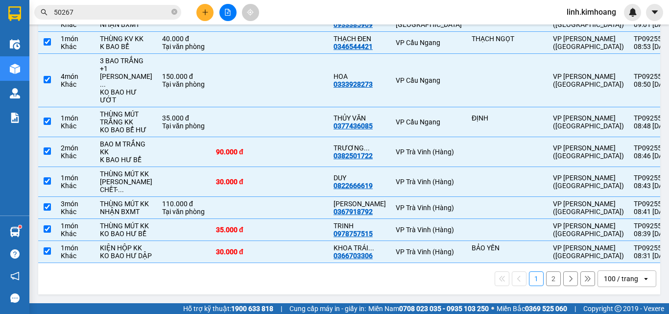
checkbox input "true"
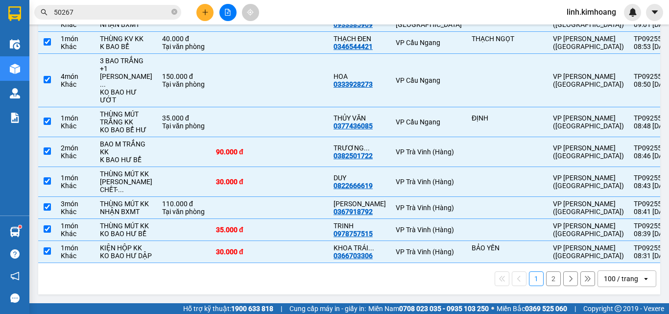
checkbox input "true"
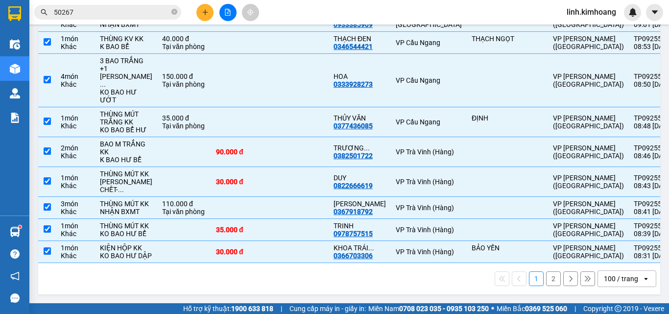
checkbox input "true"
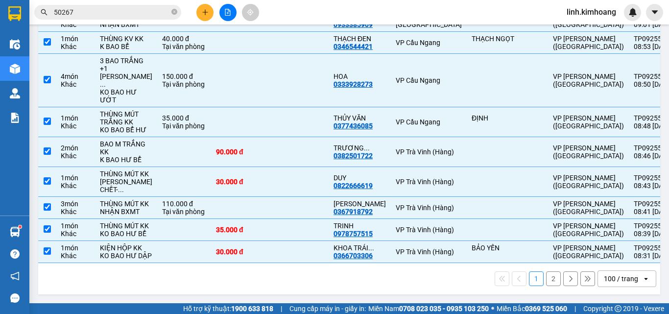
checkbox input "true"
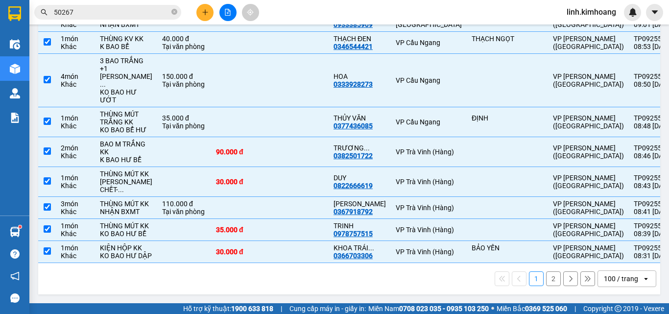
checkbox input "true"
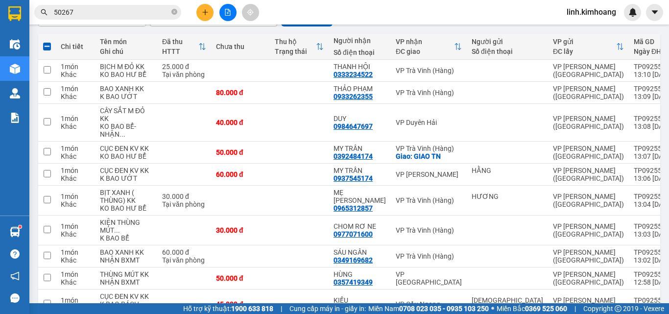
scroll to position [0, 0]
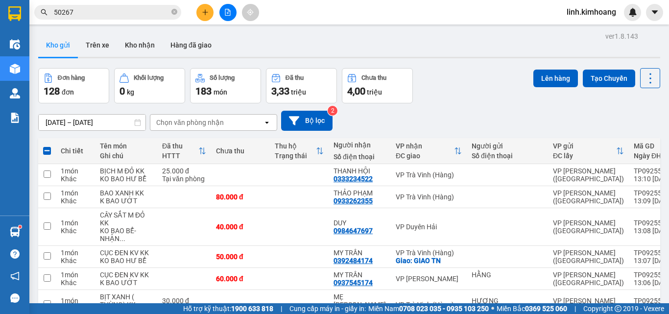
click at [545, 88] on div "Lên hàng Tạo Chuyến" at bounding box center [596, 85] width 127 height 35
click at [545, 77] on button "Lên hàng" at bounding box center [555, 79] width 45 height 18
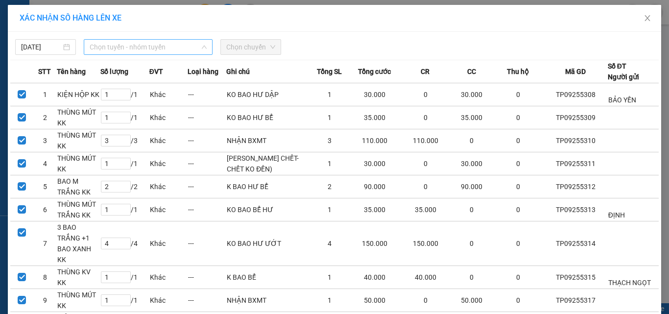
click at [180, 50] on span "Chọn tuyến - nhóm tuyến" at bounding box center [148, 47] width 117 height 15
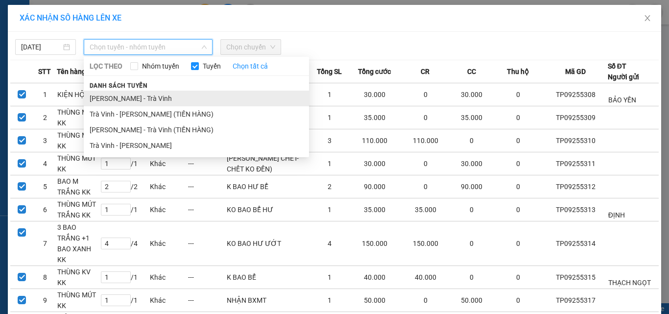
click at [137, 95] on li "Hồ Chí Minh - Trà Vinh" at bounding box center [196, 99] width 225 height 16
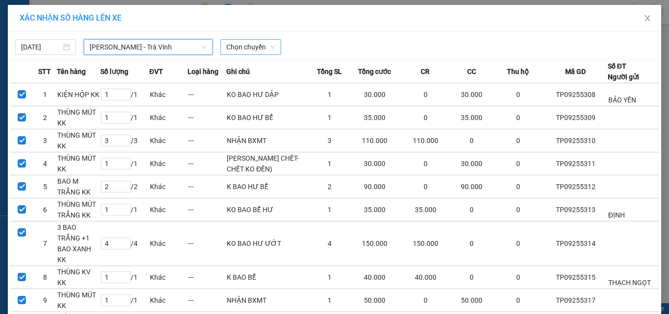
click at [246, 44] on span "Chọn chuyến" at bounding box center [250, 47] width 49 height 15
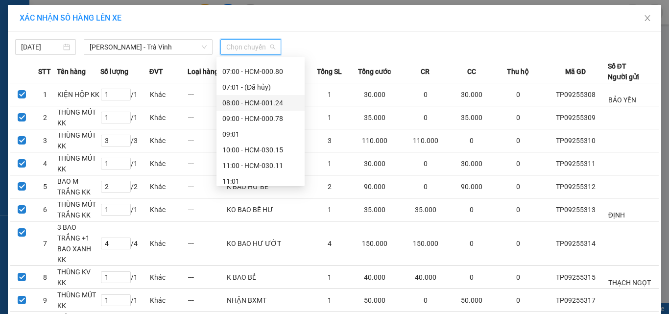
scroll to position [49, 0]
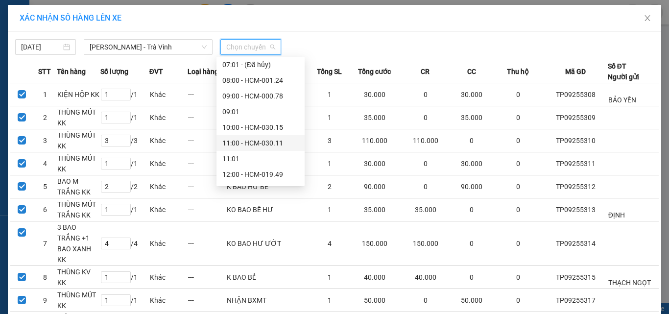
click at [271, 140] on div "11:00 - HCM-030.11" at bounding box center [260, 143] width 76 height 11
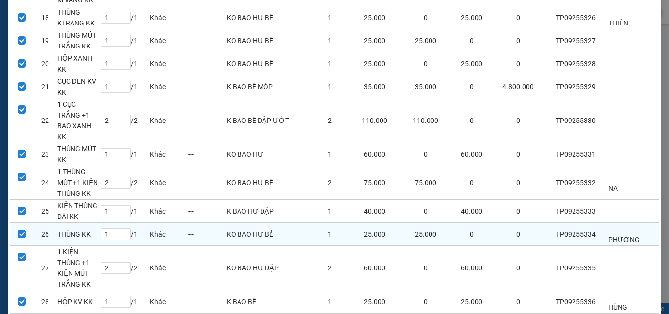
scroll to position [585, 0]
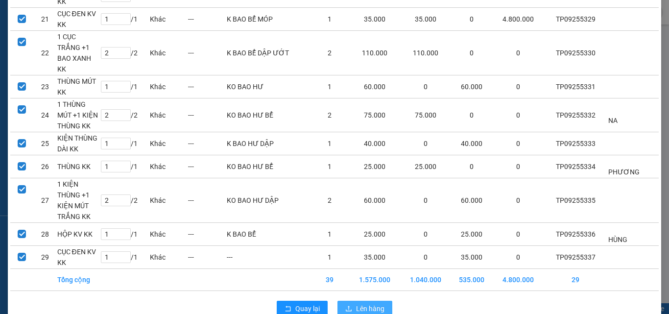
click at [357, 303] on span "Lên hàng" at bounding box center [370, 308] width 28 height 11
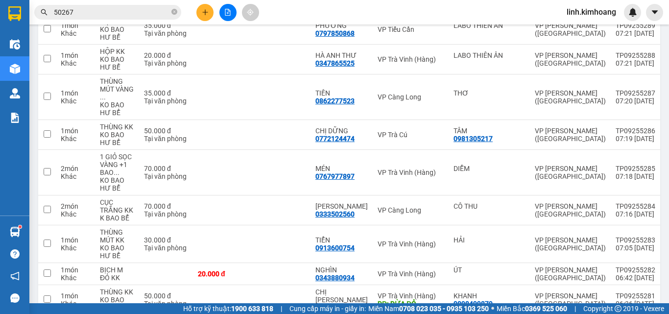
scroll to position [3598, 0]
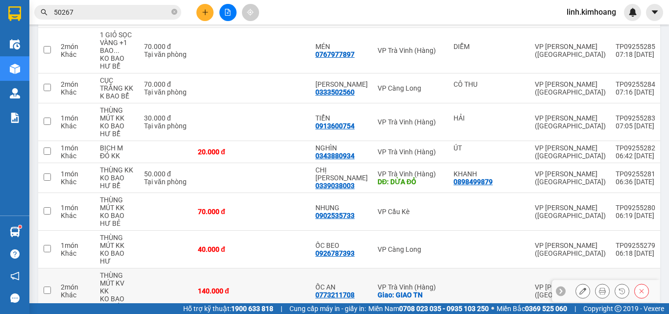
click at [250, 268] on td "140.000 đ" at bounding box center [222, 291] width 59 height 46
checkbox input "true"
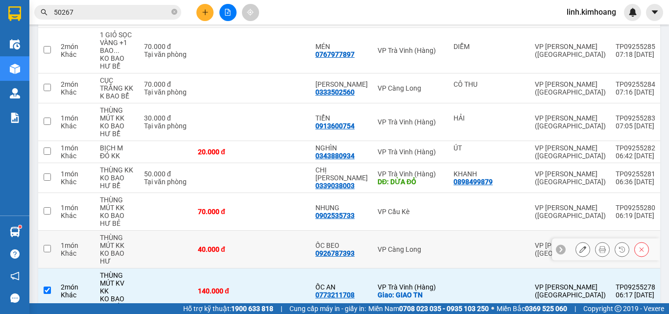
click at [248, 231] on td "40.000 đ" at bounding box center [222, 250] width 59 height 38
checkbox input "true"
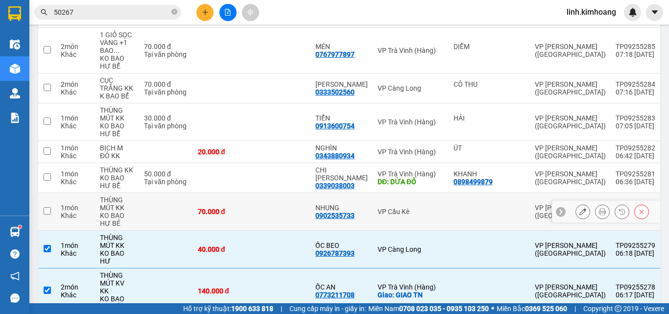
click at [250, 193] on td "70.000 đ" at bounding box center [222, 212] width 59 height 38
checkbox input "true"
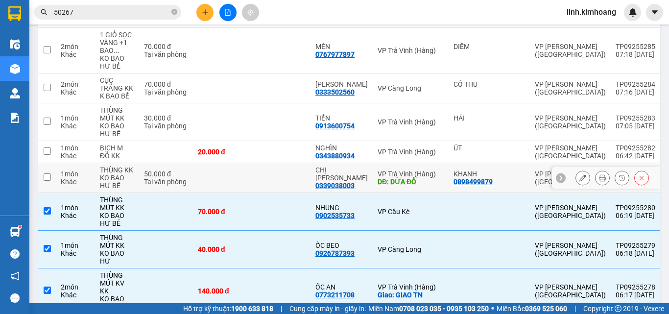
click at [254, 163] on td at bounding box center [281, 178] width 59 height 30
checkbox input "true"
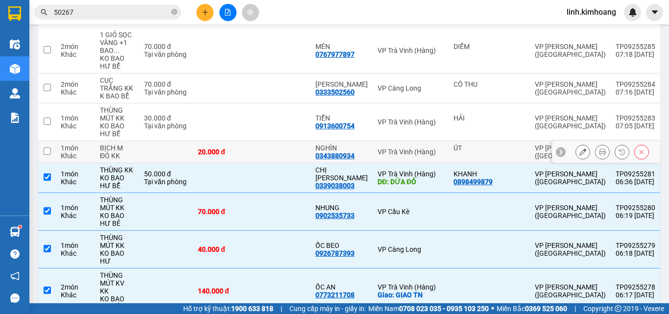
click at [263, 141] on td at bounding box center [281, 152] width 59 height 22
checkbox input "true"
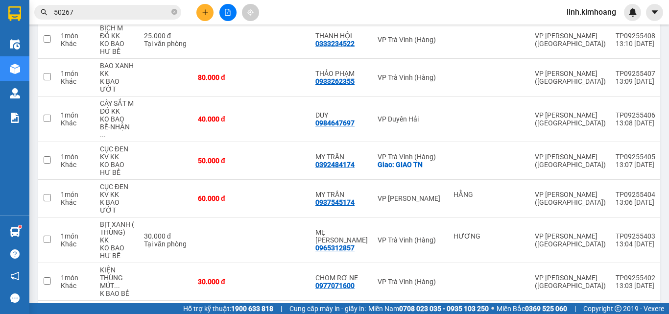
scroll to position [0, 0]
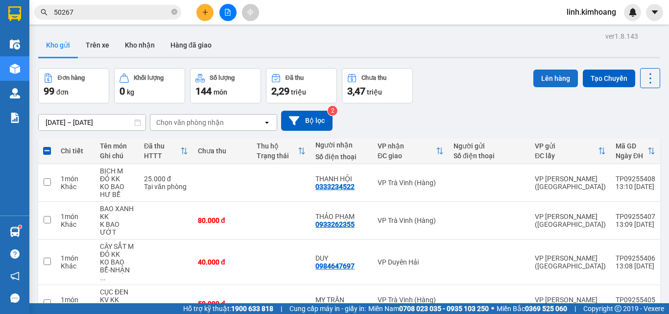
click at [533, 78] on button "Lên hàng" at bounding box center [555, 79] width 45 height 18
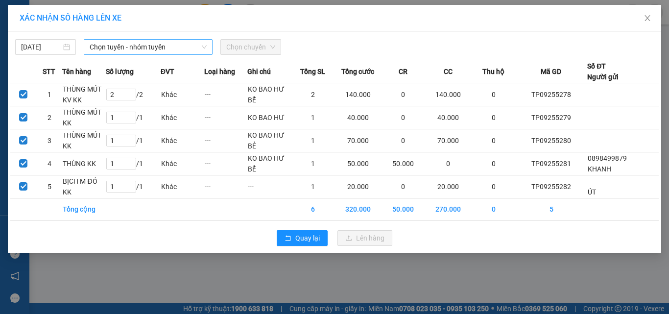
click at [194, 46] on span "Chọn tuyến - nhóm tuyến" at bounding box center [148, 47] width 117 height 15
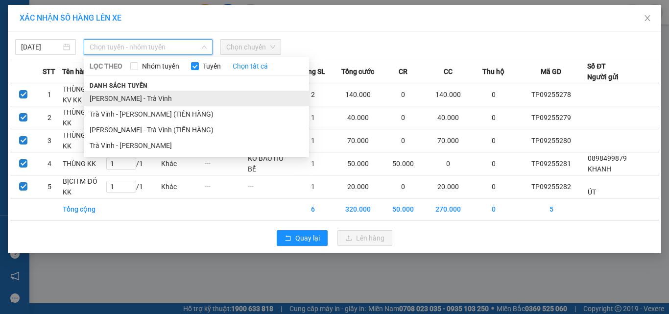
click at [141, 98] on li "Hồ Chí Minh - Trà Vinh" at bounding box center [196, 99] width 225 height 16
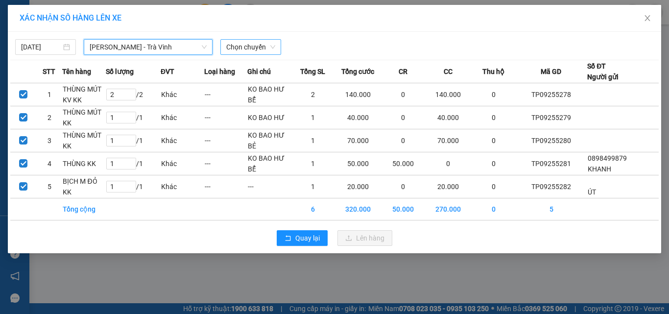
click at [262, 48] on span "Chọn chuyến" at bounding box center [250, 47] width 49 height 15
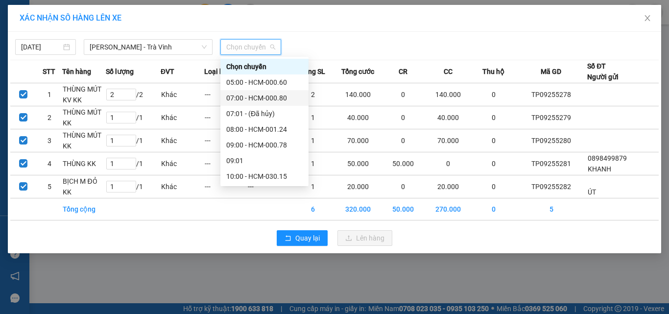
click at [253, 99] on div "07:00 - HCM-000.80" at bounding box center [264, 98] width 76 height 11
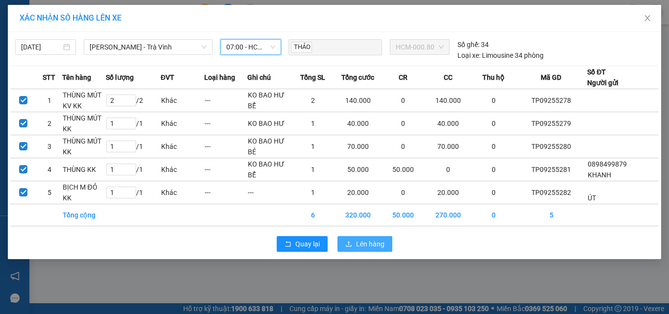
click at [373, 244] on span "Lên hàng" at bounding box center [370, 243] width 28 height 11
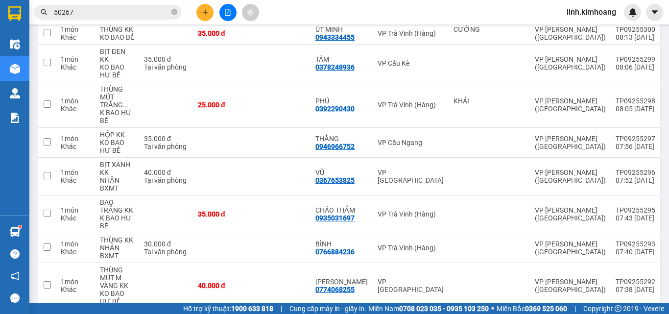
scroll to position [3463, 0]
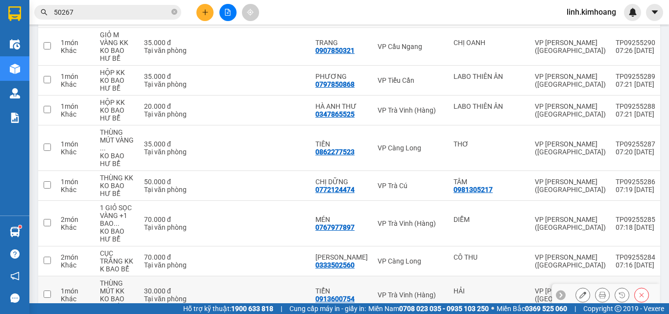
click at [266, 276] on td at bounding box center [281, 295] width 59 height 38
checkbox input "true"
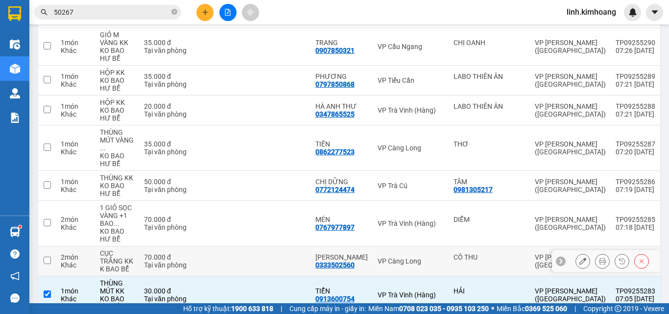
click at [246, 246] on td at bounding box center [222, 261] width 59 height 30
checkbox input "true"
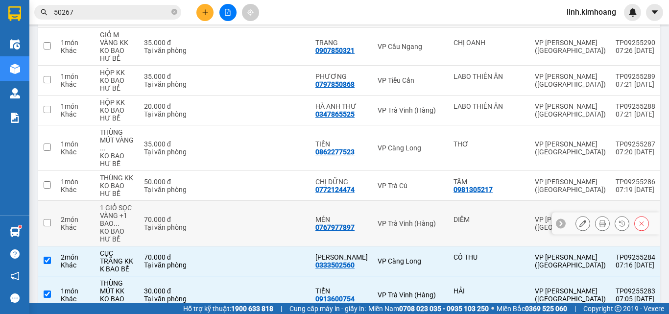
click at [256, 201] on td at bounding box center [281, 224] width 59 height 46
checkbox input "true"
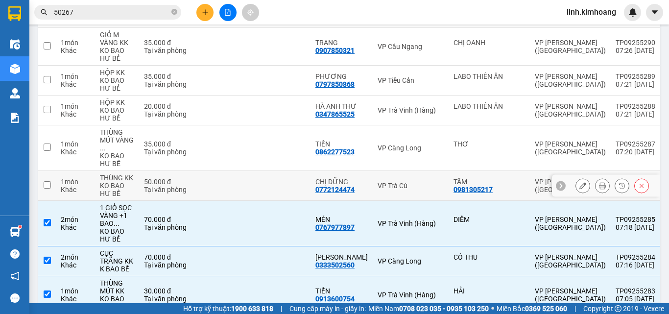
click at [250, 171] on td at bounding box center [222, 186] width 59 height 30
checkbox input "true"
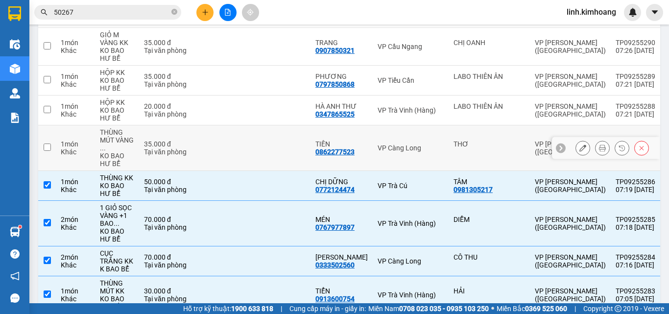
click at [248, 125] on td at bounding box center [222, 148] width 59 height 46
checkbox input "true"
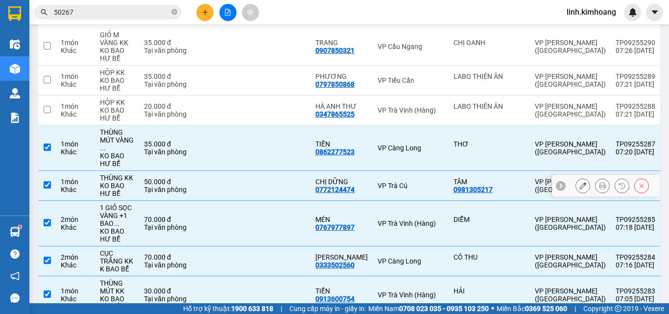
scroll to position [3365, 0]
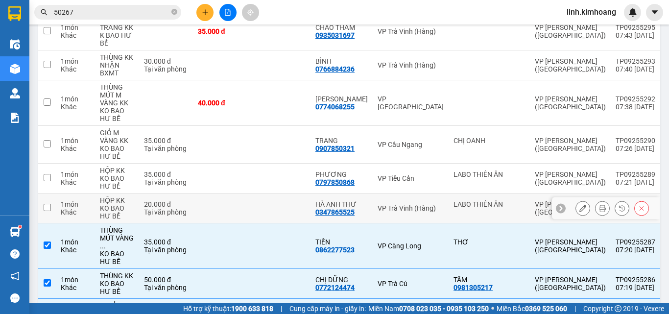
click at [226, 193] on td at bounding box center [222, 208] width 59 height 30
checkbox input "true"
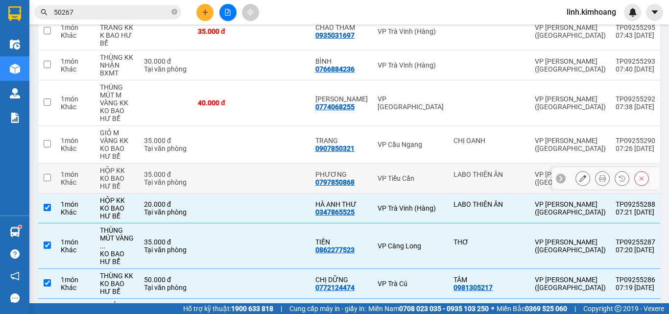
click at [227, 164] on td at bounding box center [222, 179] width 59 height 30
checkbox input "true"
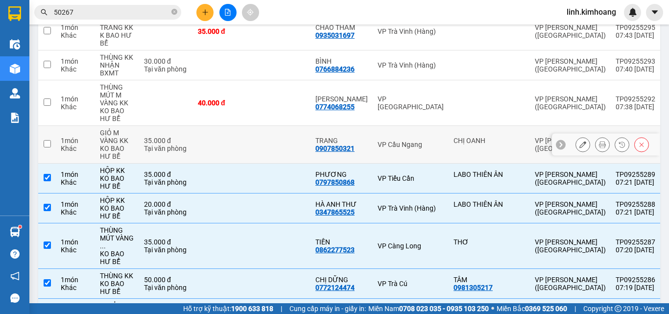
click at [222, 126] on td at bounding box center [222, 145] width 59 height 38
checkbox input "true"
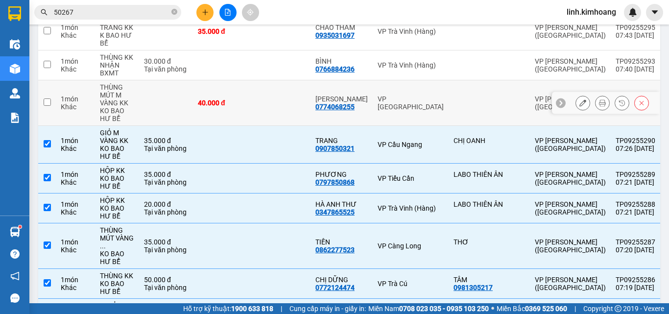
click at [227, 80] on td "40.000 đ" at bounding box center [222, 103] width 59 height 46
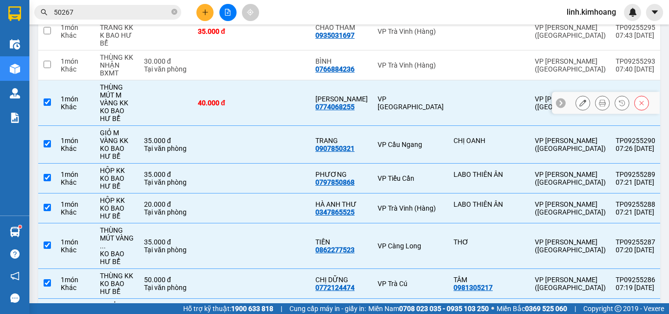
checkbox input "true"
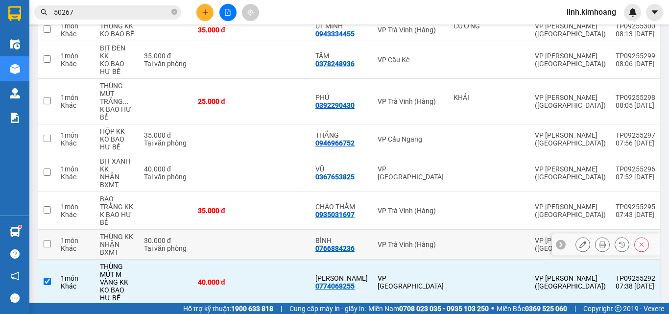
scroll to position [3120, 0]
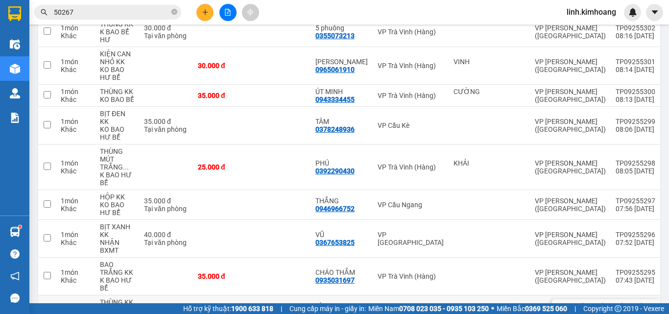
click at [266, 295] on td at bounding box center [281, 310] width 59 height 30
checkbox input "true"
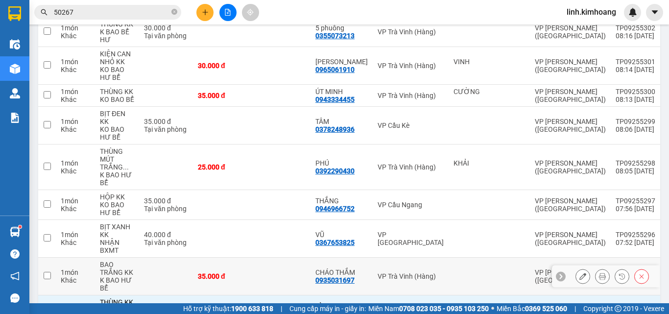
click at [259, 258] on td at bounding box center [281, 277] width 59 height 38
checkbox input "true"
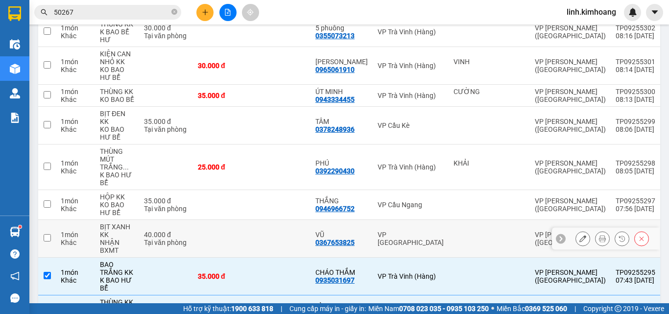
click at [250, 220] on td at bounding box center [222, 239] width 59 height 38
checkbox input "true"
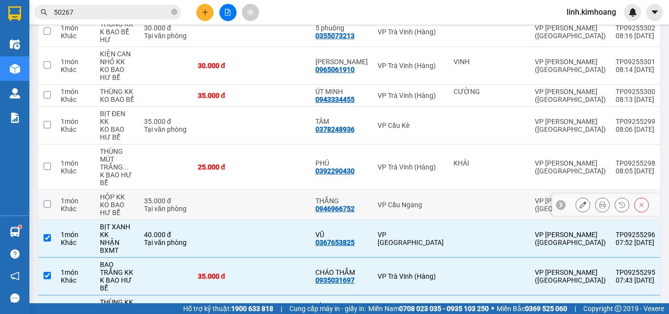
click at [294, 190] on td at bounding box center [281, 205] width 59 height 30
checkbox input "true"
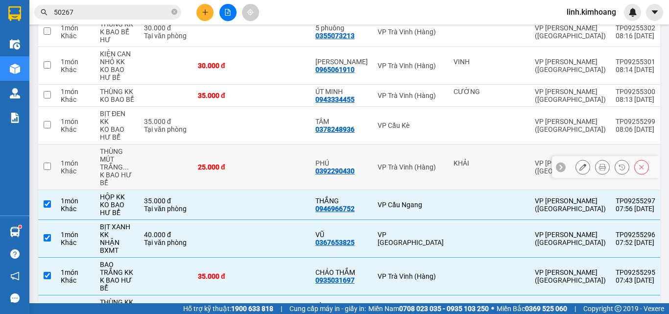
click at [278, 144] on td at bounding box center [281, 167] width 59 height 46
checkbox input "true"
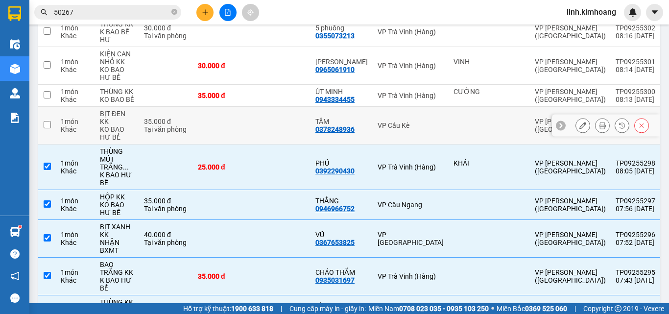
click at [275, 107] on td at bounding box center [281, 126] width 59 height 38
checkbox input "true"
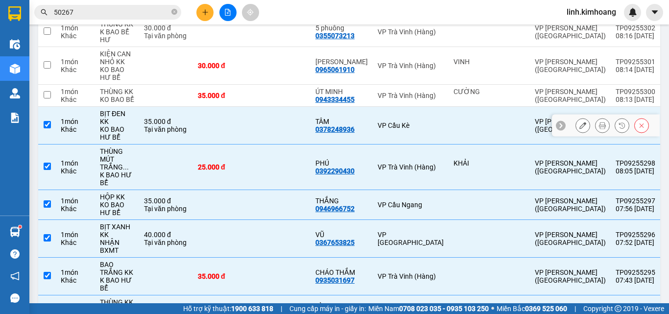
scroll to position [3022, 0]
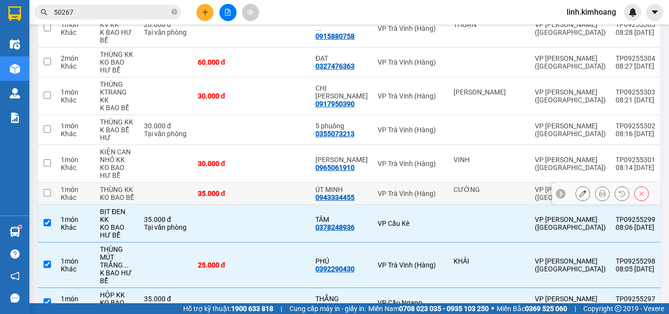
click at [269, 183] on td at bounding box center [281, 194] width 59 height 22
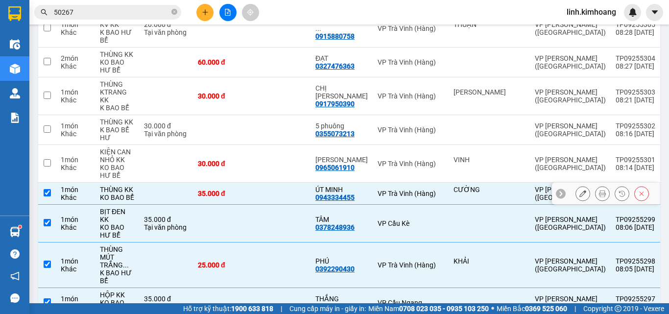
checkbox input "true"
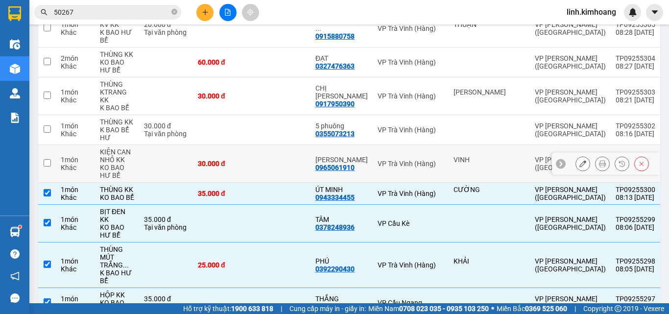
drag, startPoint x: 264, startPoint y: 109, endPoint x: 265, endPoint y: 54, distance: 54.3
click at [266, 145] on td at bounding box center [281, 164] width 59 height 38
checkbox input "true"
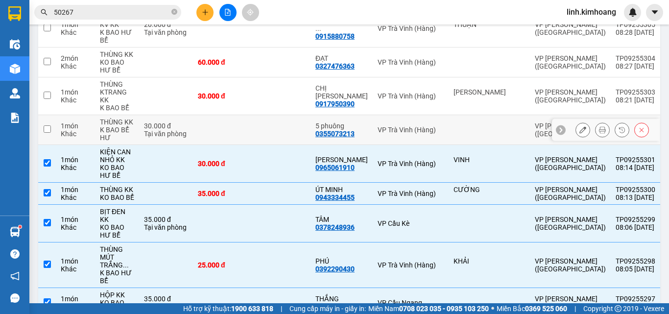
click at [265, 115] on td at bounding box center [281, 130] width 59 height 30
checkbox input "true"
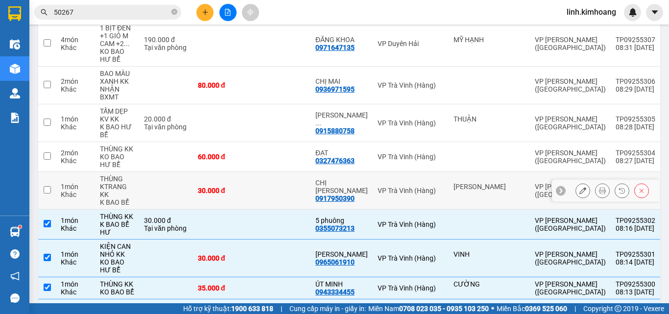
scroll to position [2924, 0]
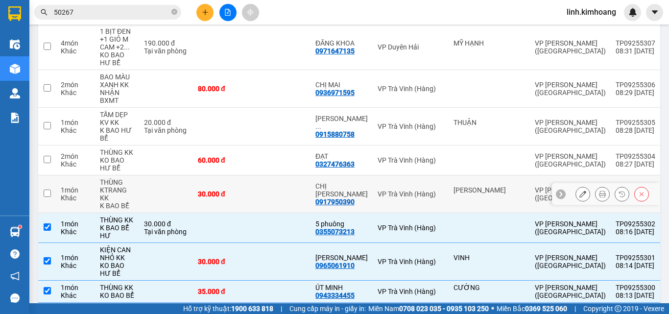
click at [247, 175] on td "30.000 đ" at bounding box center [222, 194] width 59 height 38
checkbox input "true"
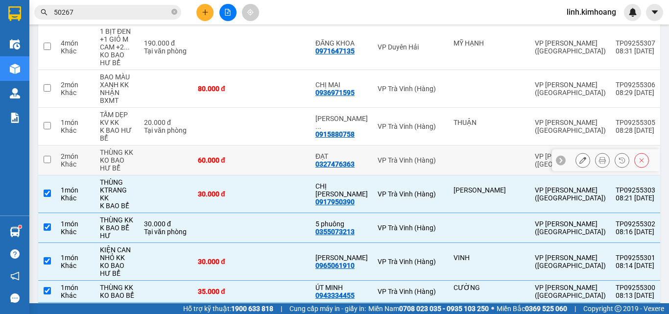
click at [250, 145] on td "60.000 đ" at bounding box center [222, 160] width 59 height 30
checkbox input "true"
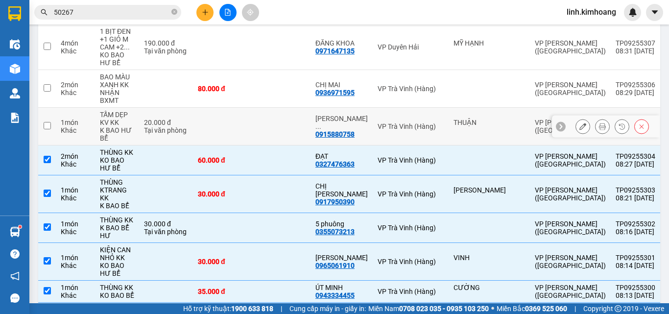
click at [249, 108] on td at bounding box center [222, 127] width 59 height 38
checkbox input "true"
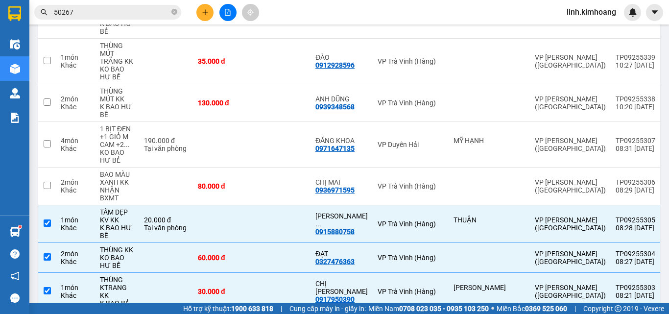
scroll to position [2826, 0]
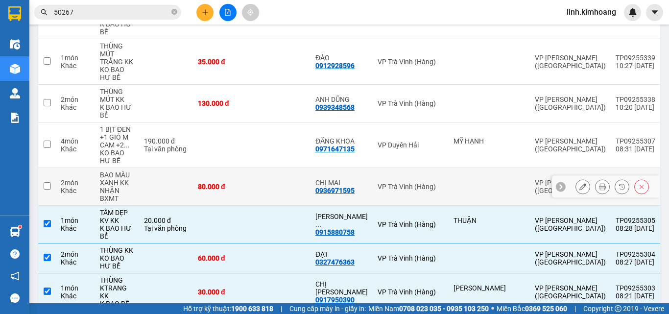
click at [290, 168] on td at bounding box center [281, 187] width 59 height 38
checkbox input "true"
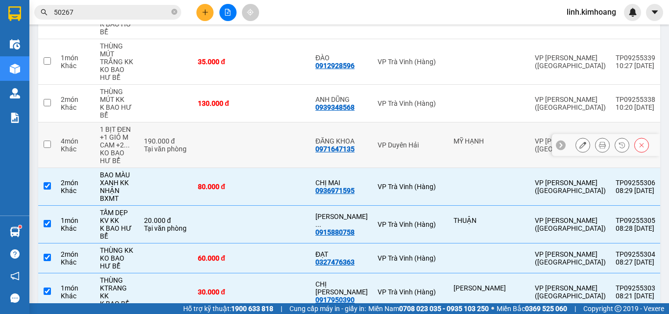
click at [279, 122] on td at bounding box center [281, 145] width 59 height 46
checkbox input "true"
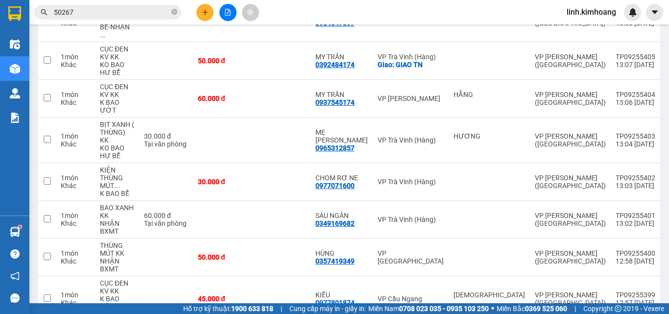
scroll to position [0, 0]
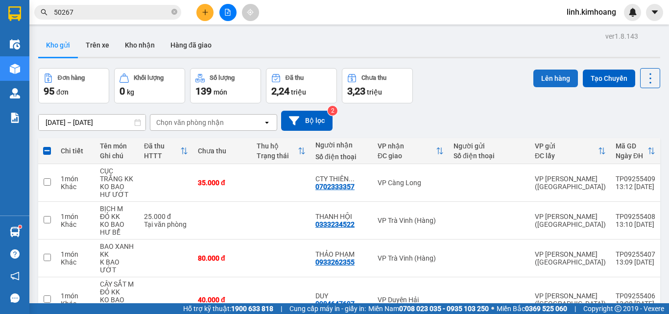
click at [545, 75] on button "Lên hàng" at bounding box center [555, 79] width 45 height 18
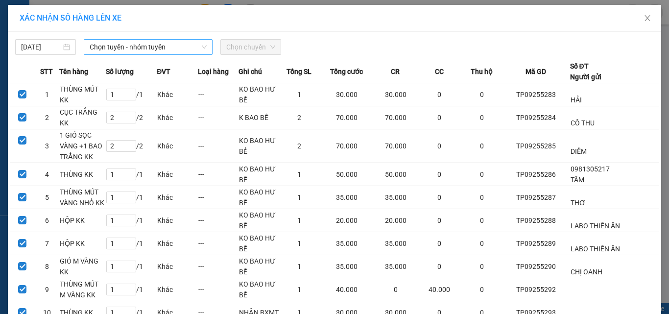
click at [158, 52] on span "Chọn tuyến - nhóm tuyến" at bounding box center [148, 47] width 117 height 15
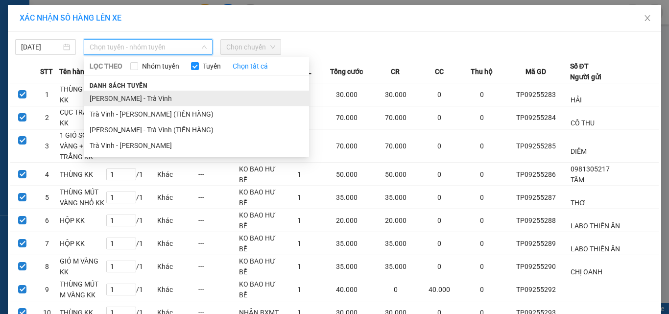
click at [141, 97] on li "Hồ Chí Minh - Trà Vinh" at bounding box center [196, 99] width 225 height 16
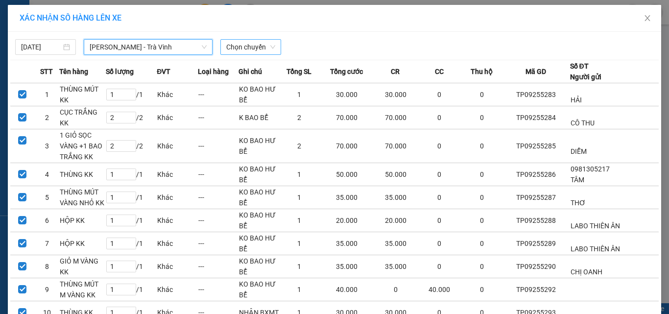
click at [259, 47] on span "Chọn chuyến" at bounding box center [250, 47] width 49 height 15
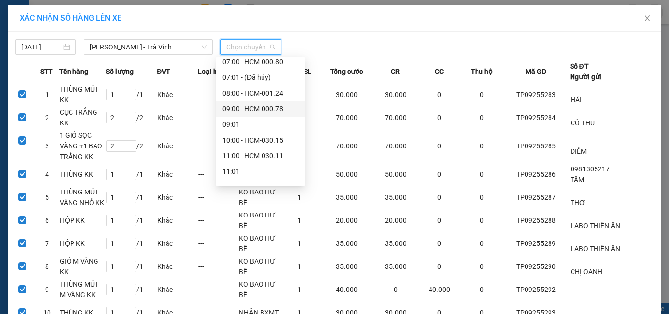
scroll to position [49, 0]
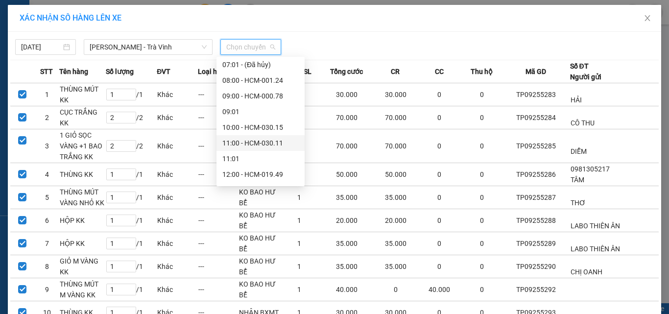
click at [254, 141] on div "11:00 - HCM-030.11" at bounding box center [260, 143] width 76 height 11
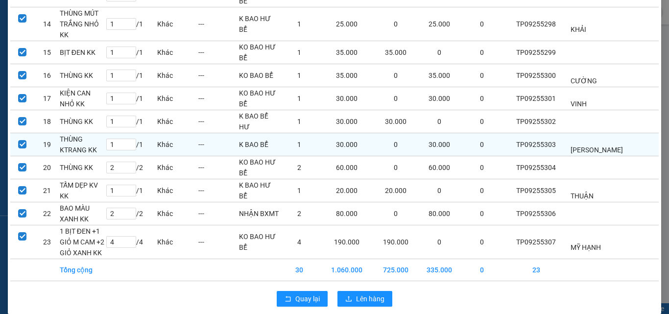
scroll to position [413, 0]
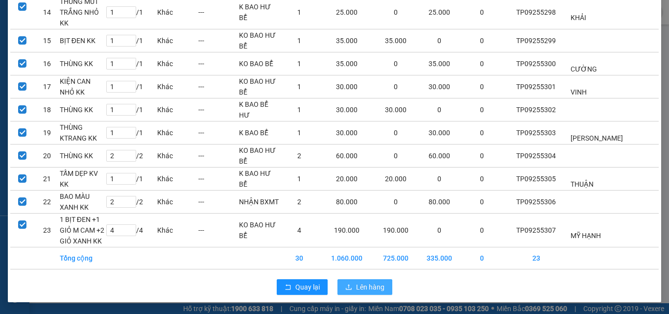
click at [360, 286] on span "Lên hàng" at bounding box center [370, 287] width 28 height 11
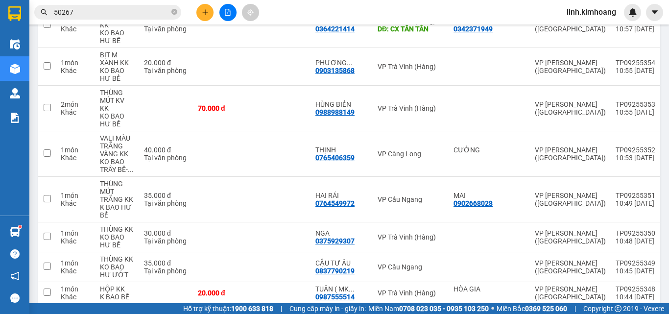
scroll to position [2635, 0]
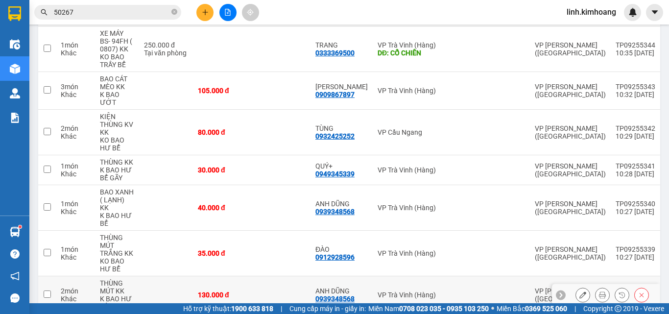
click at [257, 276] on td at bounding box center [281, 295] width 59 height 38
checkbox input "true"
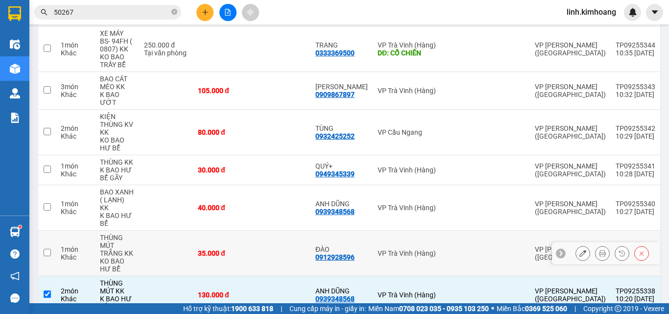
click at [245, 249] on div "35.000 đ" at bounding box center [222, 253] width 49 height 8
checkbox input "true"
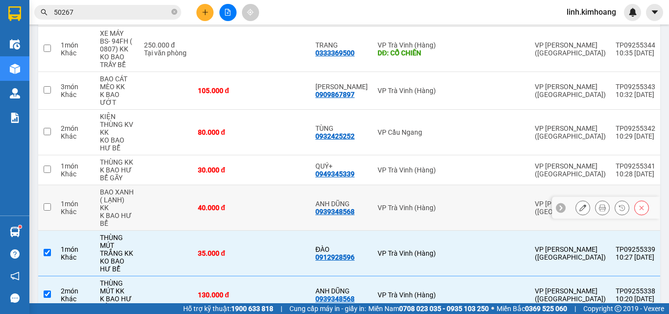
click at [235, 204] on div "40.000 đ" at bounding box center [222, 208] width 49 height 8
checkbox input "true"
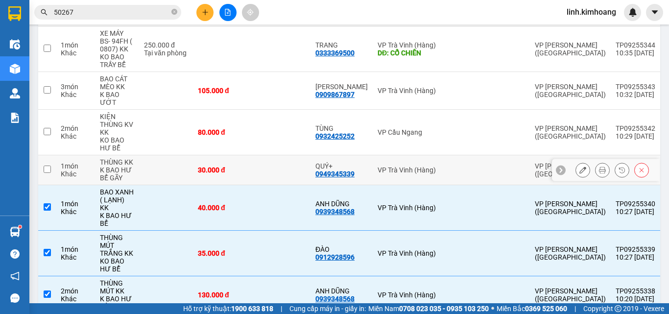
click at [234, 166] on div "30.000 đ" at bounding box center [222, 170] width 49 height 8
checkbox input "true"
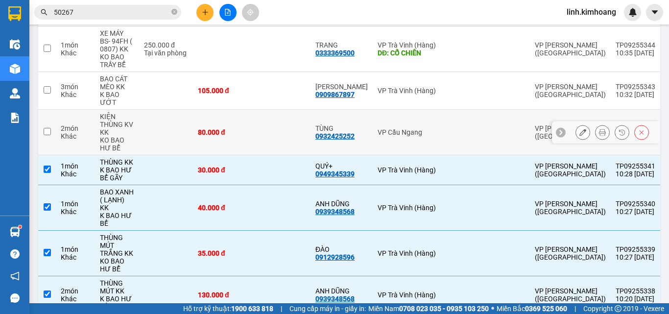
click at [240, 128] on div "80.000 đ" at bounding box center [222, 132] width 49 height 8
checkbox input "true"
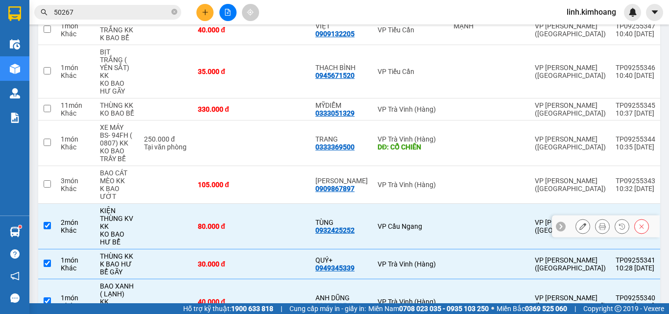
scroll to position [2537, 0]
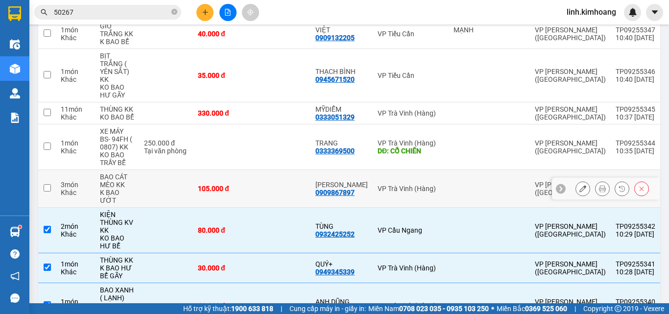
click at [232, 185] on div "105.000 đ" at bounding box center [222, 189] width 49 height 8
checkbox input "true"
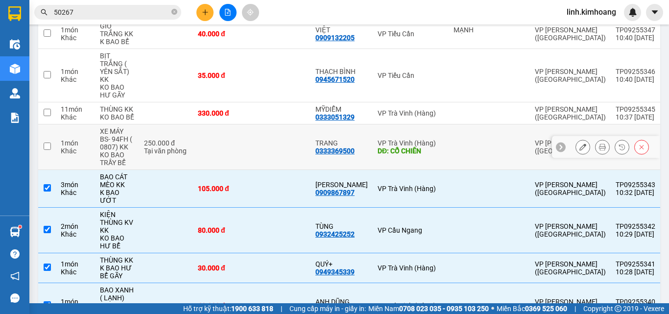
click at [243, 124] on td at bounding box center [222, 147] width 59 height 46
checkbox input "true"
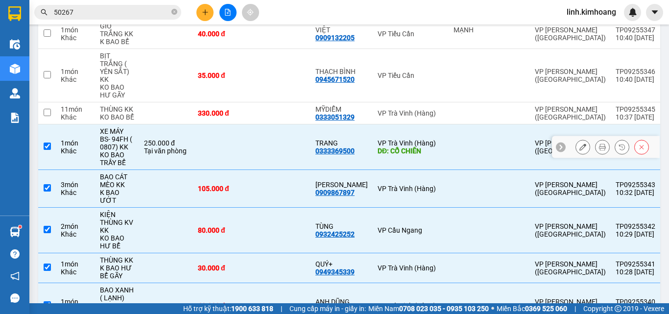
click at [246, 102] on td "330.000 đ" at bounding box center [222, 113] width 59 height 22
checkbox input "true"
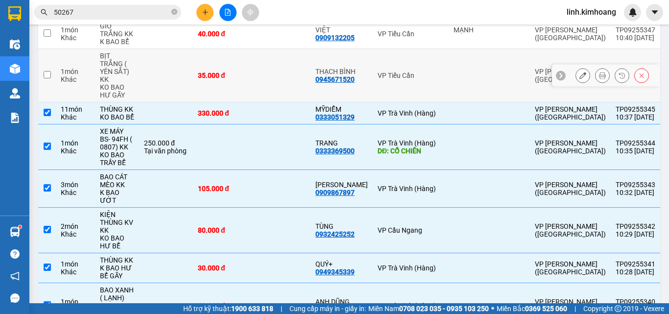
click at [248, 49] on td "35.000 đ" at bounding box center [222, 75] width 59 height 53
checkbox input "true"
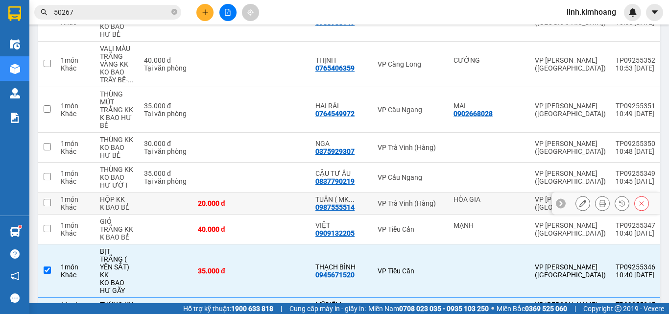
scroll to position [2341, 0]
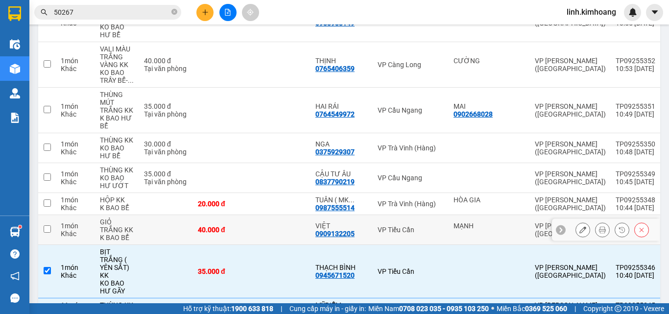
drag, startPoint x: 271, startPoint y: 189, endPoint x: 271, endPoint y: 182, distance: 7.8
click at [271, 215] on td at bounding box center [281, 230] width 59 height 30
checkbox input "true"
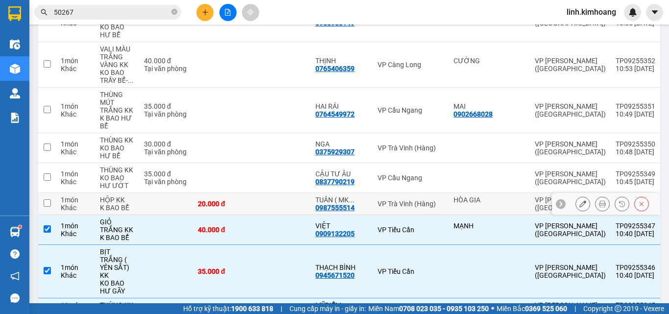
click at [268, 193] on td at bounding box center [281, 204] width 59 height 22
checkbox input "true"
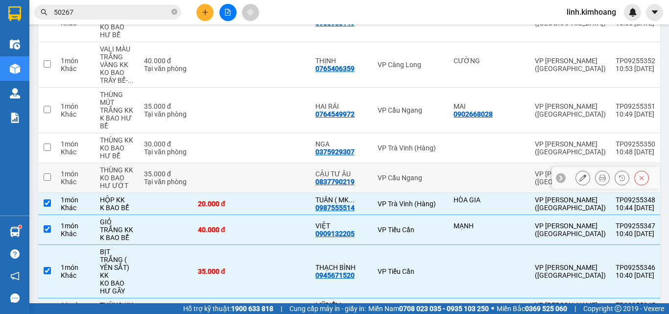
click at [264, 163] on td at bounding box center [281, 178] width 59 height 30
checkbox input "true"
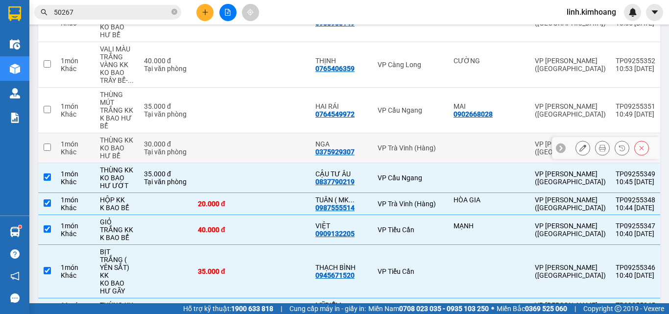
click at [260, 133] on td at bounding box center [281, 148] width 59 height 30
checkbox input "true"
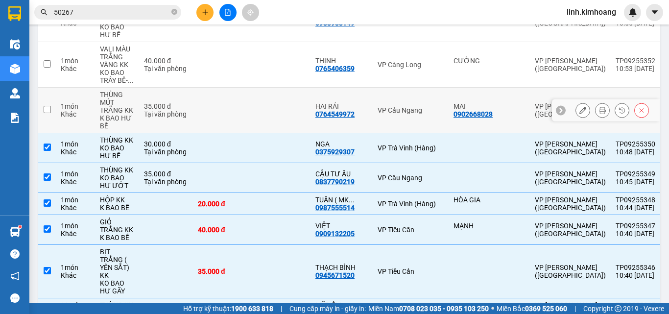
click at [264, 88] on td at bounding box center [281, 111] width 59 height 46
checkbox input "true"
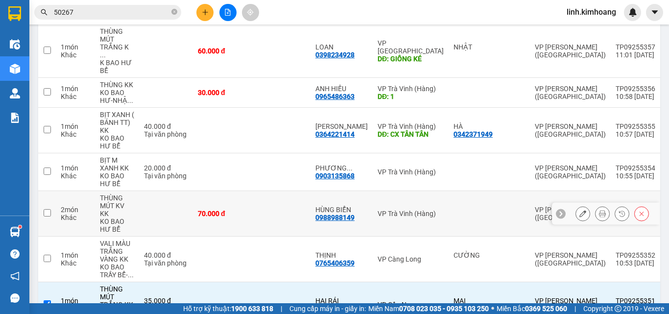
scroll to position [2292, 0]
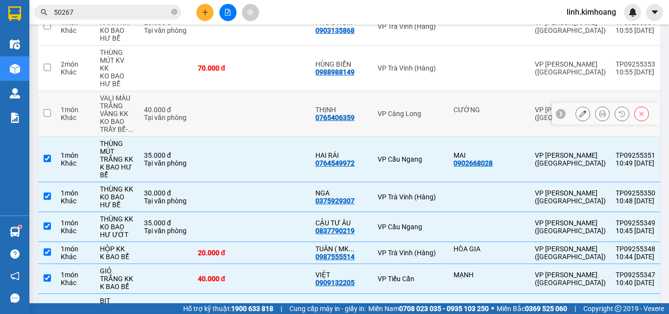
click at [245, 91] on td at bounding box center [222, 114] width 59 height 46
checkbox input "true"
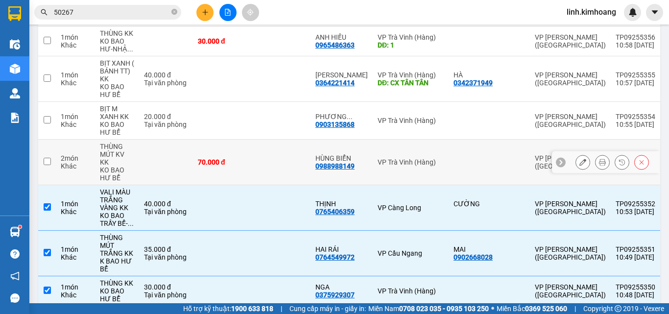
scroll to position [2194, 0]
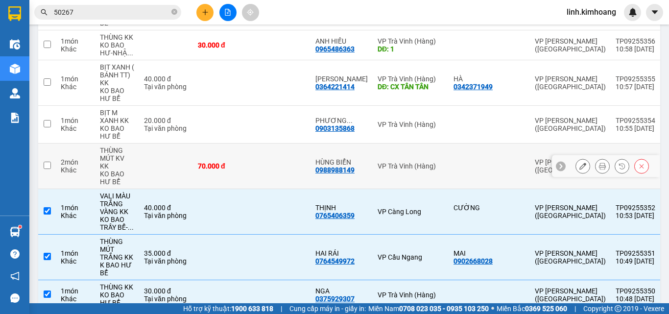
drag, startPoint x: 262, startPoint y: 128, endPoint x: 263, endPoint y: 114, distance: 14.7
click at [261, 143] on td at bounding box center [281, 166] width 59 height 46
checkbox input "true"
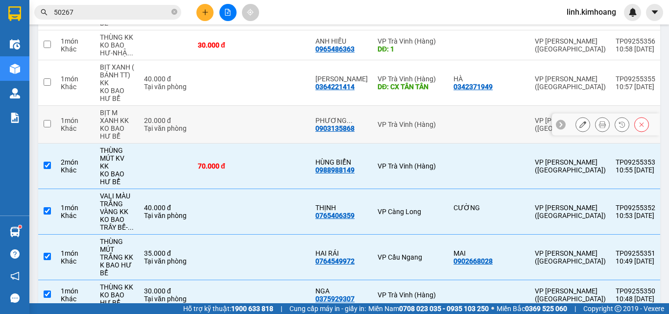
drag, startPoint x: 267, startPoint y: 93, endPoint x: 269, endPoint y: 49, distance: 43.1
click at [267, 106] on td at bounding box center [281, 125] width 59 height 38
checkbox input "true"
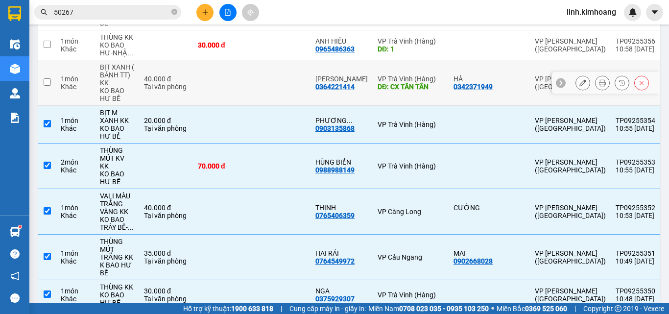
click at [269, 60] on td at bounding box center [281, 83] width 59 height 46
checkbox input "true"
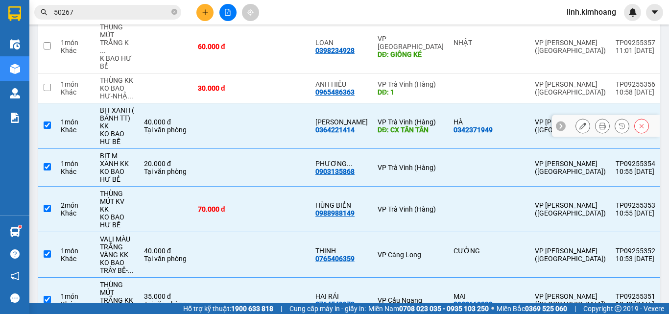
scroll to position [2096, 0]
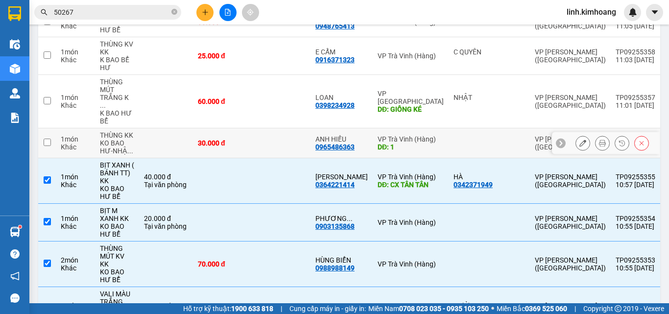
click at [265, 128] on td at bounding box center [281, 143] width 59 height 30
checkbox input "true"
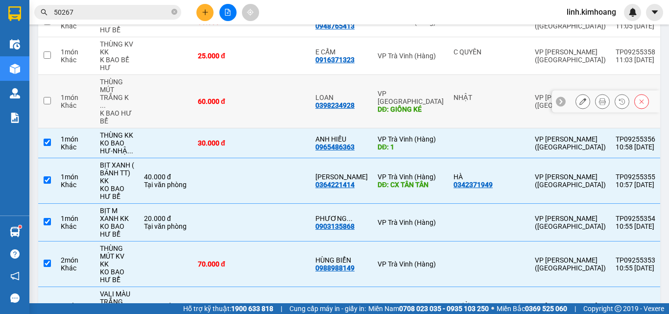
click at [267, 75] on td at bounding box center [281, 101] width 59 height 53
checkbox input "true"
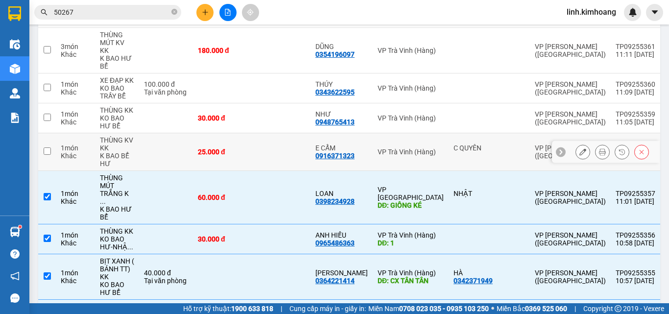
scroll to position [1999, 0]
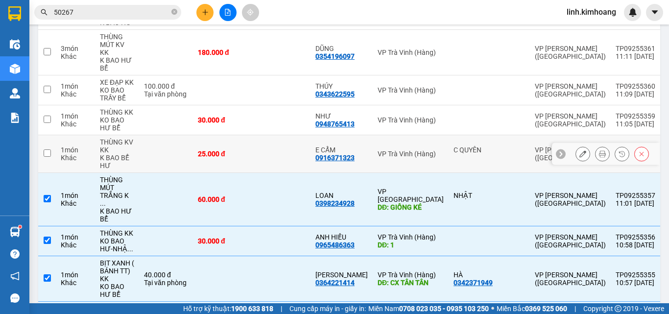
click at [255, 135] on td at bounding box center [281, 154] width 59 height 38
checkbox input "true"
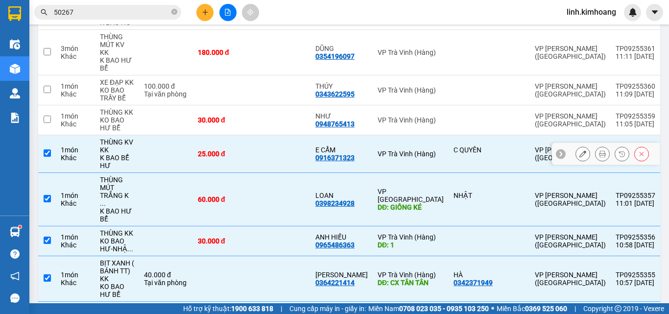
click at [267, 105] on td at bounding box center [281, 120] width 59 height 30
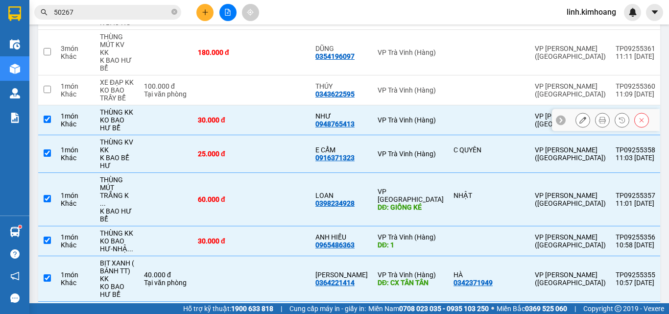
checkbox input "true"
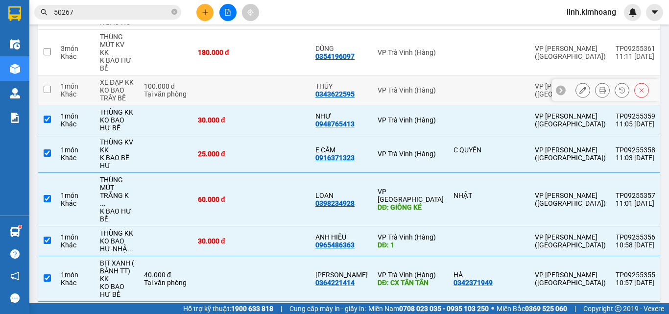
click at [266, 75] on td at bounding box center [281, 90] width 59 height 30
checkbox input "true"
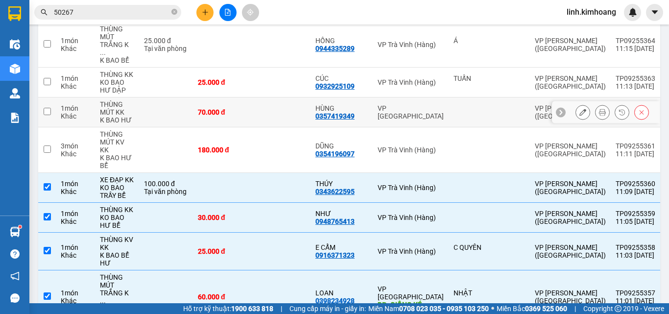
scroll to position [1901, 0]
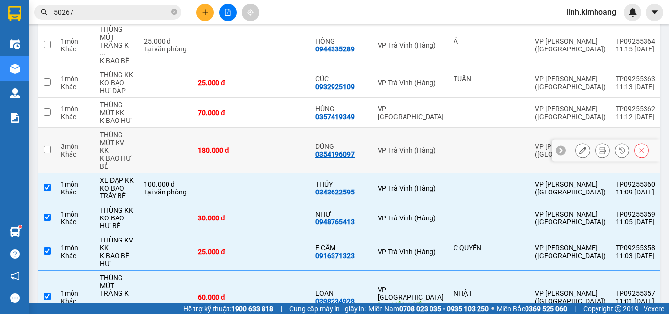
click at [229, 128] on td "180.000 đ" at bounding box center [222, 151] width 59 height 46
checkbox input "true"
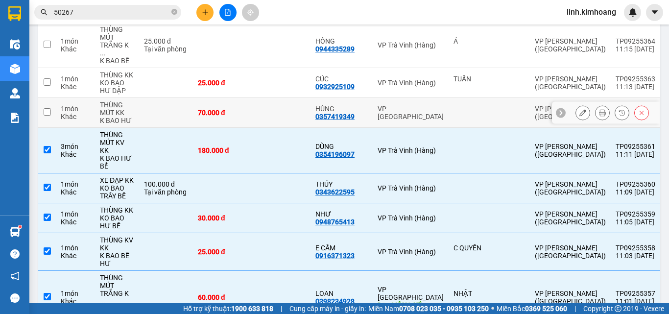
click at [235, 109] on div "70.000 đ" at bounding box center [222, 113] width 49 height 8
checkbox input "true"
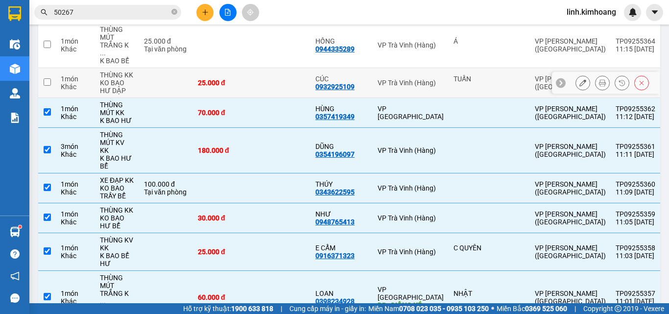
click at [239, 68] on td "25.000 đ" at bounding box center [222, 83] width 59 height 30
checkbox input "true"
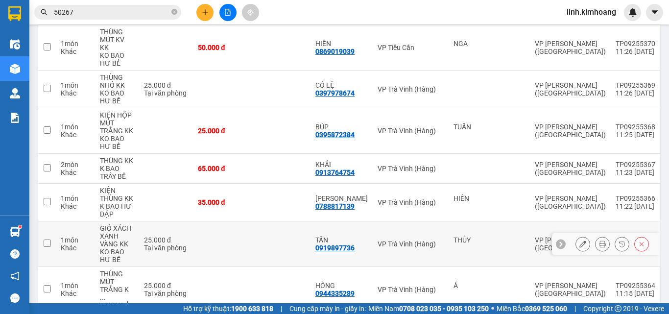
scroll to position [1656, 0]
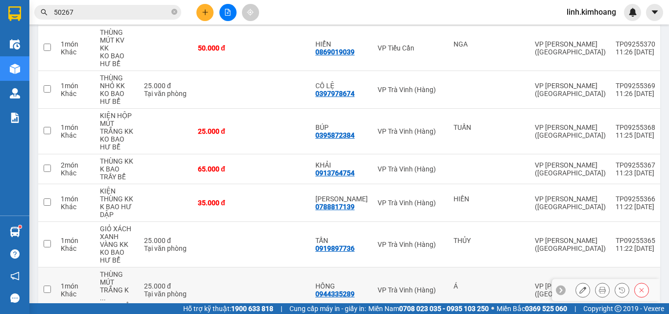
click at [243, 267] on td at bounding box center [222, 290] width 59 height 46
checkbox input "true"
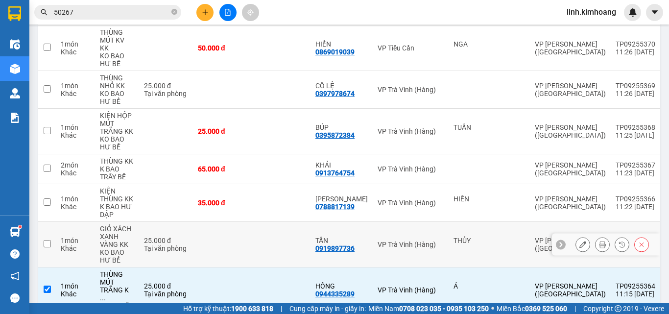
click at [242, 222] on td at bounding box center [222, 245] width 59 height 46
checkbox input "true"
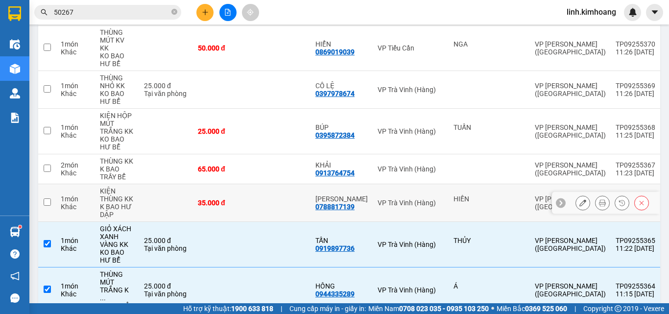
click at [241, 184] on td "35.000 đ" at bounding box center [222, 203] width 59 height 38
checkbox input "true"
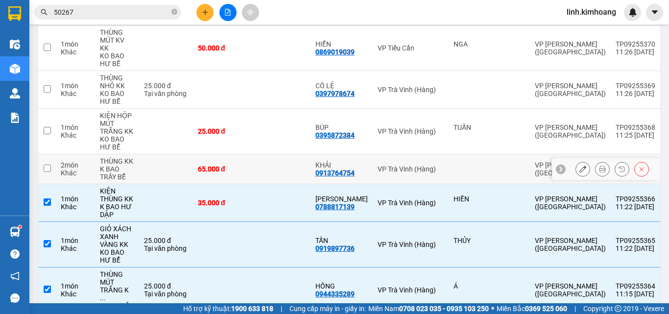
click at [243, 165] on div "65.000 đ" at bounding box center [222, 169] width 49 height 8
checkbox input "true"
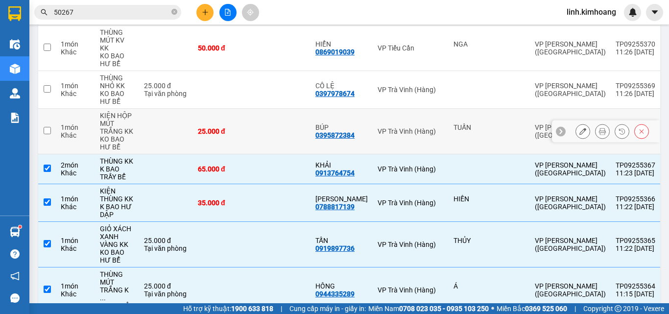
click at [252, 109] on td at bounding box center [281, 132] width 59 height 46
checkbox input "true"
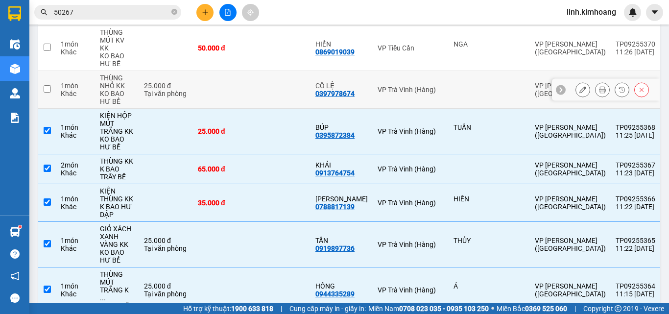
click at [264, 71] on td at bounding box center [281, 90] width 59 height 38
checkbox input "true"
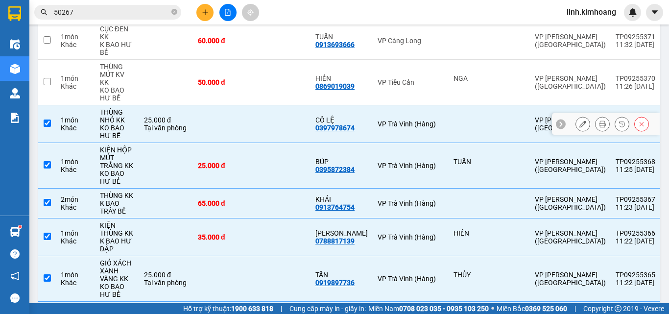
scroll to position [1558, 0]
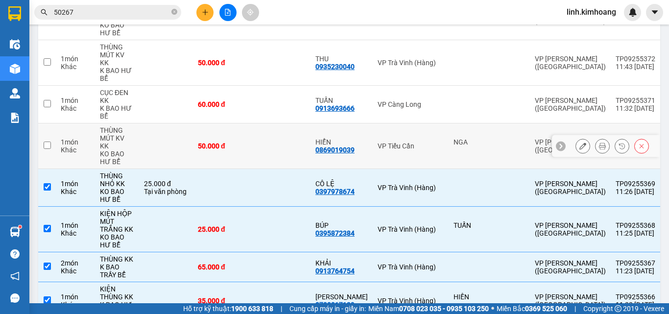
click at [262, 129] on td at bounding box center [281, 146] width 59 height 46
checkbox input "true"
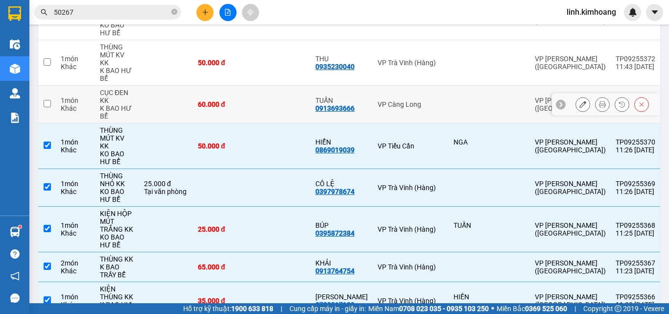
click at [246, 100] on div "60.000 đ" at bounding box center [222, 104] width 49 height 8
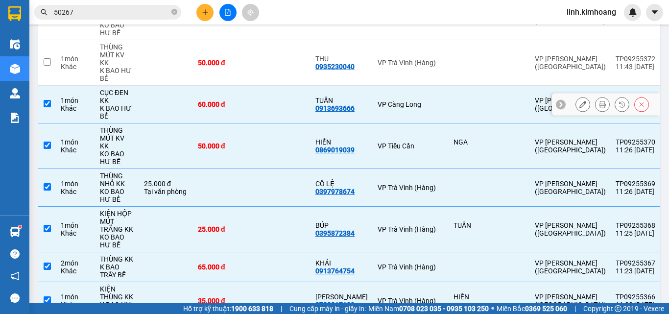
click at [297, 86] on td at bounding box center [281, 105] width 59 height 38
checkbox input "false"
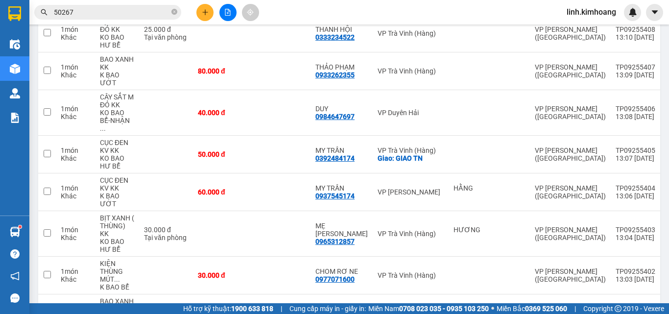
scroll to position [0, 0]
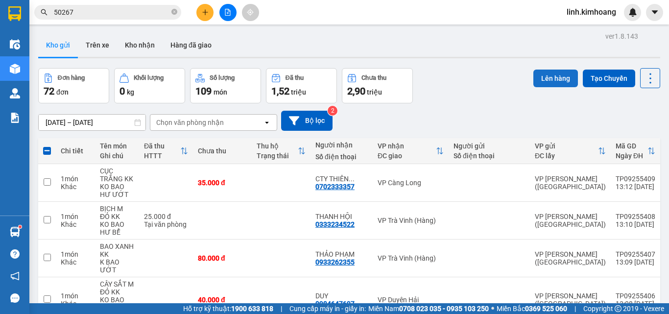
click at [551, 75] on button "Lên hàng" at bounding box center [555, 79] width 45 height 18
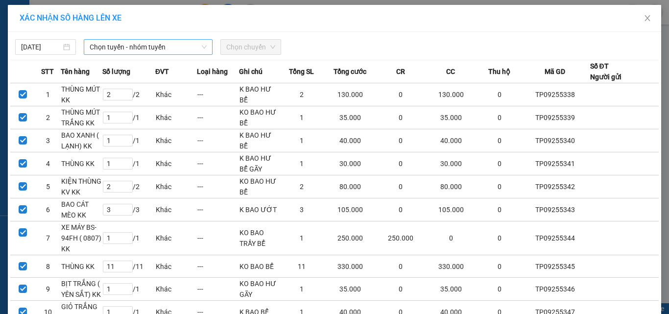
click at [173, 44] on span "Chọn tuyến - nhóm tuyến" at bounding box center [148, 47] width 117 height 15
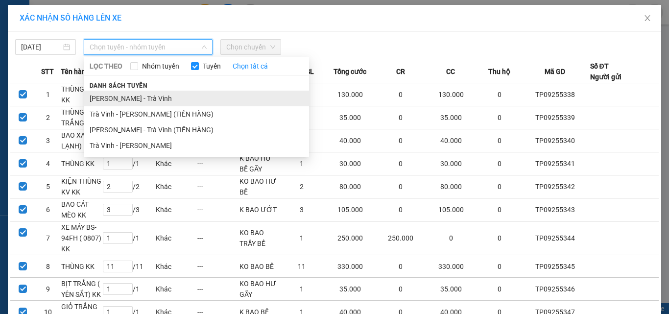
click at [150, 100] on li "Hồ Chí Minh - Trà Vinh" at bounding box center [196, 99] width 225 height 16
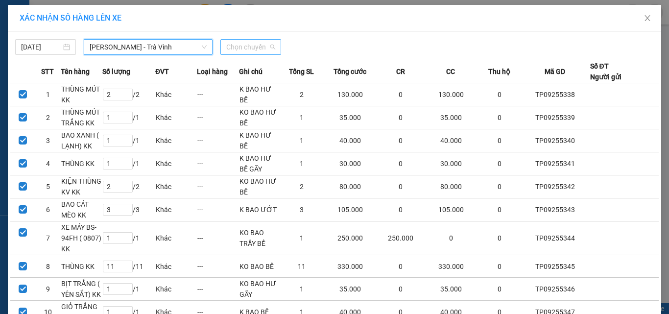
click at [271, 44] on div "Chọn chuyến" at bounding box center [250, 47] width 61 height 16
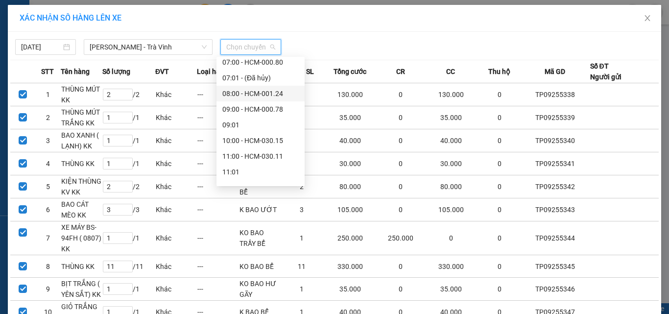
scroll to position [49, 0]
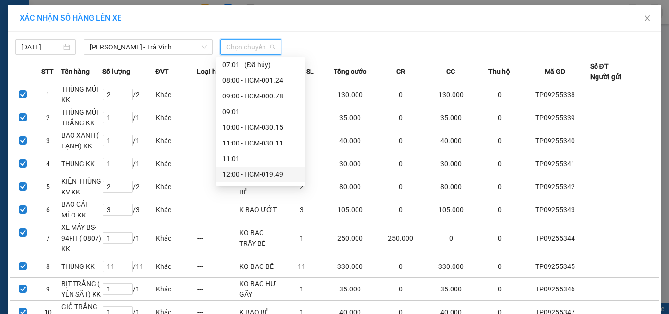
click at [257, 176] on div "12:00 - HCM-019.49" at bounding box center [260, 174] width 76 height 11
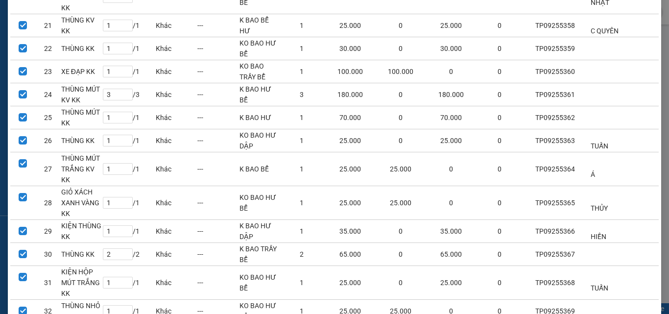
scroll to position [665, 0]
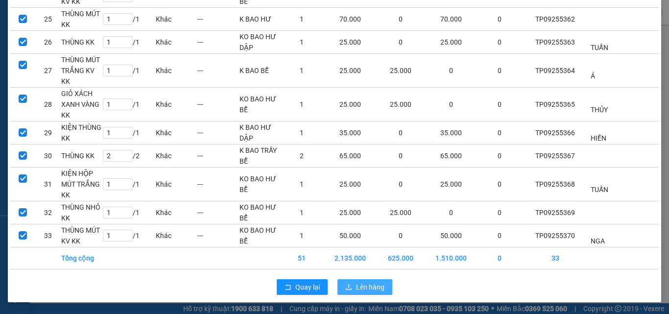
click at [363, 286] on span "Lên hàng" at bounding box center [370, 287] width 28 height 11
